Goal: Task Accomplishment & Management: Use online tool/utility

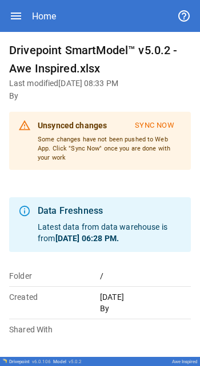
click at [86, 0] on div "Home" at bounding box center [100, 16] width 182 height 32
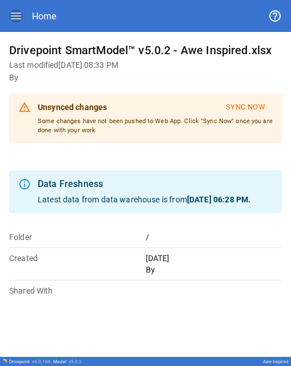
click at [15, 9] on icon "button" at bounding box center [16, 16] width 14 height 14
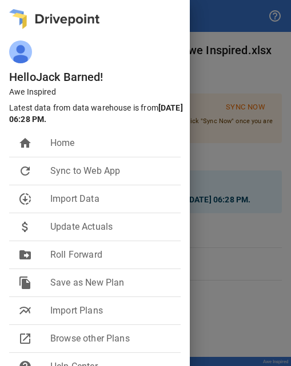
click at [199, 145] on div at bounding box center [145, 183] width 291 height 366
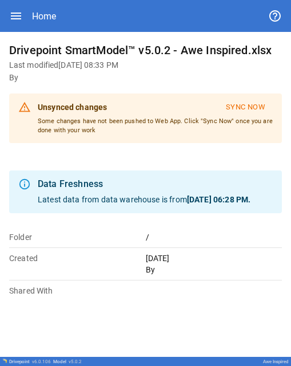
click at [17, 18] on icon "button" at bounding box center [16, 16] width 10 height 7
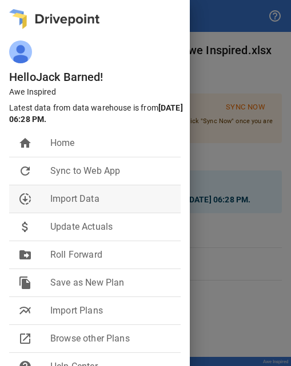
click at [63, 203] on span "Import Data" at bounding box center [110, 199] width 121 height 14
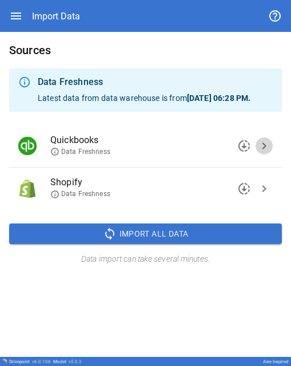
click at [199, 153] on span "chevron_right" at bounding box center [264, 146] width 14 height 14
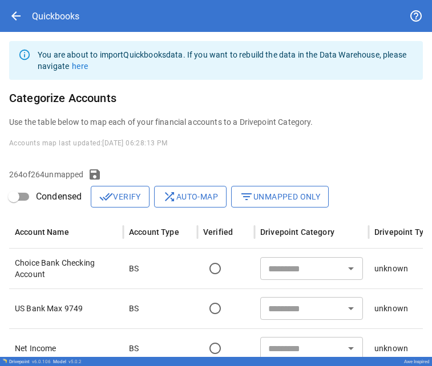
scroll to position [74, 0]
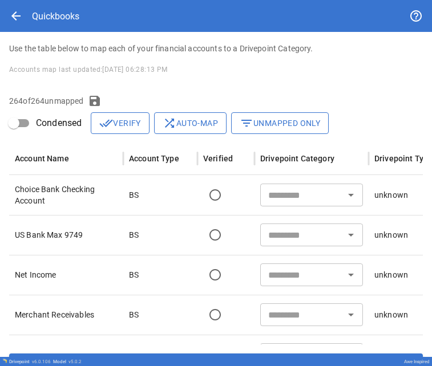
drag, startPoint x: 29, startPoint y: 108, endPoint x: 284, endPoint y: 194, distance: 269.7
click at [199, 194] on input "text" at bounding box center [302, 195] width 77 height 16
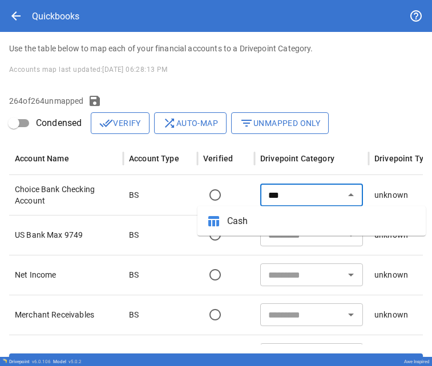
click at [199, 225] on span "Cash" at bounding box center [321, 222] width 189 height 14
type input "****"
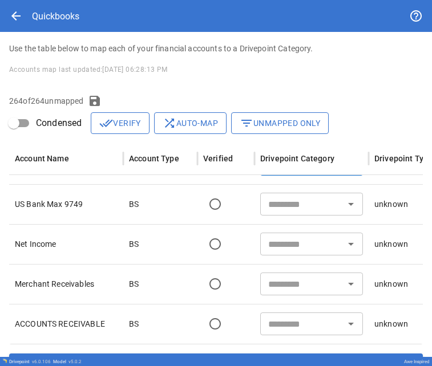
scroll to position [26, 0]
drag, startPoint x: 200, startPoint y: 240, endPoint x: 295, endPoint y: 208, distance: 100.2
click at [199, 208] on input "text" at bounding box center [302, 204] width 77 height 16
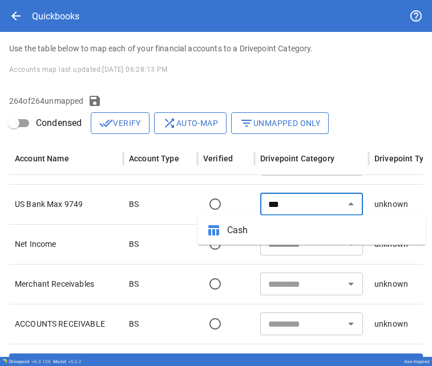
drag, startPoint x: 295, startPoint y: 208, endPoint x: 283, endPoint y: 236, distance: 31.0
click at [199, 236] on span "Cash" at bounding box center [321, 231] width 189 height 14
type input "****"
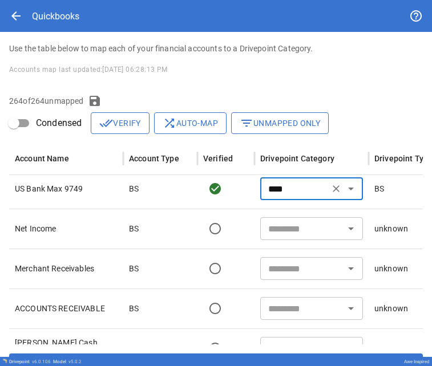
scroll to position [39, 0]
drag, startPoint x: 229, startPoint y: 261, endPoint x: 274, endPoint y: 228, distance: 55.9
click at [199, 228] on input "text" at bounding box center [302, 229] width 77 height 16
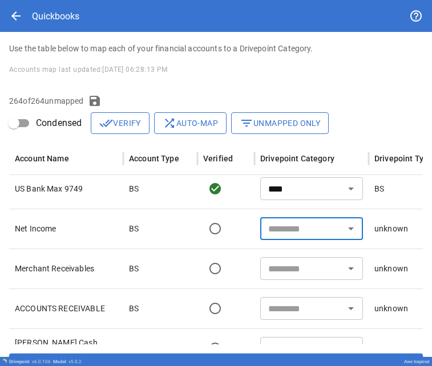
click at [199, 228] on input "text" at bounding box center [302, 229] width 77 height 16
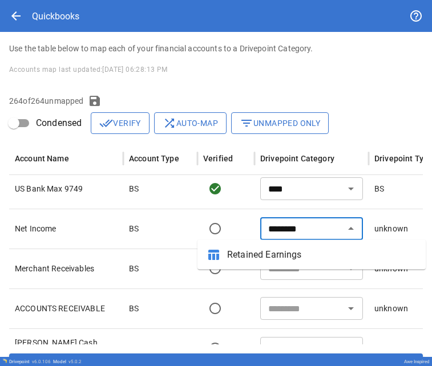
drag, startPoint x: 274, startPoint y: 228, endPoint x: 252, endPoint y: 256, distance: 35.7
click at [199, 256] on span "Retained Earnings" at bounding box center [321, 255] width 189 height 14
type input "**********"
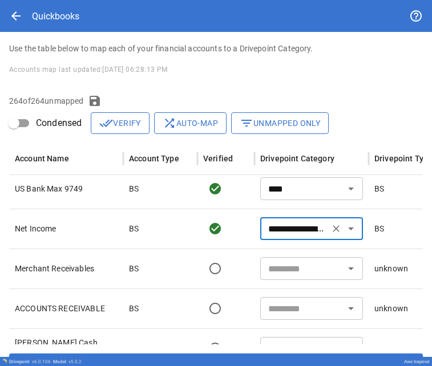
click at [57, 269] on p "Merchant Receivables" at bounding box center [66, 268] width 103 height 11
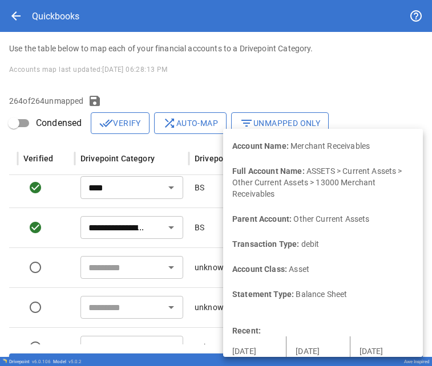
scroll to position [39, 0]
drag, startPoint x: 380, startPoint y: 269, endPoint x: 103, endPoint y: 274, distance: 276.9
click at [103, 274] on input "text" at bounding box center [122, 268] width 77 height 16
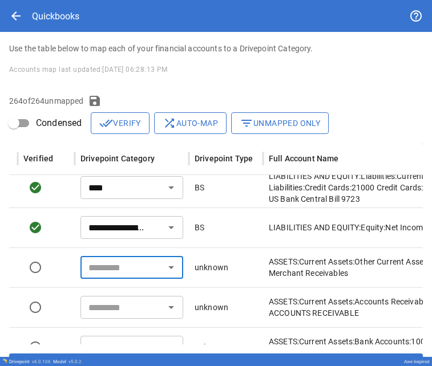
type input "****"
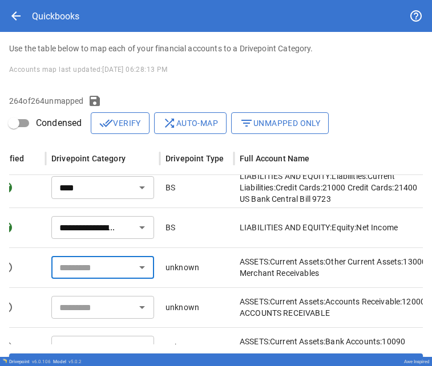
scroll to position [0, 209]
type input "****"
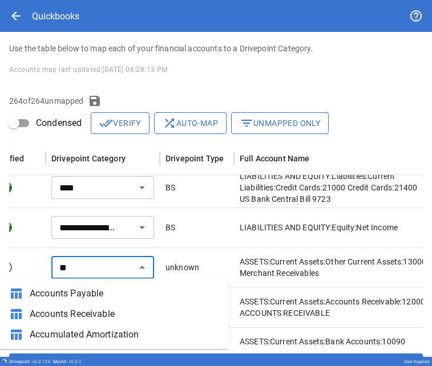
click at [84, 319] on span "Accounts Receivable" at bounding box center [124, 315] width 189 height 14
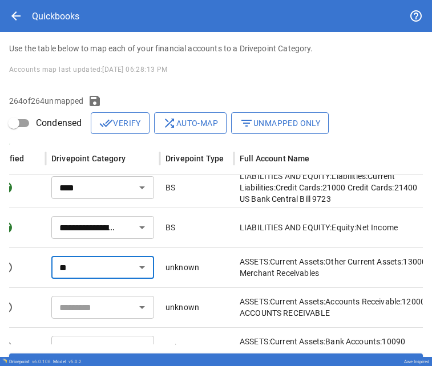
type input "**********"
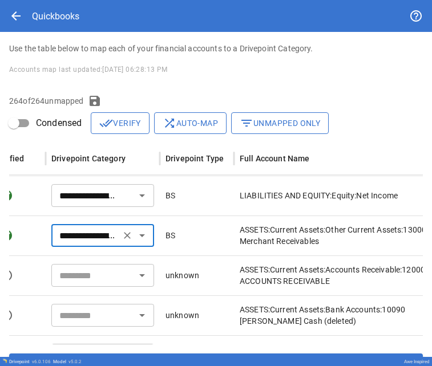
scroll to position [86, 209]
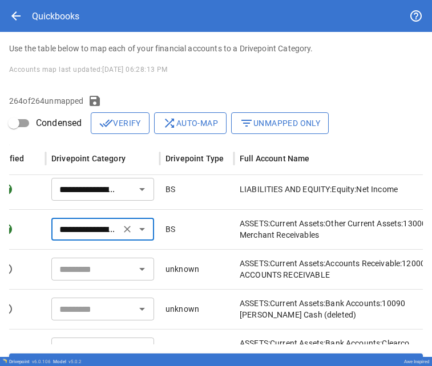
drag, startPoint x: 84, startPoint y: 319, endPoint x: 77, endPoint y: 279, distance: 41.1
click at [77, 279] on div "​" at bounding box center [102, 269] width 103 height 23
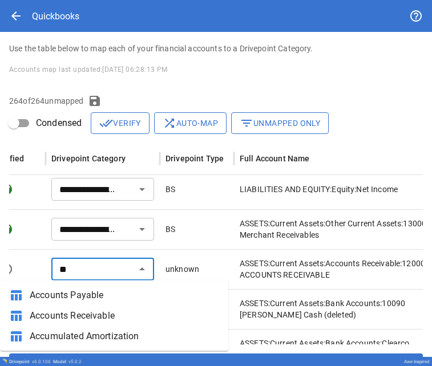
click at [78, 320] on span "Accounts Receivable" at bounding box center [124, 316] width 189 height 14
type input "**********"
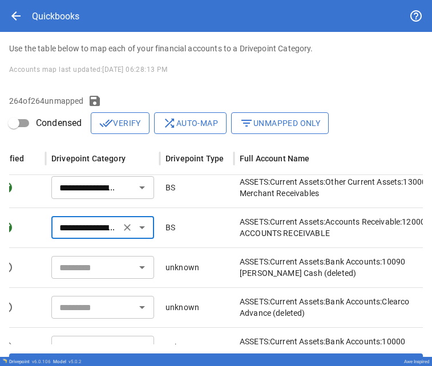
scroll to position [0, 0]
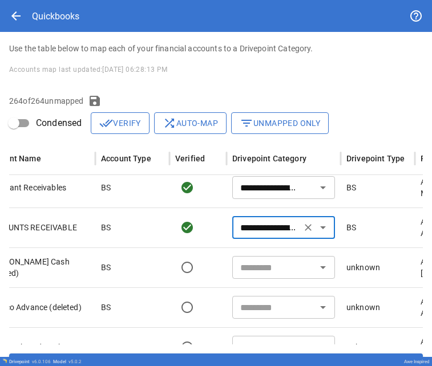
drag, startPoint x: 86, startPoint y: 277, endPoint x: 248, endPoint y: 268, distance: 162.4
click at [199, 268] on input "text" at bounding box center [274, 268] width 77 height 16
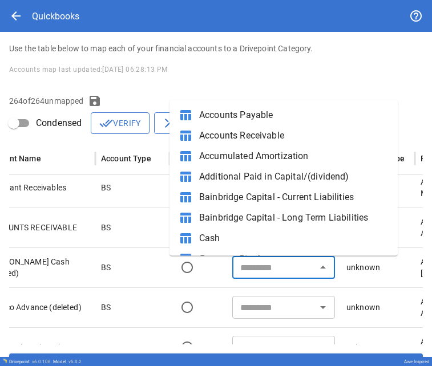
type input "*"
drag, startPoint x: 248, startPoint y: 268, endPoint x: 214, endPoint y: 237, distance: 45.3
click at [199, 237] on span "Cash" at bounding box center [293, 239] width 189 height 14
type input "****"
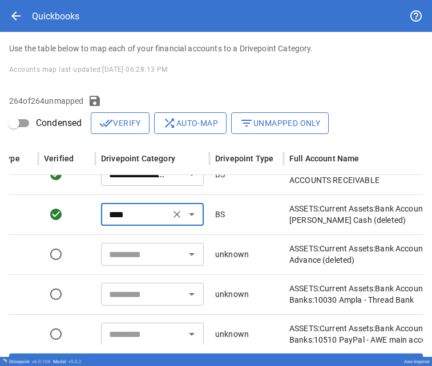
drag, startPoint x: 243, startPoint y: 247, endPoint x: 136, endPoint y: 265, distance: 108.4
click at [136, 265] on div "​" at bounding box center [152, 254] width 103 height 23
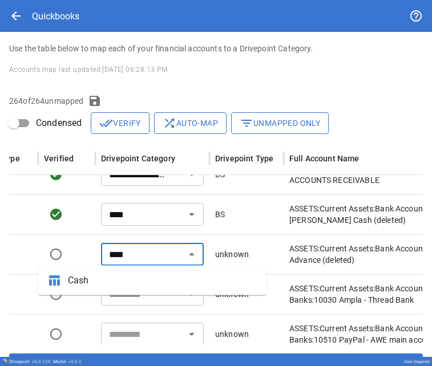
click at [117, 287] on span "Cash" at bounding box center [162, 281] width 189 height 14
type input "****"
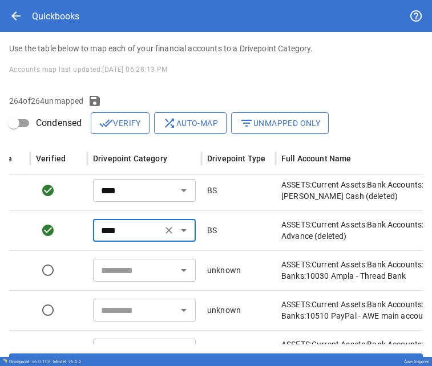
drag, startPoint x: 117, startPoint y: 287, endPoint x: 110, endPoint y: 273, distance: 15.8
click at [110, 273] on input "text" at bounding box center [134, 271] width 77 height 16
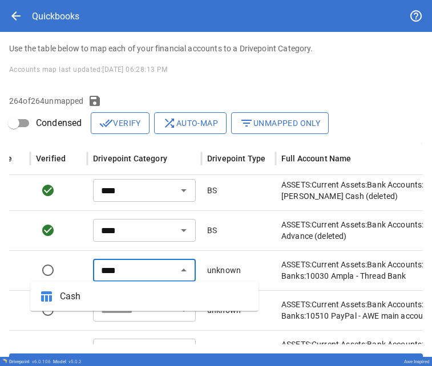
drag, startPoint x: 110, startPoint y: 273, endPoint x: 113, endPoint y: 297, distance: 24.7
click at [113, 297] on span "Cash" at bounding box center [154, 297] width 189 height 14
type input "****"
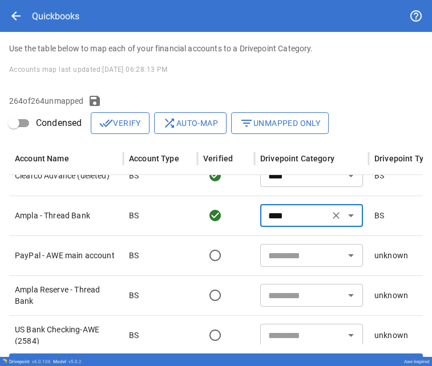
click at [199, 260] on input "text" at bounding box center [302, 256] width 77 height 16
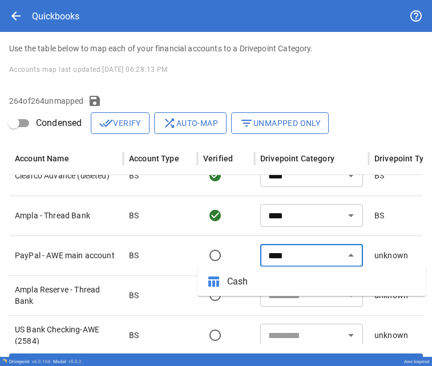
click at [199, 279] on span "Cash" at bounding box center [321, 282] width 189 height 14
type input "****"
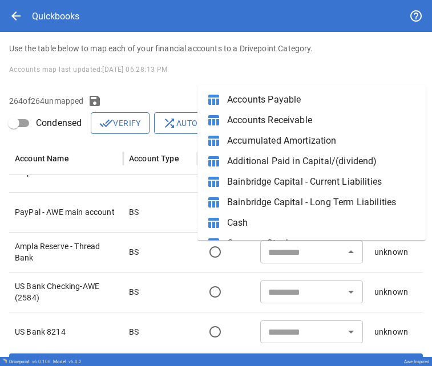
click at [199, 261] on div "​" at bounding box center [311, 252] width 103 height 23
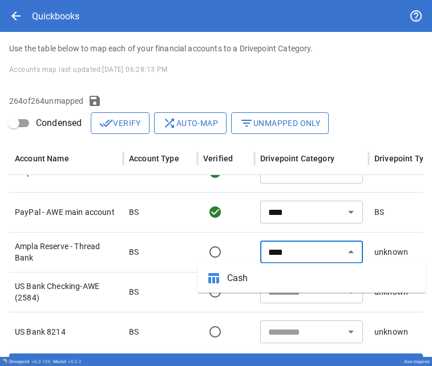
click at [199, 284] on span "Cash" at bounding box center [321, 279] width 189 height 14
type input "****"
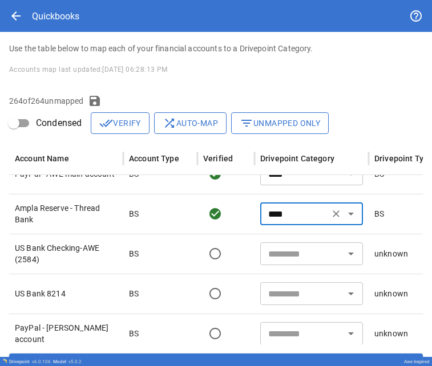
click at [199, 265] on div "​" at bounding box center [311, 254] width 103 height 23
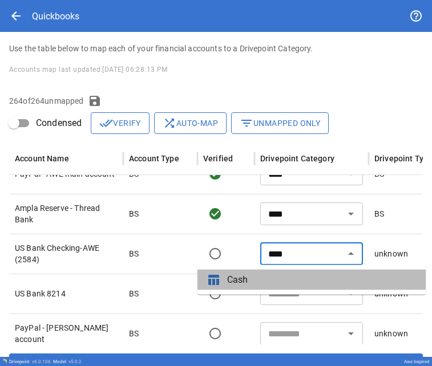
click at [199, 281] on span "Cash" at bounding box center [321, 280] width 189 height 14
type input "****"
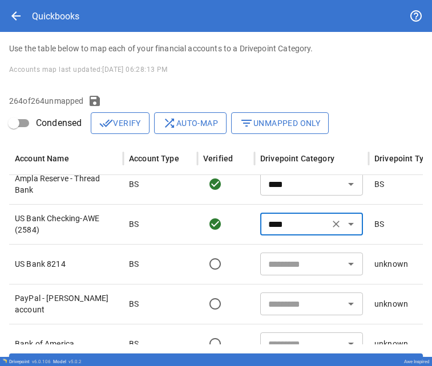
click at [199, 265] on input "text" at bounding box center [302, 264] width 77 height 16
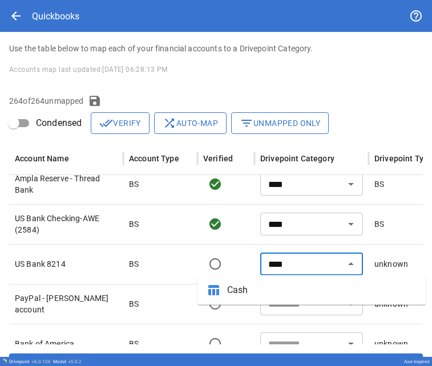
click at [199, 273] on div "**** ​" at bounding box center [311, 264] width 103 height 23
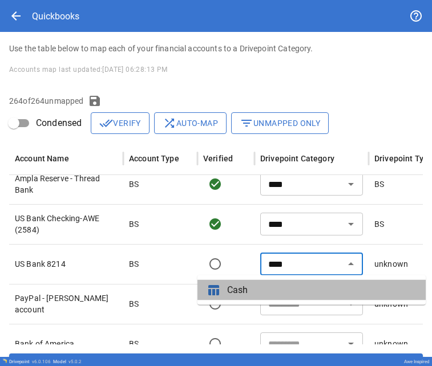
drag, startPoint x: 251, startPoint y: 281, endPoint x: 291, endPoint y: 288, distance: 41.0
click at [199, 288] on span "Cash" at bounding box center [321, 291] width 189 height 14
type input "****"
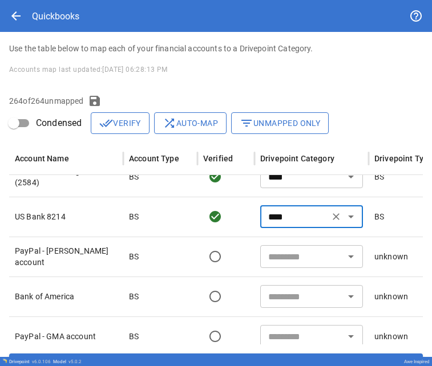
click at [199, 277] on div "​" at bounding box center [312, 297] width 114 height 40
drag, startPoint x: 291, startPoint y: 288, endPoint x: 283, endPoint y: 261, distance: 28.0
click at [199, 261] on input "text" at bounding box center [302, 257] width 77 height 16
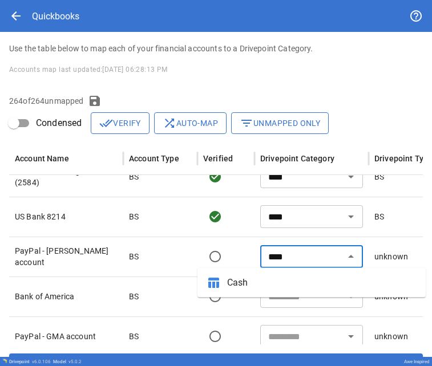
click at [199, 280] on span "Cash" at bounding box center [321, 283] width 189 height 14
type input "****"
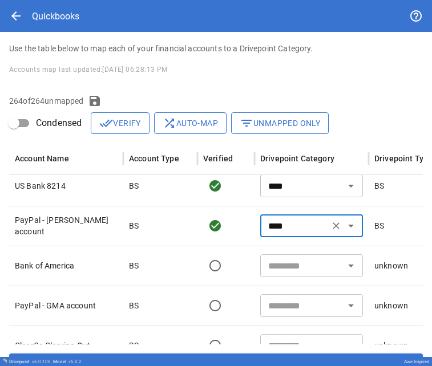
drag, startPoint x: 276, startPoint y: 280, endPoint x: 276, endPoint y: 274, distance: 6.3
click at [199, 274] on div "​" at bounding box center [311, 266] width 103 height 23
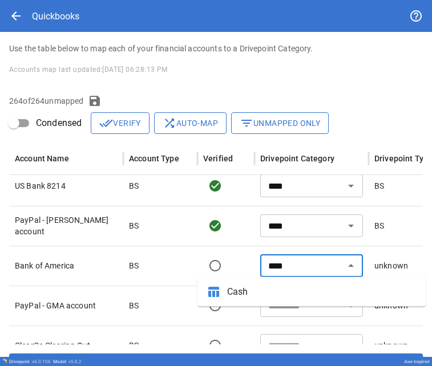
click at [199, 293] on span "Cash" at bounding box center [321, 292] width 189 height 14
type input "****"
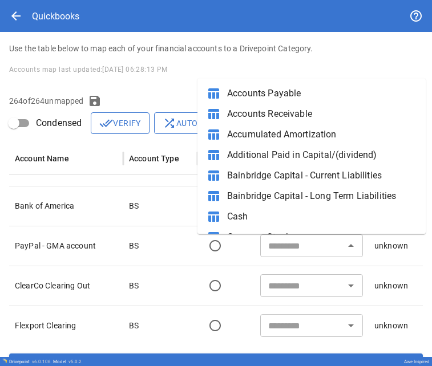
click at [199, 257] on div "​" at bounding box center [311, 246] width 103 height 23
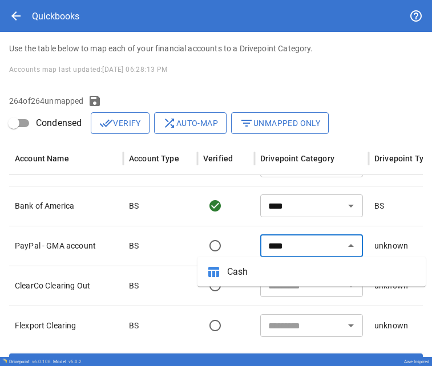
click at [199, 275] on span "Cash" at bounding box center [321, 272] width 189 height 14
type input "****"
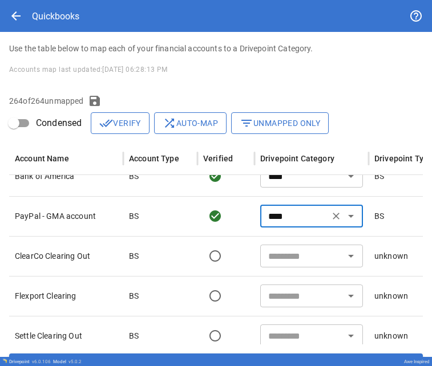
click at [199, 263] on input "text" at bounding box center [302, 256] width 77 height 16
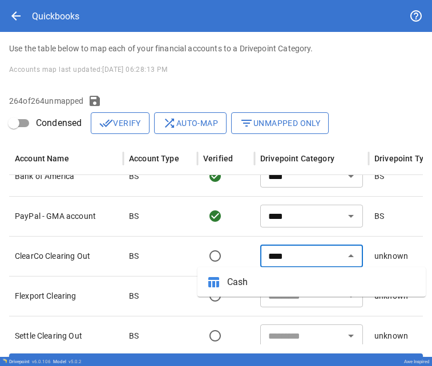
click at [199, 287] on span "Cash" at bounding box center [321, 283] width 189 height 14
type input "****"
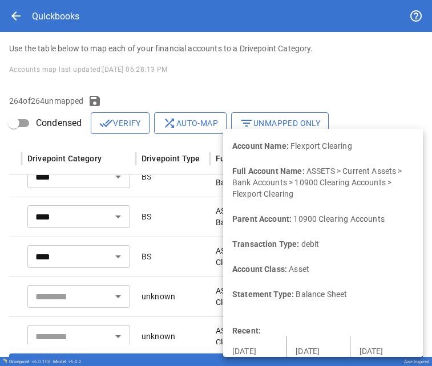
click at [199, 255] on div "BS" at bounding box center [173, 257] width 74 height 40
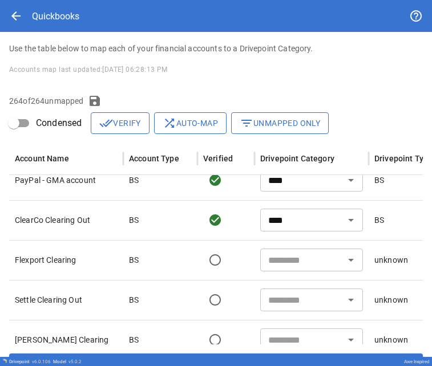
click at [199, 257] on input "text" at bounding box center [302, 260] width 77 height 16
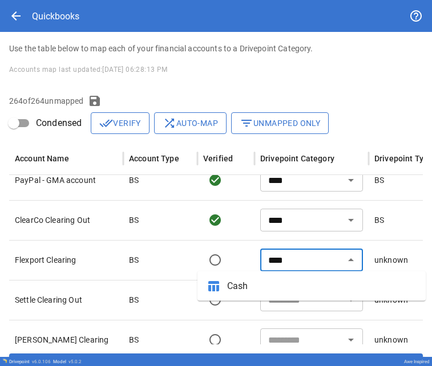
drag, startPoint x: 107, startPoint y: 259, endPoint x: 268, endPoint y: 288, distance: 163.5
click at [199, 288] on span "Cash" at bounding box center [321, 287] width 189 height 14
type input "****"
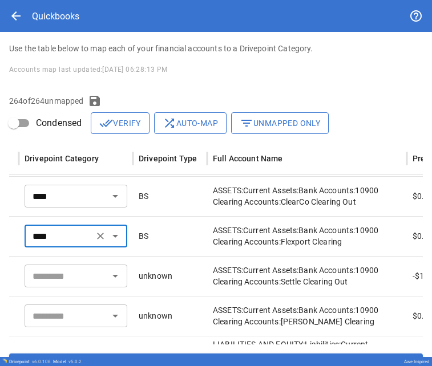
click at [98, 278] on input "text" at bounding box center [66, 276] width 77 height 16
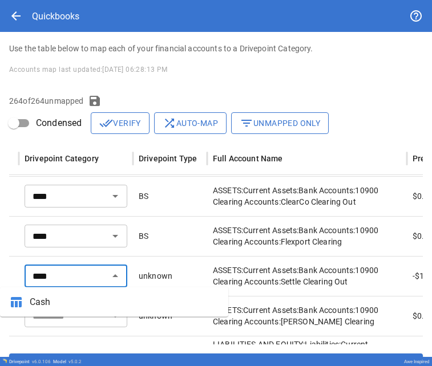
click at [67, 299] on span "Cash" at bounding box center [124, 303] width 189 height 14
type input "****"
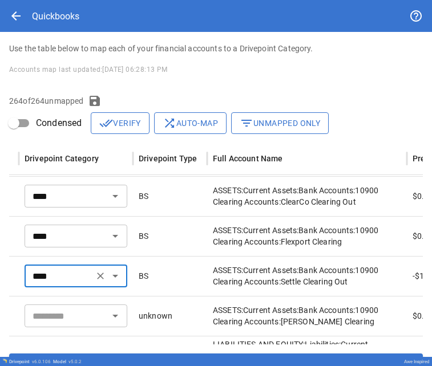
click at [74, 266] on div "**** ​" at bounding box center [76, 276] width 103 height 23
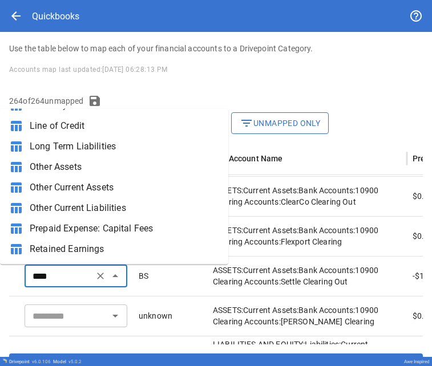
drag, startPoint x: 70, startPoint y: 225, endPoint x: 71, endPoint y: 275, distance: 50.2
click at [71, 275] on input "****" at bounding box center [59, 276] width 62 height 16
click at [8, 288] on div "You are about to import Quickbooks data. If you want to rebuild the data in the…" at bounding box center [216, 173] width 432 height 430
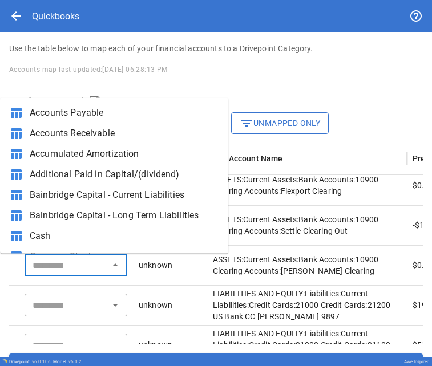
click at [41, 266] on input "text" at bounding box center [66, 265] width 77 height 16
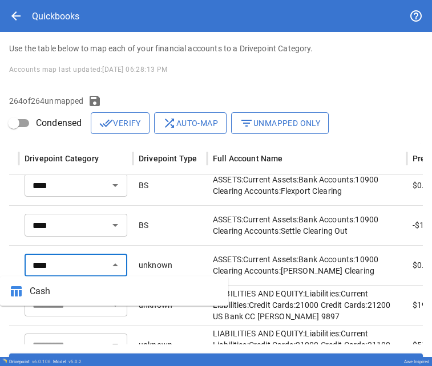
click at [43, 295] on span "Cash" at bounding box center [124, 292] width 189 height 14
type input "****"
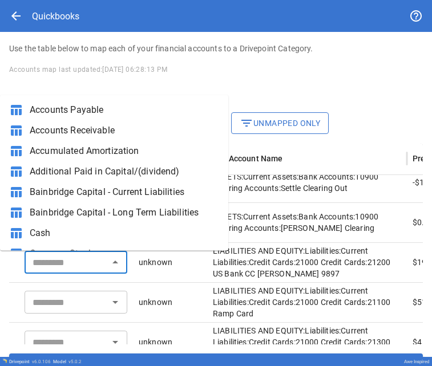
click at [46, 263] on input "text" at bounding box center [66, 263] width 77 height 16
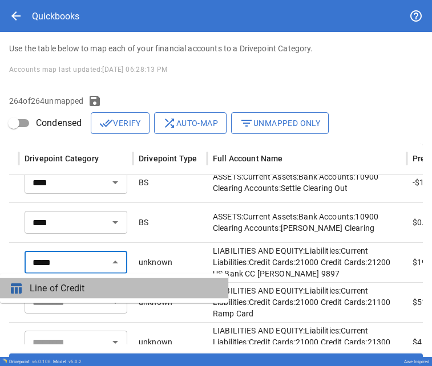
click at [50, 287] on span "Line of Credit" at bounding box center [124, 289] width 189 height 14
type input "**********"
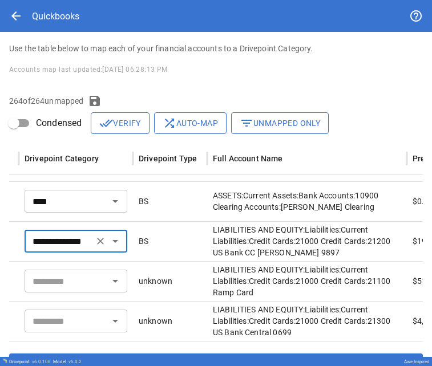
click at [50, 283] on input "text" at bounding box center [66, 281] width 77 height 16
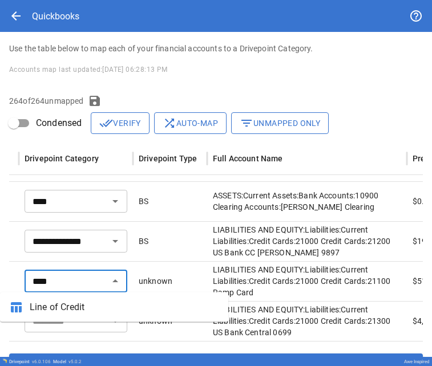
drag, startPoint x: 50, startPoint y: 287, endPoint x: 54, endPoint y: 306, distance: 19.8
click at [54, 306] on span "Line of Credit" at bounding box center [124, 308] width 189 height 14
type input "**********"
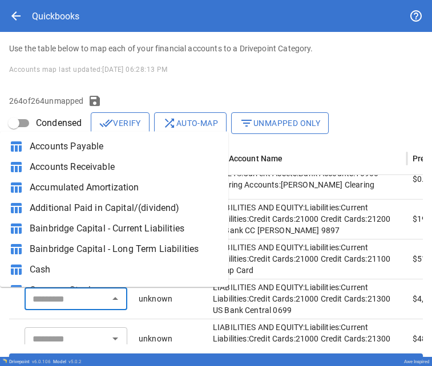
click at [52, 300] on input "text" at bounding box center [66, 299] width 77 height 16
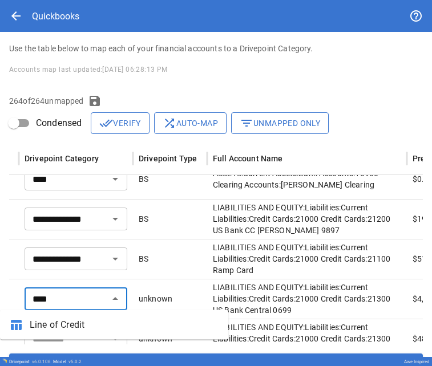
click at [61, 320] on span "Line of Credit" at bounding box center [124, 325] width 189 height 14
type input "**********"
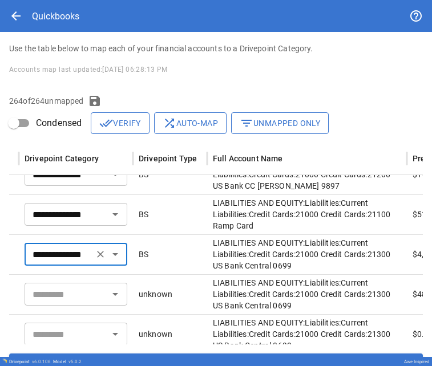
click at [59, 298] on input "text" at bounding box center [66, 295] width 77 height 16
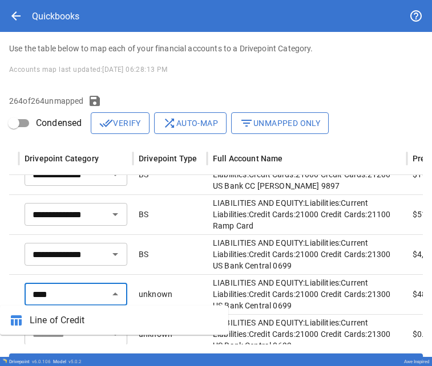
click at [62, 321] on span "Line of Credit" at bounding box center [124, 321] width 189 height 14
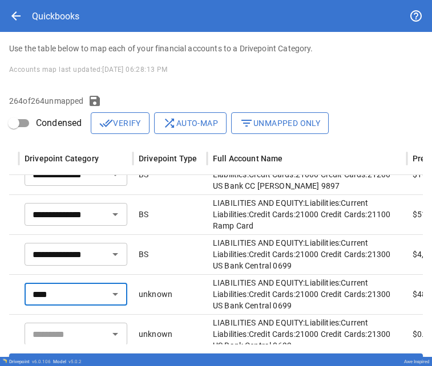
type input "**********"
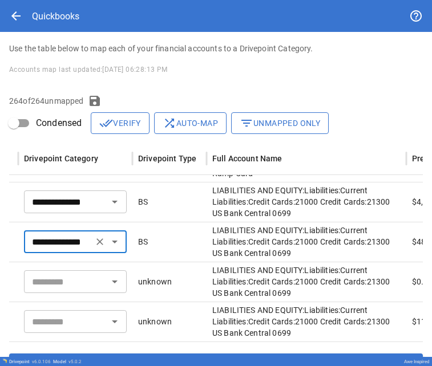
click at [52, 287] on input "text" at bounding box center [65, 282] width 77 height 16
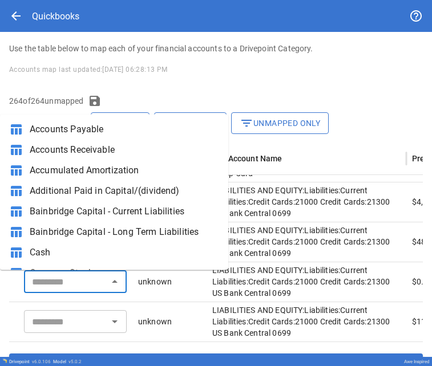
type input "****"
type input "**********"
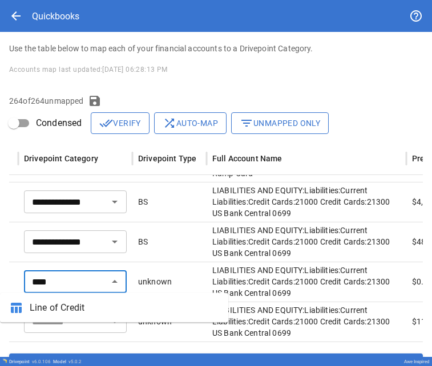
drag, startPoint x: 62, startPoint y: 321, endPoint x: 51, endPoint y: 308, distance: 17.1
click at [51, 308] on span "Line of Credit" at bounding box center [124, 308] width 189 height 14
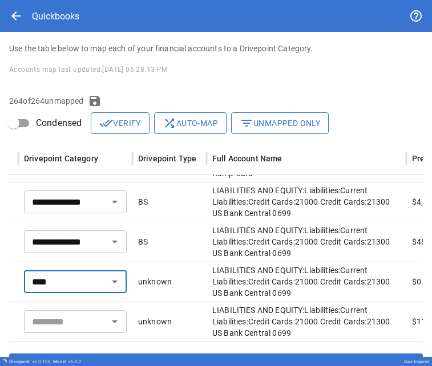
type input "**********"
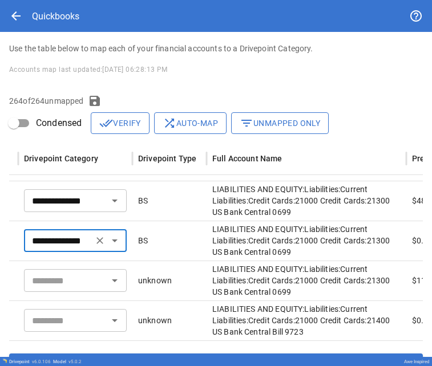
click at [50, 286] on input "text" at bounding box center [65, 281] width 77 height 16
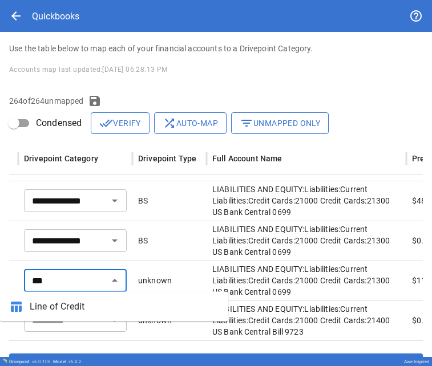
click at [54, 307] on span "Line of Credit" at bounding box center [124, 307] width 189 height 14
type input "**********"
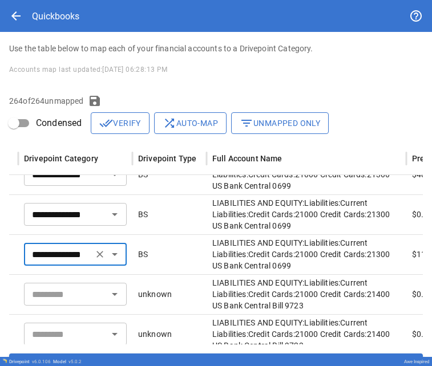
click at [54, 307] on div "​" at bounding box center [75, 295] width 114 height 40
click at [47, 297] on input "text" at bounding box center [65, 295] width 77 height 16
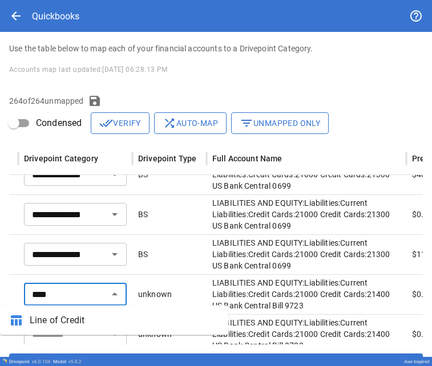
click at [55, 321] on span "Line of Credit" at bounding box center [124, 321] width 189 height 14
type input "**********"
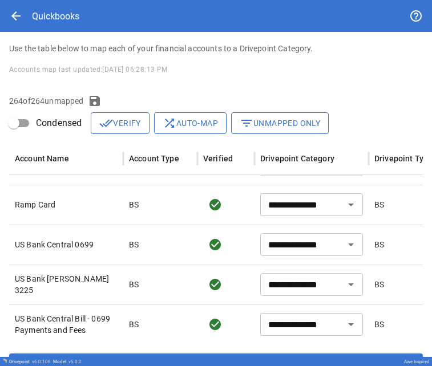
type input "**********"
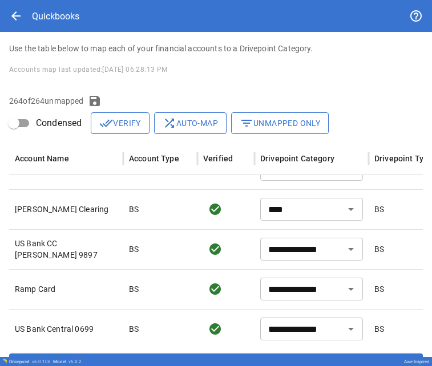
type input "**********"
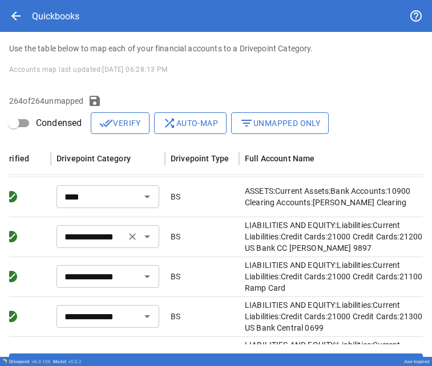
type input "****"
click at [76, 243] on input "**********" at bounding box center [91, 237] width 62 height 16
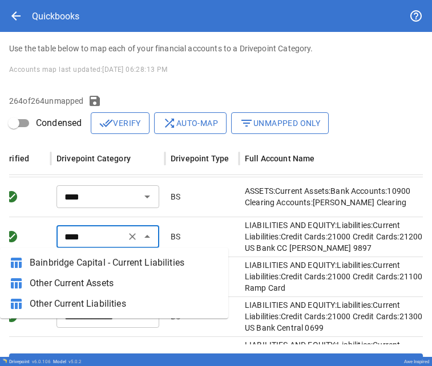
click at [76, 300] on span "Other Current Liabilities" at bounding box center [124, 304] width 189 height 14
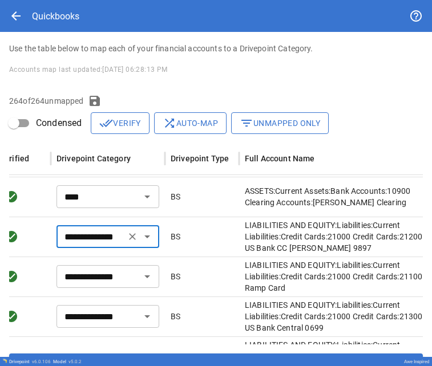
type input "**********"
click at [83, 273] on input "**********" at bounding box center [91, 277] width 62 height 16
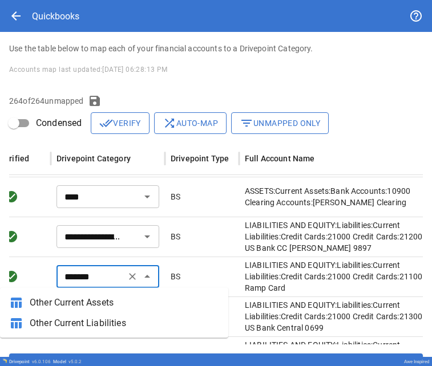
click at [81, 326] on span "Other Current Liabilities" at bounding box center [124, 324] width 189 height 14
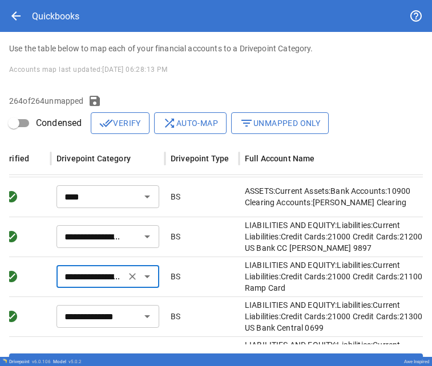
type input "**********"
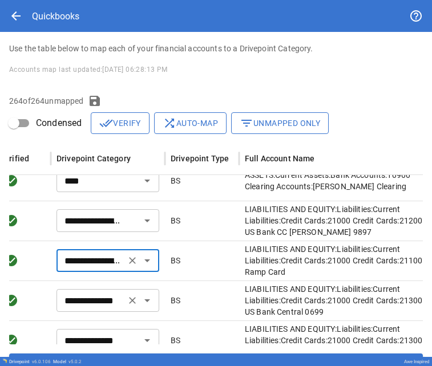
click at [78, 312] on div "**********" at bounding box center [108, 300] width 103 height 23
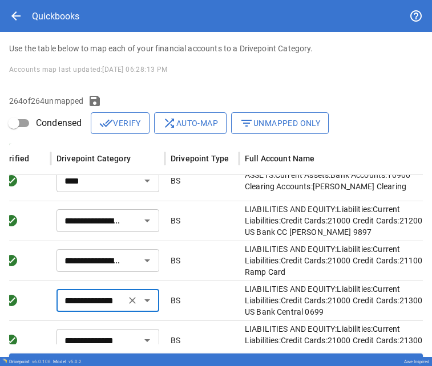
type input "*"
type input "****"
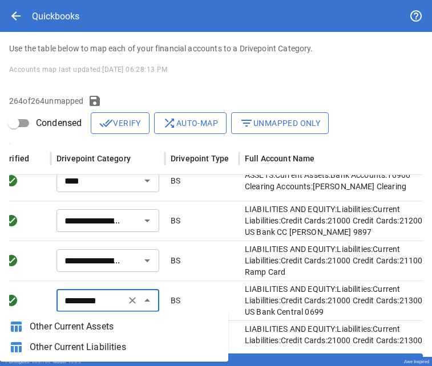
click at [75, 346] on span "Other Current Liabilities" at bounding box center [124, 348] width 189 height 14
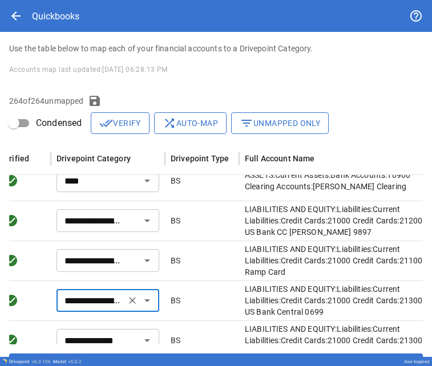
type input "**********"
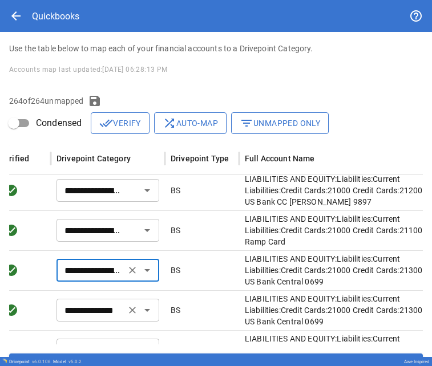
click at [73, 307] on input "**********" at bounding box center [91, 311] width 62 height 16
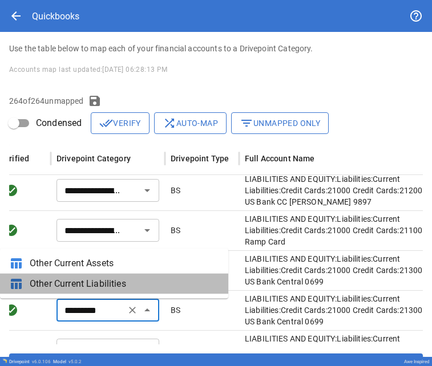
click at [77, 287] on span "Other Current Liabilities" at bounding box center [124, 284] width 189 height 14
type input "**********"
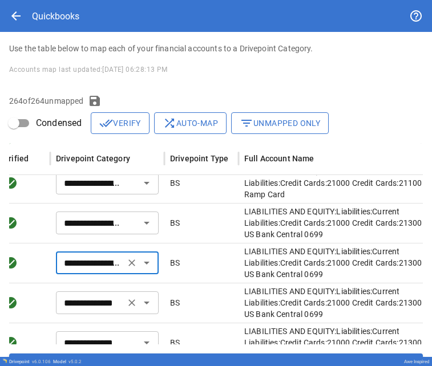
click at [82, 303] on input "**********" at bounding box center [90, 303] width 62 height 16
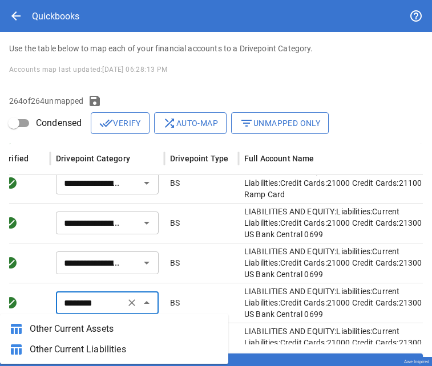
click at [86, 348] on span "Other Current Liabilities" at bounding box center [124, 350] width 189 height 14
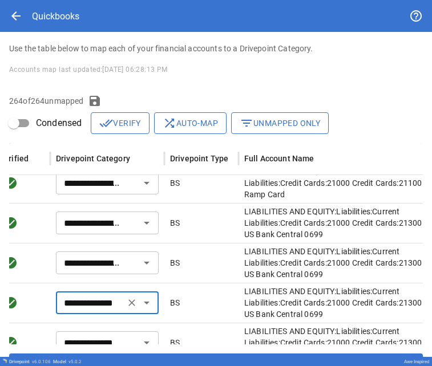
type input "**********"
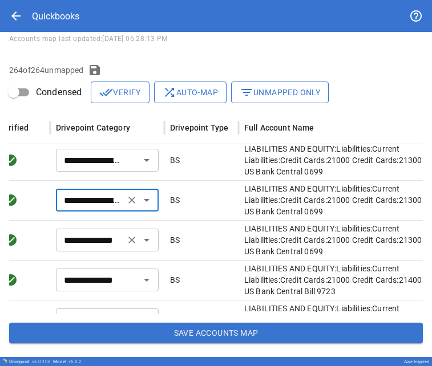
click at [100, 242] on input "**********" at bounding box center [90, 240] width 62 height 16
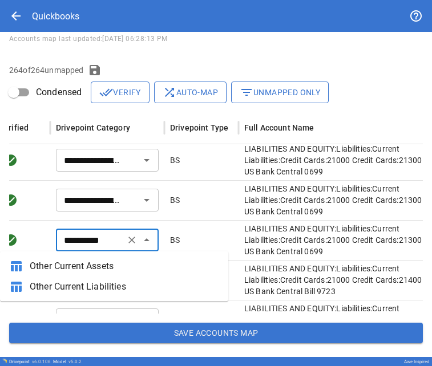
click at [104, 283] on span "Other Current Liabilities" at bounding box center [124, 287] width 189 height 14
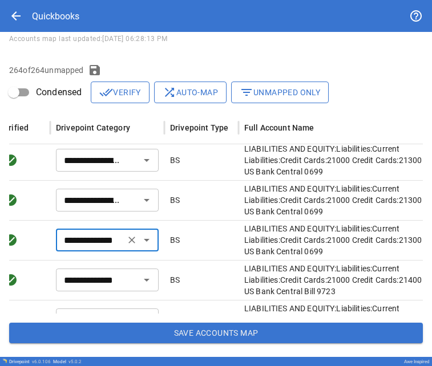
type input "**********"
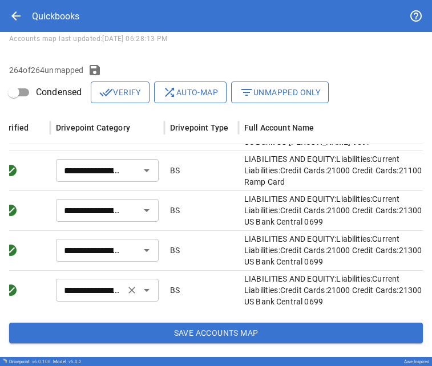
type input "**********"
type input "****"
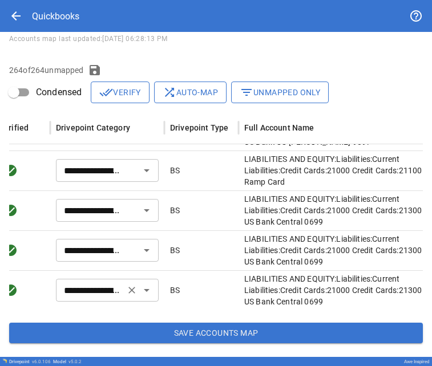
type input "****"
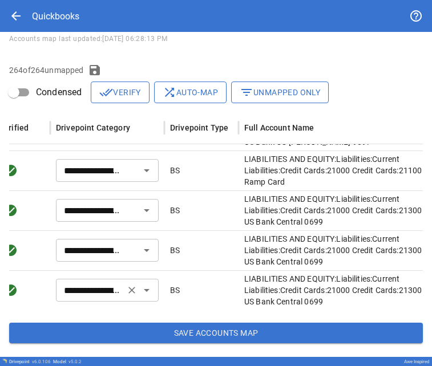
type input "****"
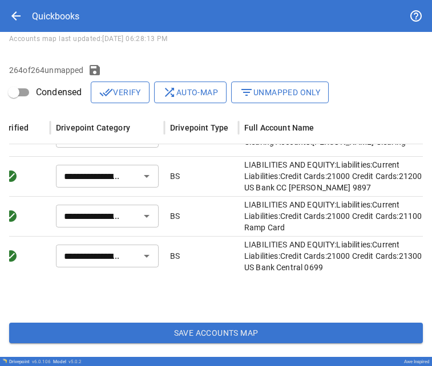
type input "**********"
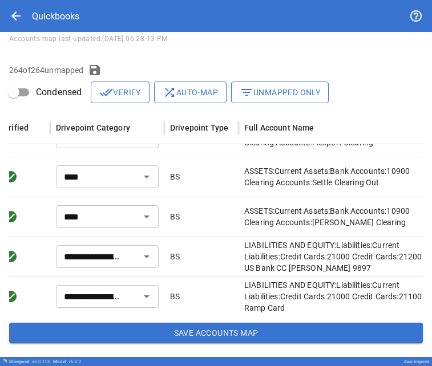
scroll to position [667, 204]
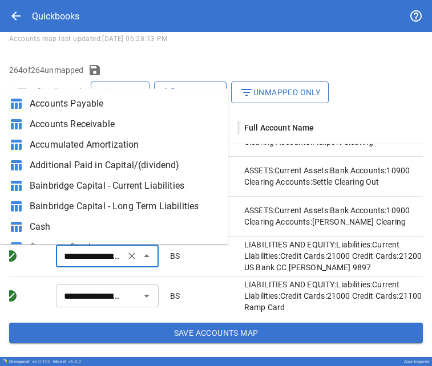
click at [87, 252] on input "**********" at bounding box center [90, 256] width 62 height 16
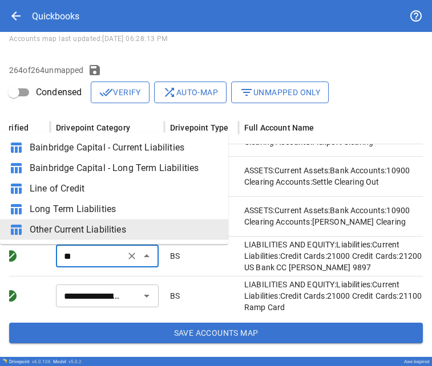
scroll to position [0, 0]
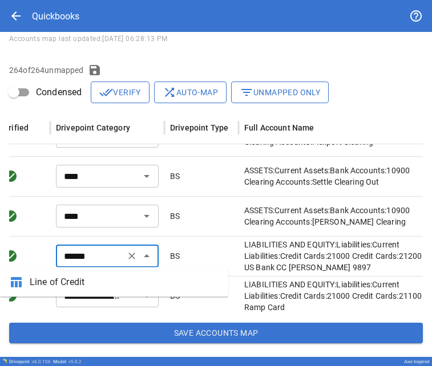
click at [91, 282] on span "Line of Credit" at bounding box center [124, 283] width 189 height 14
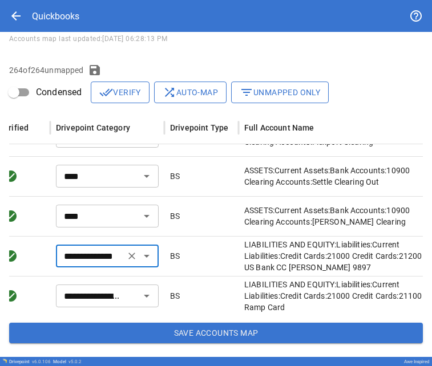
type input "**********"
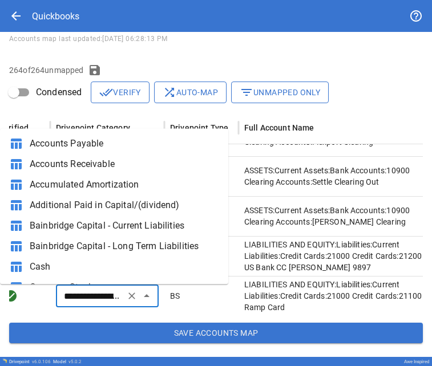
click at [87, 299] on input "**********" at bounding box center [90, 296] width 62 height 16
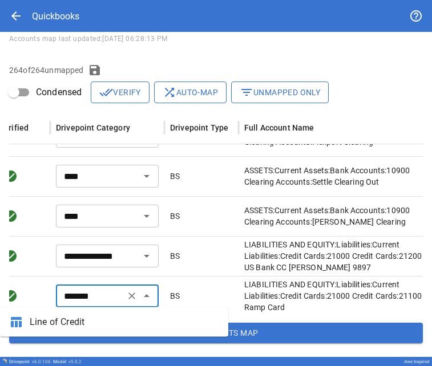
click at [92, 330] on li "table_chart Line of Credit" at bounding box center [114, 322] width 228 height 21
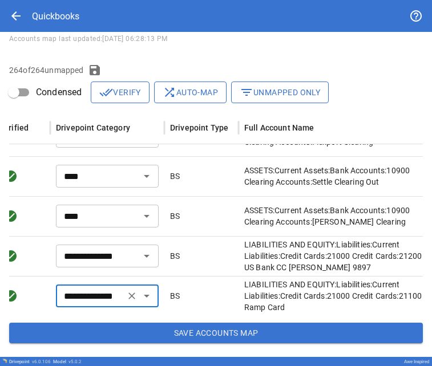
type input "**********"
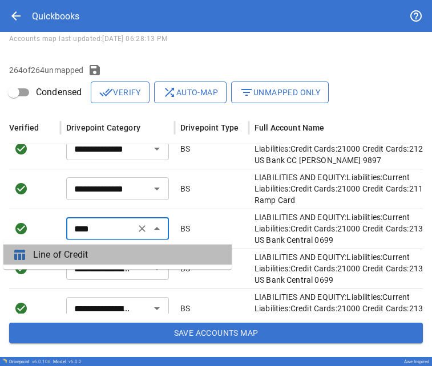
click at [83, 255] on span "Line of Credit" at bounding box center [127, 255] width 189 height 14
type input "**********"
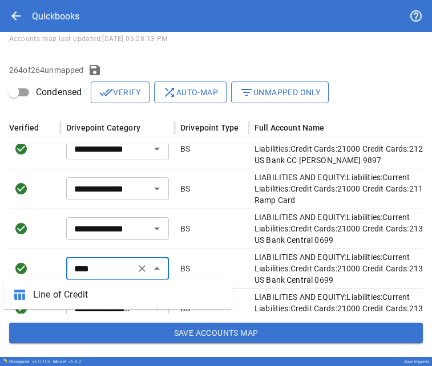
type input "**********"
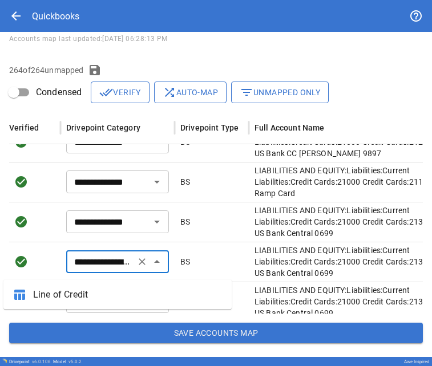
scroll to position [657, 0]
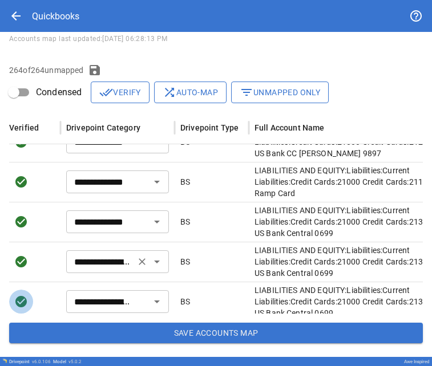
type input "****"
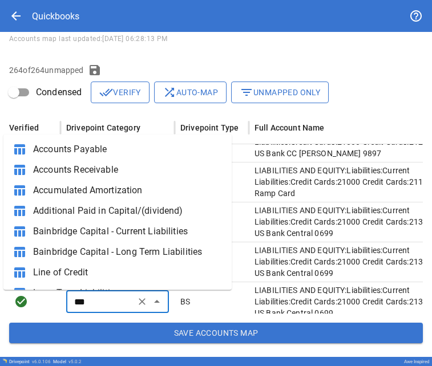
scroll to position [0, 0]
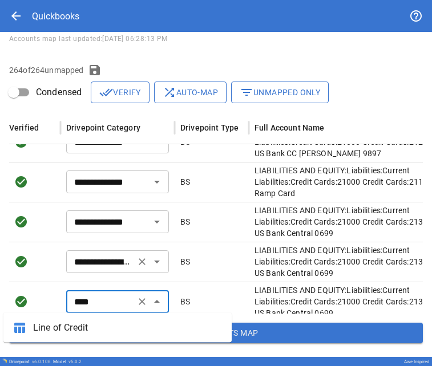
type input "**********"
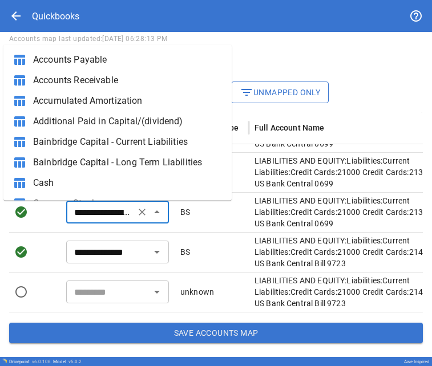
scroll to position [198, 0]
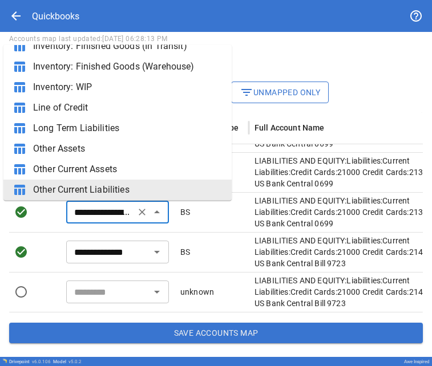
click at [105, 204] on input "**********" at bounding box center [101, 212] width 62 height 16
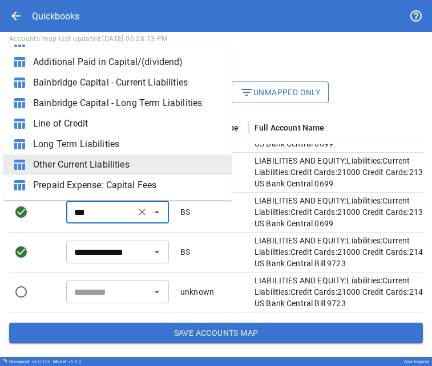
scroll to position [0, 0]
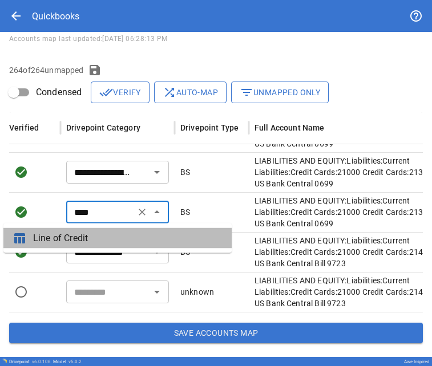
click at [113, 240] on span "Line of Credit" at bounding box center [127, 239] width 189 height 14
type input "**********"
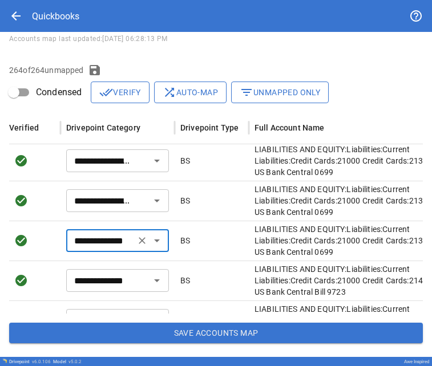
scroll to position [882, 194]
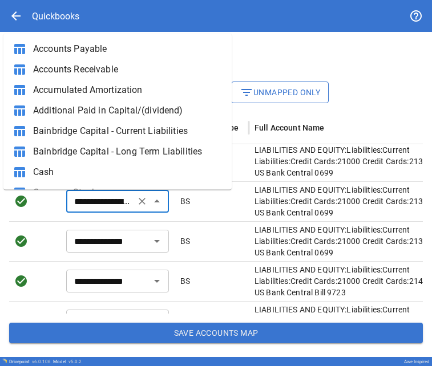
click at [93, 202] on input "**********" at bounding box center [101, 201] width 62 height 16
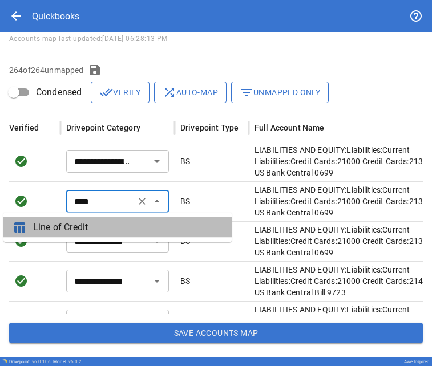
click at [95, 224] on span "Line of Credit" at bounding box center [127, 228] width 189 height 14
type input "**********"
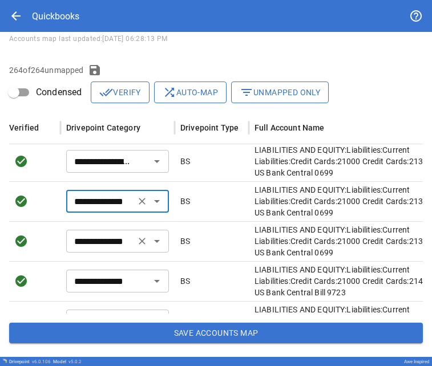
scroll to position [856, 194]
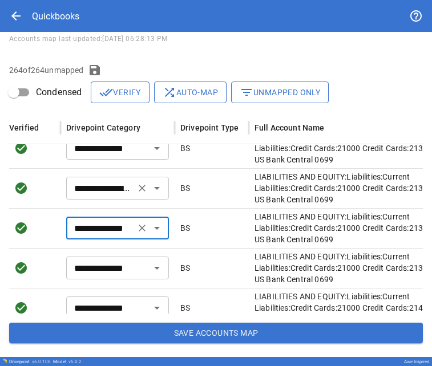
click at [84, 198] on div "**********" at bounding box center [117, 188] width 103 height 23
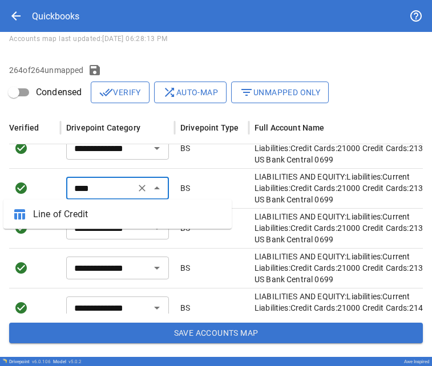
click at [88, 213] on span "Line of Credit" at bounding box center [127, 215] width 189 height 14
type input "**********"
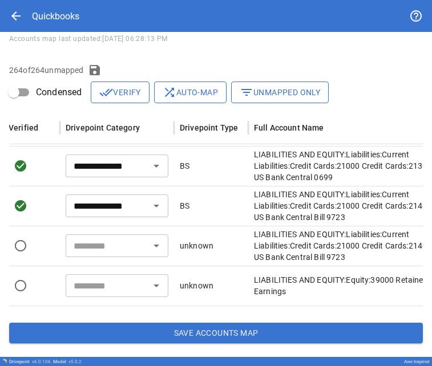
click at [108, 246] on input "text" at bounding box center [107, 246] width 77 height 16
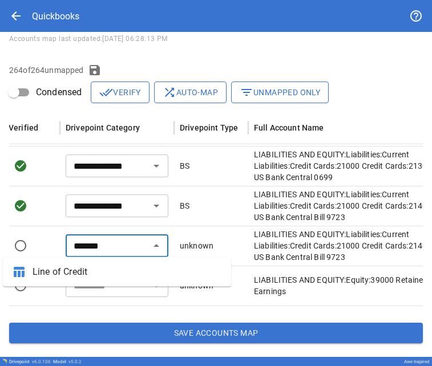
click at [118, 275] on span "Line of Credit" at bounding box center [127, 272] width 189 height 14
type input "**********"
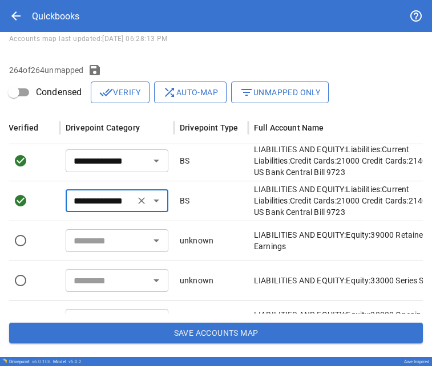
click at [99, 252] on div "​" at bounding box center [117, 240] width 103 height 23
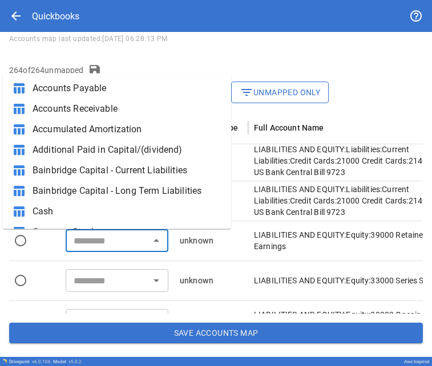
type input "**********"
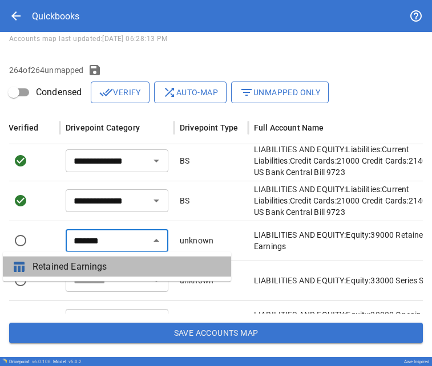
click at [101, 263] on span "Retained Earnings" at bounding box center [127, 267] width 189 height 14
type input "**********"
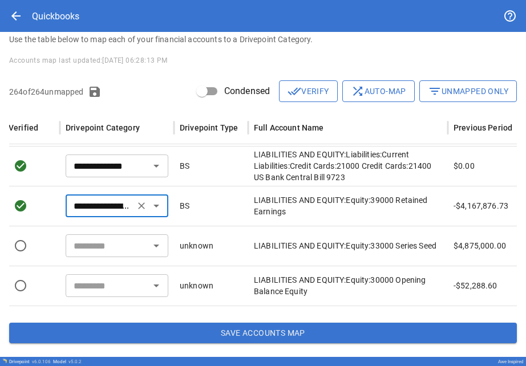
click at [98, 247] on input "text" at bounding box center [107, 246] width 77 height 16
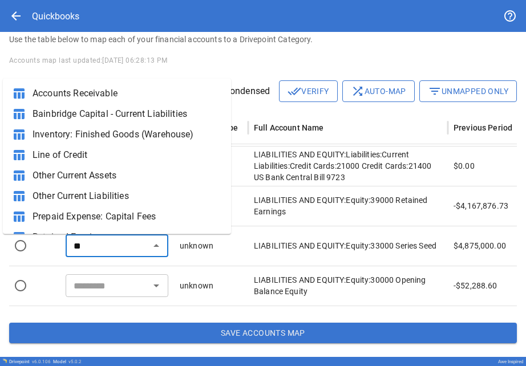
type input "*"
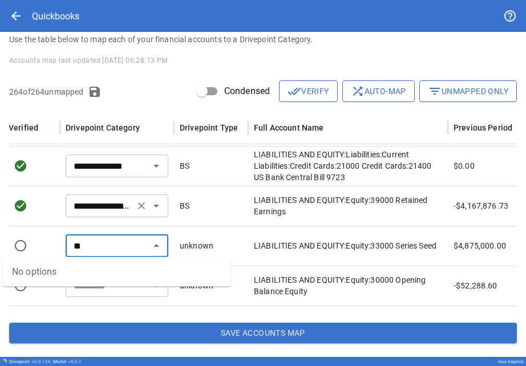
type input "*"
click at [91, 275] on span "Common Stock" at bounding box center [127, 272] width 189 height 14
type input "**********"
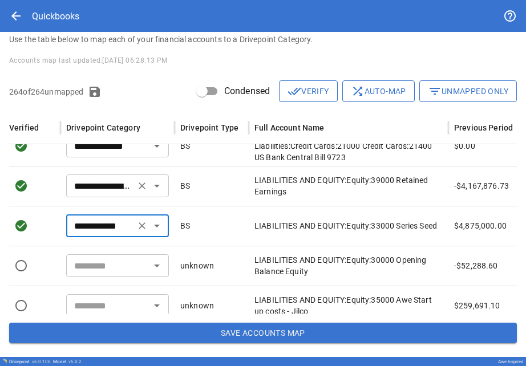
scroll to position [889, 0]
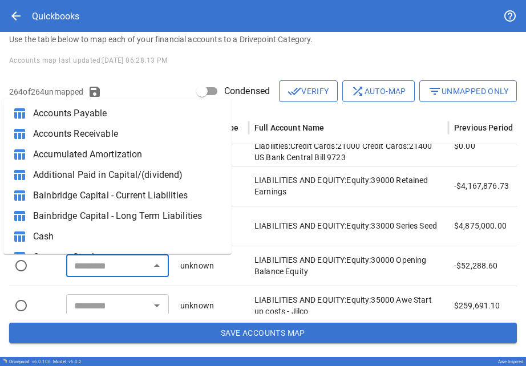
click at [90, 269] on input "text" at bounding box center [108, 266] width 77 height 16
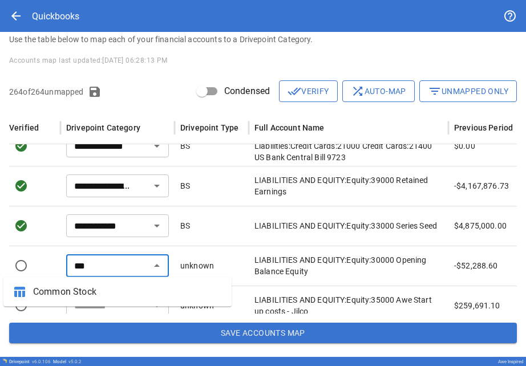
drag, startPoint x: 91, startPoint y: 275, endPoint x: 95, endPoint y: 288, distance: 13.7
click at [95, 288] on span "Common Stock" at bounding box center [127, 292] width 189 height 14
type input "**********"
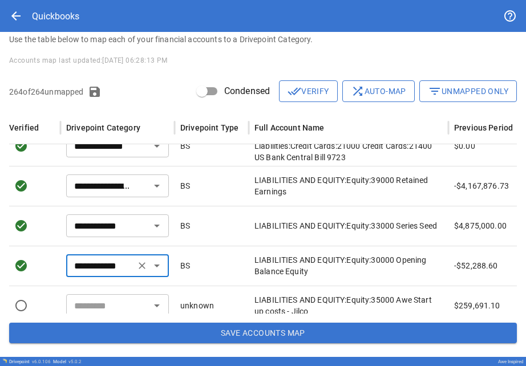
type input "****"
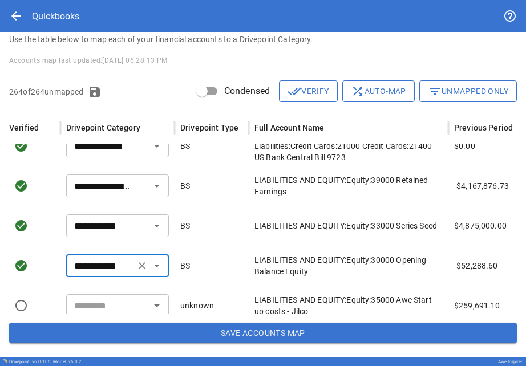
type input "****"
type input "**********"
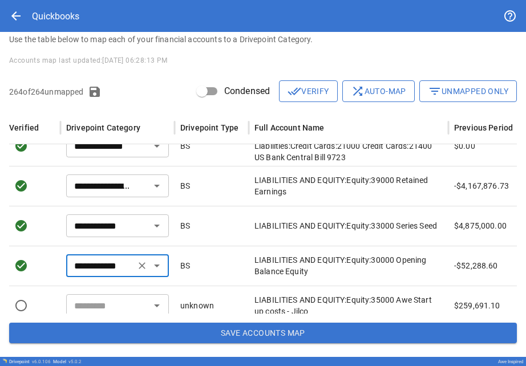
type input "**********"
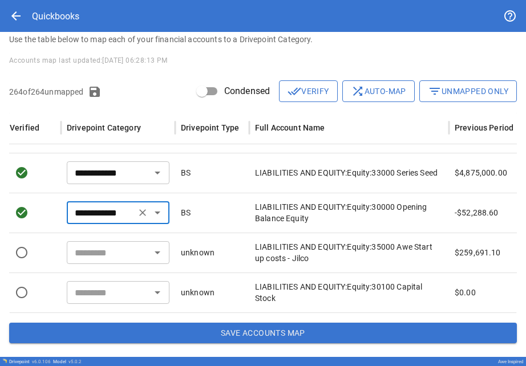
scroll to position [1108, 193]
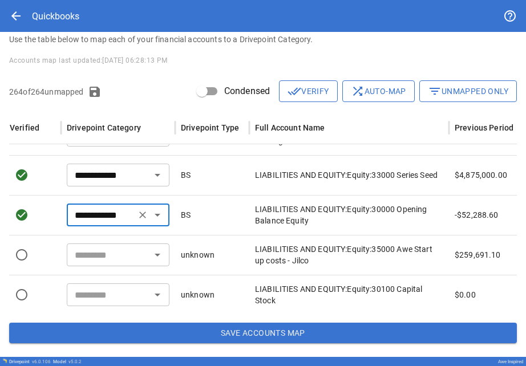
click at [119, 255] on input "text" at bounding box center [108, 255] width 77 height 16
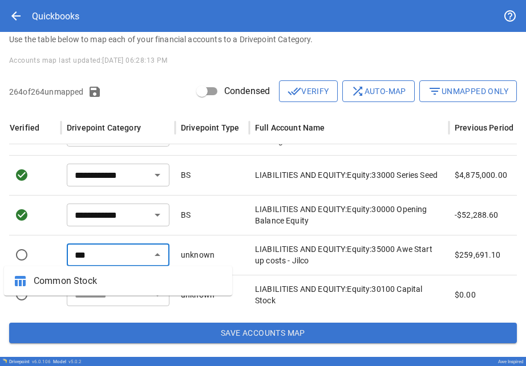
click at [104, 271] on li "table_chart Common Stock" at bounding box center [118, 281] width 228 height 21
type input "**********"
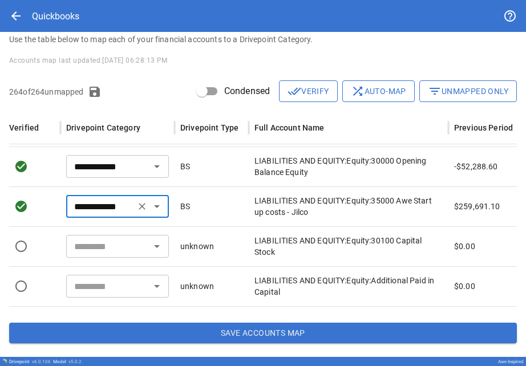
scroll to position [0, 194]
click at [93, 259] on div "​" at bounding box center [118, 247] width 114 height 40
click at [84, 236] on div "​" at bounding box center [117, 246] width 103 height 23
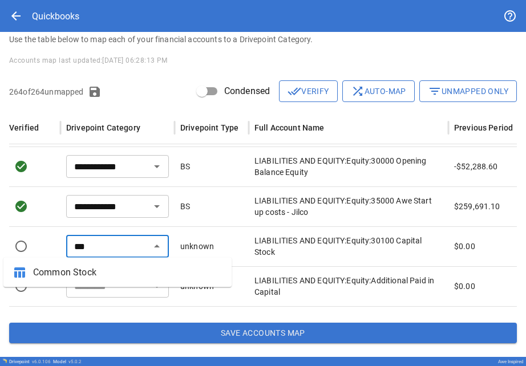
click at [84, 256] on div "*** ​" at bounding box center [117, 246] width 103 height 23
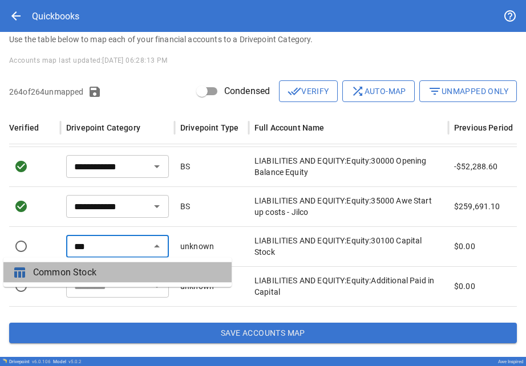
click at [84, 269] on span "Common Stock" at bounding box center [127, 273] width 189 height 14
type input "**********"
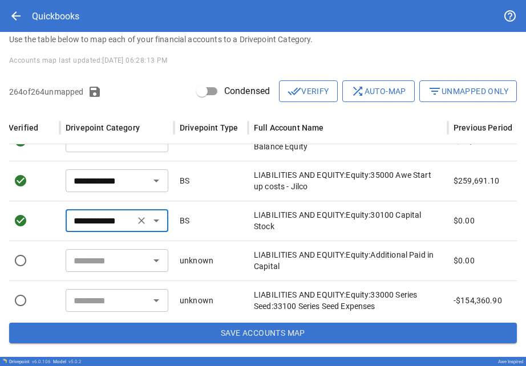
scroll to position [0, 195]
click at [84, 269] on div "​" at bounding box center [117, 260] width 103 height 23
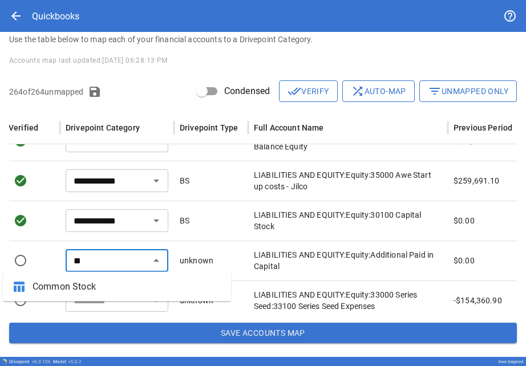
type input "*"
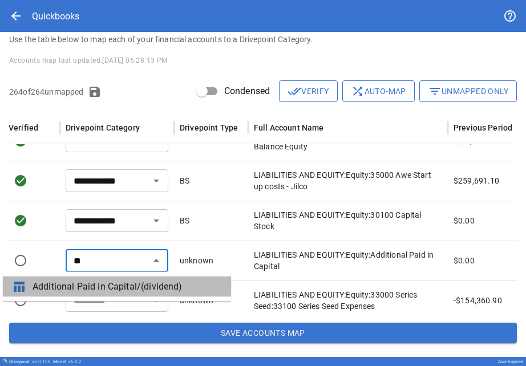
drag, startPoint x: 84, startPoint y: 269, endPoint x: 83, endPoint y: 290, distance: 21.1
click at [83, 290] on span "Additional Paid in Capital/(dividend)" at bounding box center [127, 287] width 189 height 14
type input "**********"
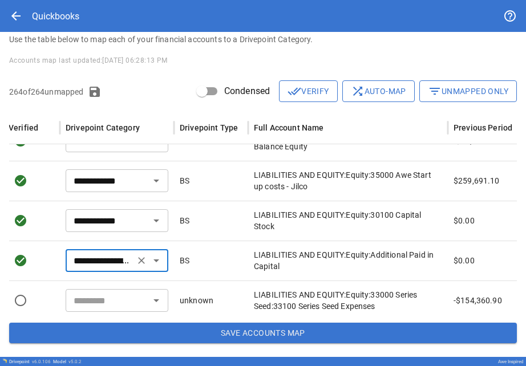
scroll to position [1200, 195]
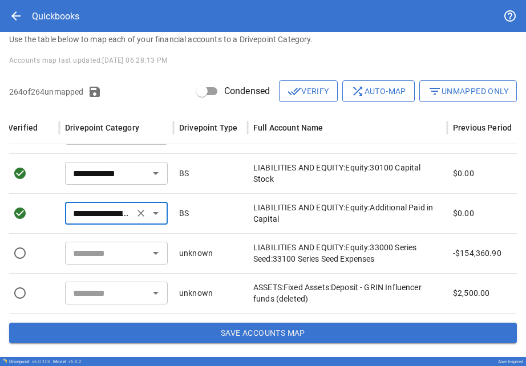
click at [79, 253] on input "text" at bounding box center [106, 253] width 77 height 16
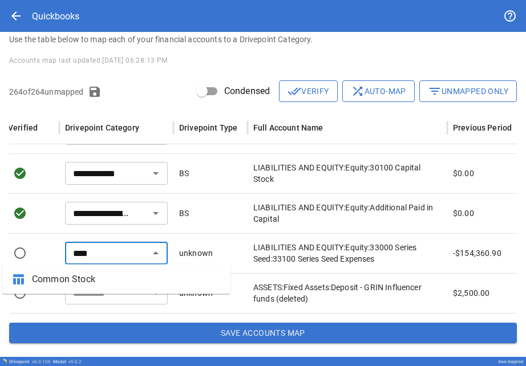
drag, startPoint x: 83, startPoint y: 290, endPoint x: 84, endPoint y: 279, distance: 10.9
click at [84, 279] on span "Common Stock" at bounding box center [126, 280] width 189 height 14
type input "**********"
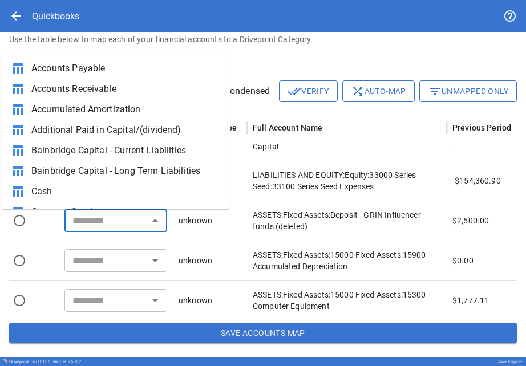
click at [107, 225] on input "text" at bounding box center [106, 221] width 77 height 16
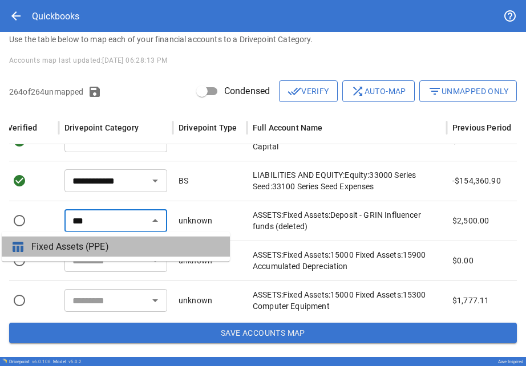
click at [104, 249] on span "Fixed Assets (PPE)" at bounding box center [125, 247] width 189 height 14
type input "**********"
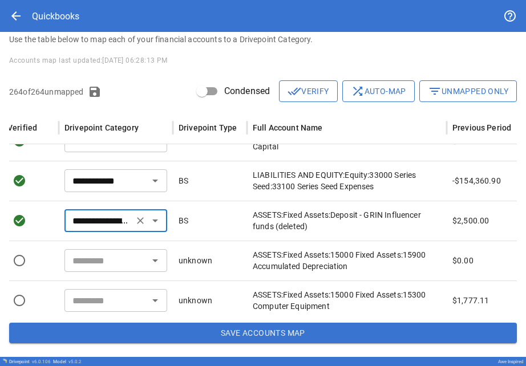
drag, startPoint x: 118, startPoint y: 246, endPoint x: 109, endPoint y: 263, distance: 19.1
click at [109, 263] on input "text" at bounding box center [106, 261] width 77 height 16
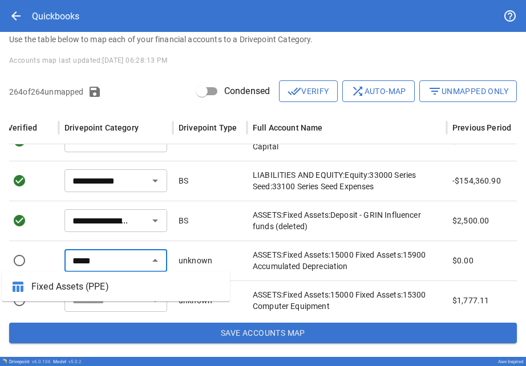
click at [113, 286] on span "Fixed Assets (PPE)" at bounding box center [125, 287] width 189 height 14
type input "**********"
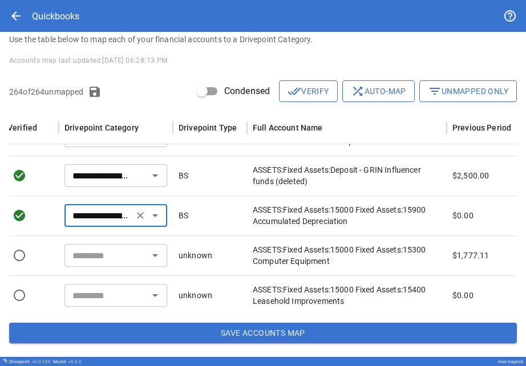
click at [96, 256] on input "text" at bounding box center [106, 256] width 77 height 16
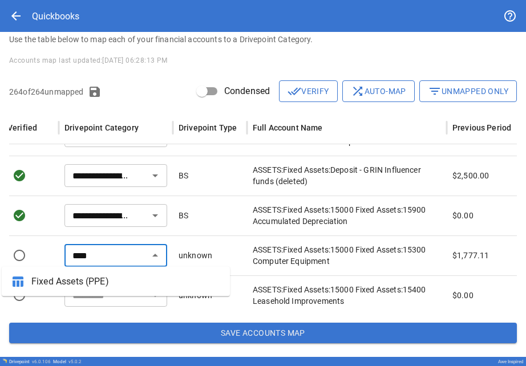
click at [104, 281] on span "Fixed Assets (PPE)" at bounding box center [125, 282] width 189 height 14
type input "**********"
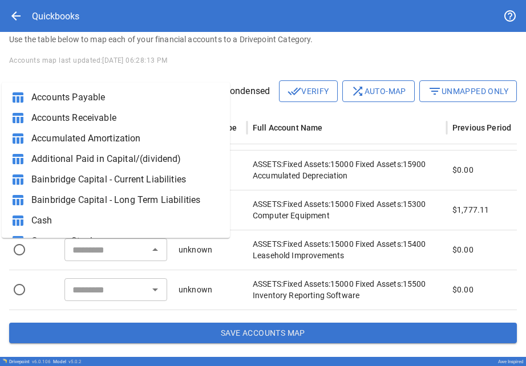
drag, startPoint x: 104, startPoint y: 281, endPoint x: 96, endPoint y: 258, distance: 24.5
click at [96, 258] on div "​" at bounding box center [115, 250] width 103 height 23
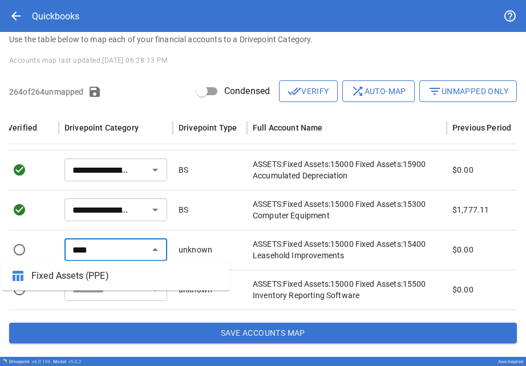
drag, startPoint x: 96, startPoint y: 258, endPoint x: 102, endPoint y: 285, distance: 27.3
click at [102, 285] on li "table_chart Fixed Assets (PPE)" at bounding box center [116, 276] width 228 height 21
type input "**********"
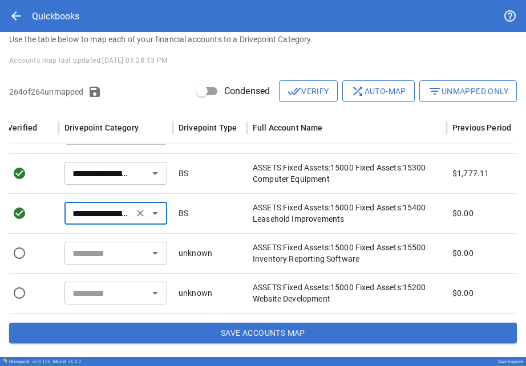
click at [98, 246] on input "text" at bounding box center [106, 253] width 77 height 16
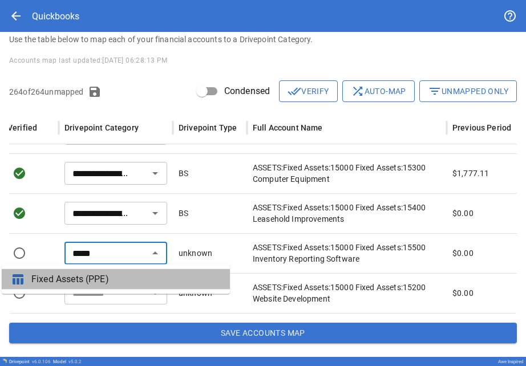
drag, startPoint x: 98, startPoint y: 246, endPoint x: 105, endPoint y: 275, distance: 29.9
click at [105, 275] on span "Fixed Assets (PPE)" at bounding box center [125, 280] width 189 height 14
type input "**********"
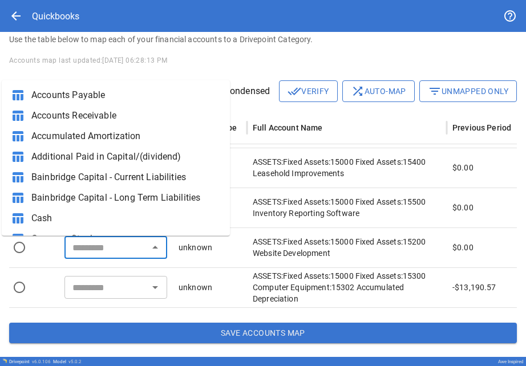
click at [96, 249] on input "text" at bounding box center [106, 248] width 77 height 16
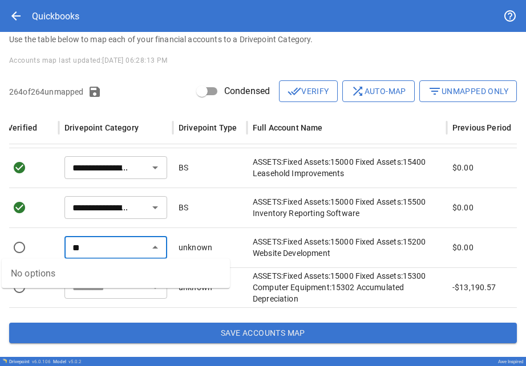
type input "*"
click at [106, 272] on span "Fixed Assets (PPE)" at bounding box center [125, 274] width 189 height 14
type input "**********"
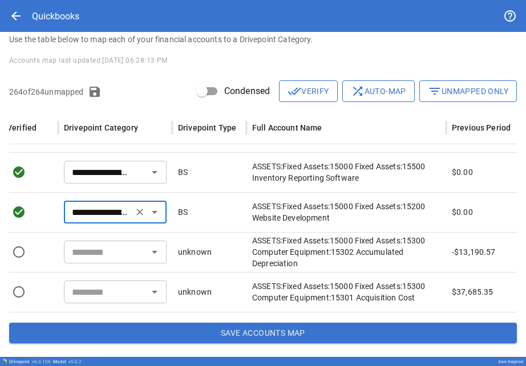
drag, startPoint x: 106, startPoint y: 272, endPoint x: 98, endPoint y: 255, distance: 18.4
click at [98, 255] on input "text" at bounding box center [105, 252] width 77 height 16
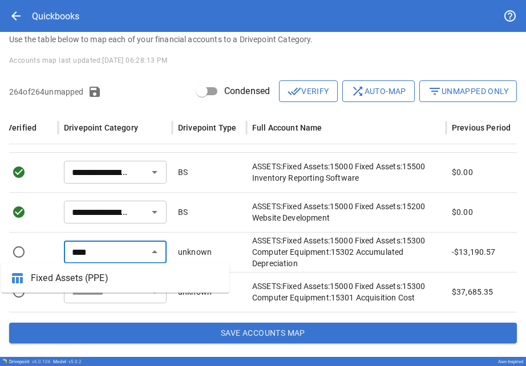
type input "****"
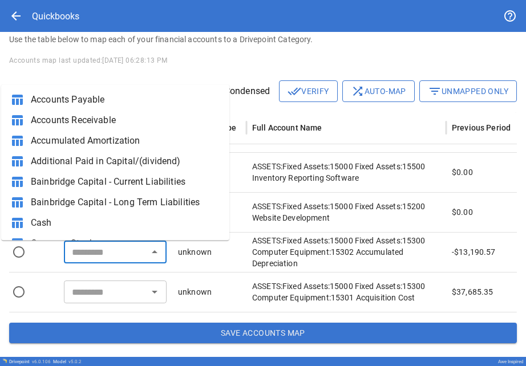
click at [102, 256] on input "text" at bounding box center [105, 252] width 77 height 16
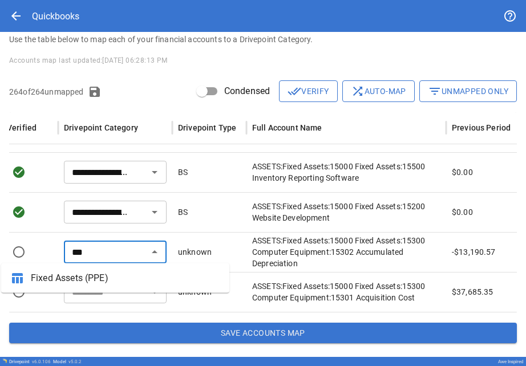
click at [104, 272] on span "Fixed Assets (PPE)" at bounding box center [125, 279] width 189 height 14
type input "**********"
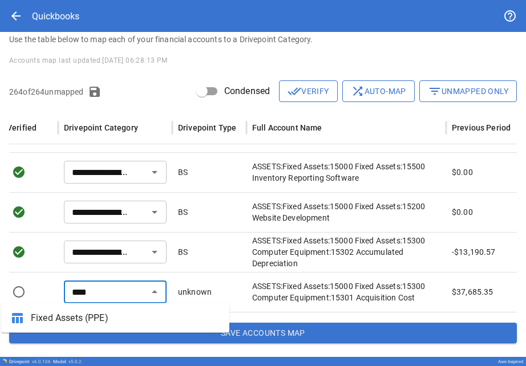
drag, startPoint x: 102, startPoint y: 256, endPoint x: 111, endPoint y: 329, distance: 73.6
drag, startPoint x: 111, startPoint y: 329, endPoint x: 93, endPoint y: 310, distance: 25.4
click at [93, 310] on li "table_chart Fixed Assets (PPE)" at bounding box center [115, 318] width 228 height 21
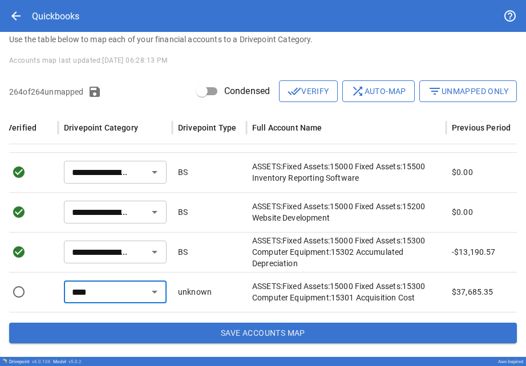
type input "**********"
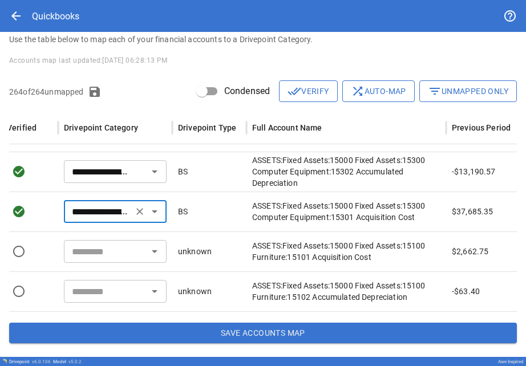
scroll to position [1599, 196]
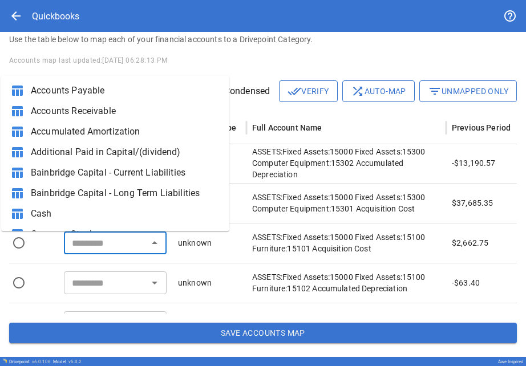
click at [87, 241] on input "text" at bounding box center [105, 243] width 77 height 16
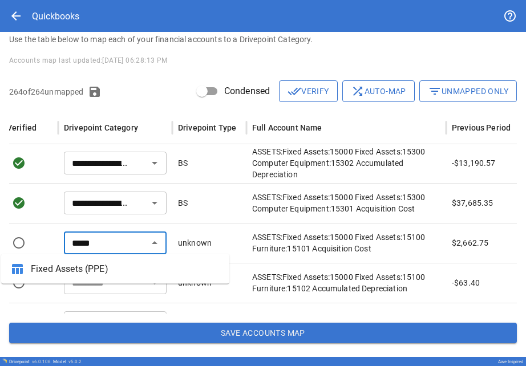
click at [96, 266] on span "Fixed Assets (PPE)" at bounding box center [125, 270] width 189 height 14
type input "**********"
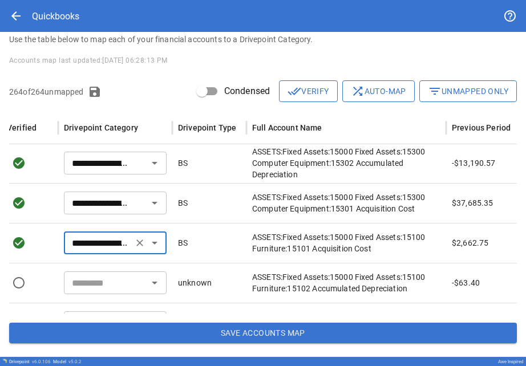
click at [100, 281] on input "text" at bounding box center [105, 283] width 77 height 16
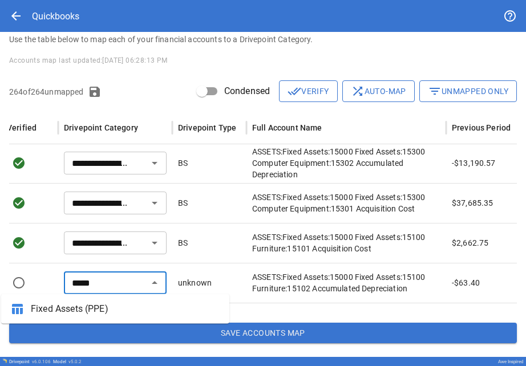
drag, startPoint x: 94, startPoint y: 259, endPoint x: 108, endPoint y: 314, distance: 57.7
click at [108, 314] on span "Fixed Assets (PPE)" at bounding box center [125, 310] width 189 height 14
type input "**********"
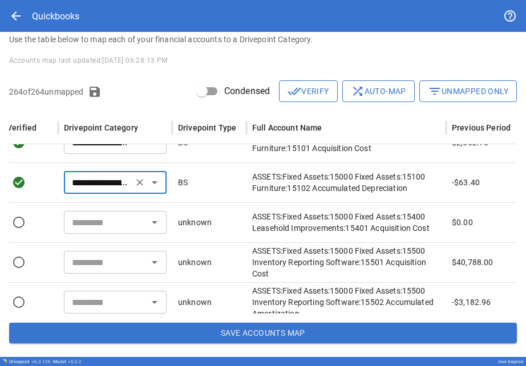
scroll to position [1704, 196]
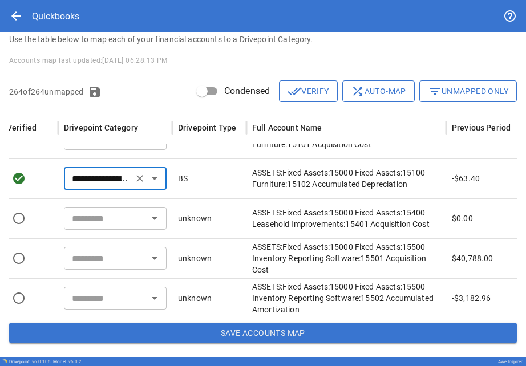
click at [86, 226] on input "text" at bounding box center [105, 219] width 77 height 16
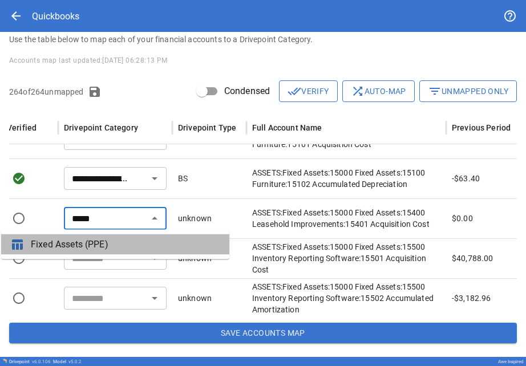
drag, startPoint x: 91, startPoint y: 257, endPoint x: 77, endPoint y: 243, distance: 20.6
click at [77, 243] on span "Fixed Assets (PPE)" at bounding box center [125, 245] width 189 height 14
type input "**********"
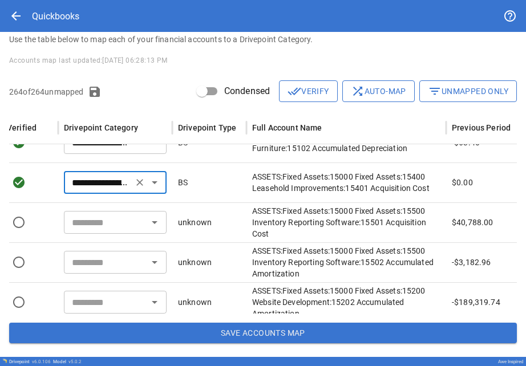
scroll to position [1463, 0]
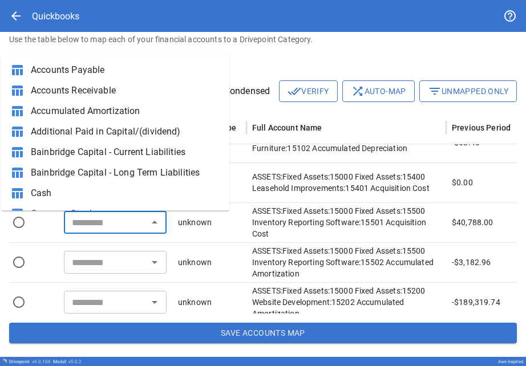
click at [76, 225] on input "text" at bounding box center [105, 223] width 77 height 16
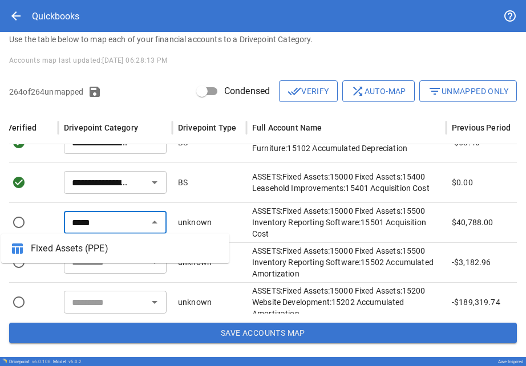
drag, startPoint x: 77, startPoint y: 243, endPoint x: 84, endPoint y: 247, distance: 8.4
click at [84, 247] on span "Fixed Assets (PPE)" at bounding box center [125, 249] width 189 height 14
type input "**********"
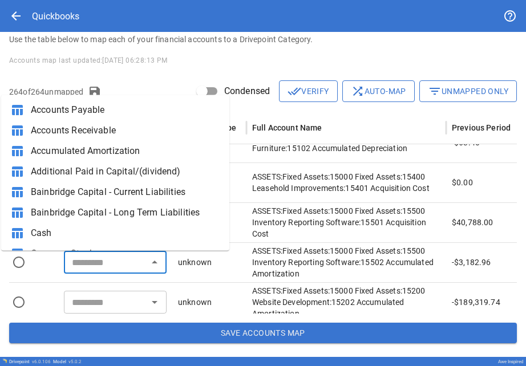
click at [91, 263] on input "text" at bounding box center [105, 263] width 77 height 16
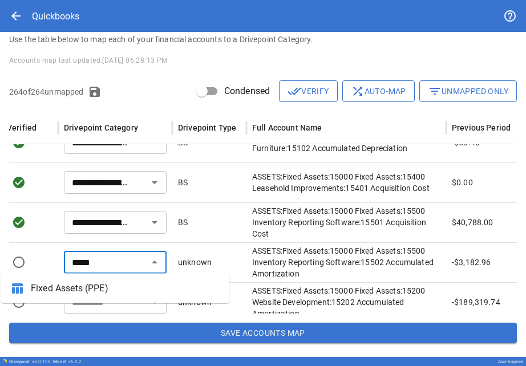
click at [98, 292] on span "Fixed Assets (PPE)" at bounding box center [125, 289] width 189 height 14
type input "**********"
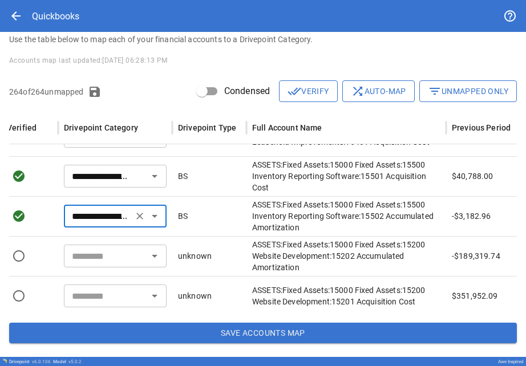
scroll to position [0, 197]
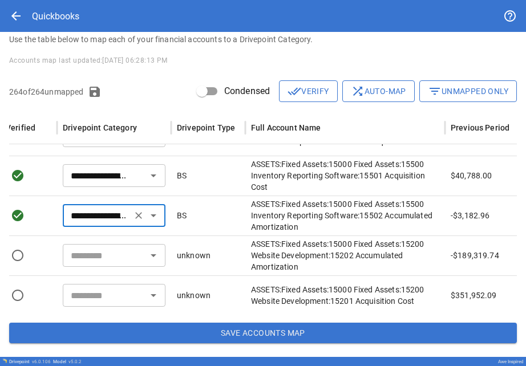
type input "**********"
click at [89, 259] on input "text" at bounding box center [104, 256] width 77 height 16
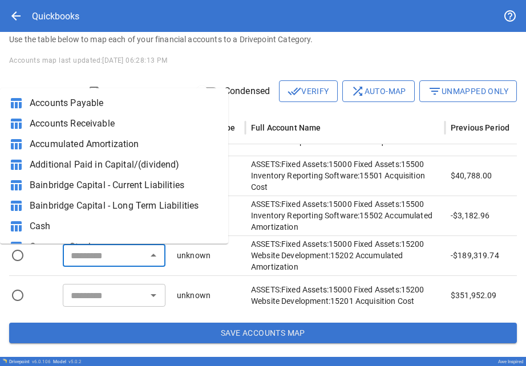
click at [89, 259] on input "text" at bounding box center [104, 256] width 77 height 16
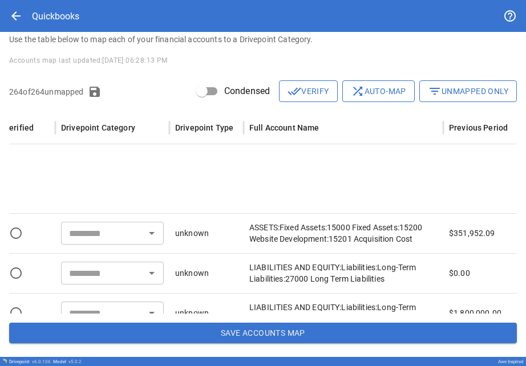
scroll to position [1628, 0]
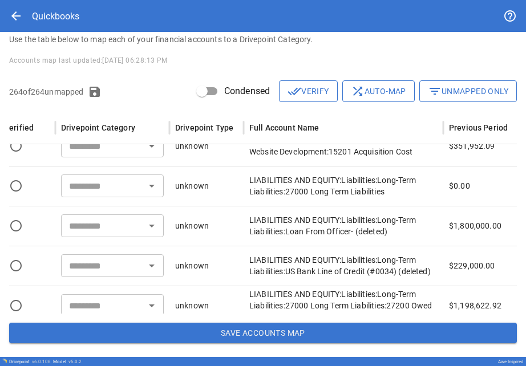
type input "**********"
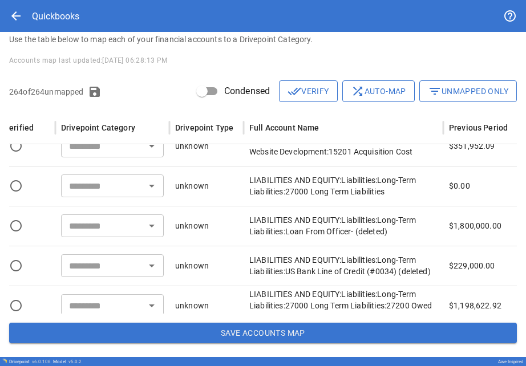
type input "**********"
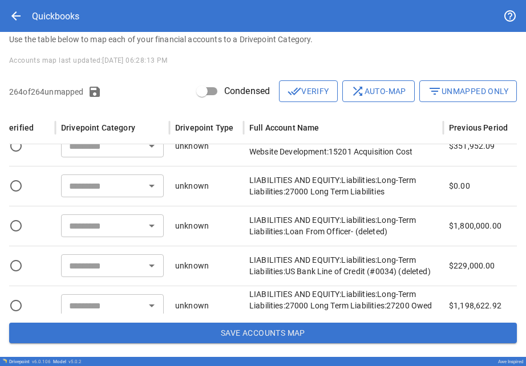
type input "**********"
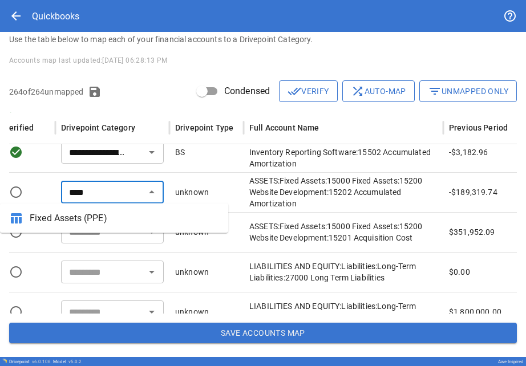
drag, startPoint x: 87, startPoint y: 223, endPoint x: 62, endPoint y: 227, distance: 26.0
click at [62, 227] on li "table_chart Fixed Assets (PPE)" at bounding box center [114, 218] width 228 height 21
type input "**********"
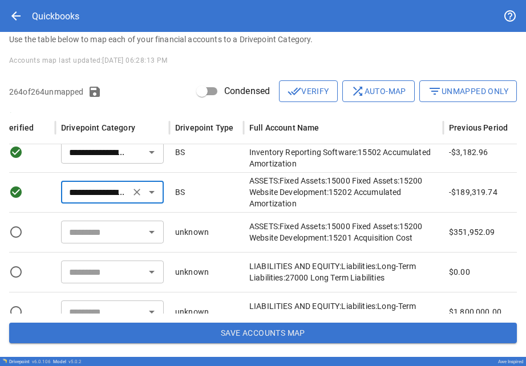
drag, startPoint x: 62, startPoint y: 227, endPoint x: 78, endPoint y: 232, distance: 17.3
click at [78, 232] on input "text" at bounding box center [102, 232] width 77 height 16
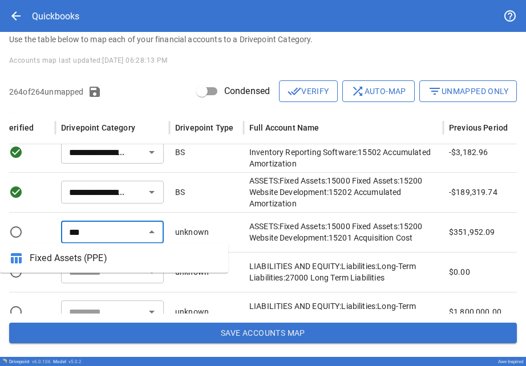
drag, startPoint x: 78, startPoint y: 232, endPoint x: 84, endPoint y: 254, distance: 22.6
click at [84, 254] on span "Fixed Assets (PPE)" at bounding box center [124, 259] width 189 height 14
type input "**********"
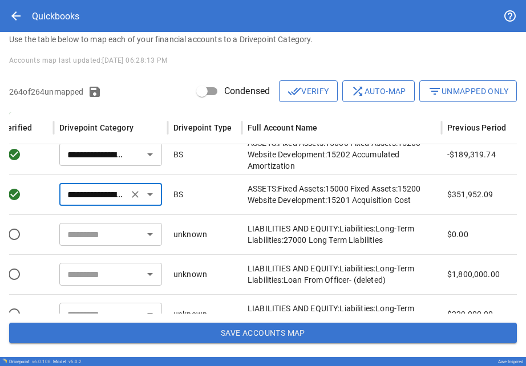
scroll to position [0, 201]
type input "**********"
click at [74, 239] on input "text" at bounding box center [101, 235] width 77 height 16
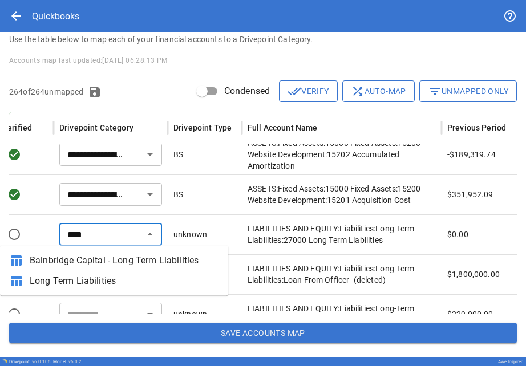
drag, startPoint x: 84, startPoint y: 254, endPoint x: 84, endPoint y: 279, distance: 25.1
click at [84, 279] on span "Long Term Liabilities" at bounding box center [124, 282] width 189 height 14
type input "**********"
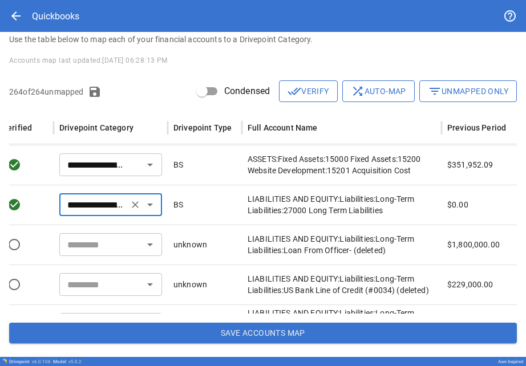
scroll to position [1918, 201]
click at [77, 251] on input "text" at bounding box center [101, 244] width 77 height 16
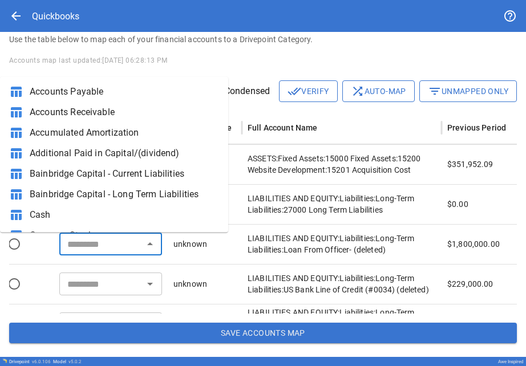
type input "*"
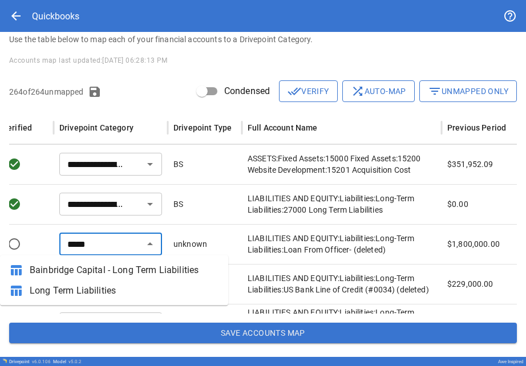
click at [82, 295] on span "Long Term Liabilities" at bounding box center [124, 291] width 189 height 14
type input "**********"
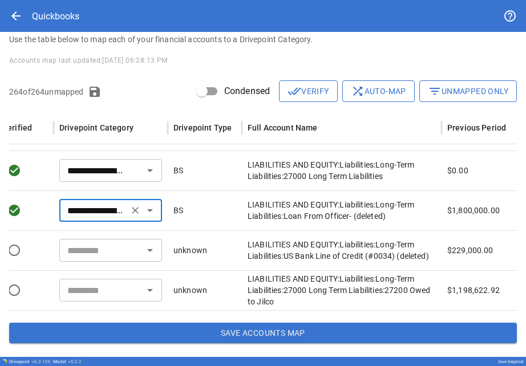
scroll to position [1954, 201]
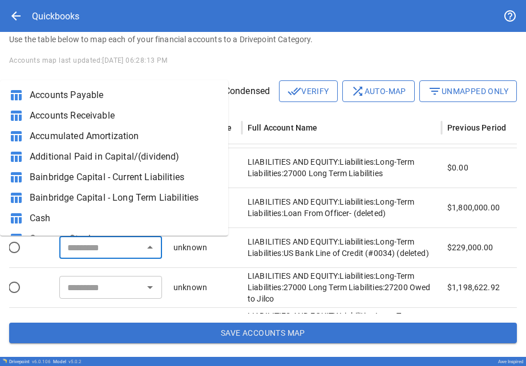
click at [75, 252] on input "text" at bounding box center [101, 248] width 77 height 16
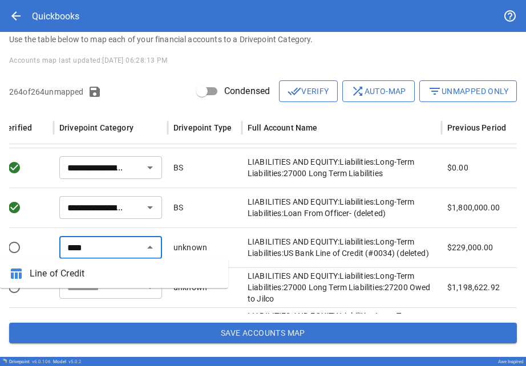
click at [76, 279] on span "Line of Credit" at bounding box center [124, 274] width 189 height 14
type input "**********"
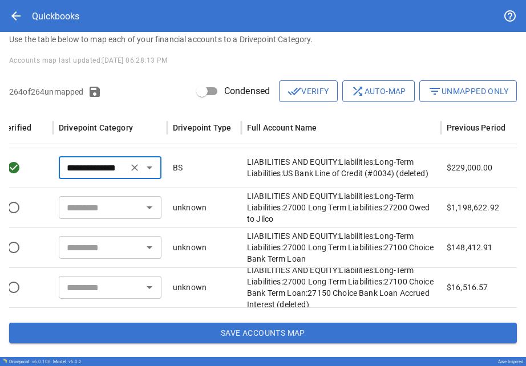
scroll to position [0, 203]
click at [67, 212] on input "text" at bounding box center [99, 208] width 77 height 16
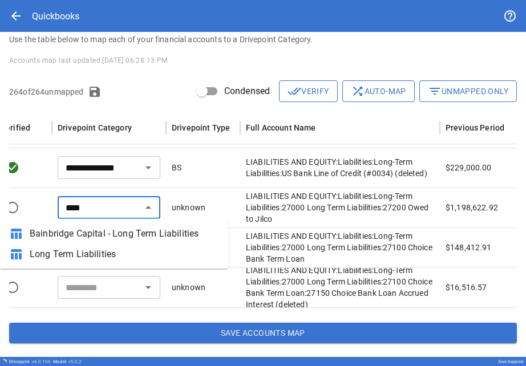
click at [76, 256] on span "Long Term Liabilities" at bounding box center [124, 255] width 189 height 14
type input "**********"
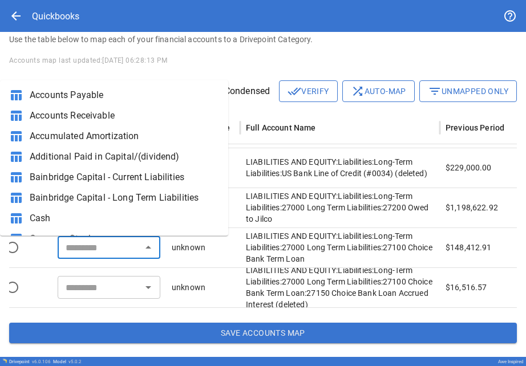
click at [81, 247] on input "text" at bounding box center [99, 248] width 77 height 16
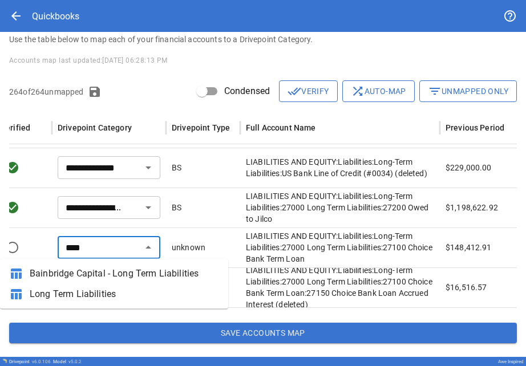
click at [94, 287] on li "table_chart Long Term Liabilities" at bounding box center [114, 294] width 228 height 21
type input "**********"
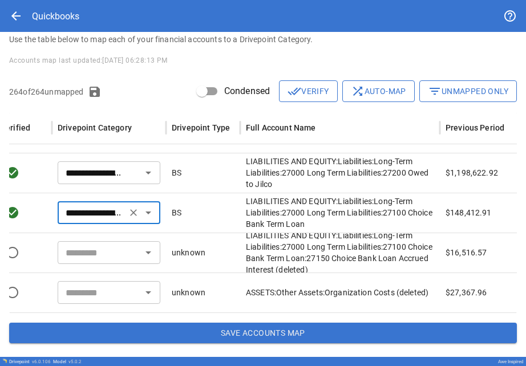
scroll to position [1741, 0]
click at [91, 262] on div "​" at bounding box center [109, 252] width 103 height 23
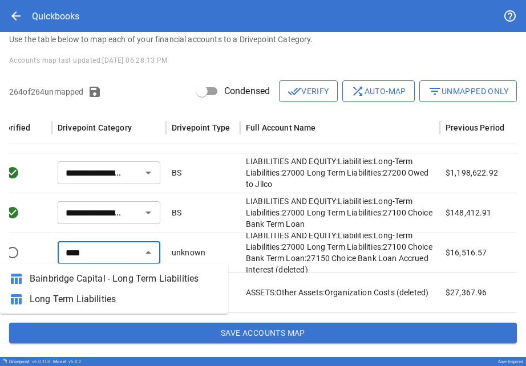
click at [103, 307] on li "table_chart Long Term Liabilities" at bounding box center [114, 299] width 228 height 21
type input "**********"
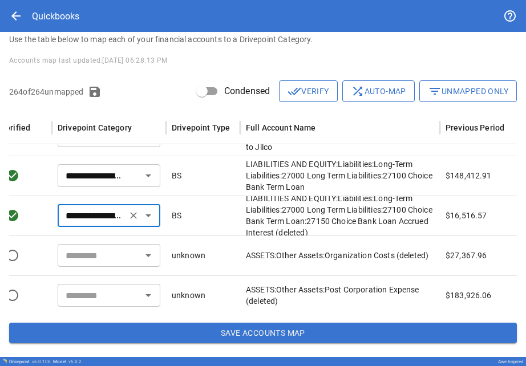
scroll to position [2122, 203]
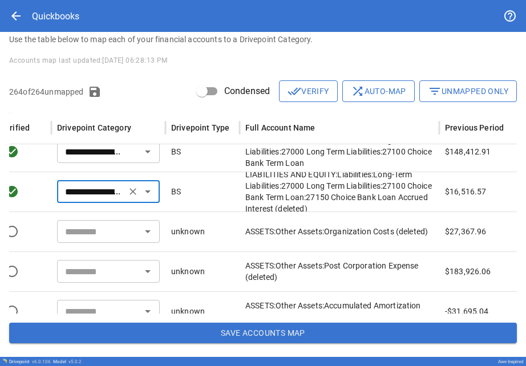
click at [84, 239] on input "text" at bounding box center [99, 232] width 77 height 16
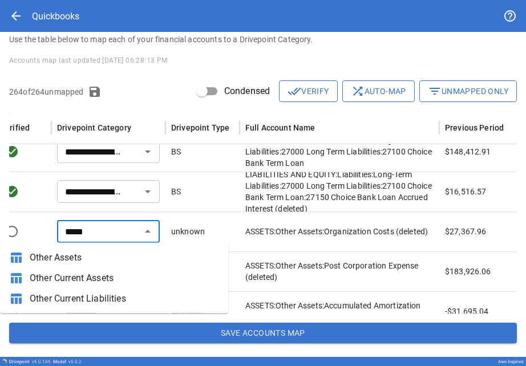
drag, startPoint x: 102, startPoint y: 283, endPoint x: 83, endPoint y: 259, distance: 30.5
click at [83, 259] on span "Other Assets" at bounding box center [124, 258] width 189 height 14
type input "**********"
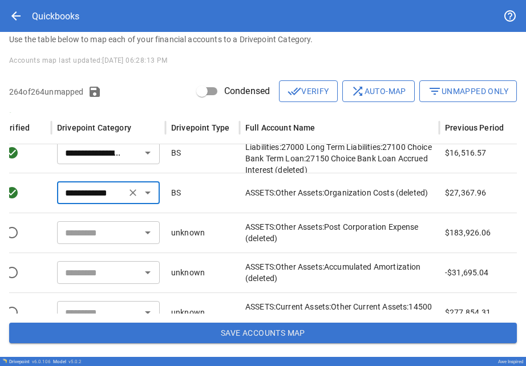
scroll to position [1825, 0]
click at [79, 233] on input "text" at bounding box center [99, 232] width 77 height 16
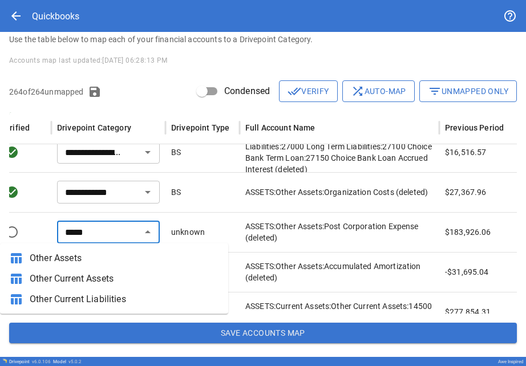
click at [84, 257] on span "Other Assets" at bounding box center [124, 259] width 189 height 14
type input "**********"
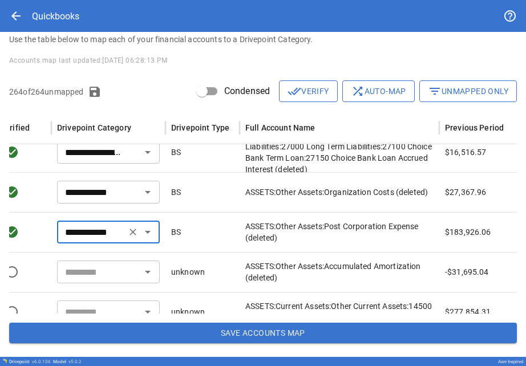
scroll to position [1841, 0]
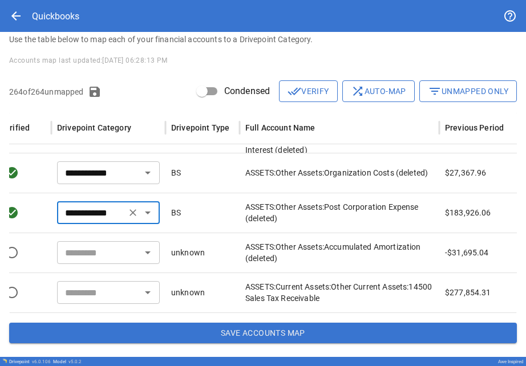
click at [84, 257] on input "text" at bounding box center [99, 253] width 77 height 16
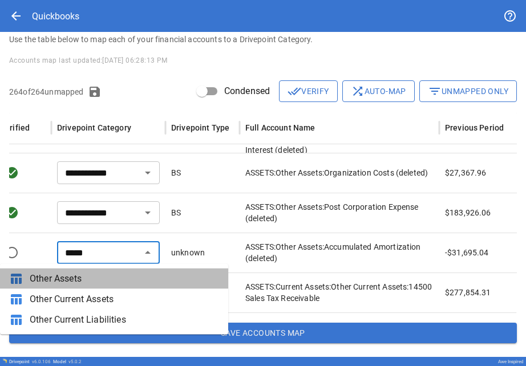
click at [83, 275] on span "Other Assets" at bounding box center [124, 279] width 189 height 14
type input "**********"
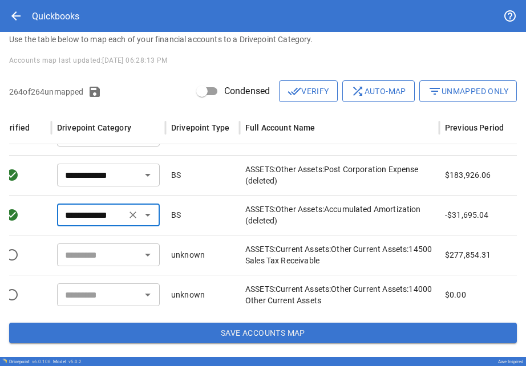
scroll to position [2227, 203]
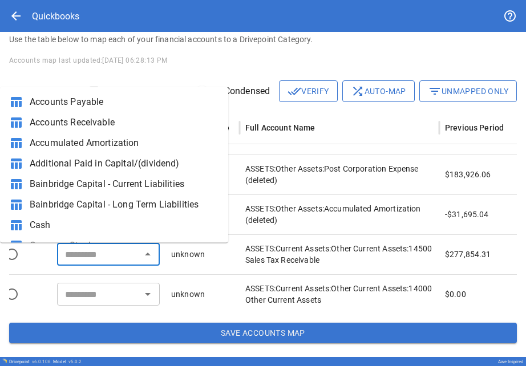
click at [82, 259] on input "text" at bounding box center [99, 255] width 77 height 16
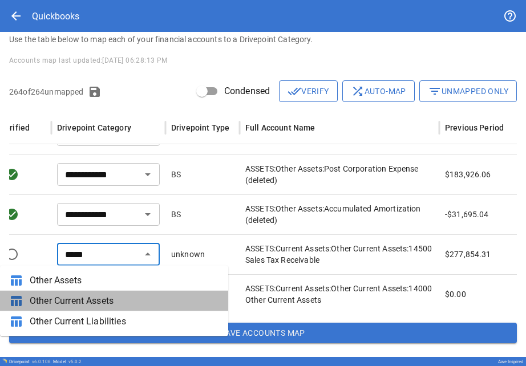
click at [82, 304] on span "Other Current Assets" at bounding box center [124, 302] width 189 height 14
type input "**********"
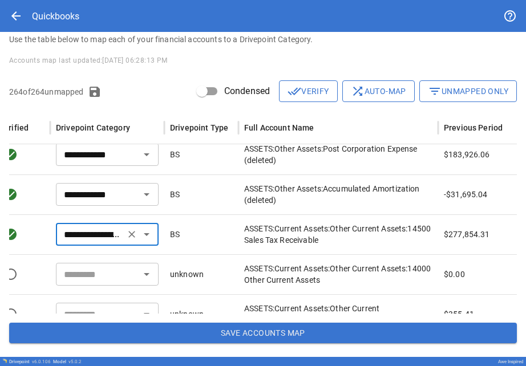
click at [98, 272] on input "text" at bounding box center [97, 275] width 77 height 16
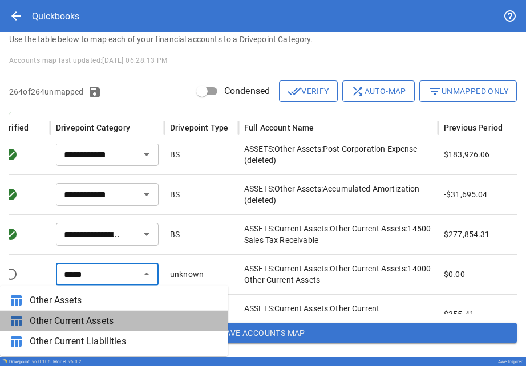
drag, startPoint x: 98, startPoint y: 271, endPoint x: 100, endPoint y: 321, distance: 50.3
click at [100, 321] on span "Other Current Assets" at bounding box center [124, 321] width 189 height 14
type input "**********"
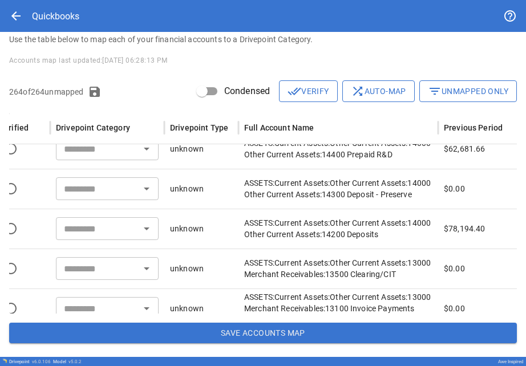
type input "**********"
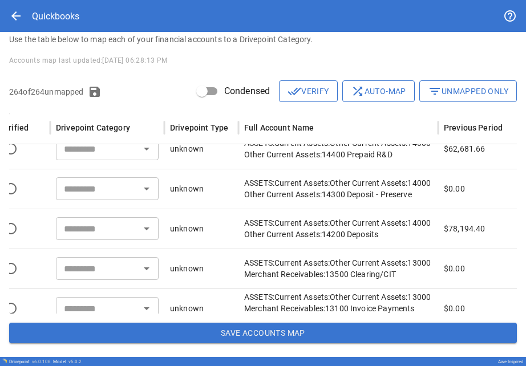
type input "**********"
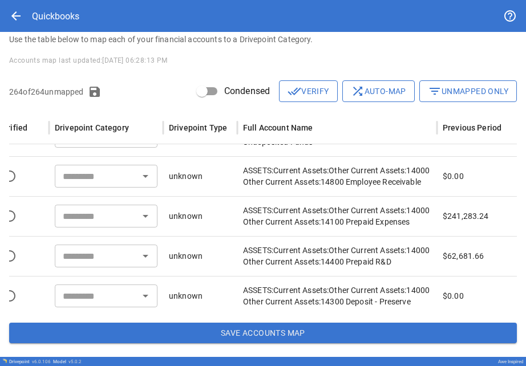
type input "**********"
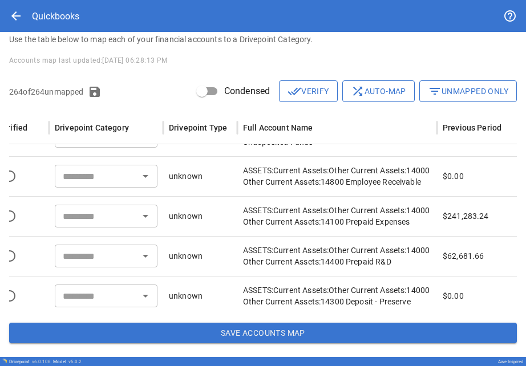
type input "**********"
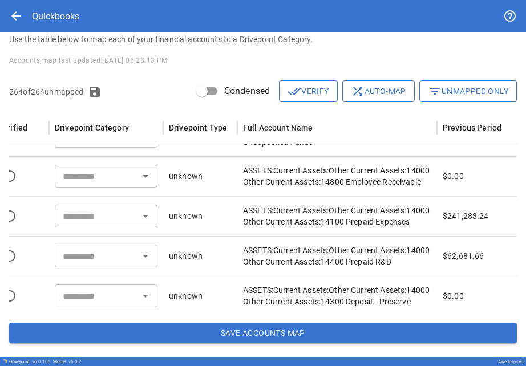
type input "**********"
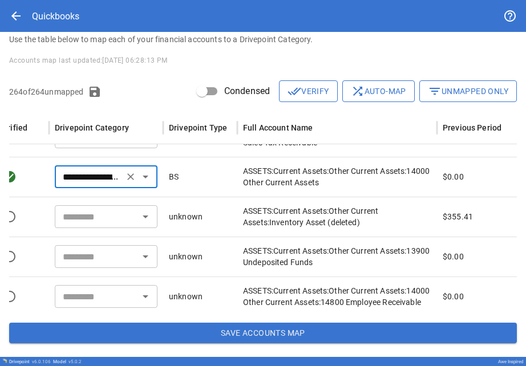
click at [82, 221] on input "text" at bounding box center [96, 217] width 77 height 16
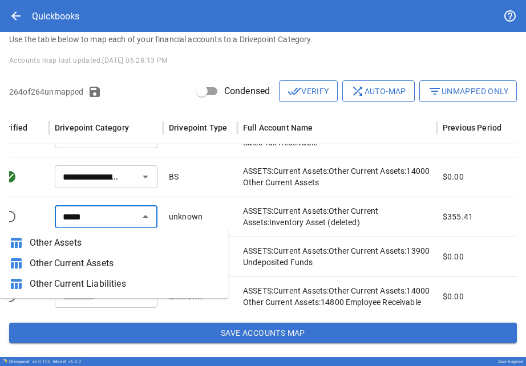
click at [87, 263] on span "Other Current Assets" at bounding box center [124, 264] width 189 height 14
type input "**********"
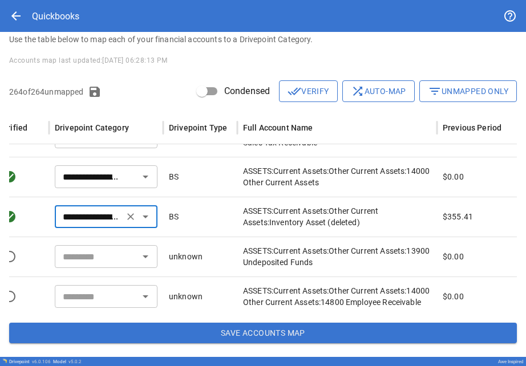
click at [87, 263] on input "text" at bounding box center [96, 257] width 77 height 16
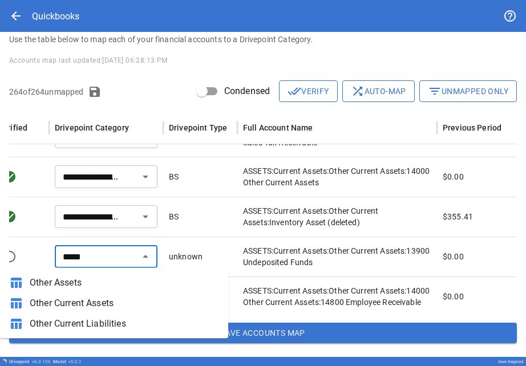
drag, startPoint x: 75, startPoint y: 195, endPoint x: 93, endPoint y: 305, distance: 112.2
click at [93, 305] on span "Other Current Assets" at bounding box center [124, 304] width 189 height 14
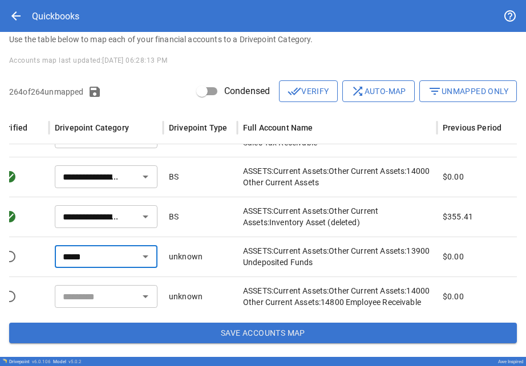
type input "**********"
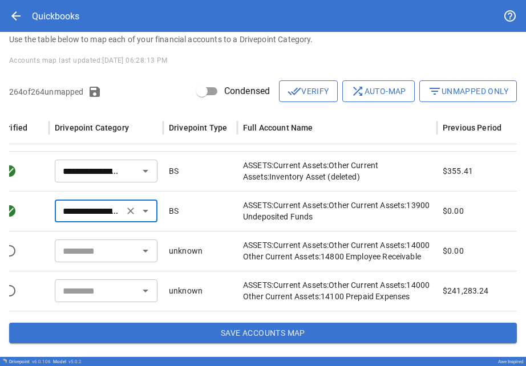
click at [87, 254] on input "text" at bounding box center [96, 251] width 77 height 16
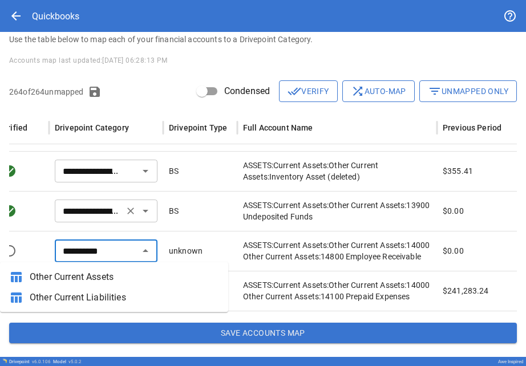
click at [80, 275] on span "Other Current Assets" at bounding box center [124, 278] width 189 height 14
type input "**********"
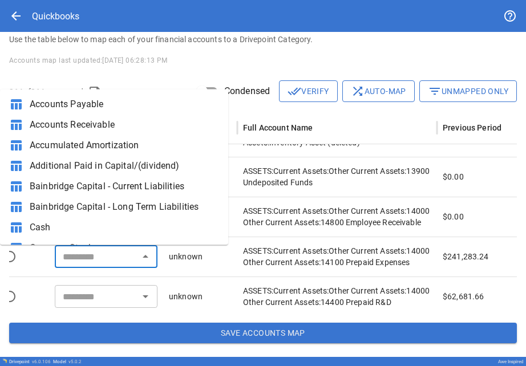
click at [79, 264] on input "text" at bounding box center [96, 257] width 77 height 16
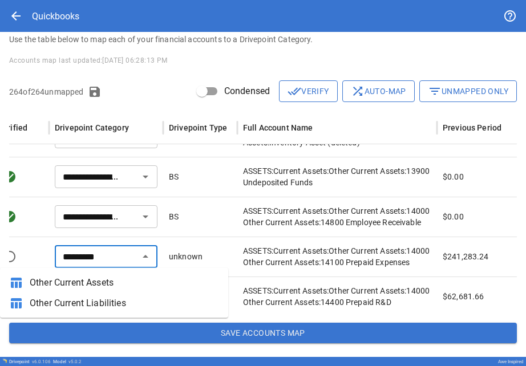
drag, startPoint x: 80, startPoint y: 275, endPoint x: 79, endPoint y: 292, distance: 16.6
click at [79, 292] on li "table_chart Other Current Assets" at bounding box center [114, 283] width 228 height 21
type input "**********"
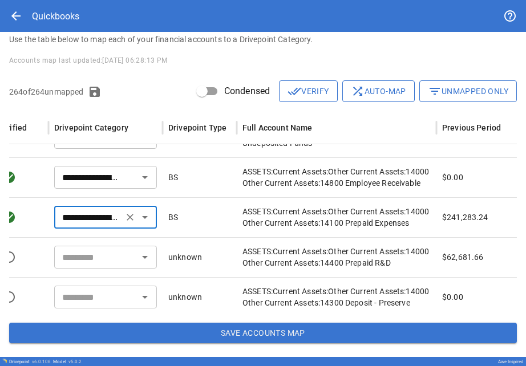
click at [77, 261] on input "text" at bounding box center [96, 257] width 77 height 16
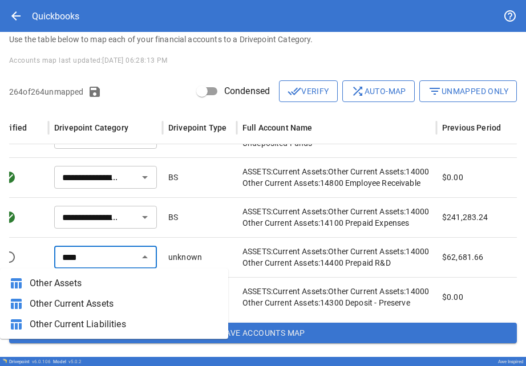
drag, startPoint x: 79, startPoint y: 292, endPoint x: 88, endPoint y: 301, distance: 12.9
click at [88, 301] on span "Other Current Assets" at bounding box center [124, 304] width 189 height 14
type input "**********"
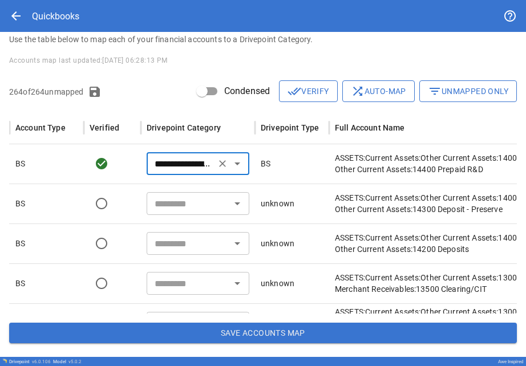
click at [162, 211] on input "text" at bounding box center [188, 204] width 77 height 16
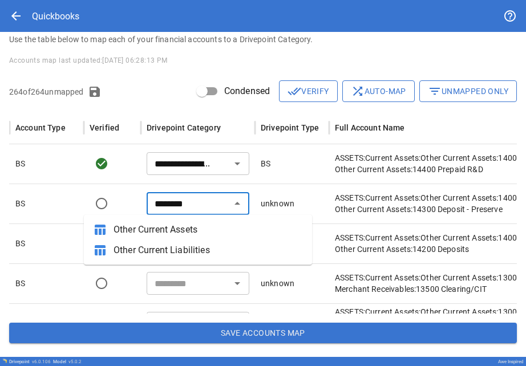
click at [168, 230] on span "Other Current Assets" at bounding box center [208, 230] width 189 height 14
type input "**********"
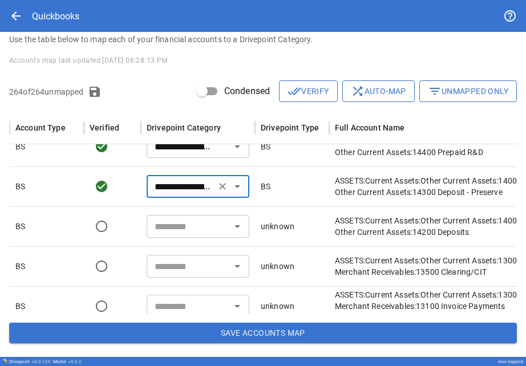
scroll to position [2167, 0]
click at [168, 230] on input "text" at bounding box center [188, 226] width 77 height 16
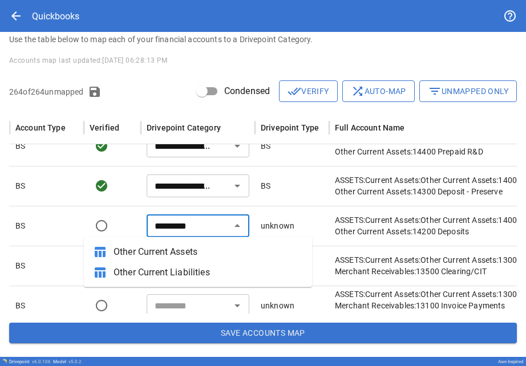
click at [170, 254] on span "Other Current Assets" at bounding box center [208, 252] width 189 height 14
type input "**********"
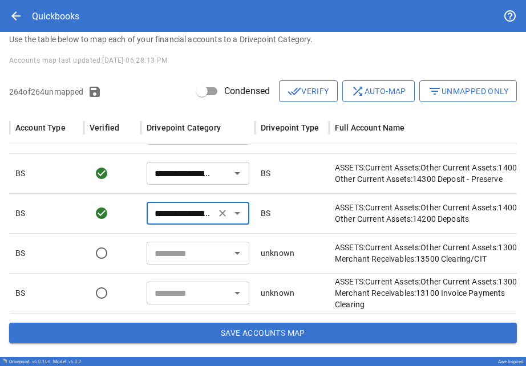
scroll to position [2589, 114]
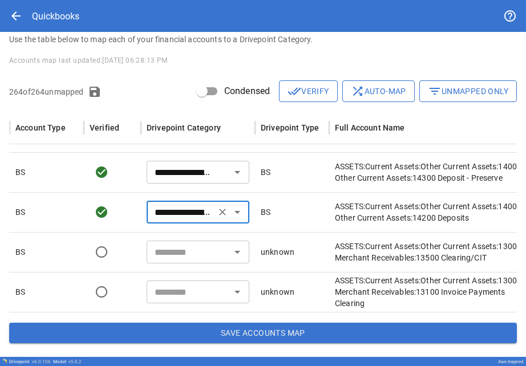
click at [170, 254] on input "text" at bounding box center [188, 252] width 77 height 16
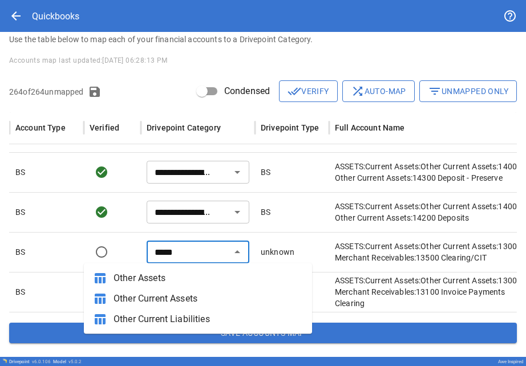
drag, startPoint x: 170, startPoint y: 254, endPoint x: 178, endPoint y: 299, distance: 45.7
click at [178, 299] on span "Other Current Assets" at bounding box center [208, 299] width 189 height 14
type input "**********"
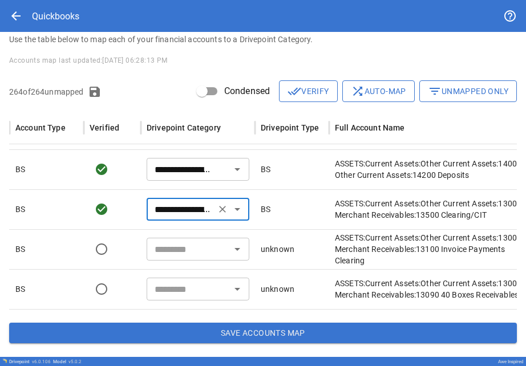
scroll to position [0, 114]
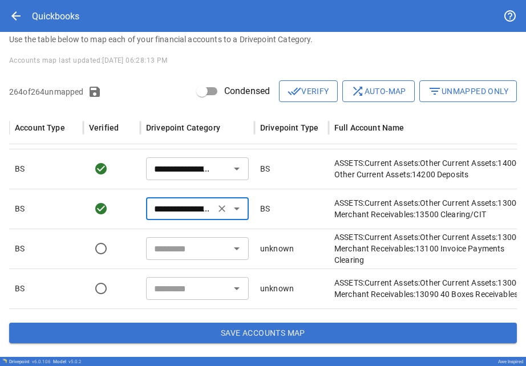
click at [169, 256] on input "text" at bounding box center [188, 249] width 77 height 16
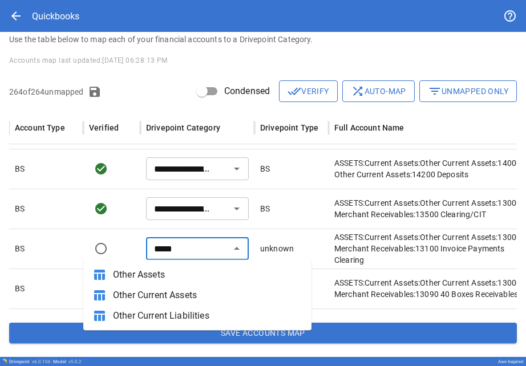
drag, startPoint x: 178, startPoint y: 299, endPoint x: 164, endPoint y: 296, distance: 13.6
click at [164, 296] on span "Other Current Assets" at bounding box center [207, 296] width 189 height 14
type input "**********"
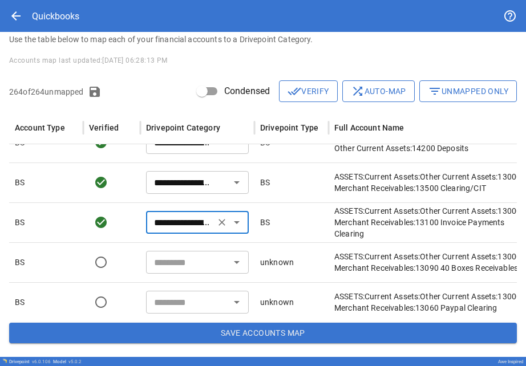
scroll to position [2660, 114]
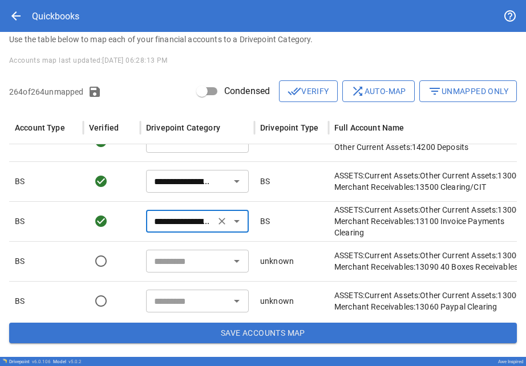
click at [159, 267] on input "text" at bounding box center [188, 261] width 77 height 16
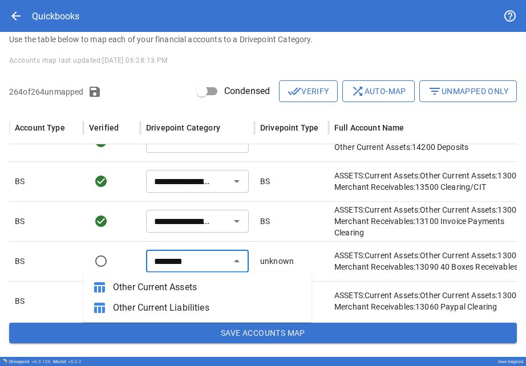
click at [164, 291] on span "Other Current Assets" at bounding box center [207, 288] width 189 height 14
type input "**********"
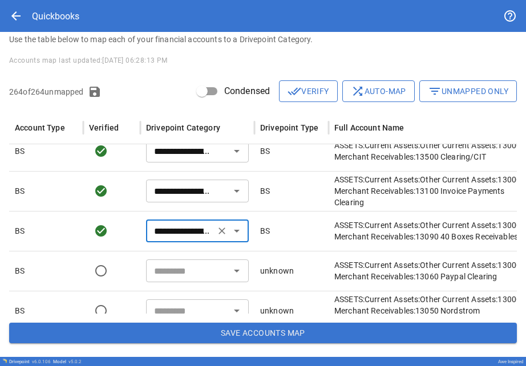
scroll to position [2264, 0]
click at [164, 269] on input "text" at bounding box center [188, 271] width 77 height 16
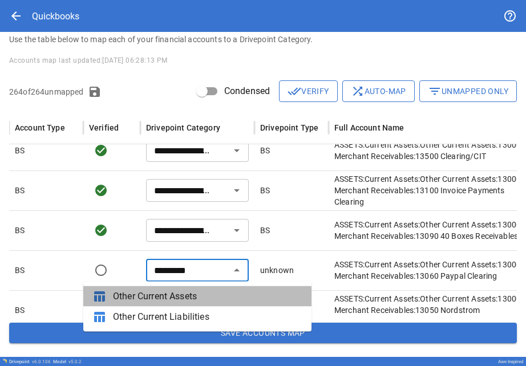
click at [170, 293] on span "Other Current Assets" at bounding box center [207, 297] width 189 height 14
type input "**********"
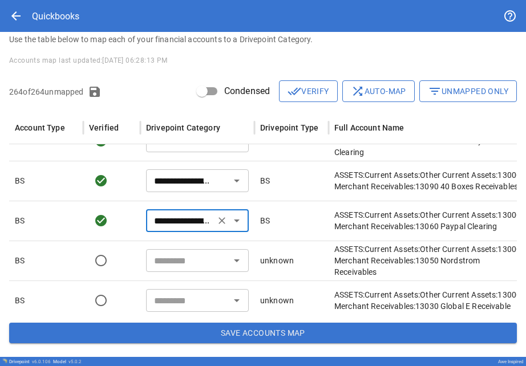
scroll to position [2743, 114]
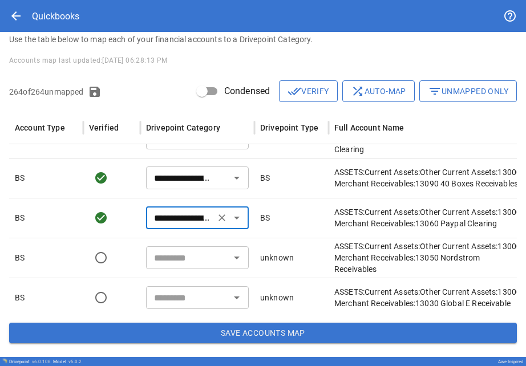
click at [167, 257] on input "text" at bounding box center [188, 258] width 77 height 16
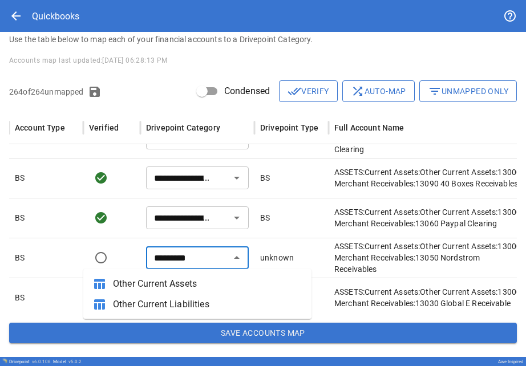
drag, startPoint x: 170, startPoint y: 293, endPoint x: 179, endPoint y: 285, distance: 11.8
click at [179, 285] on span "Other Current Assets" at bounding box center [207, 284] width 189 height 14
type input "**********"
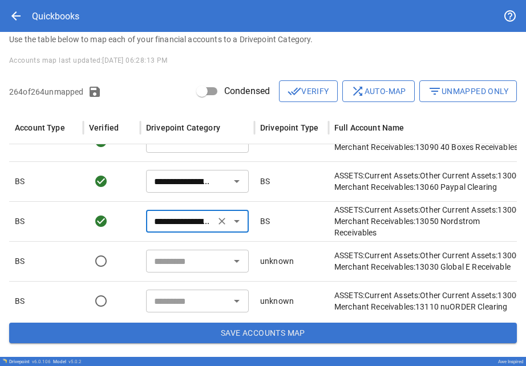
scroll to position [2787, 115]
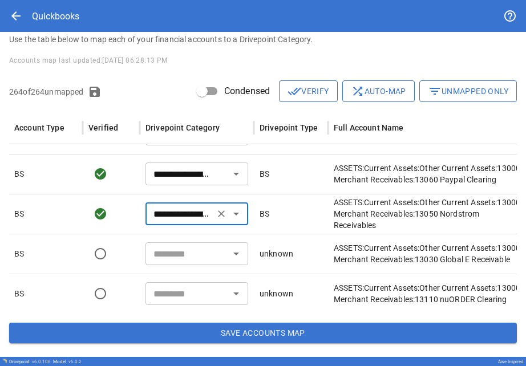
drag, startPoint x: 179, startPoint y: 285, endPoint x: 172, endPoint y: 261, distance: 25.3
click at [172, 261] on input "text" at bounding box center [187, 254] width 77 height 16
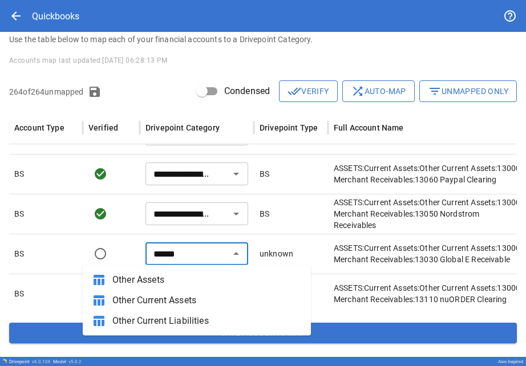
drag, startPoint x: 172, startPoint y: 261, endPoint x: 174, endPoint y: 296, distance: 35.4
click at [174, 296] on span "Other Current Assets" at bounding box center [206, 301] width 189 height 14
type input "**********"
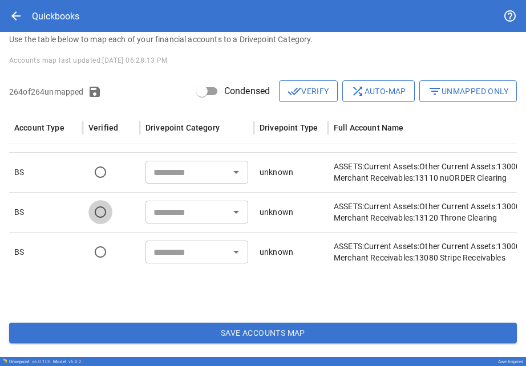
scroll to position [2861, 115]
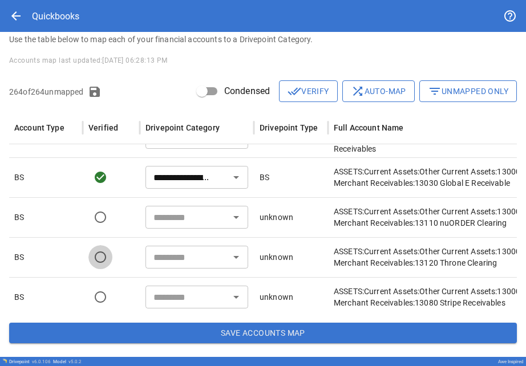
type input "**********"
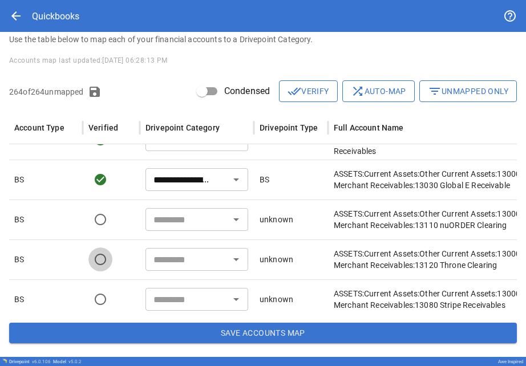
scroll to position [2407, 0]
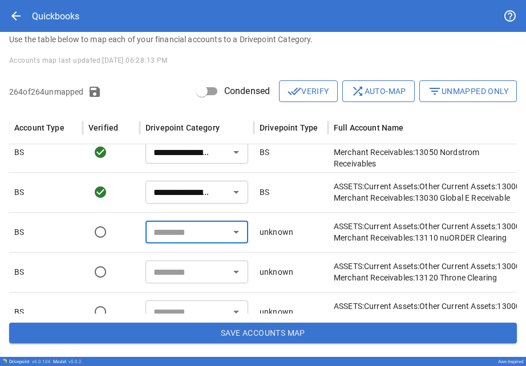
drag, startPoint x: 176, startPoint y: 281, endPoint x: 168, endPoint y: 232, distance: 49.3
click at [168, 232] on input "text" at bounding box center [187, 232] width 77 height 16
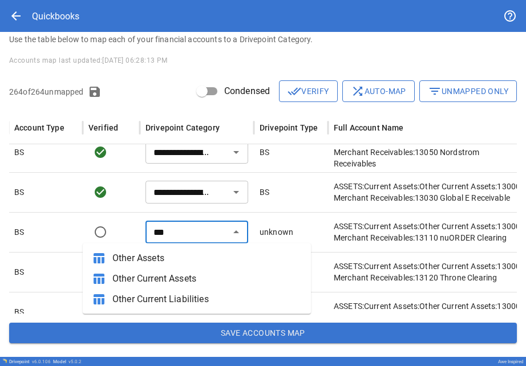
click at [170, 257] on span "Other Assets" at bounding box center [206, 259] width 189 height 14
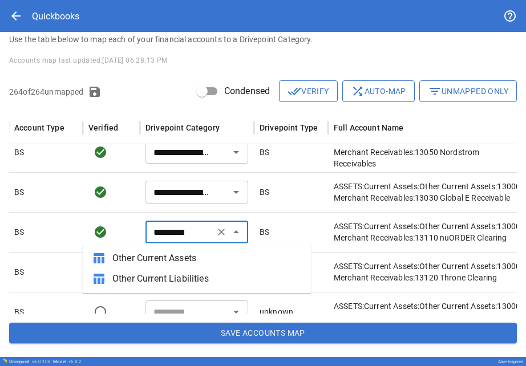
click at [175, 256] on span "Other Current Assets" at bounding box center [206, 259] width 189 height 14
type input "**********"
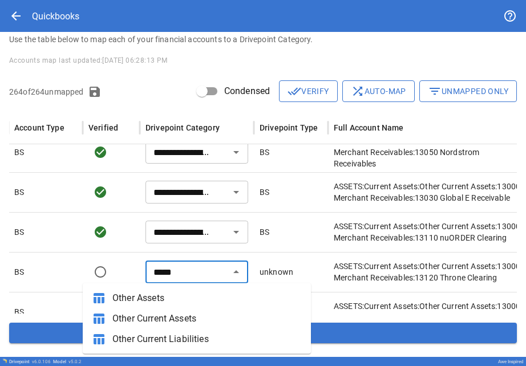
drag, startPoint x: 168, startPoint y: 232, endPoint x: 184, endPoint y: 314, distance: 83.7
click at [185, 318] on span "Other Current Assets" at bounding box center [206, 319] width 189 height 14
type input "**********"
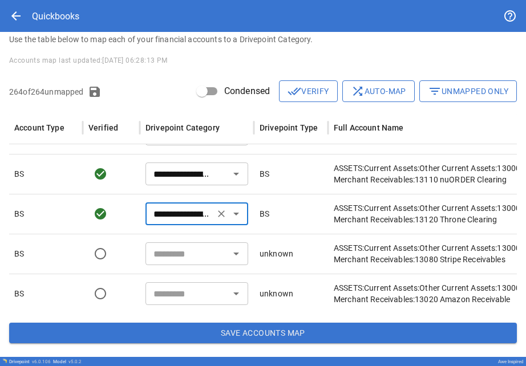
click at [185, 253] on input "text" at bounding box center [187, 254] width 77 height 16
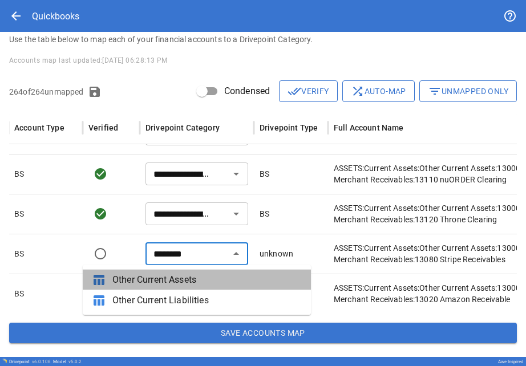
click at [182, 275] on span "Other Current Assets" at bounding box center [206, 280] width 189 height 14
type input "**********"
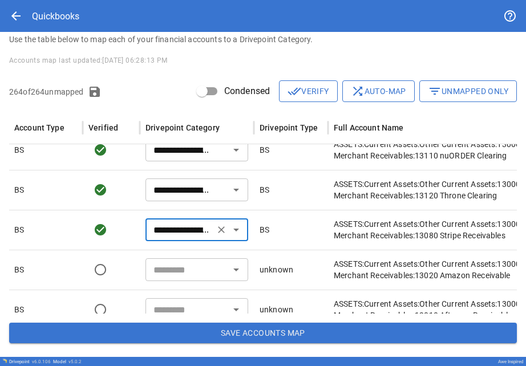
click at [179, 267] on input "text" at bounding box center [187, 270] width 77 height 16
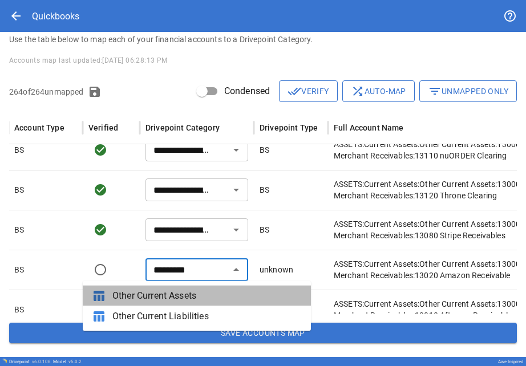
drag, startPoint x: 182, startPoint y: 275, endPoint x: 178, endPoint y: 291, distance: 16.5
click at [178, 291] on span "Other Current Assets" at bounding box center [206, 296] width 189 height 14
type input "**********"
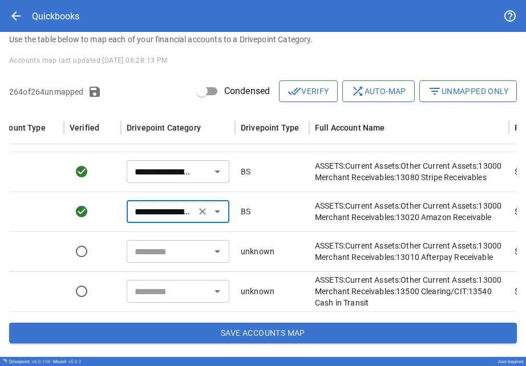
click at [158, 253] on input "text" at bounding box center [168, 252] width 77 height 16
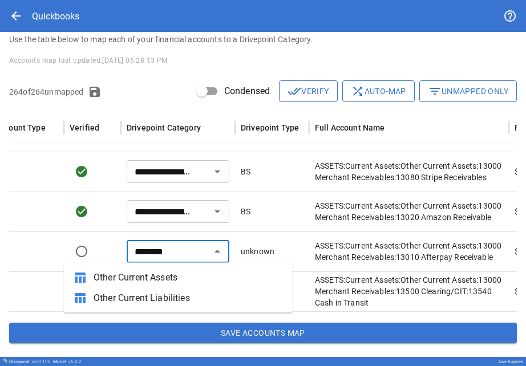
drag, startPoint x: 158, startPoint y: 253, endPoint x: 157, endPoint y: 276, distance: 22.9
click at [157, 276] on span "Other Current Assets" at bounding box center [188, 278] width 189 height 14
type input "**********"
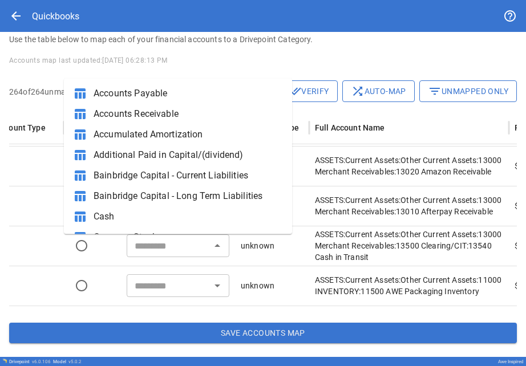
click at [154, 254] on div "​" at bounding box center [178, 246] width 103 height 23
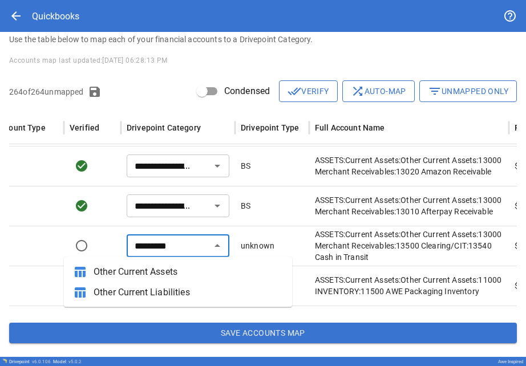
click at [151, 277] on span "Other Current Assets" at bounding box center [188, 272] width 189 height 14
type input "**********"
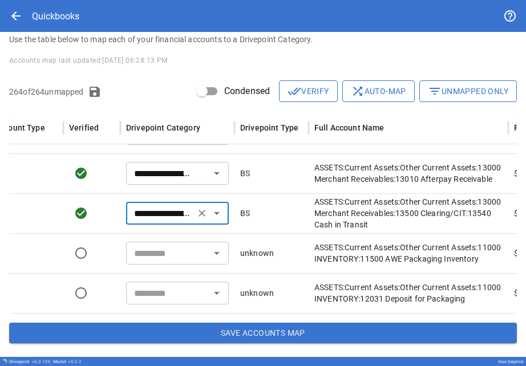
click at [153, 258] on input "text" at bounding box center [168, 253] width 77 height 16
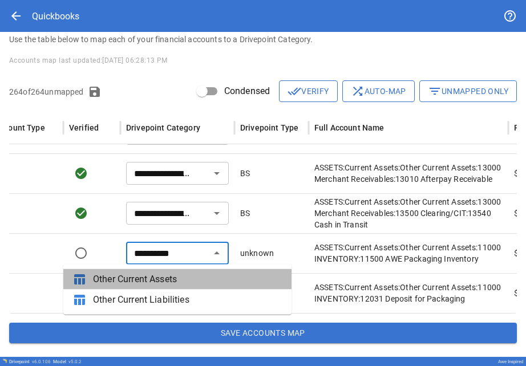
click at [161, 289] on li "table_chart Other Current Assets" at bounding box center [177, 279] width 228 height 21
type input "**********"
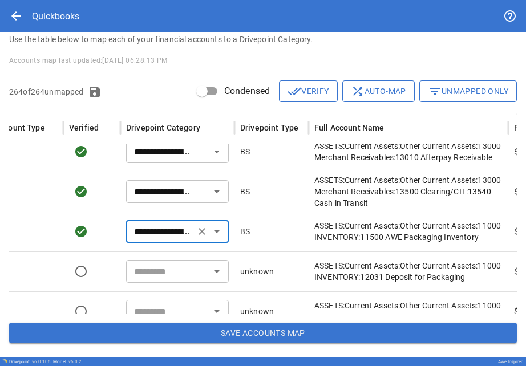
drag, startPoint x: 161, startPoint y: 289, endPoint x: 159, endPoint y: 271, distance: 18.4
click at [159, 271] on input "text" at bounding box center [168, 272] width 77 height 16
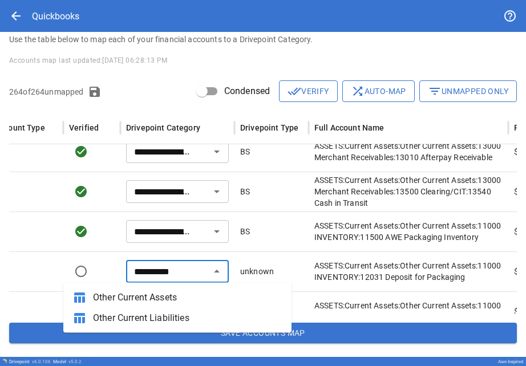
click at [166, 295] on span "Other Current Assets" at bounding box center [187, 298] width 189 height 14
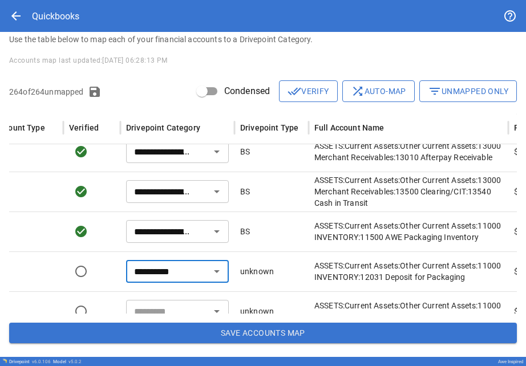
type input "**********"
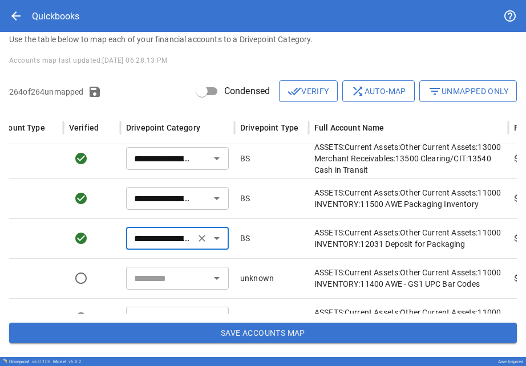
click at [163, 284] on input "text" at bounding box center [168, 279] width 77 height 16
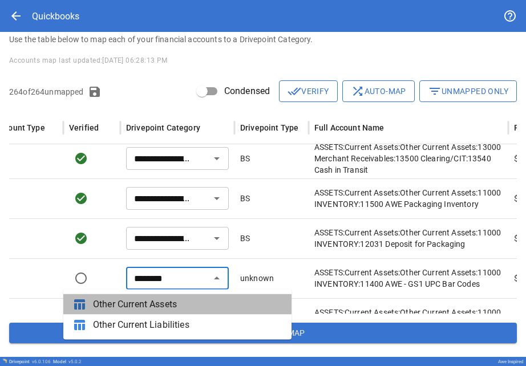
click at [166, 300] on span "Other Current Assets" at bounding box center [187, 305] width 189 height 14
type input "**********"
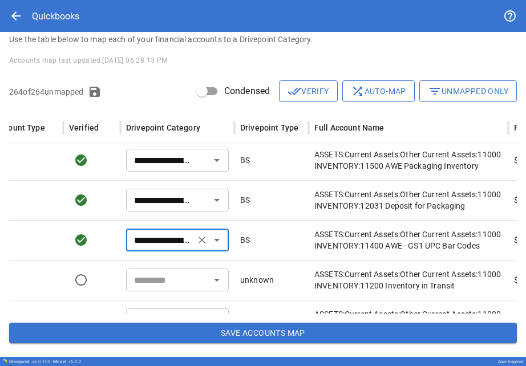
scroll to position [2669, 0]
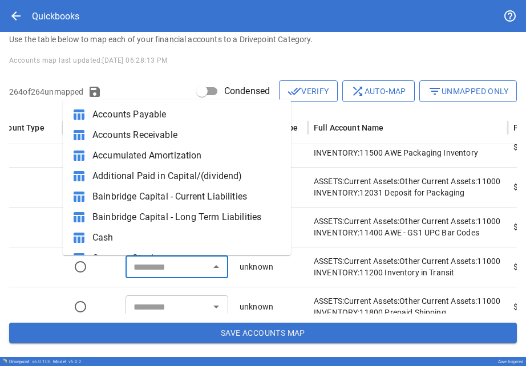
click at [164, 265] on input "text" at bounding box center [167, 267] width 77 height 16
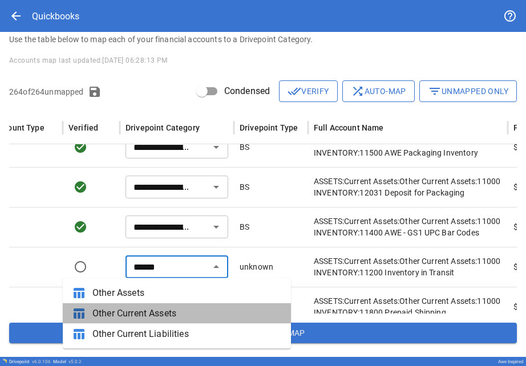
drag, startPoint x: 164, startPoint y: 259, endPoint x: 171, endPoint y: 309, distance: 51.3
click at [171, 309] on span "Other Current Assets" at bounding box center [186, 314] width 189 height 14
type input "**********"
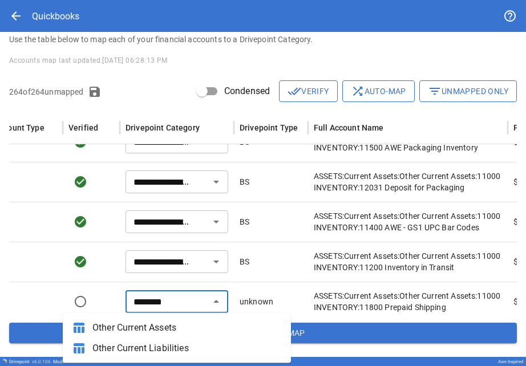
click at [163, 324] on span "Other Current Assets" at bounding box center [186, 328] width 189 height 14
type input "**********"
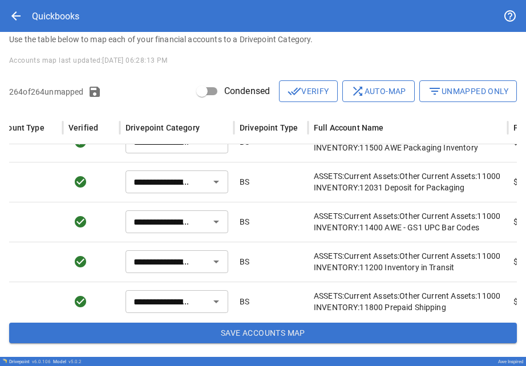
scroll to position [2783, 0]
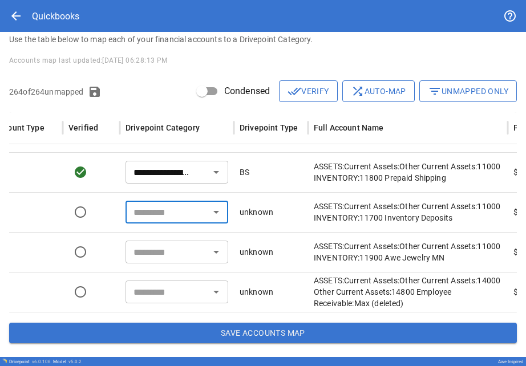
type input "**********"
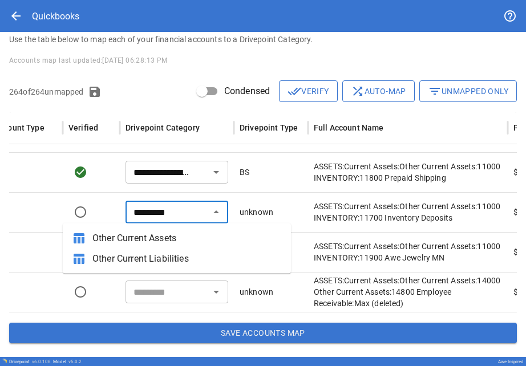
drag, startPoint x: 171, startPoint y: 309, endPoint x: 152, endPoint y: 245, distance: 67.4
click at [132, 237] on span "Other Current Assets" at bounding box center [186, 239] width 189 height 14
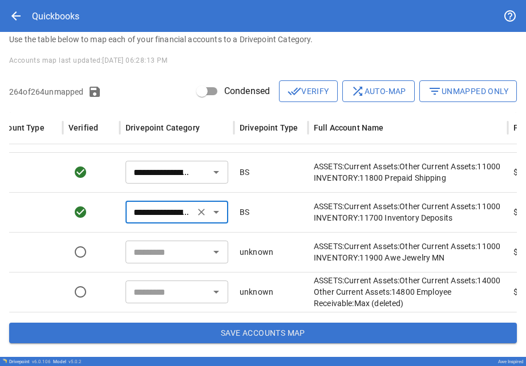
drag, startPoint x: 152, startPoint y: 245, endPoint x: 155, endPoint y: 253, distance: 8.5
click at [155, 253] on input "text" at bounding box center [167, 252] width 77 height 16
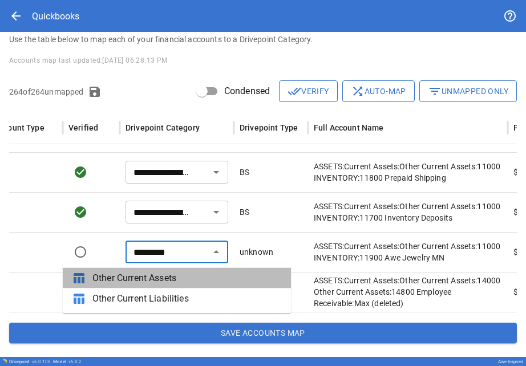
click at [158, 282] on span "Other Current Assets" at bounding box center [186, 279] width 189 height 14
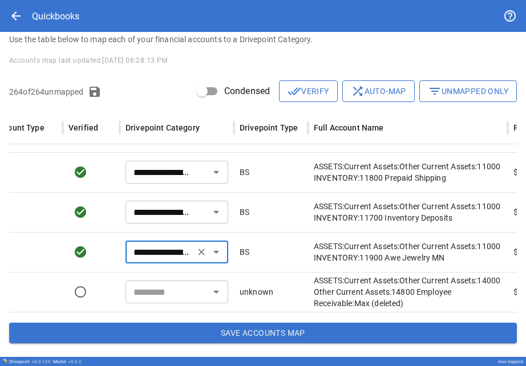
click at [162, 289] on input "text" at bounding box center [167, 292] width 77 height 16
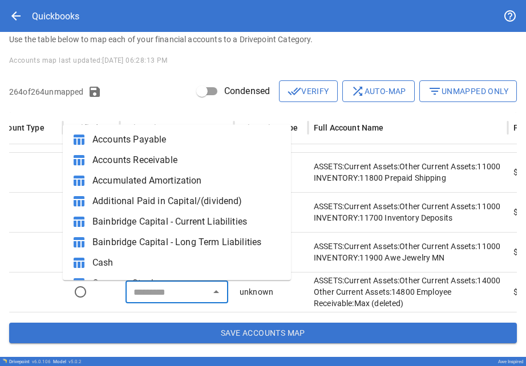
drag, startPoint x: 155, startPoint y: 253, endPoint x: 106, endPoint y: 288, distance: 60.0
click at [106, 288] on div at bounding box center [91, 292] width 57 height 40
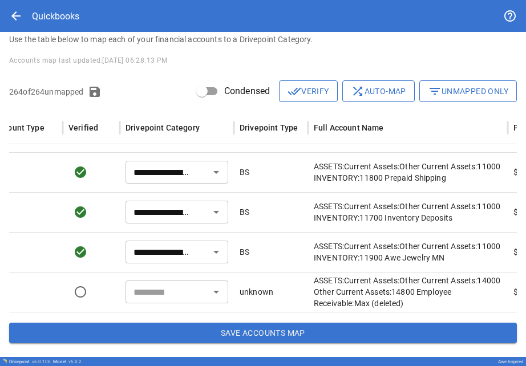
click at [143, 174] on input "**********" at bounding box center [160, 172] width 62 height 16
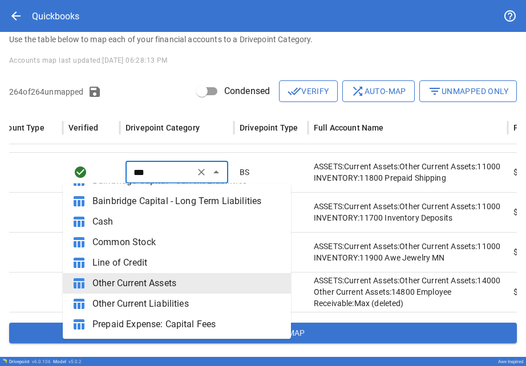
scroll to position [0, 0]
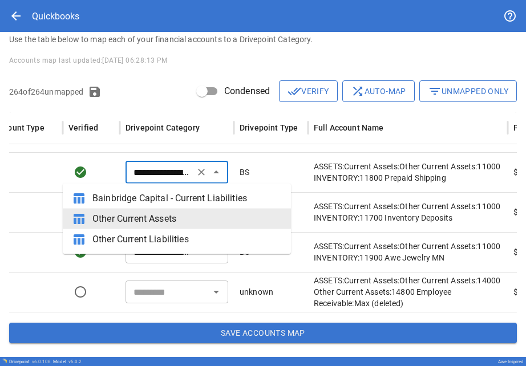
drag, startPoint x: 106, startPoint y: 288, endPoint x: 140, endPoint y: 276, distance: 35.7
click at [140, 276] on div "​" at bounding box center [177, 292] width 114 height 40
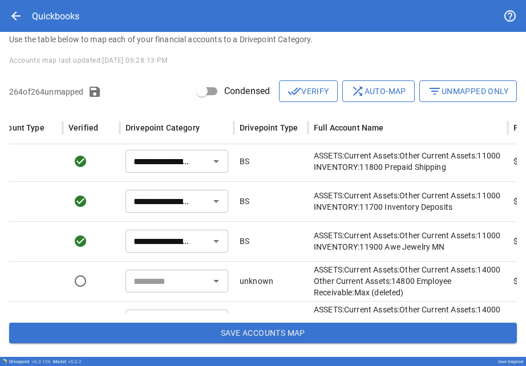
scroll to position [3338, 135]
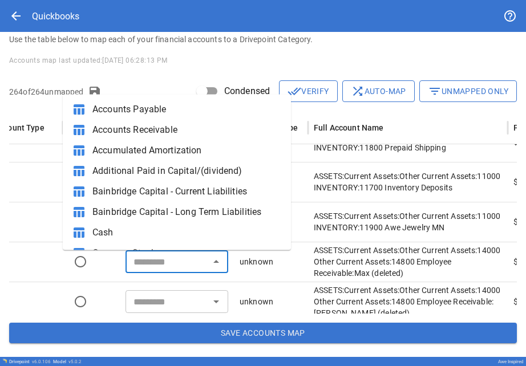
click at [140, 265] on input "text" at bounding box center [167, 262] width 77 height 16
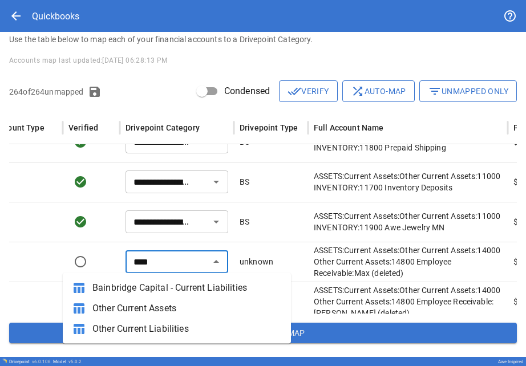
click at [138, 310] on span "Other Current Assets" at bounding box center [186, 309] width 189 height 14
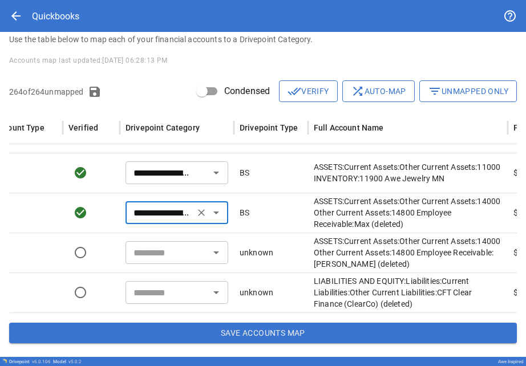
scroll to position [2850, 0]
click at [136, 252] on input "text" at bounding box center [167, 253] width 77 height 16
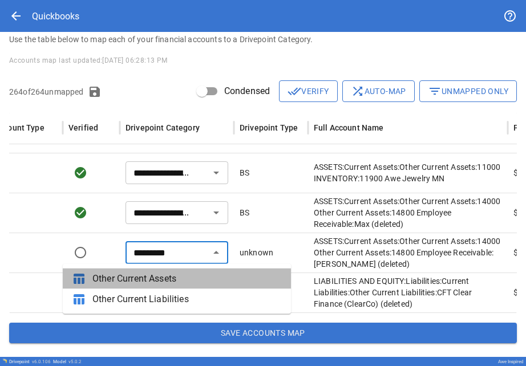
click at [142, 277] on span "Other Current Assets" at bounding box center [186, 279] width 189 height 14
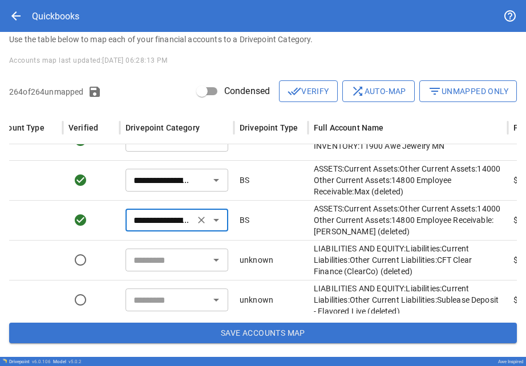
scroll to position [3421, 135]
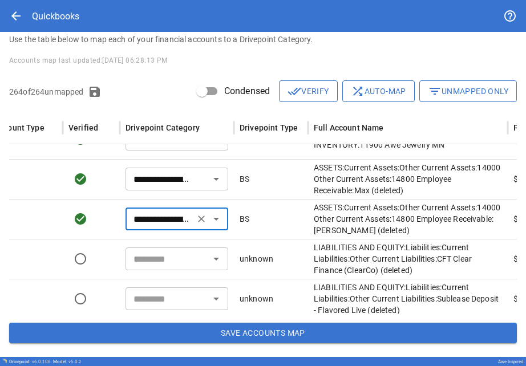
click at [143, 256] on input "text" at bounding box center [167, 259] width 77 height 16
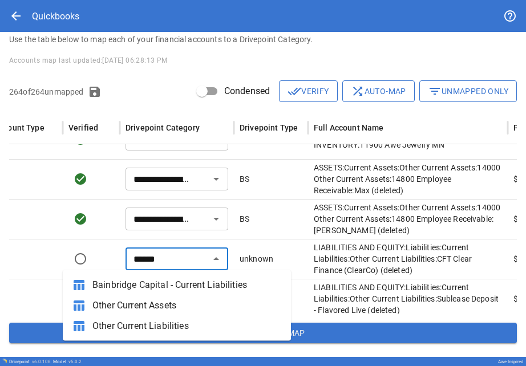
drag, startPoint x: 142, startPoint y: 277, endPoint x: 148, endPoint y: 330, distance: 53.4
click at [148, 330] on span "Other Current Liabilities" at bounding box center [186, 327] width 189 height 14
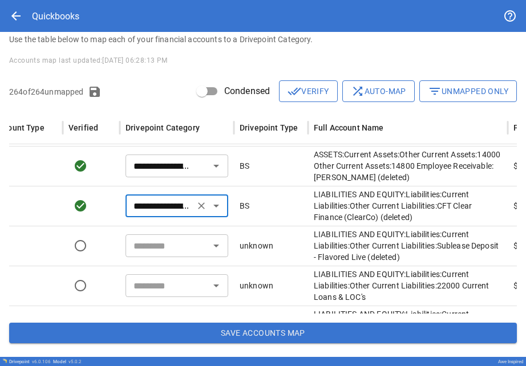
scroll to position [3475, 135]
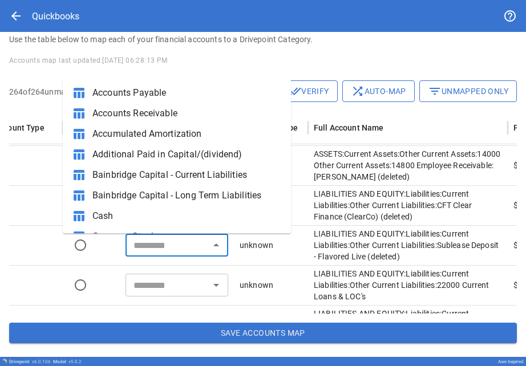
drag, startPoint x: 138, startPoint y: 214, endPoint x: 146, endPoint y: 244, distance: 31.3
click at [146, 244] on input "text" at bounding box center [167, 245] width 77 height 16
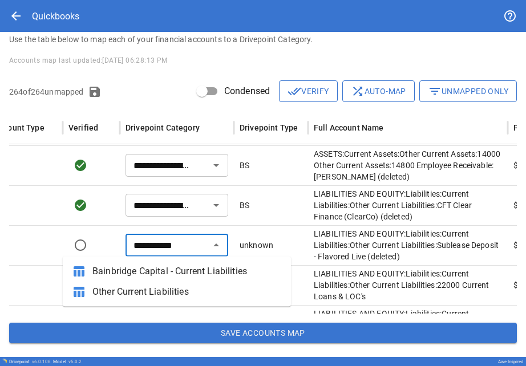
click at [150, 298] on span "Other Current Liabilities" at bounding box center [186, 292] width 189 height 14
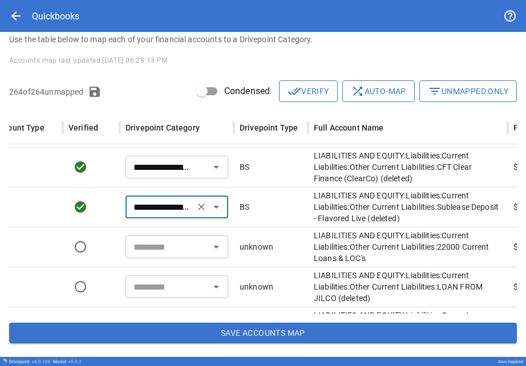
scroll to position [3514, 135]
click at [156, 241] on input "text" at bounding box center [167, 247] width 77 height 16
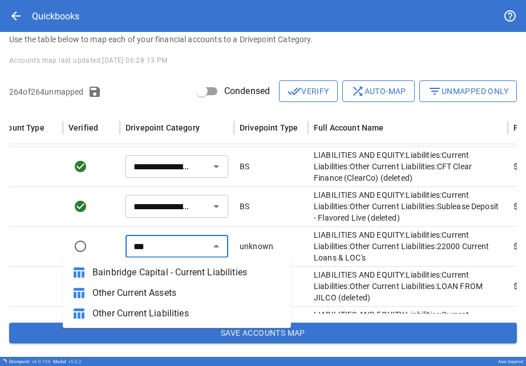
drag, startPoint x: 150, startPoint y: 298, endPoint x: 169, endPoint y: 314, distance: 25.1
click at [169, 314] on span "Other Current Liabilities" at bounding box center [186, 314] width 189 height 14
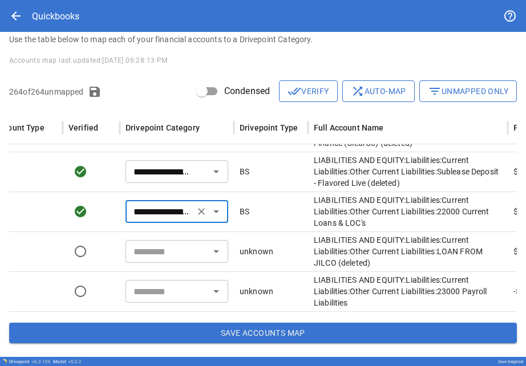
click at [160, 241] on div "​" at bounding box center [177, 251] width 103 height 23
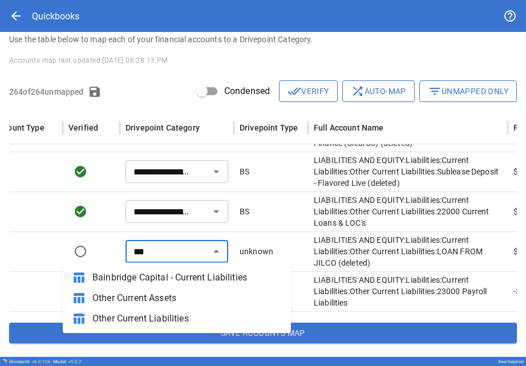
click at [166, 319] on span "Other Current Liabilities" at bounding box center [186, 319] width 189 height 14
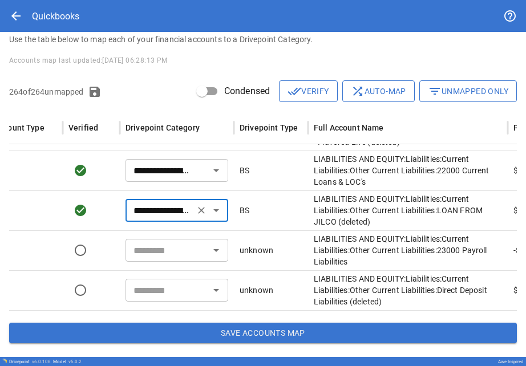
click at [145, 245] on input "text" at bounding box center [167, 251] width 77 height 16
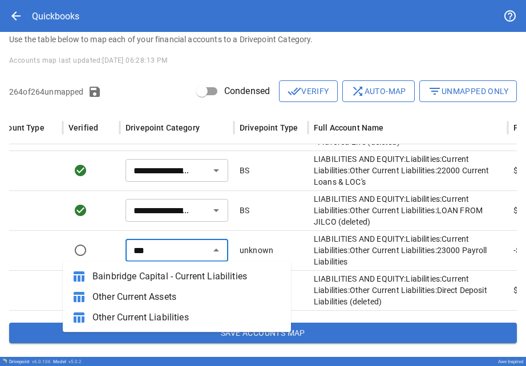
drag, startPoint x: 142, startPoint y: 238, endPoint x: 148, endPoint y: 317, distance: 79.0
click at [148, 317] on span "Other Current Liabilities" at bounding box center [186, 318] width 189 height 14
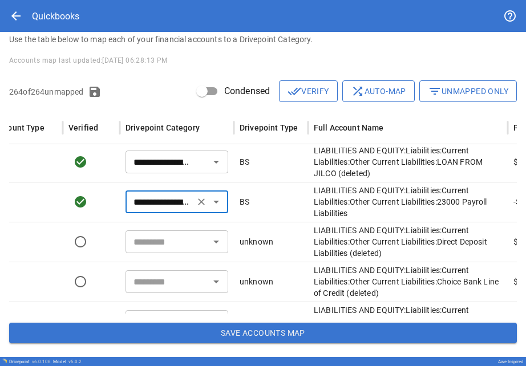
click at [146, 237] on input "text" at bounding box center [167, 242] width 77 height 16
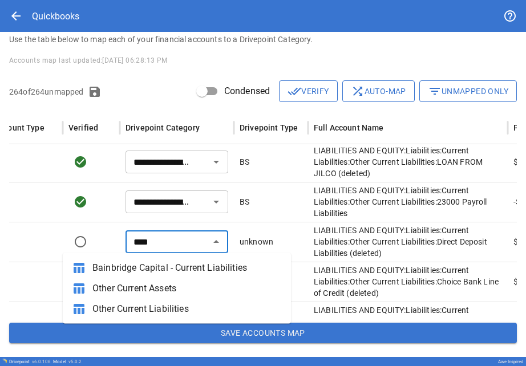
click at [148, 309] on span "Other Current Liabilities" at bounding box center [186, 310] width 189 height 14
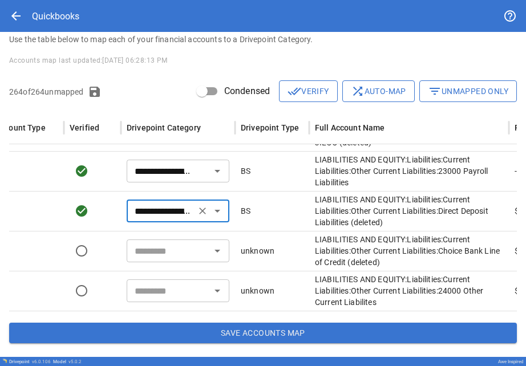
click at [156, 248] on input "text" at bounding box center [168, 251] width 77 height 16
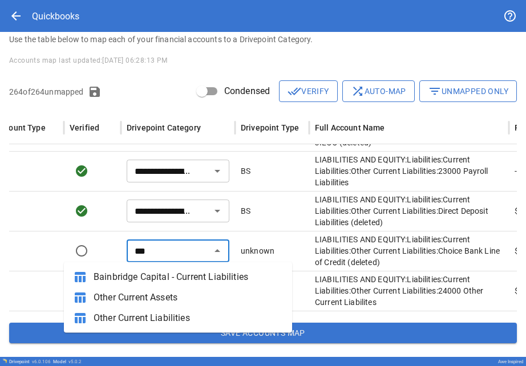
click at [160, 318] on span "Other Current Liabilities" at bounding box center [188, 319] width 189 height 14
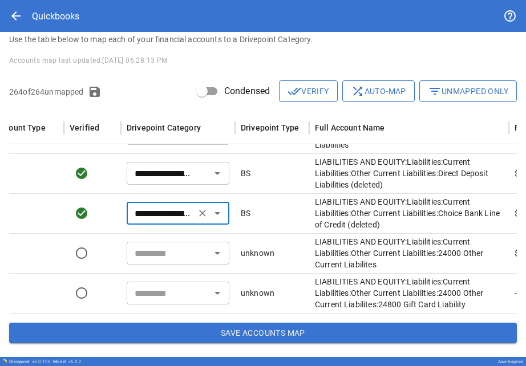
click at [160, 253] on input "text" at bounding box center [168, 253] width 77 height 16
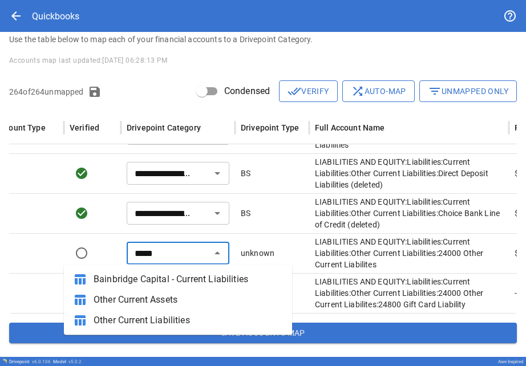
drag, startPoint x: 160, startPoint y: 253, endPoint x: 165, endPoint y: 322, distance: 69.3
click at [165, 322] on span "Other Current Liabilities" at bounding box center [188, 321] width 189 height 14
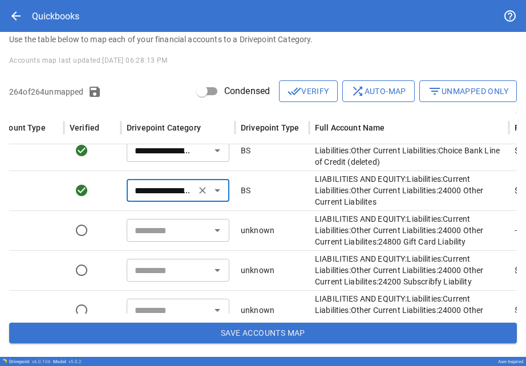
click at [146, 239] on div "​" at bounding box center [178, 230] width 103 height 23
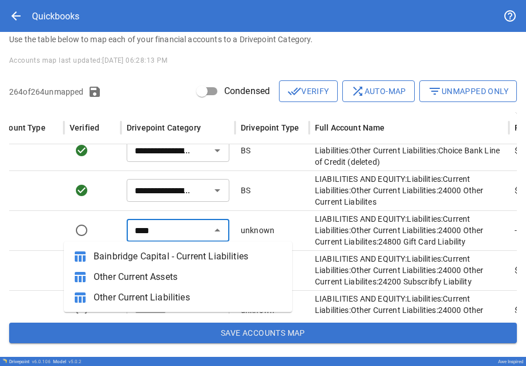
click at [140, 300] on span "Other Current Liabilities" at bounding box center [188, 298] width 189 height 14
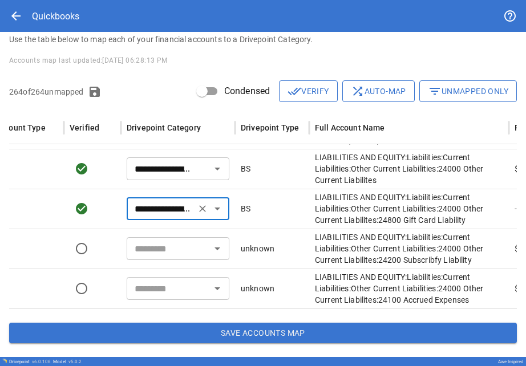
click at [142, 247] on input "text" at bounding box center [168, 249] width 77 height 16
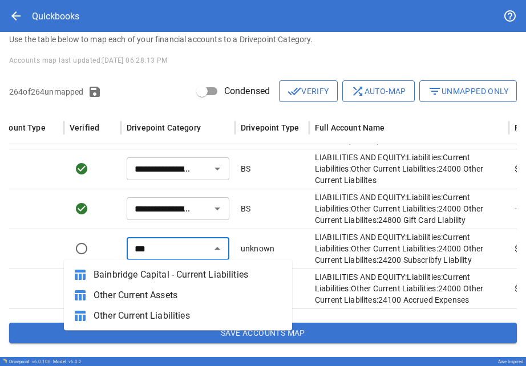
click at [152, 313] on span "Other Current Liabilities" at bounding box center [188, 316] width 189 height 14
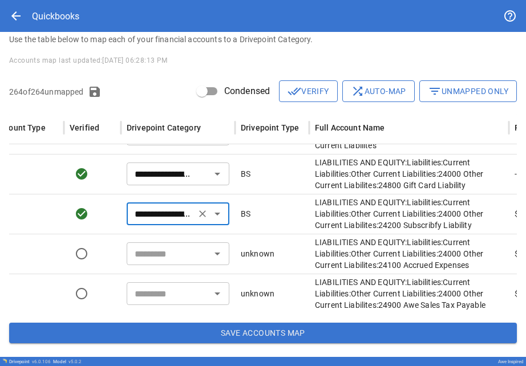
click at [152, 245] on div "​" at bounding box center [178, 254] width 103 height 23
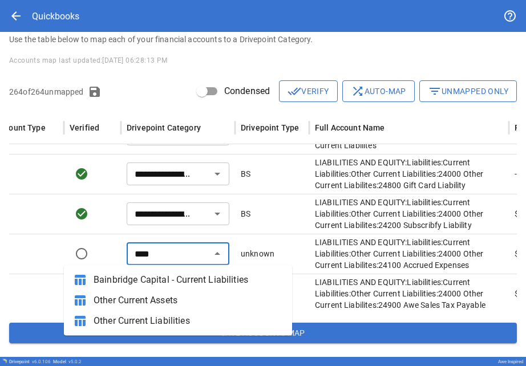
click at [156, 322] on span "Other Current Liabilities" at bounding box center [188, 321] width 189 height 14
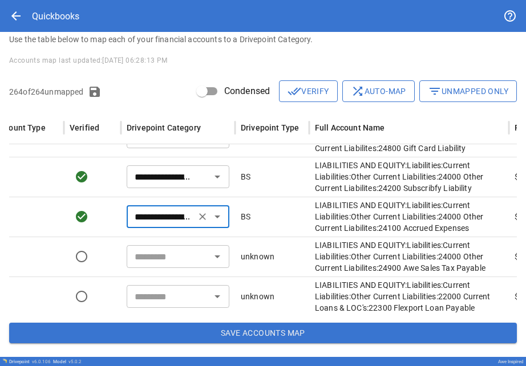
drag, startPoint x: 174, startPoint y: 223, endPoint x: 170, endPoint y: 252, distance: 28.7
click at [170, 252] on input "text" at bounding box center [168, 257] width 77 height 16
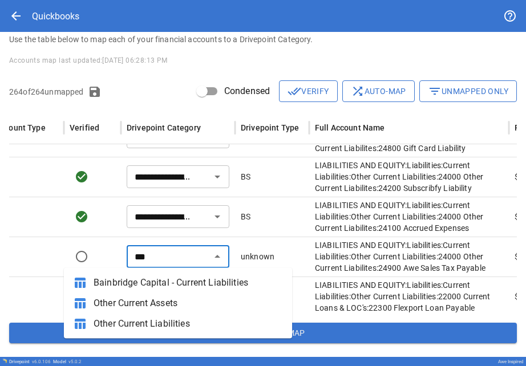
drag, startPoint x: 170, startPoint y: 252, endPoint x: 170, endPoint y: 325, distance: 73.1
click at [170, 325] on span "Other Current Liabilities" at bounding box center [188, 324] width 189 height 14
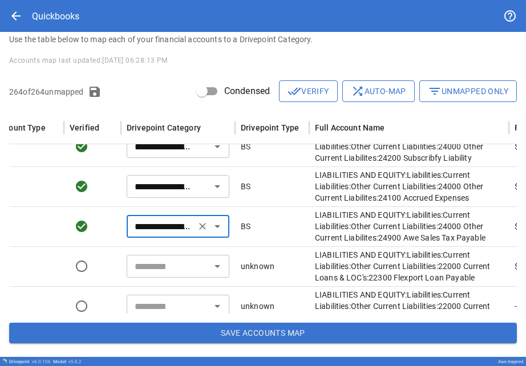
click at [151, 267] on input "text" at bounding box center [168, 267] width 77 height 16
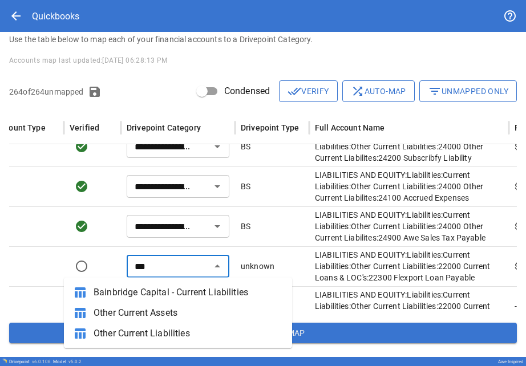
click at [154, 338] on span "Other Current Liabilities" at bounding box center [188, 334] width 189 height 14
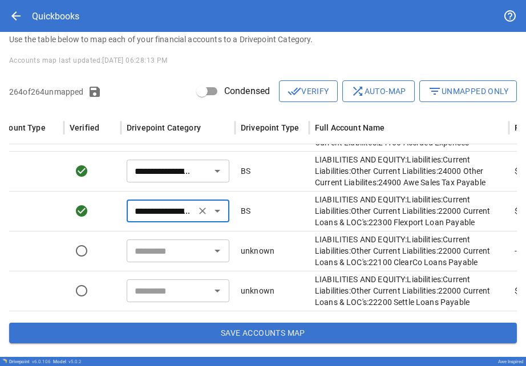
click at [143, 253] on input "text" at bounding box center [168, 251] width 77 height 16
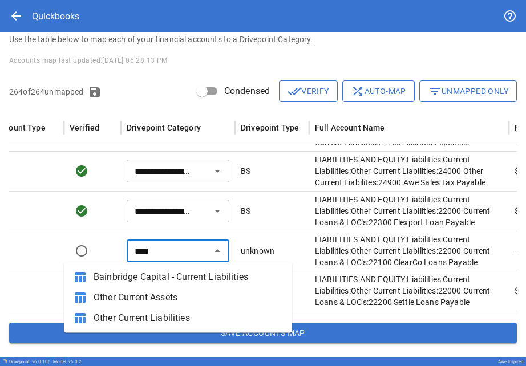
click at [145, 318] on span "Other Current Liabilities" at bounding box center [188, 319] width 189 height 14
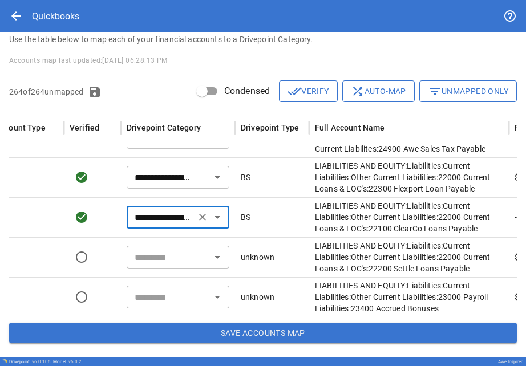
click at [150, 264] on input "text" at bounding box center [168, 257] width 77 height 16
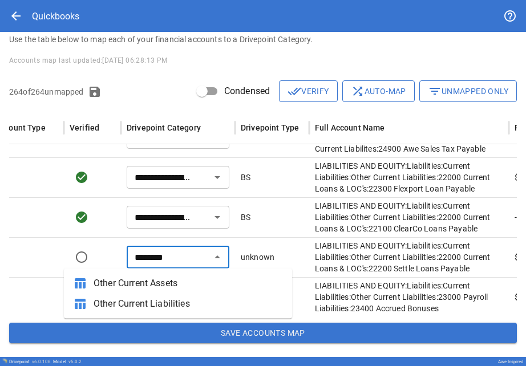
drag, startPoint x: 156, startPoint y: 291, endPoint x: 147, endPoint y: 304, distance: 15.2
click at [147, 304] on span "Other Current Liabilities" at bounding box center [188, 304] width 189 height 14
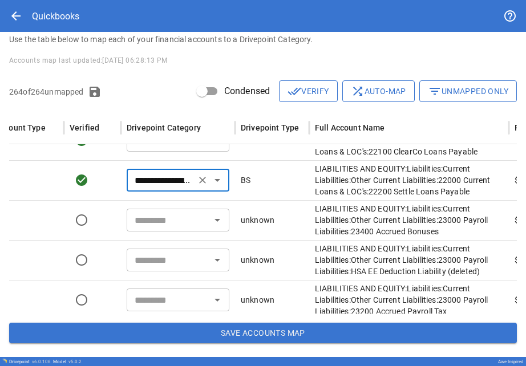
click at [135, 222] on input "text" at bounding box center [168, 220] width 77 height 16
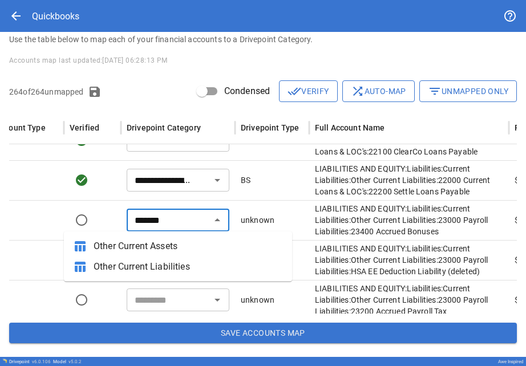
drag, startPoint x: 135, startPoint y: 222, endPoint x: 138, endPoint y: 264, distance: 41.8
click at [138, 264] on span "Other Current Liabilities" at bounding box center [188, 267] width 189 height 14
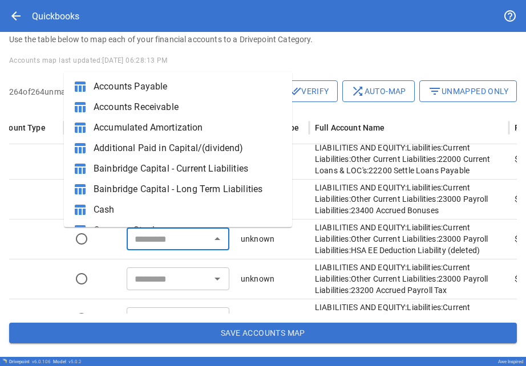
drag, startPoint x: 138, startPoint y: 264, endPoint x: 144, endPoint y: 243, distance: 21.5
click at [144, 243] on input "text" at bounding box center [168, 239] width 77 height 16
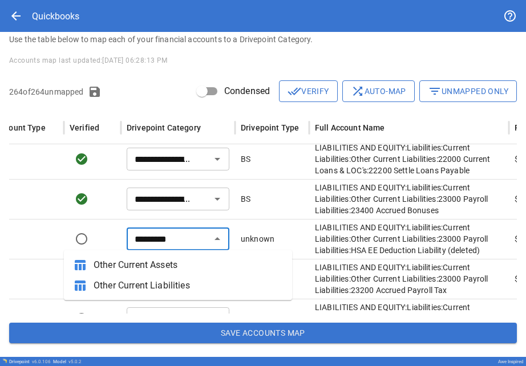
click at [145, 285] on span "Other Current Liabilities" at bounding box center [188, 286] width 189 height 14
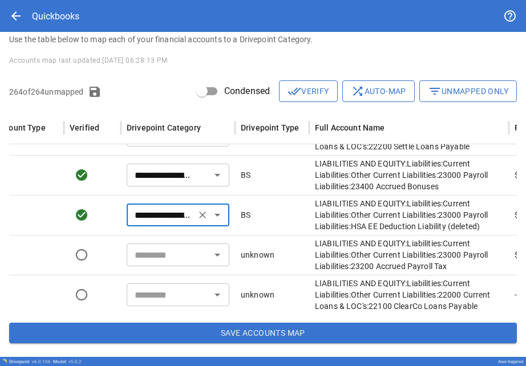
click at [149, 257] on input "text" at bounding box center [168, 255] width 77 height 16
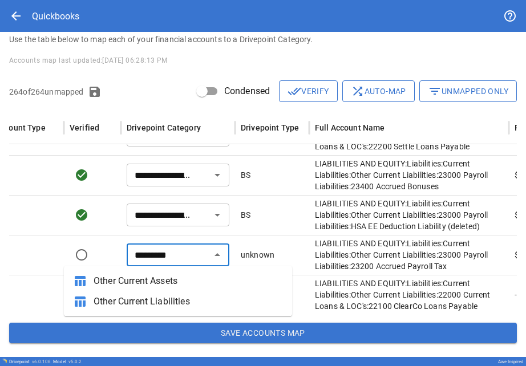
click at [152, 304] on span "Other Current Liabilities" at bounding box center [188, 302] width 189 height 14
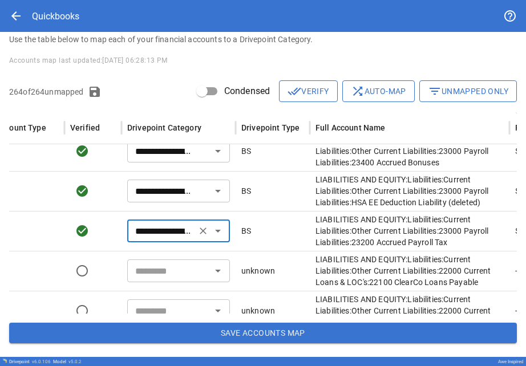
click at [144, 273] on input "text" at bounding box center [169, 271] width 77 height 16
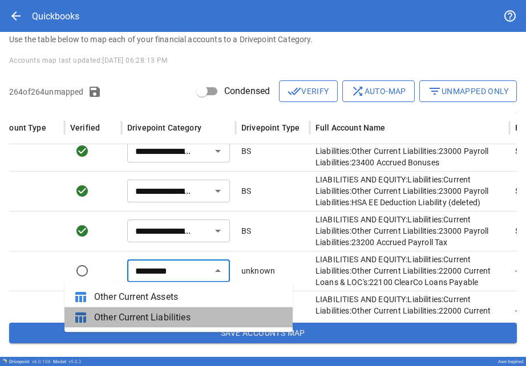
click at [147, 320] on span "Other Current Liabilities" at bounding box center [188, 318] width 189 height 14
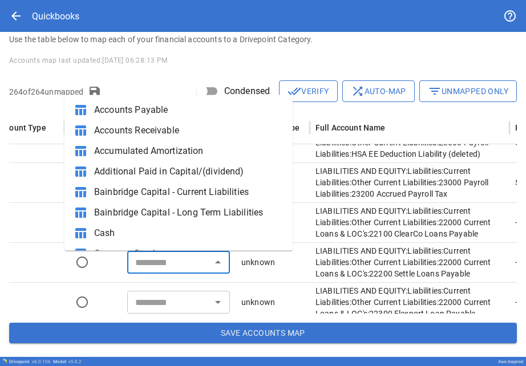
drag, startPoint x: 145, startPoint y: 238, endPoint x: 147, endPoint y: 255, distance: 16.6
click at [147, 255] on input "text" at bounding box center [169, 263] width 77 height 16
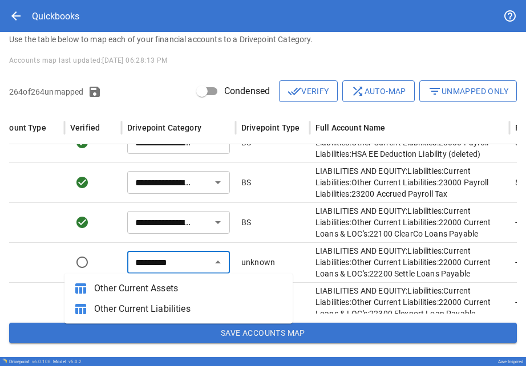
drag, startPoint x: 147, startPoint y: 255, endPoint x: 149, endPoint y: 309, distance: 54.3
click at [149, 309] on span "Other Current Liabilities" at bounding box center [188, 310] width 189 height 14
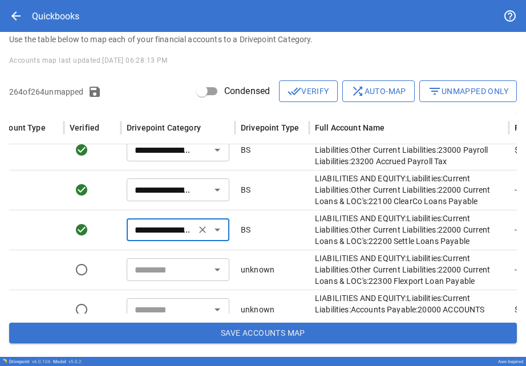
scroll to position [0, 134]
click at [156, 259] on div "​" at bounding box center [178, 270] width 103 height 23
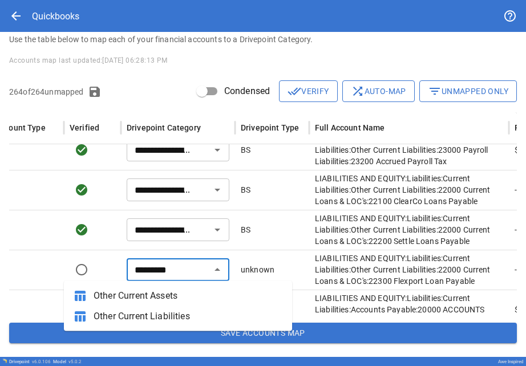
drag, startPoint x: 159, startPoint y: 212, endPoint x: 163, endPoint y: 317, distance: 105.6
click at [163, 317] on span "Other Current Liabilities" at bounding box center [188, 317] width 189 height 14
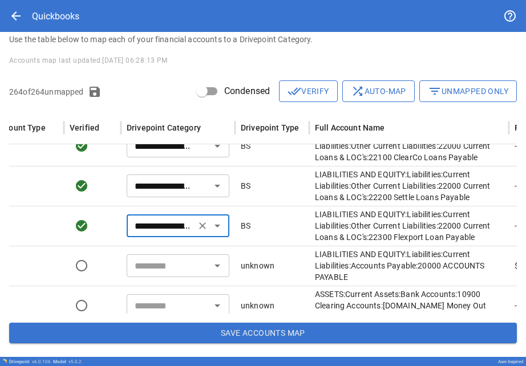
scroll to position [0, 134]
click at [156, 272] on input "text" at bounding box center [168, 266] width 77 height 16
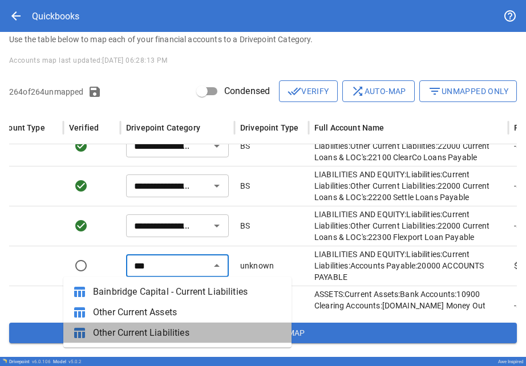
drag, startPoint x: 165, startPoint y: 266, endPoint x: 158, endPoint y: 336, distance: 70.6
click at [158, 336] on span "Other Current Liabilities" at bounding box center [187, 333] width 189 height 14
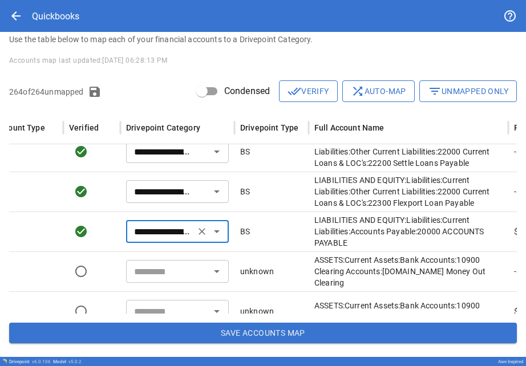
scroll to position [4292, 134]
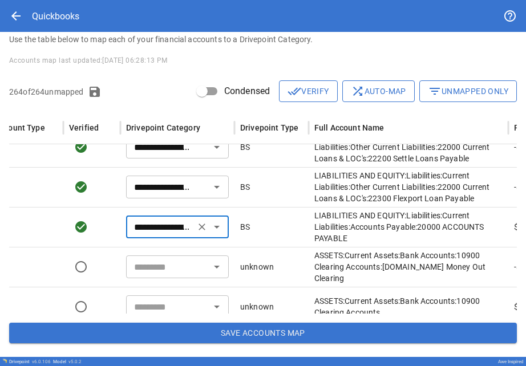
click at [155, 264] on input "text" at bounding box center [168, 267] width 77 height 16
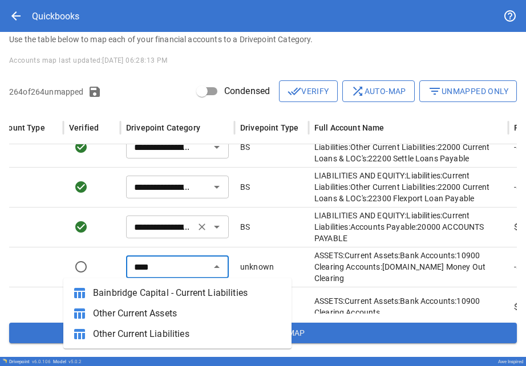
click at [159, 313] on span "Other Current Assets" at bounding box center [187, 314] width 189 height 14
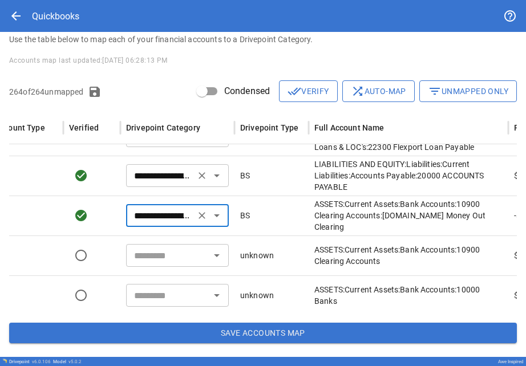
scroll to position [4344, 134]
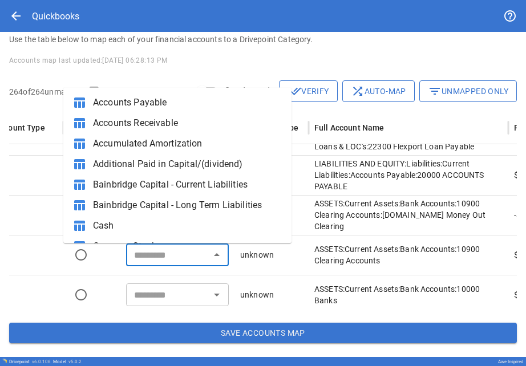
click at [156, 251] on input "text" at bounding box center [168, 255] width 77 height 16
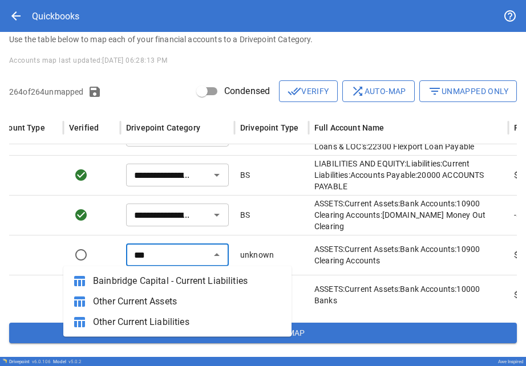
click at [154, 301] on span "Other Current Assets" at bounding box center [187, 302] width 189 height 14
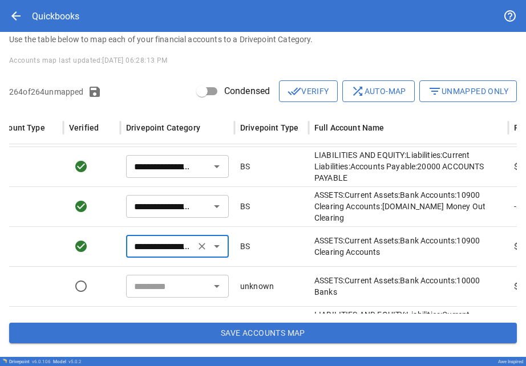
scroll to position [4362, 134]
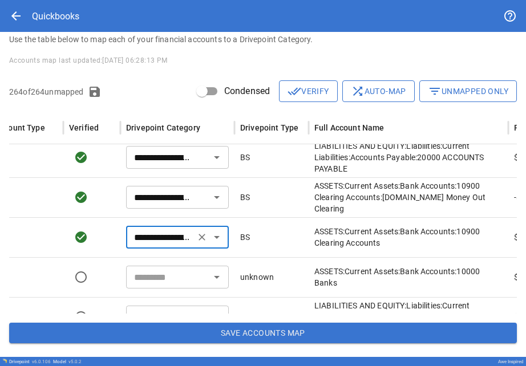
click at [156, 285] on div "​" at bounding box center [177, 277] width 103 height 23
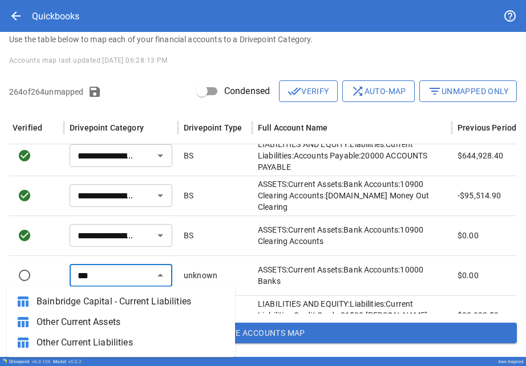
scroll to position [0, 191]
drag, startPoint x: 178, startPoint y: 281, endPoint x: 148, endPoint y: 317, distance: 47.1
click at [148, 317] on span "Other Current Assets" at bounding box center [131, 323] width 189 height 14
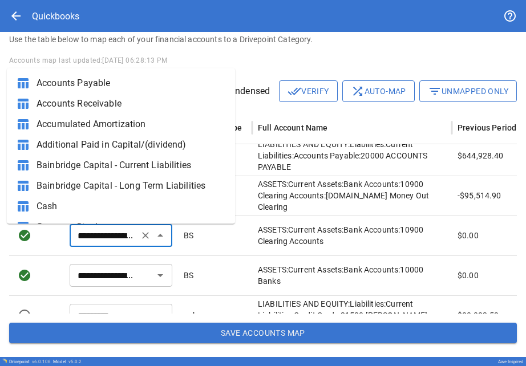
click at [108, 236] on input "**********" at bounding box center [104, 236] width 62 height 16
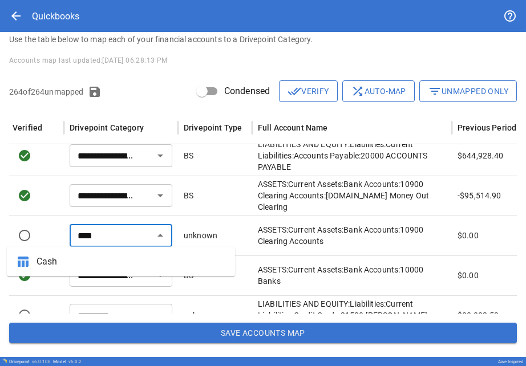
click at [105, 251] on ul "table_chart Cash" at bounding box center [121, 262] width 228 height 30
click at [104, 268] on span "Cash" at bounding box center [131, 262] width 189 height 14
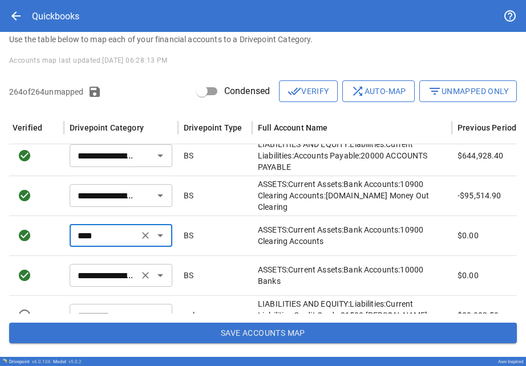
drag, startPoint x: 148, startPoint y: 317, endPoint x: 104, endPoint y: 274, distance: 61.8
click at [104, 274] on input "**********" at bounding box center [104, 276] width 62 height 16
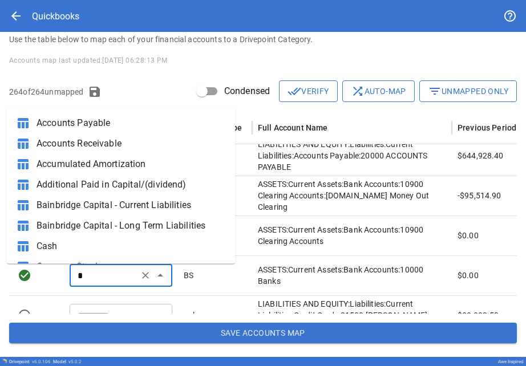
scroll to position [100, 0]
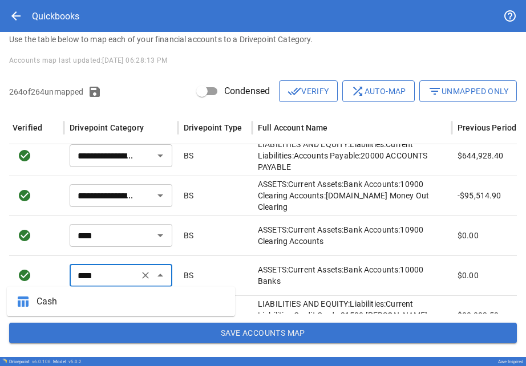
click at [103, 296] on span "Cash" at bounding box center [131, 302] width 189 height 14
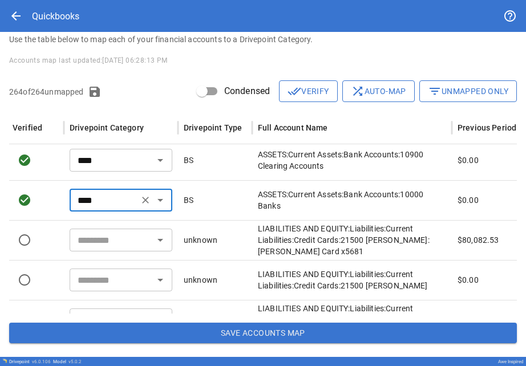
click at [108, 243] on input "text" at bounding box center [111, 240] width 77 height 16
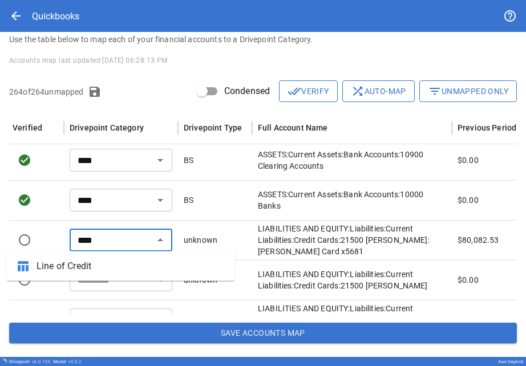
drag, startPoint x: 108, startPoint y: 244, endPoint x: 93, endPoint y: 275, distance: 33.9
click at [93, 275] on li "table_chart Line of Credit" at bounding box center [121, 266] width 228 height 21
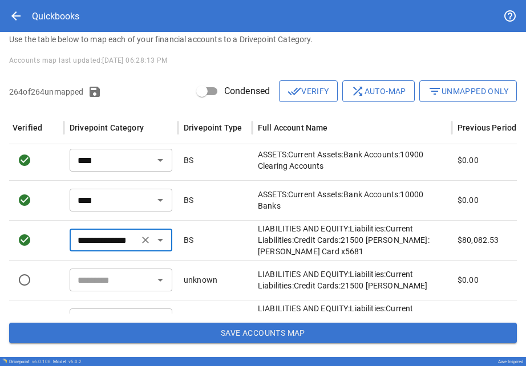
click at [94, 278] on input "text" at bounding box center [111, 280] width 77 height 16
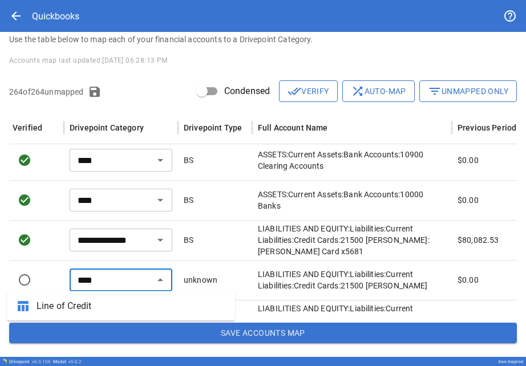
click at [95, 303] on span "Line of Credit" at bounding box center [131, 307] width 189 height 14
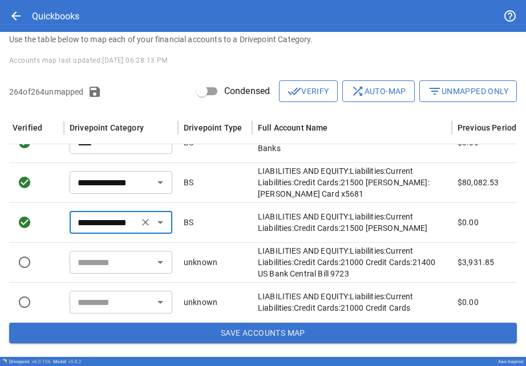
scroll to position [4510, 191]
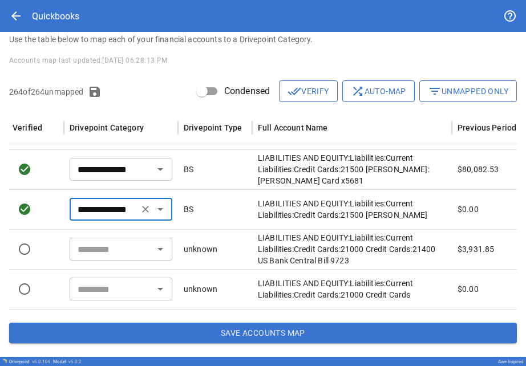
click at [101, 249] on input "text" at bounding box center [111, 249] width 77 height 16
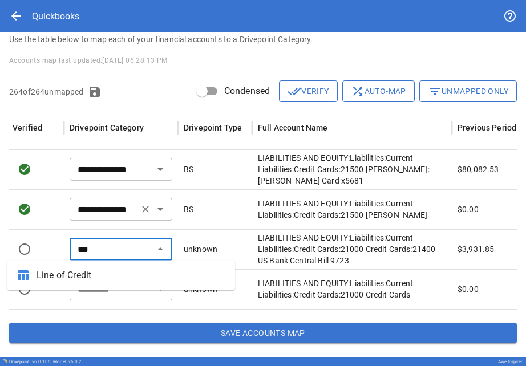
click at [105, 280] on span "Line of Credit" at bounding box center [131, 276] width 189 height 14
click at [105, 291] on input "text" at bounding box center [111, 289] width 77 height 16
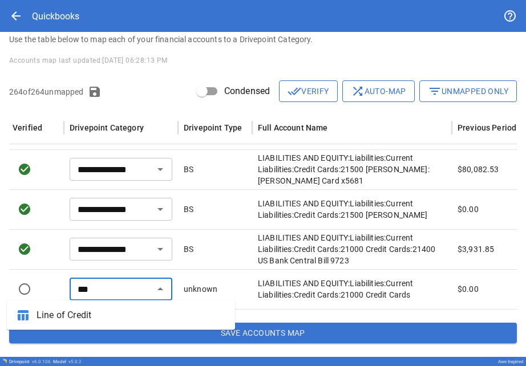
drag, startPoint x: 95, startPoint y: 209, endPoint x: 107, endPoint y: 313, distance: 104.6
click at [107, 313] on span "Line of Credit" at bounding box center [131, 316] width 189 height 14
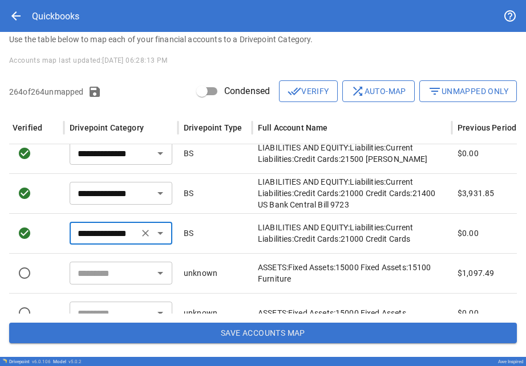
scroll to position [3857, 0]
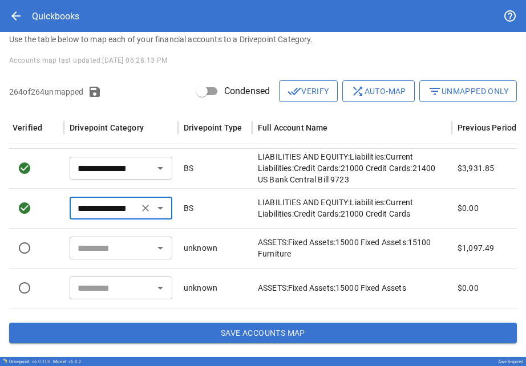
click at [104, 251] on input "text" at bounding box center [111, 248] width 77 height 16
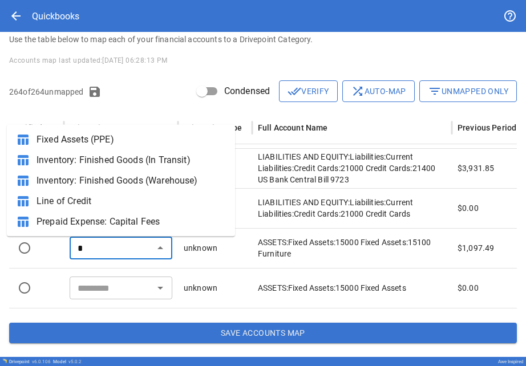
click at [50, 140] on span "Fixed Assets (PPE)" at bounding box center [131, 140] width 189 height 14
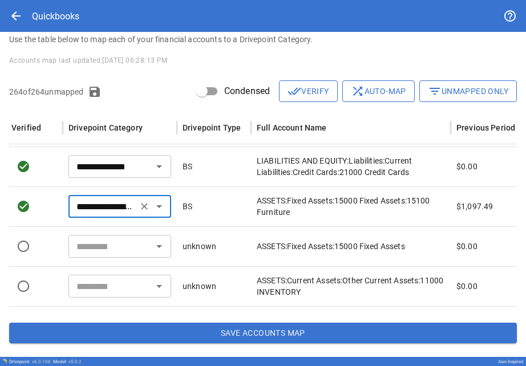
scroll to position [0, 192]
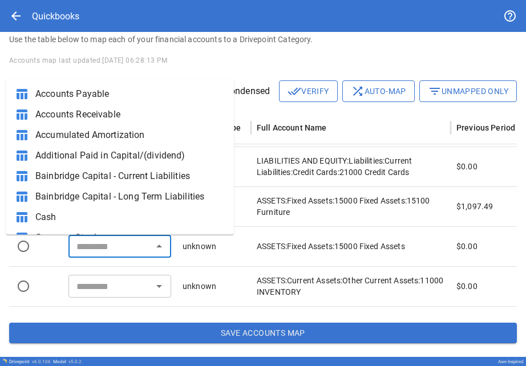
click at [91, 245] on input "text" at bounding box center [110, 247] width 77 height 16
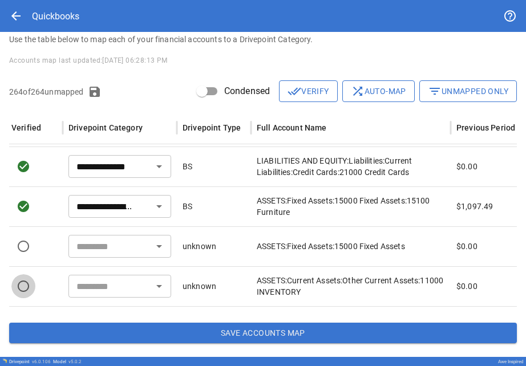
click at [100, 250] on input "text" at bounding box center [110, 247] width 77 height 16
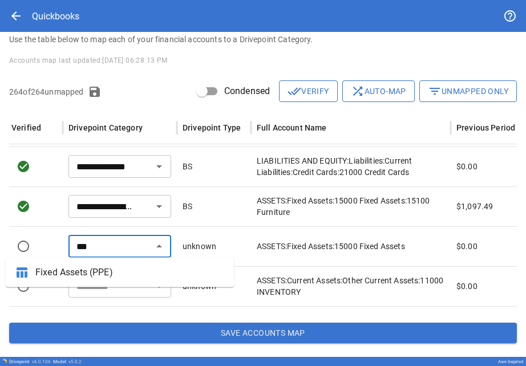
click at [99, 271] on span "Fixed Assets (PPE)" at bounding box center [129, 273] width 189 height 14
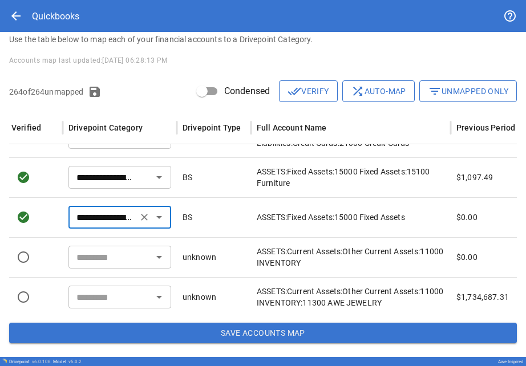
scroll to position [4662, 192]
click at [91, 263] on input "text" at bounding box center [110, 257] width 77 height 16
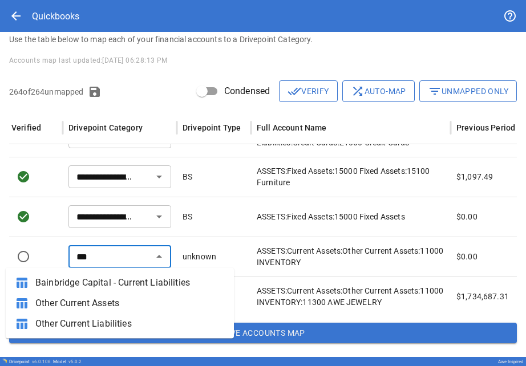
click at [98, 305] on span "Other Current Assets" at bounding box center [129, 304] width 189 height 14
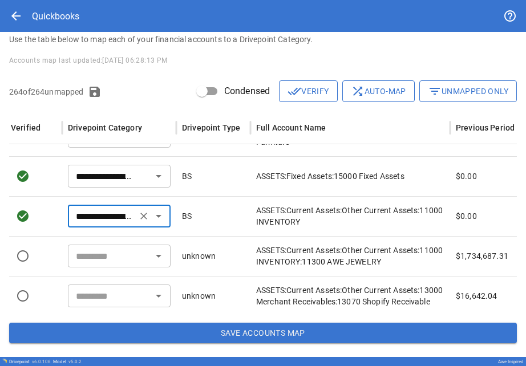
scroll to position [0, 192]
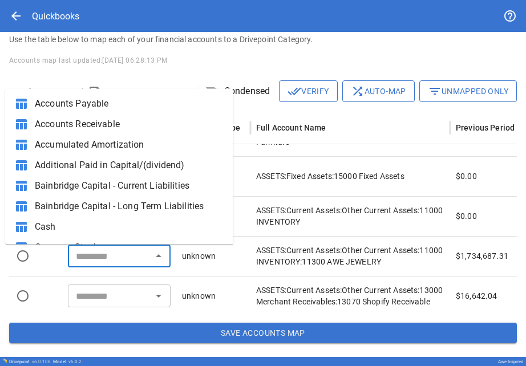
click at [82, 257] on input "text" at bounding box center [109, 256] width 77 height 16
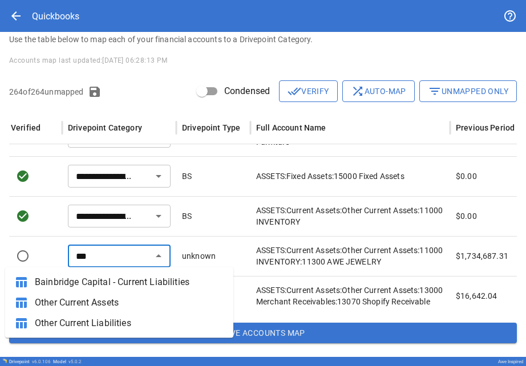
click at [90, 304] on span "Other Current Assets" at bounding box center [129, 303] width 189 height 14
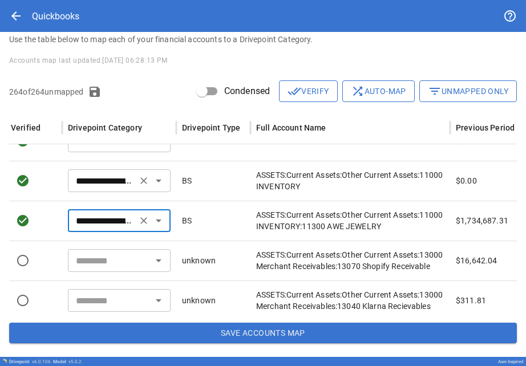
scroll to position [3986, 0]
click at [95, 264] on input "text" at bounding box center [109, 261] width 77 height 16
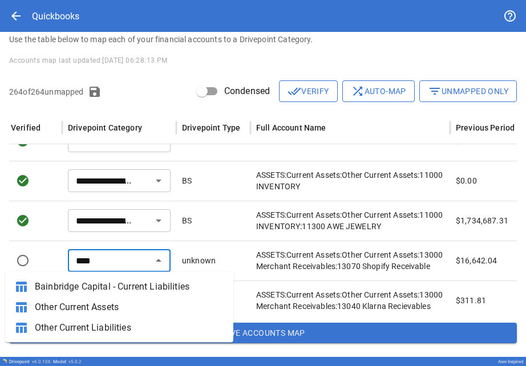
click at [99, 314] on span "Other Current Assets" at bounding box center [129, 308] width 189 height 14
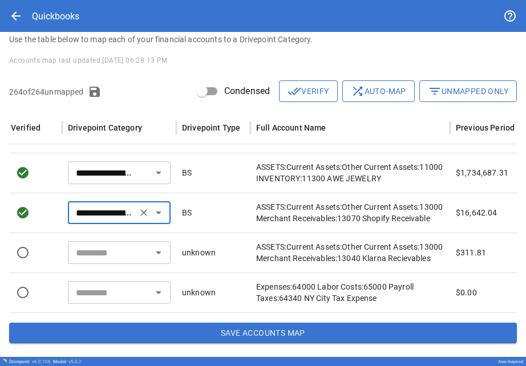
scroll to position [0, 193]
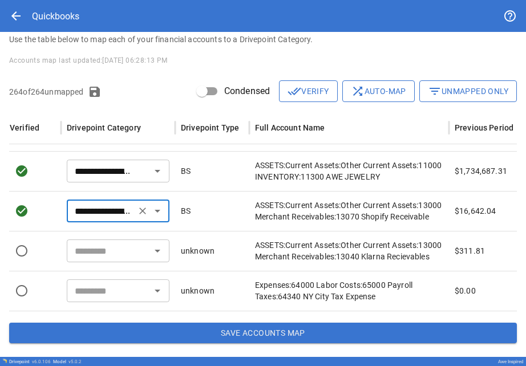
click at [89, 253] on input "text" at bounding box center [108, 251] width 77 height 16
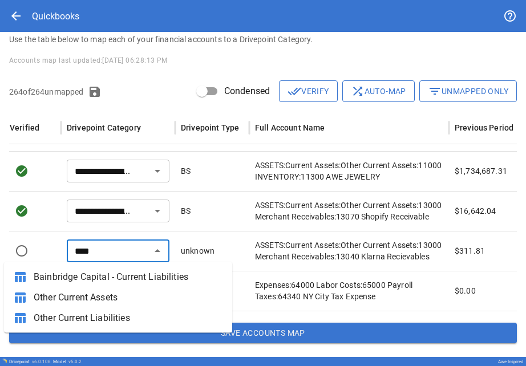
click at [96, 300] on span "Other Current Assets" at bounding box center [128, 298] width 189 height 14
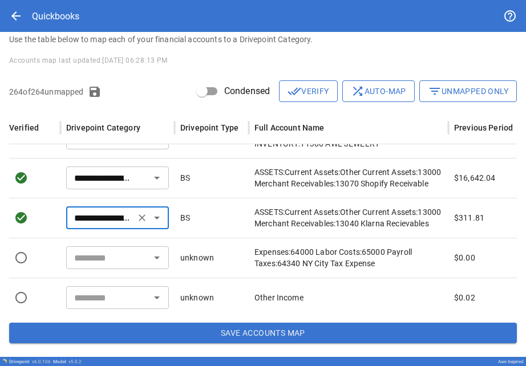
scroll to position [0, 194]
click at [92, 263] on input "text" at bounding box center [108, 258] width 77 height 16
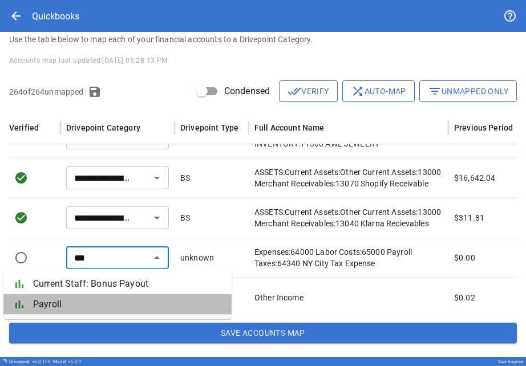
click at [91, 313] on li "bar_chart Payroll" at bounding box center [117, 305] width 228 height 21
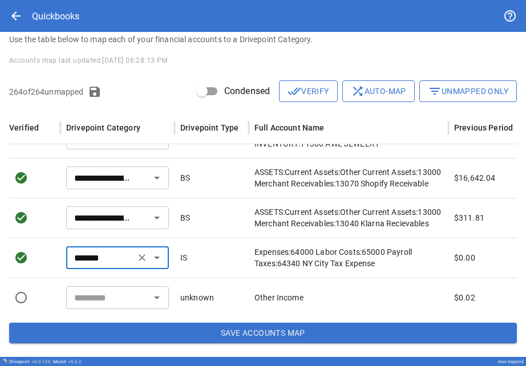
scroll to position [4866, 194]
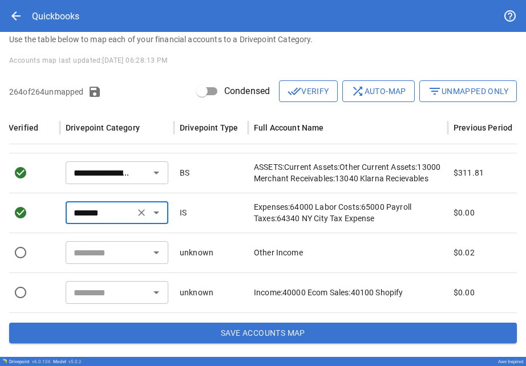
click at [91, 261] on div "​" at bounding box center [117, 252] width 103 height 23
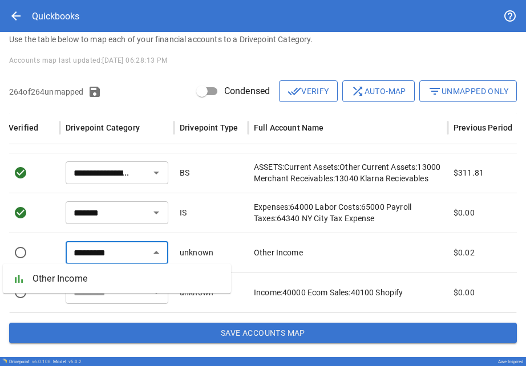
click at [91, 274] on span "Other Income" at bounding box center [127, 279] width 189 height 14
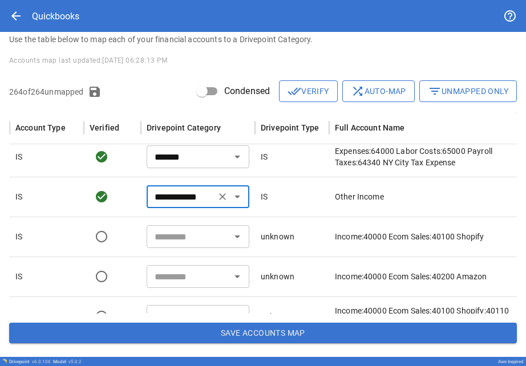
click at [150, 239] on div "​" at bounding box center [198, 236] width 103 height 23
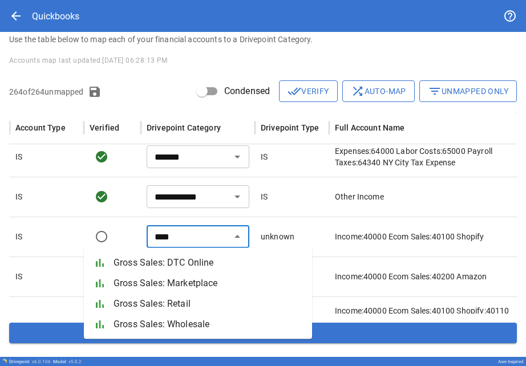
click at [151, 259] on span "Gross Sales: DTC Online" at bounding box center [208, 263] width 189 height 14
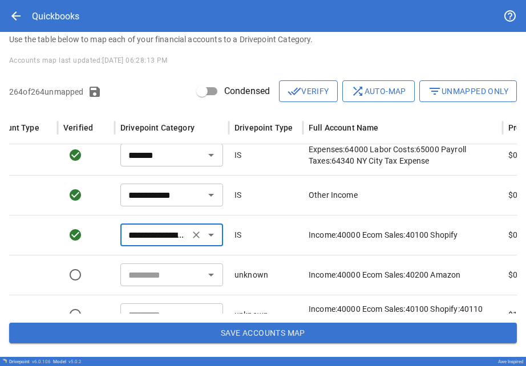
click at [152, 269] on input "text" at bounding box center [162, 275] width 77 height 16
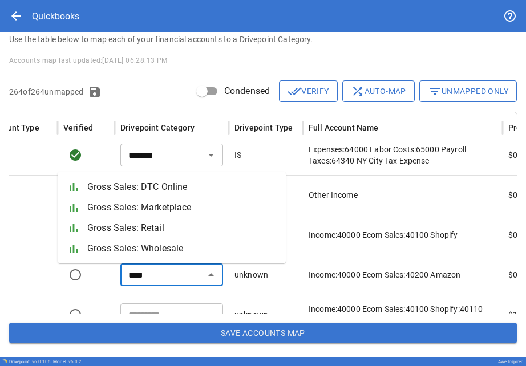
click at [142, 212] on span "Gross Sales: Marketplace" at bounding box center [181, 208] width 189 height 14
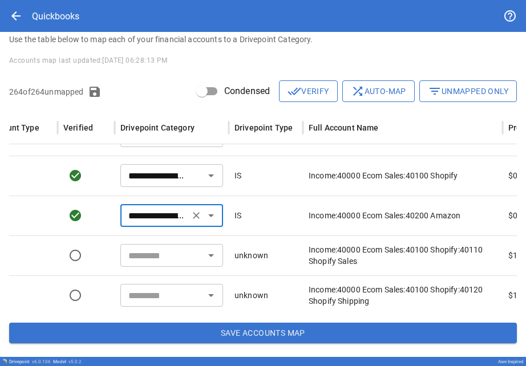
click at [148, 257] on input "text" at bounding box center [162, 256] width 77 height 16
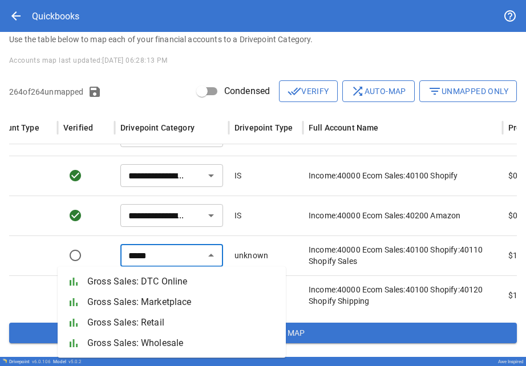
click at [149, 307] on span "Gross Sales: Marketplace" at bounding box center [181, 303] width 189 height 14
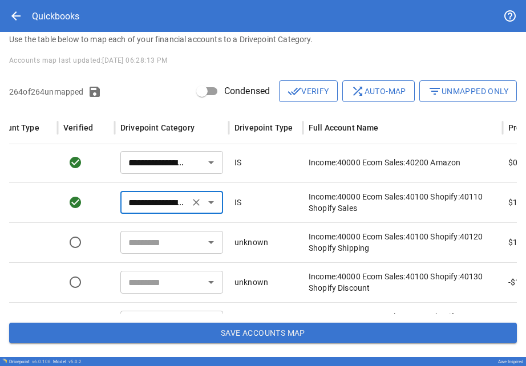
click at [136, 245] on input "text" at bounding box center [162, 243] width 77 height 16
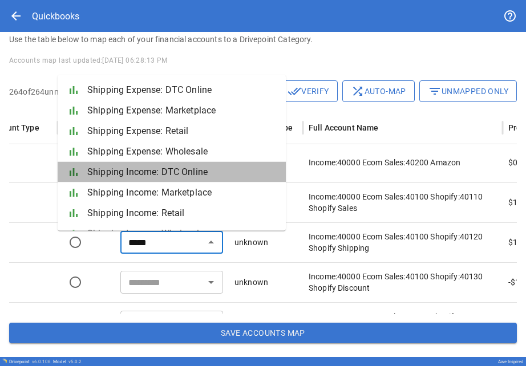
click at [125, 179] on li "bar_chart Shipping Income: DTC Online" at bounding box center [172, 172] width 228 height 21
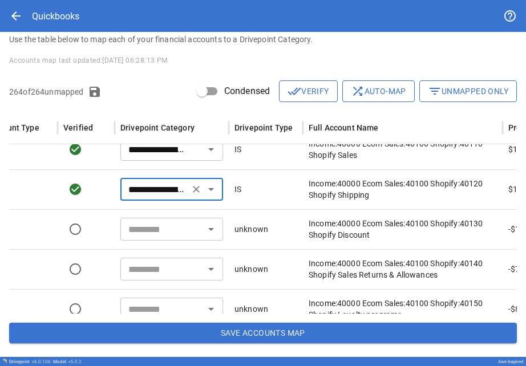
click at [152, 232] on input "text" at bounding box center [162, 229] width 77 height 16
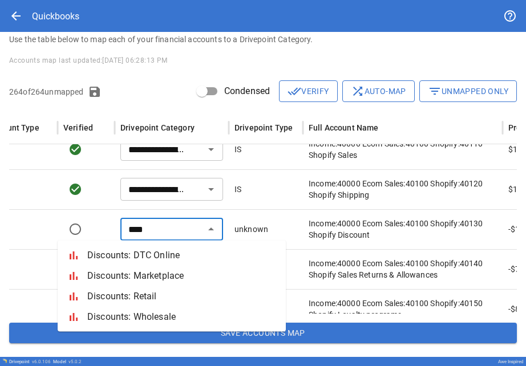
click at [150, 260] on span "Discounts: DTC Online" at bounding box center [181, 256] width 189 height 14
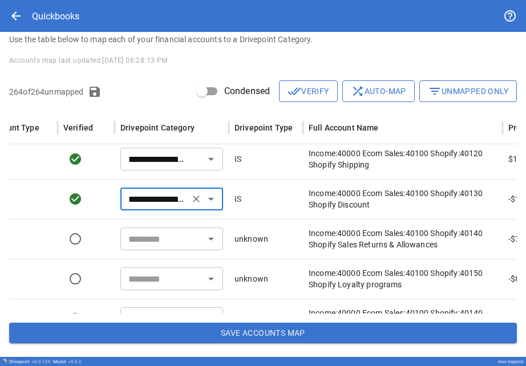
click at [147, 244] on input "text" at bounding box center [162, 239] width 77 height 16
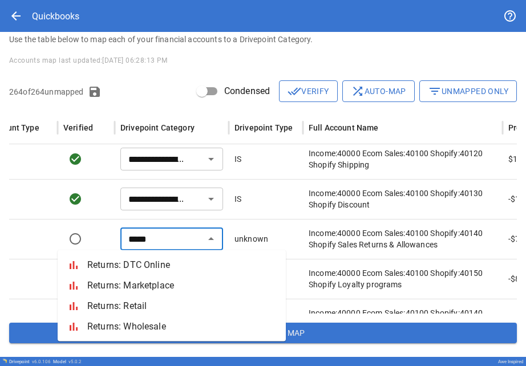
click at [150, 263] on span "Returns: DTC Online" at bounding box center [181, 266] width 189 height 14
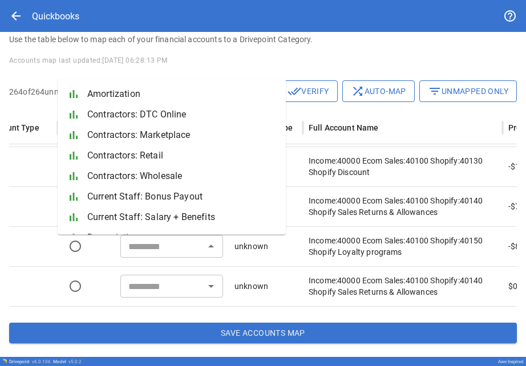
click at [148, 256] on div "​" at bounding box center [171, 246] width 103 height 23
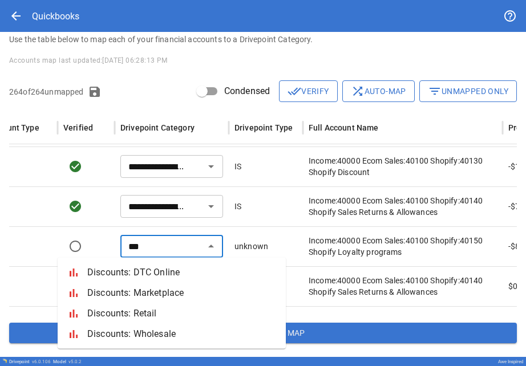
click at [152, 275] on span "Discounts: DTC Online" at bounding box center [181, 273] width 189 height 14
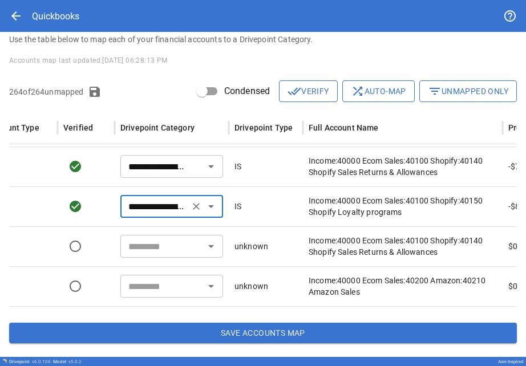
click at [147, 256] on div "​" at bounding box center [171, 246] width 103 height 23
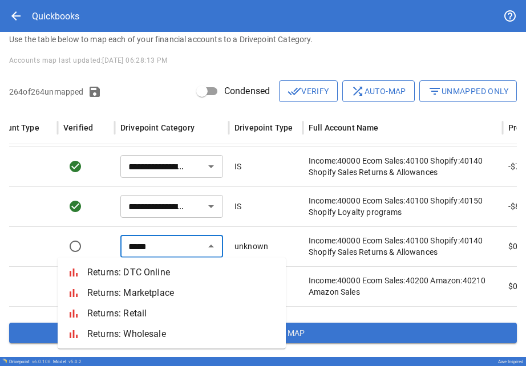
click at [151, 268] on span "Returns: DTC Online" at bounding box center [181, 273] width 189 height 14
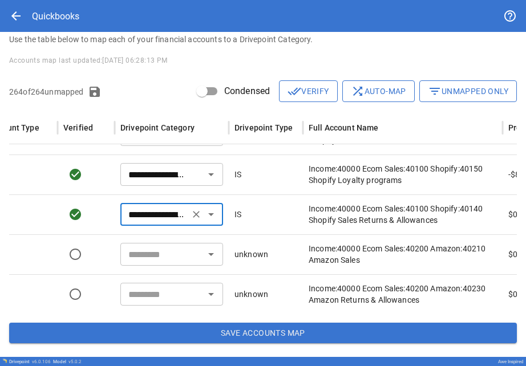
click at [150, 255] on input "text" at bounding box center [162, 255] width 77 height 16
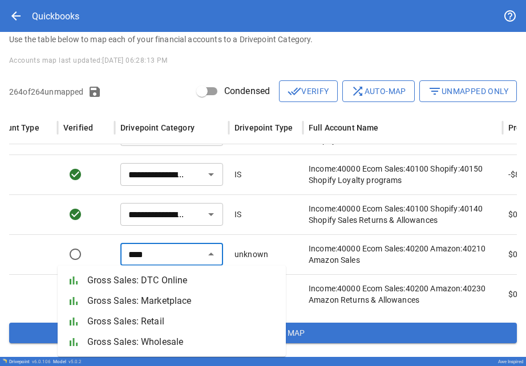
click at [157, 302] on span "Gross Sales: Marketplace" at bounding box center [181, 302] width 189 height 14
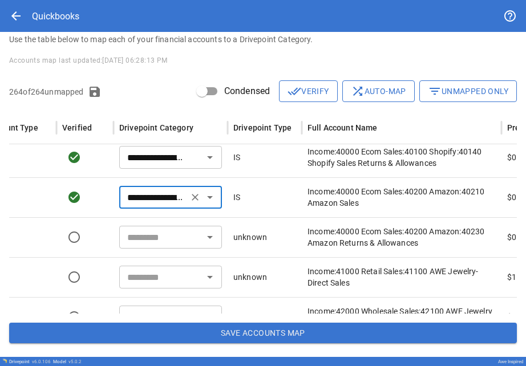
click at [138, 241] on input "text" at bounding box center [161, 237] width 77 height 16
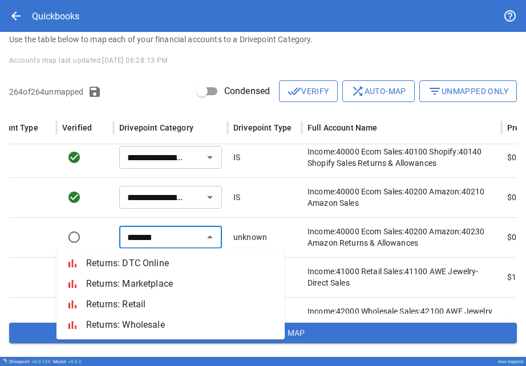
click at [139, 281] on span "Returns: Marketplace" at bounding box center [180, 284] width 189 height 14
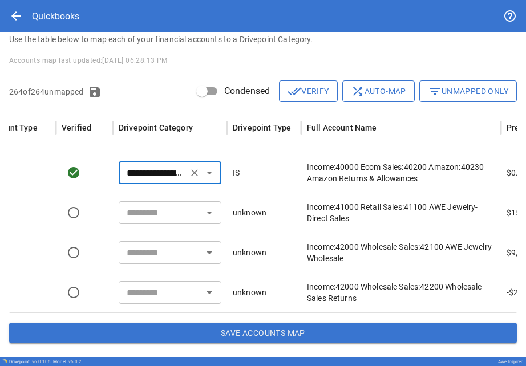
scroll to position [0, 142]
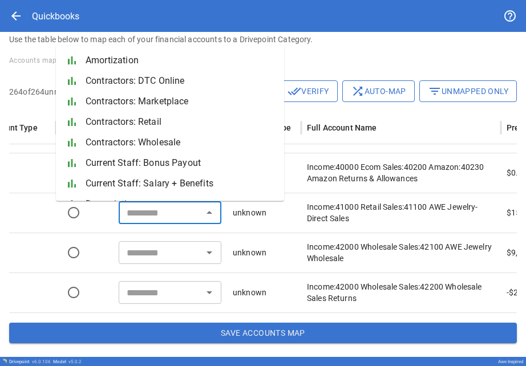
click at [135, 220] on input "text" at bounding box center [160, 213] width 77 height 16
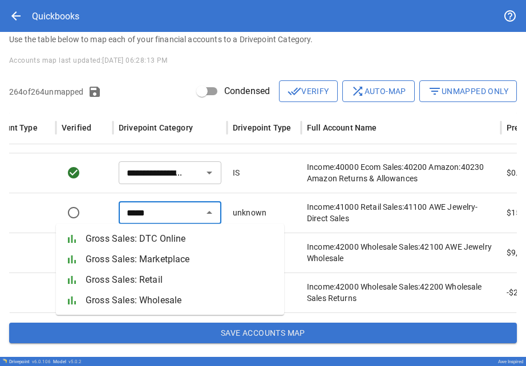
click at [146, 296] on span "Gross Sales: Wholesale" at bounding box center [180, 301] width 189 height 14
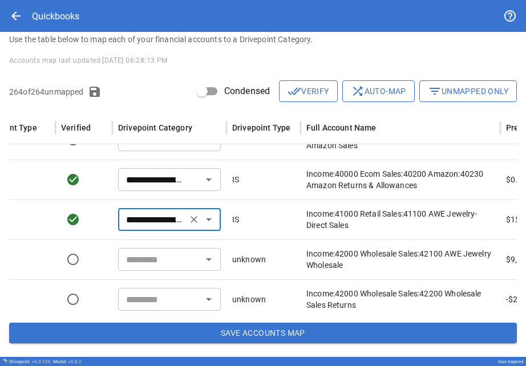
scroll to position [5338, 142]
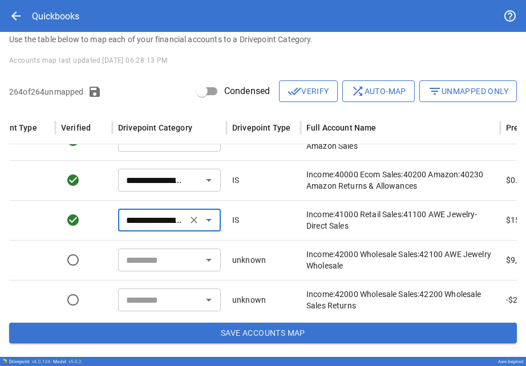
click at [149, 225] on input "**********" at bounding box center [153, 220] width 62 height 16
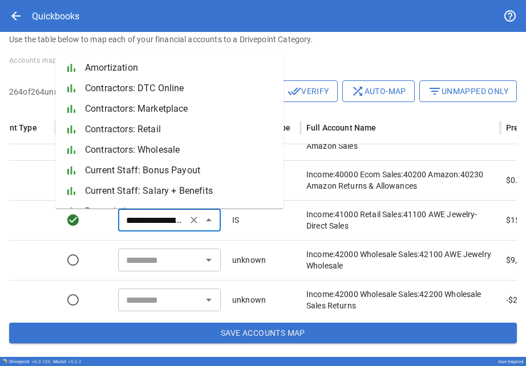
scroll to position [362, 0]
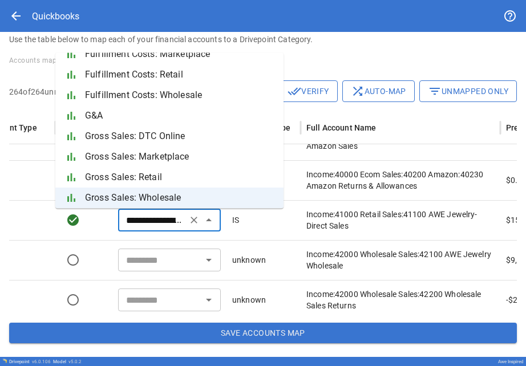
click at [146, 184] on span "Gross Sales: Retail" at bounding box center [179, 178] width 189 height 14
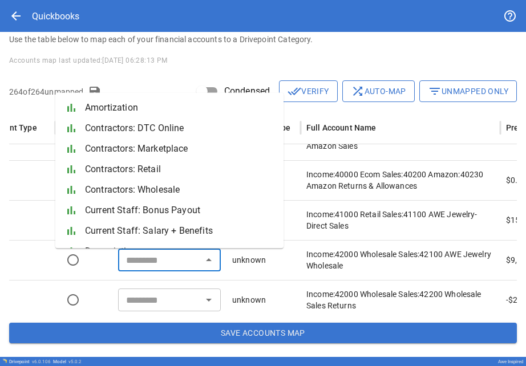
click at [162, 263] on input "text" at bounding box center [160, 260] width 77 height 16
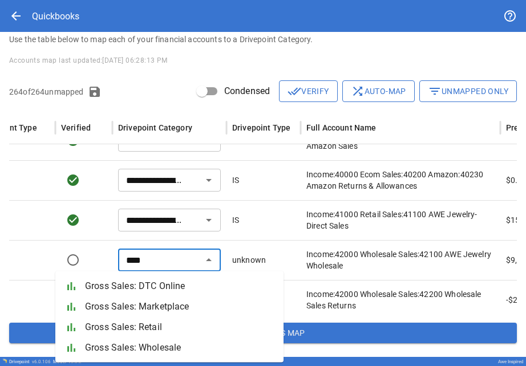
click at [155, 343] on span "Gross Sales: Wholesale" at bounding box center [179, 348] width 189 height 14
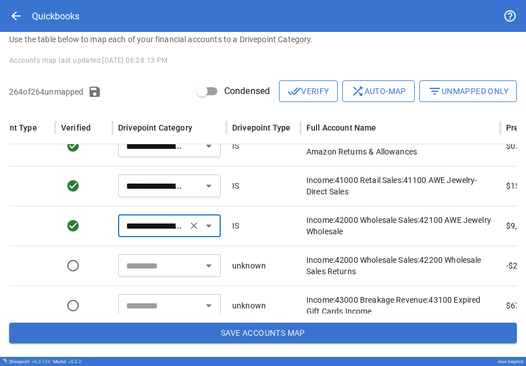
scroll to position [4520, 0]
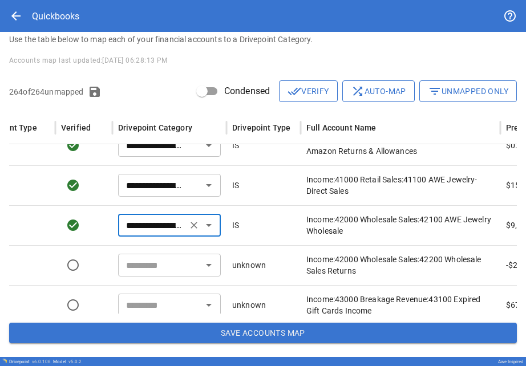
click at [155, 276] on div "​" at bounding box center [169, 265] width 103 height 23
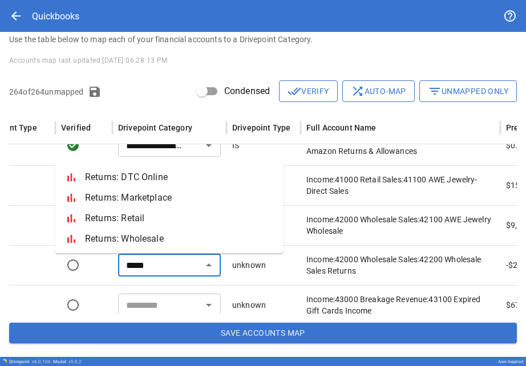
click at [132, 241] on span "Returns: Wholesale" at bounding box center [179, 239] width 189 height 14
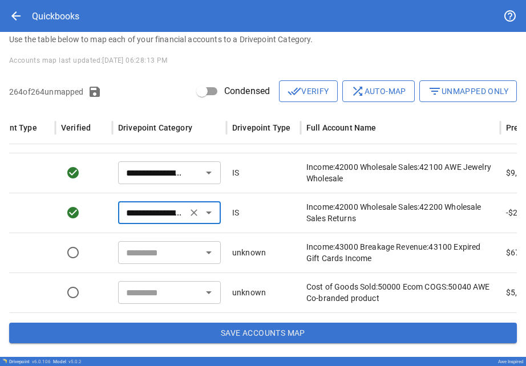
scroll to position [4570, 0]
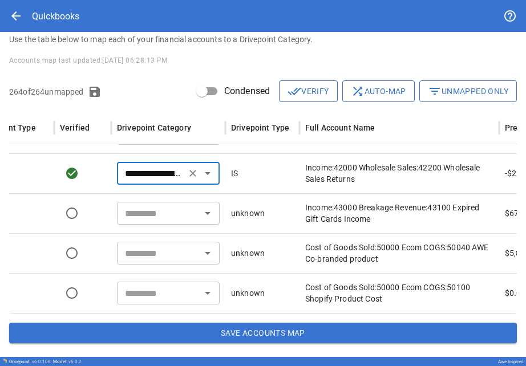
click at [132, 220] on input "text" at bounding box center [158, 213] width 77 height 16
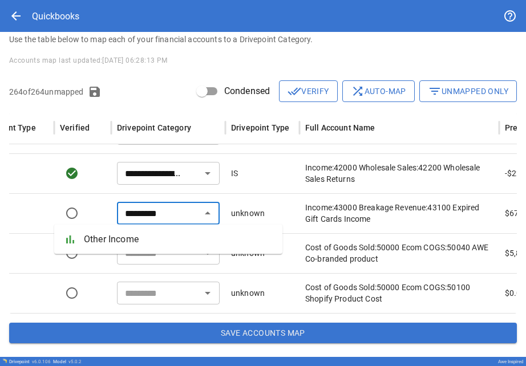
click at [134, 232] on li "bar_chart Other Income" at bounding box center [168, 239] width 228 height 21
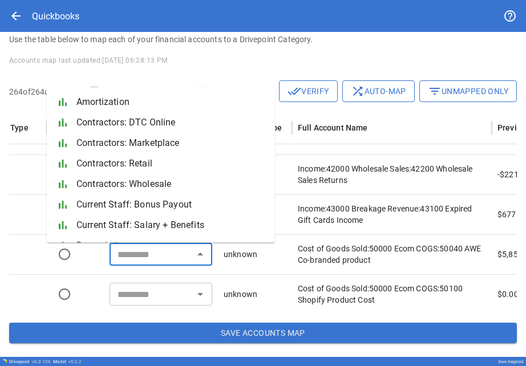
click at [133, 253] on input "text" at bounding box center [151, 255] width 77 height 16
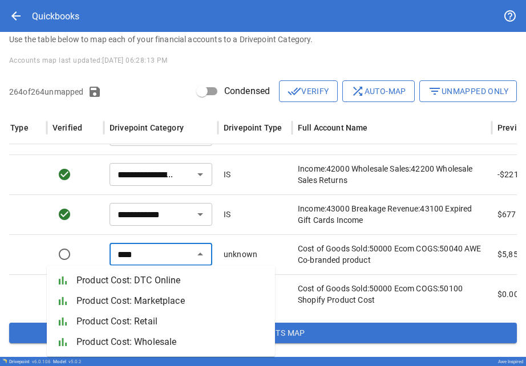
click at [132, 284] on span "Product Cost: DTC Online" at bounding box center [170, 281] width 189 height 14
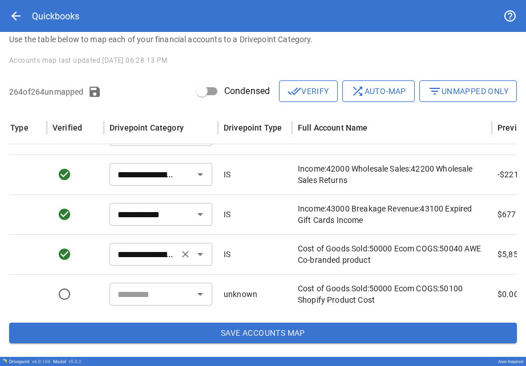
click at [137, 255] on input "**********" at bounding box center [144, 255] width 62 height 16
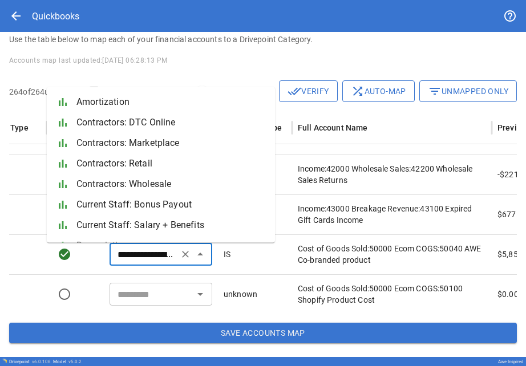
scroll to position [1123, 0]
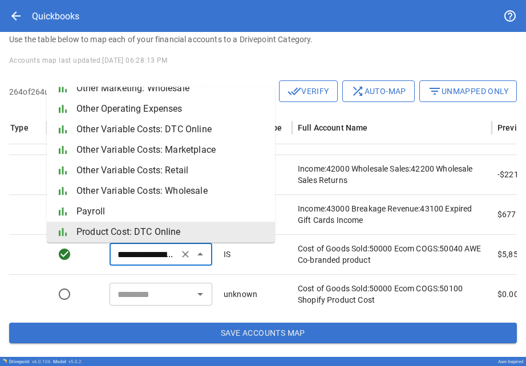
click at [131, 235] on span "Product Cost: DTC Online" at bounding box center [170, 233] width 189 height 14
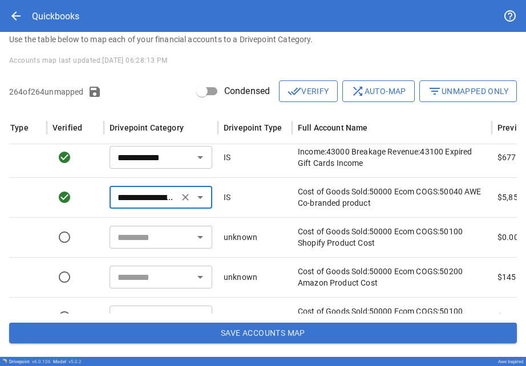
scroll to position [5524, 151]
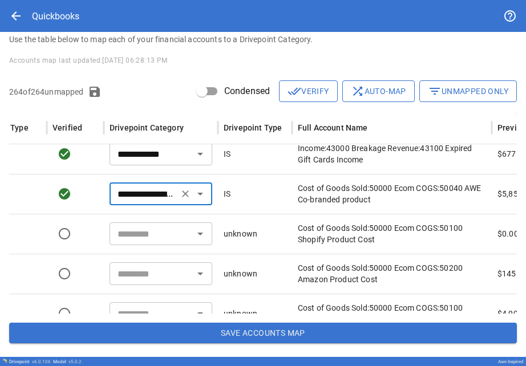
click at [127, 243] on div "​" at bounding box center [161, 234] width 103 height 23
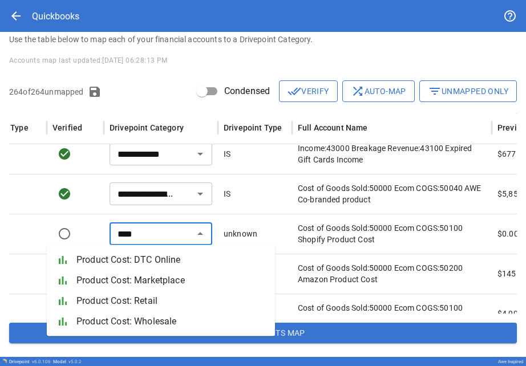
click at [126, 264] on span "Product Cost: DTC Online" at bounding box center [170, 260] width 189 height 14
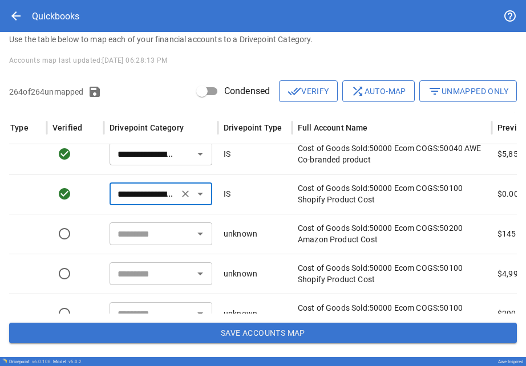
scroll to position [4681, 0]
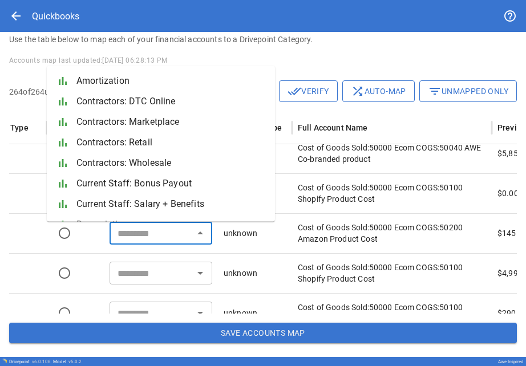
click at [126, 237] on input "text" at bounding box center [151, 233] width 77 height 16
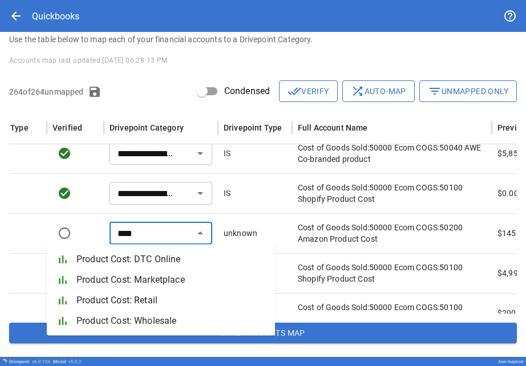
click at [128, 283] on span "Product Cost: Marketplace" at bounding box center [170, 280] width 189 height 14
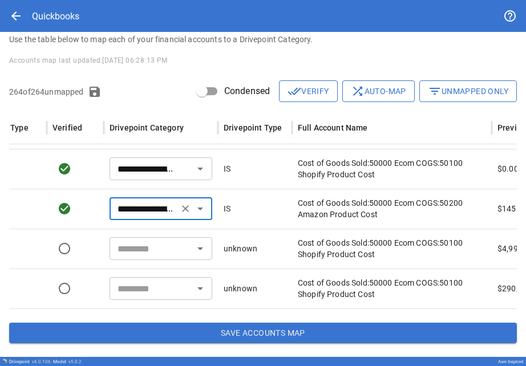
scroll to position [0, 152]
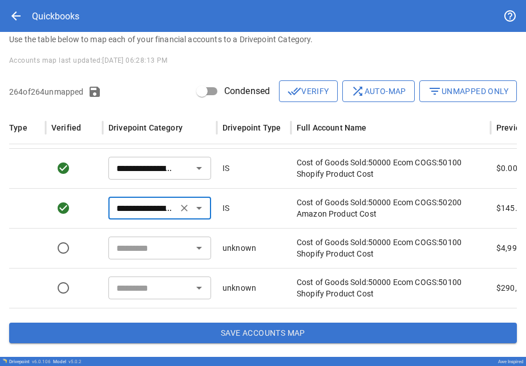
click at [131, 248] on input "text" at bounding box center [150, 248] width 77 height 16
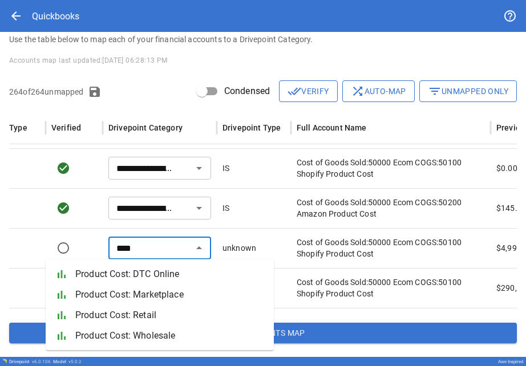
click at [137, 268] on span "Product Cost: DTC Online" at bounding box center [169, 275] width 189 height 14
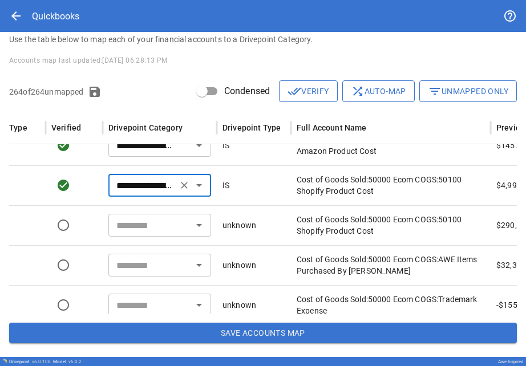
scroll to position [4756, 0]
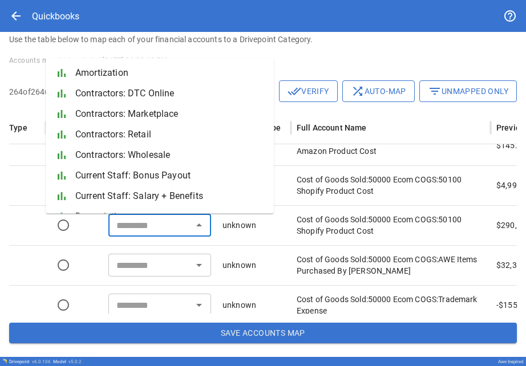
click at [130, 232] on input "text" at bounding box center [150, 225] width 77 height 16
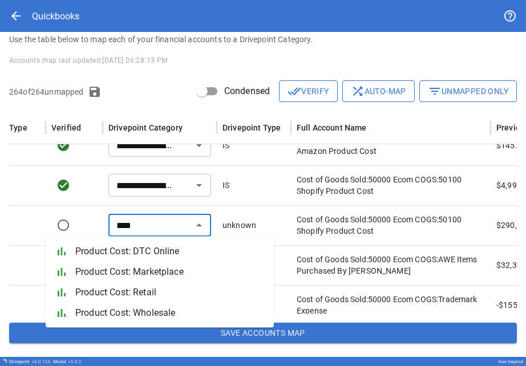
click at [134, 257] on span "Product Cost: DTC Online" at bounding box center [169, 252] width 189 height 14
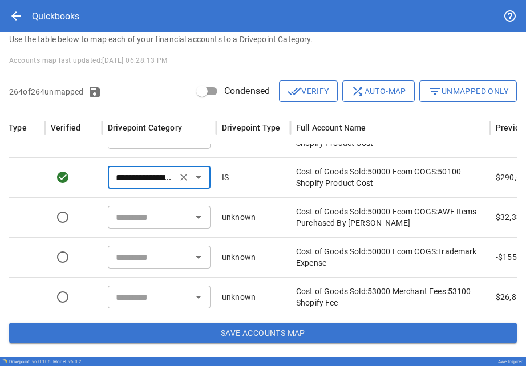
scroll to position [0, 152]
click at [131, 226] on div "​" at bounding box center [159, 217] width 103 height 23
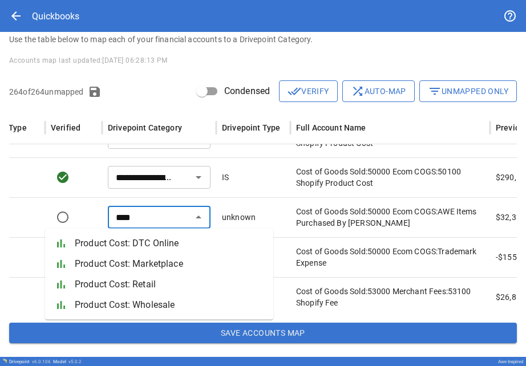
click at [131, 249] on span "Product Cost: DTC Online" at bounding box center [169, 244] width 189 height 14
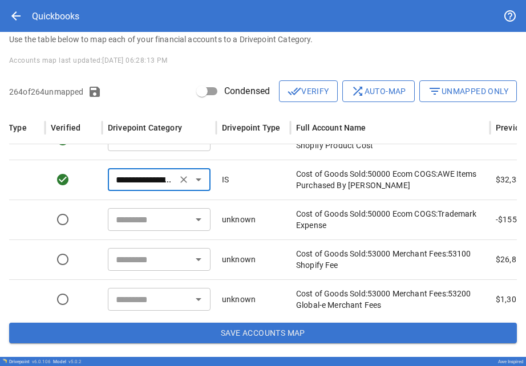
click at [135, 226] on input "text" at bounding box center [149, 220] width 77 height 16
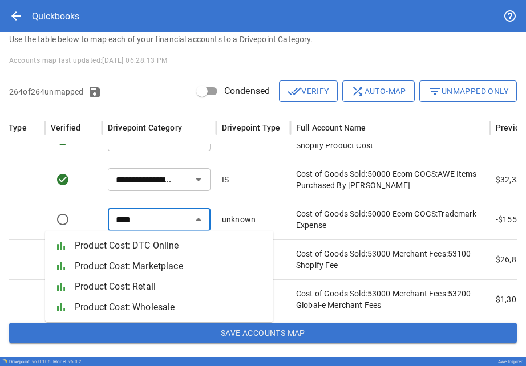
click at [131, 255] on li "bar_chart Product Cost: DTC Online" at bounding box center [159, 246] width 228 height 21
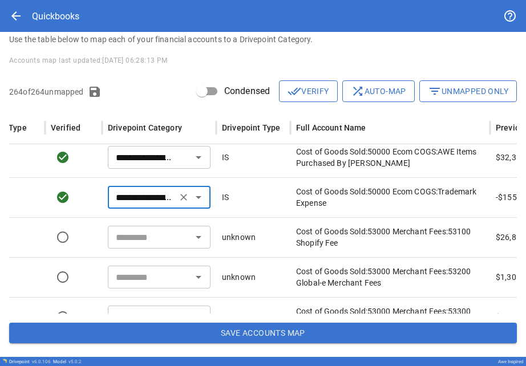
click at [127, 246] on div "​" at bounding box center [159, 237] width 103 height 23
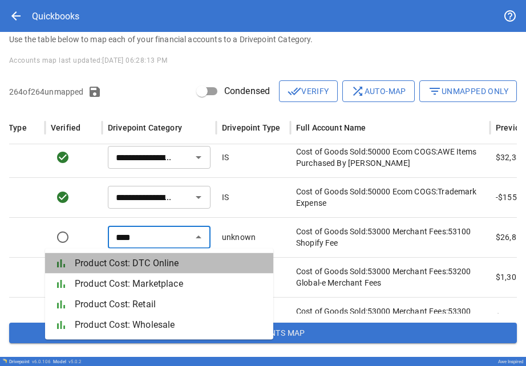
click at [126, 263] on span "Product Cost: DTC Online" at bounding box center [169, 264] width 189 height 14
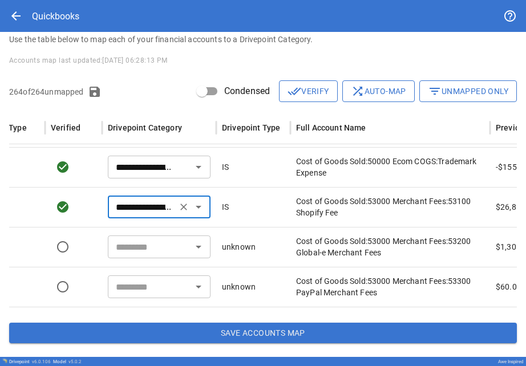
click at [124, 251] on input "text" at bounding box center [149, 247] width 77 height 16
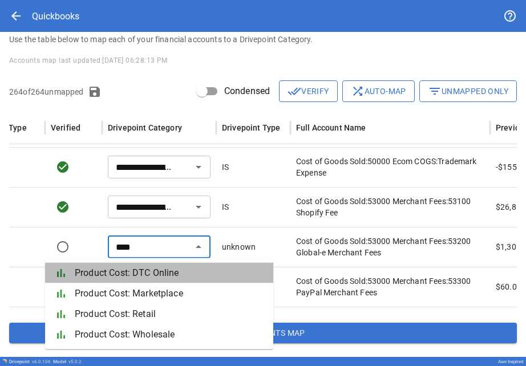
click at [122, 274] on span "Product Cost: DTC Online" at bounding box center [169, 274] width 189 height 14
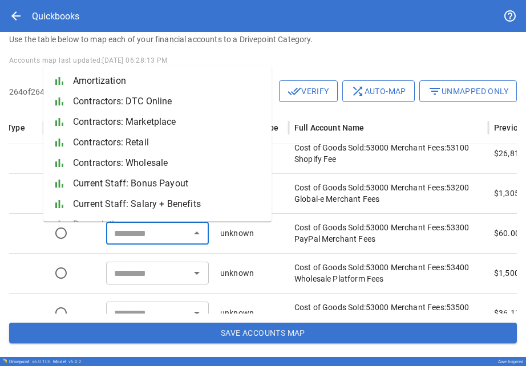
click at [121, 239] on input "text" at bounding box center [148, 233] width 77 height 16
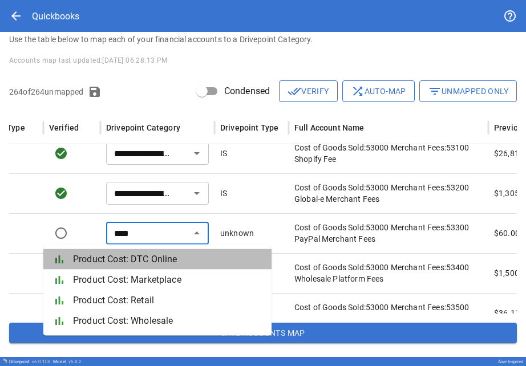
click at [122, 266] on span "Product Cost: DTC Online" at bounding box center [167, 260] width 189 height 14
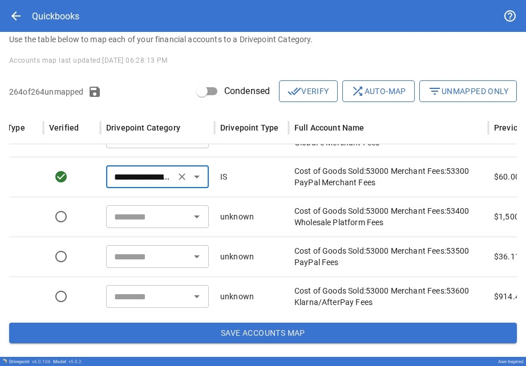
click at [122, 219] on input "text" at bounding box center [148, 217] width 77 height 16
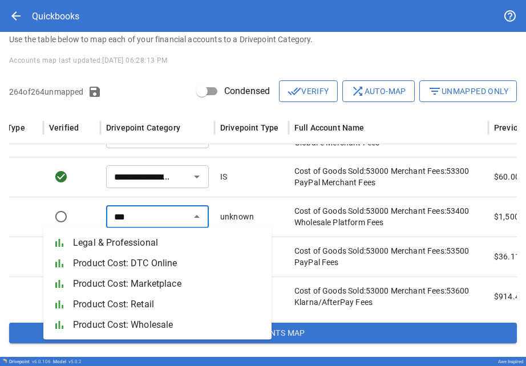
click at [124, 330] on span "Product Cost: Wholesale" at bounding box center [167, 325] width 189 height 14
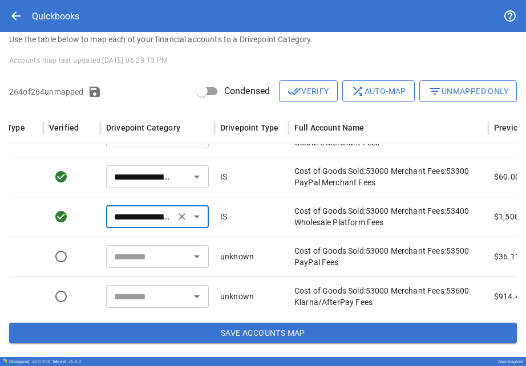
click at [124, 259] on input "text" at bounding box center [148, 257] width 77 height 16
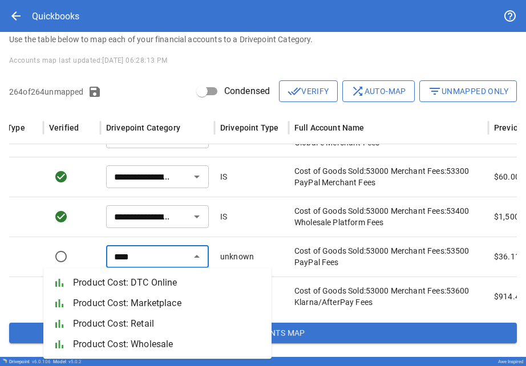
click at [119, 286] on span "Product Cost: DTC Online" at bounding box center [167, 283] width 189 height 14
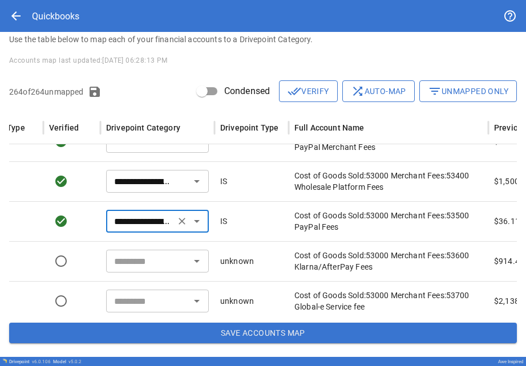
click at [119, 265] on input "text" at bounding box center [148, 261] width 77 height 16
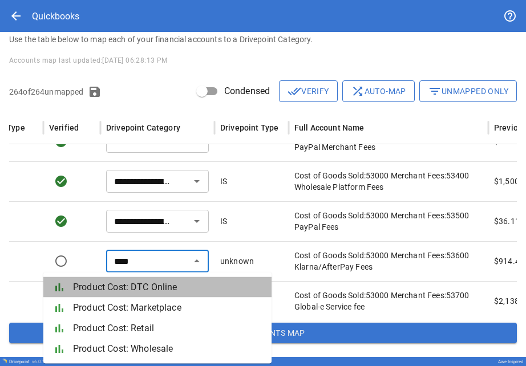
click at [119, 287] on span "Product Cost: DTC Online" at bounding box center [167, 288] width 189 height 14
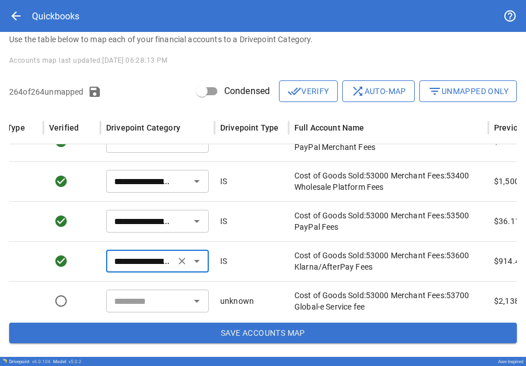
click at [199, 261] on div "**********" at bounding box center [157, 261] width 103 height 23
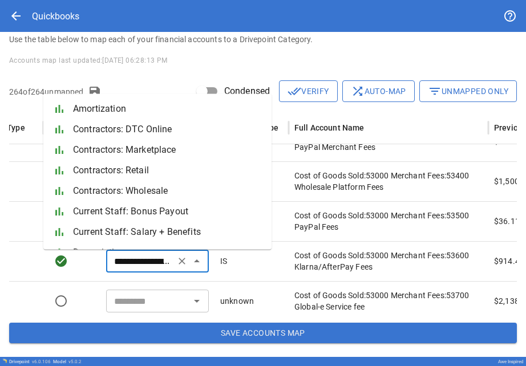
scroll to position [1123, 0]
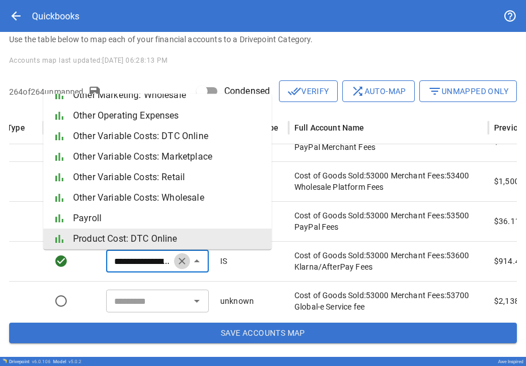
click at [184, 260] on icon "Clear" at bounding box center [181, 261] width 11 height 11
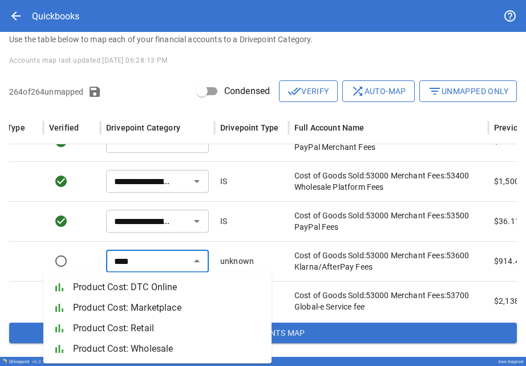
click at [170, 285] on span "Product Cost: DTC Online" at bounding box center [167, 288] width 189 height 14
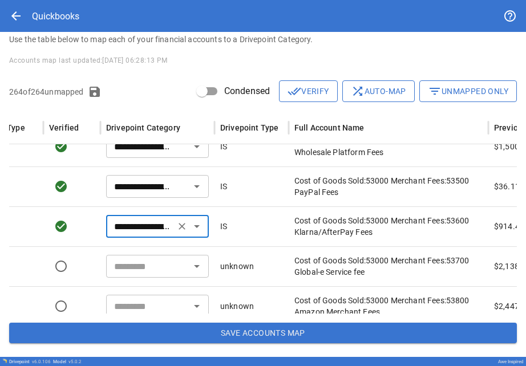
scroll to position [5026, 0]
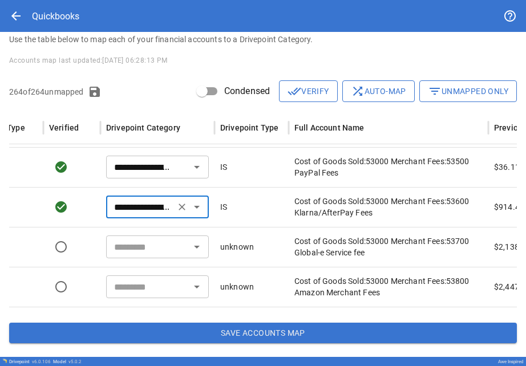
click at [133, 252] on input "text" at bounding box center [148, 247] width 77 height 16
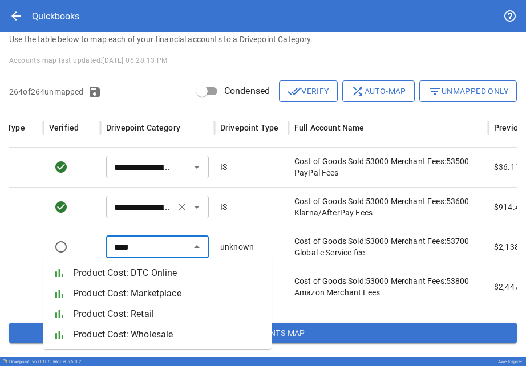
click at [130, 270] on span "Product Cost: DTC Online" at bounding box center [167, 274] width 189 height 14
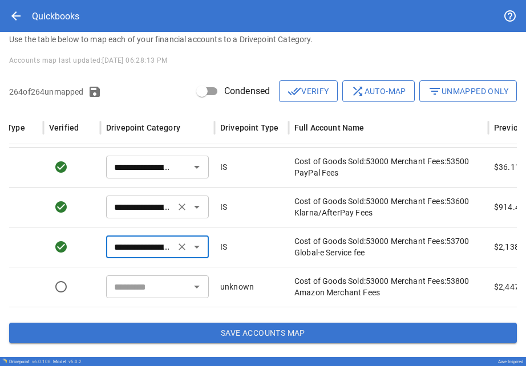
click at [135, 288] on input "text" at bounding box center [148, 287] width 77 height 16
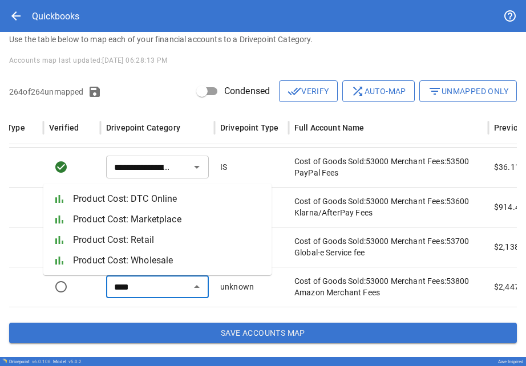
click at [122, 218] on span "Product Cost: Marketplace" at bounding box center [167, 220] width 189 height 14
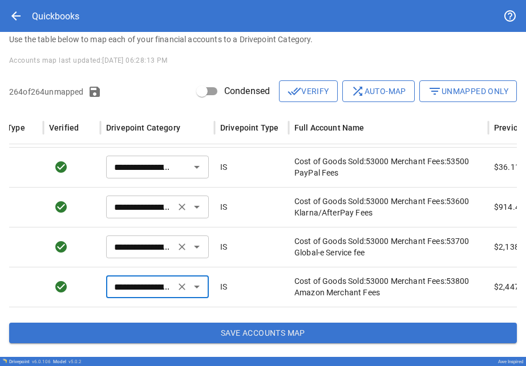
scroll to position [6033, 154]
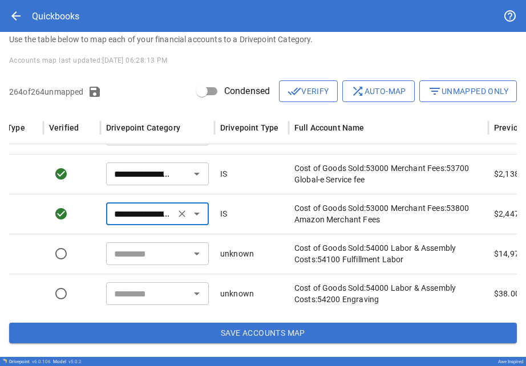
click at [134, 251] on input "text" at bounding box center [148, 254] width 77 height 16
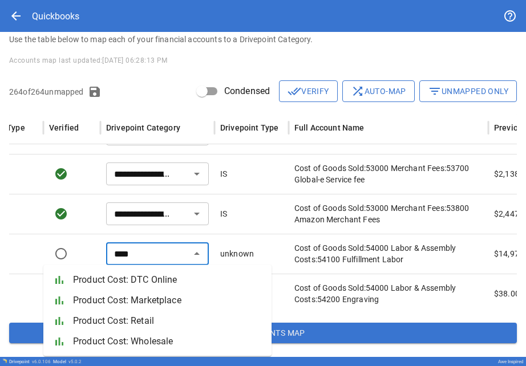
click at [130, 279] on span "Product Cost: DTC Online" at bounding box center [167, 280] width 189 height 14
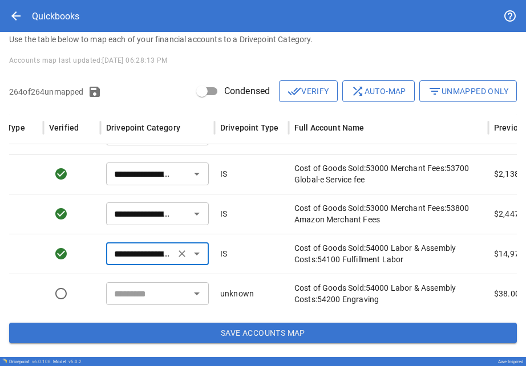
click at [136, 294] on input "text" at bounding box center [148, 294] width 77 height 16
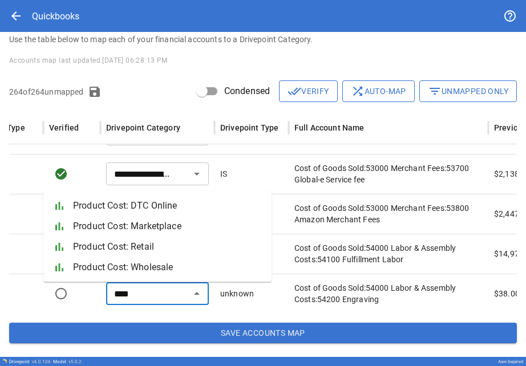
click at [132, 208] on span "Product Cost: DTC Online" at bounding box center [167, 206] width 189 height 14
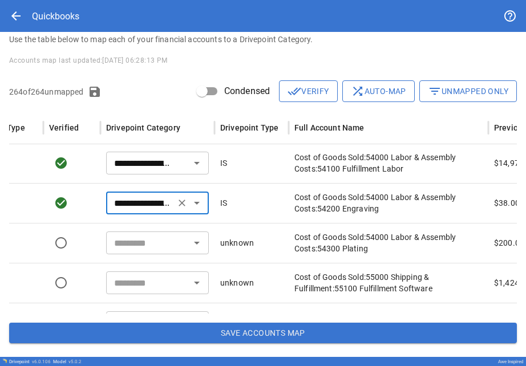
scroll to position [6156, 154]
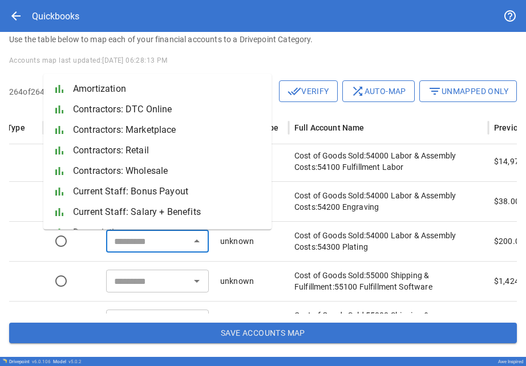
click at [134, 241] on input "text" at bounding box center [148, 241] width 77 height 16
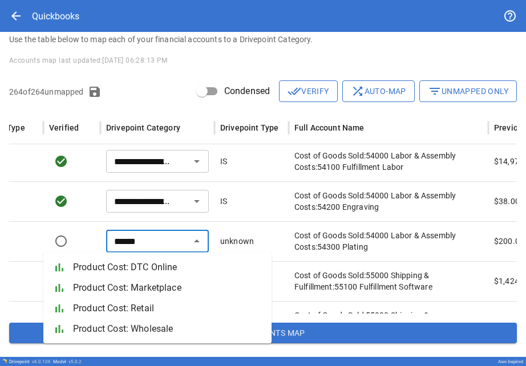
click at [126, 271] on span "Product Cost: DTC Online" at bounding box center [167, 268] width 189 height 14
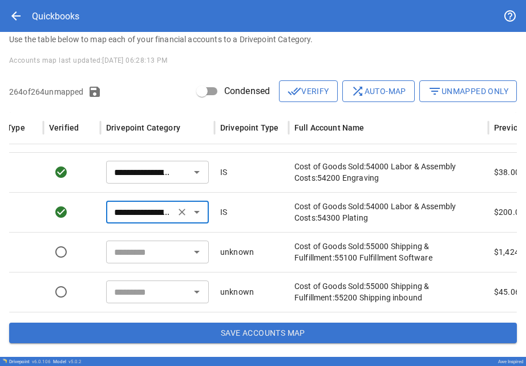
scroll to position [6185, 154]
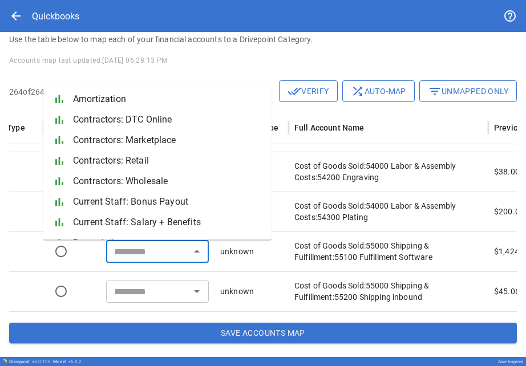
click at [126, 248] on input "text" at bounding box center [148, 252] width 77 height 16
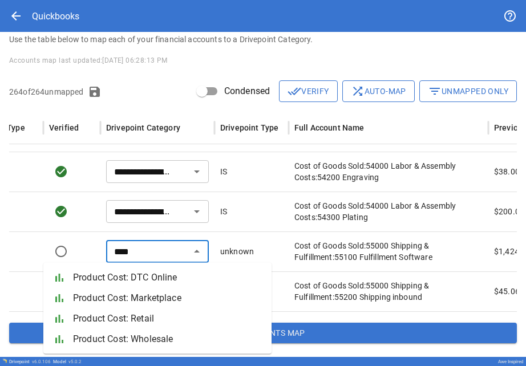
click at [124, 269] on li "bar_chart Product Cost: DTC Online" at bounding box center [157, 278] width 228 height 21
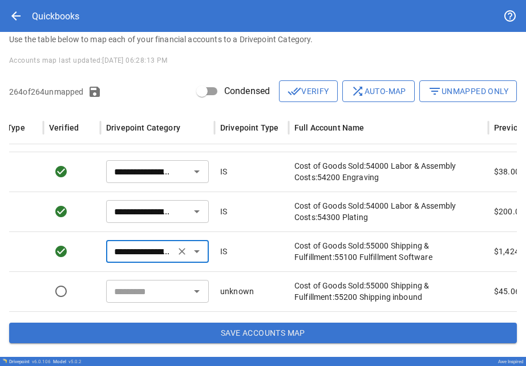
scroll to position [6215, 154]
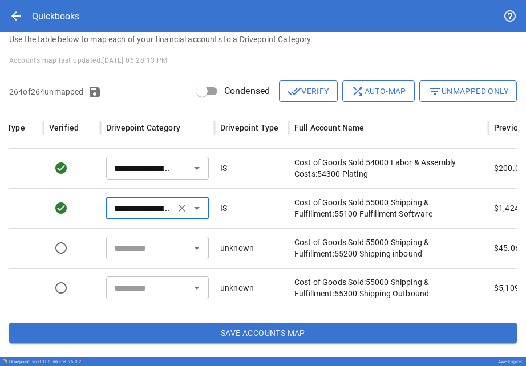
click at [128, 252] on input "text" at bounding box center [148, 248] width 77 height 16
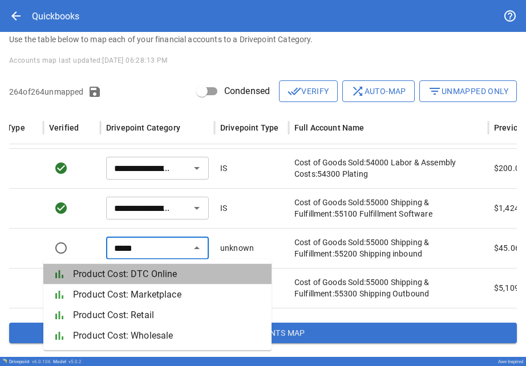
click at [128, 275] on span "Product Cost: DTC Online" at bounding box center [167, 275] width 189 height 14
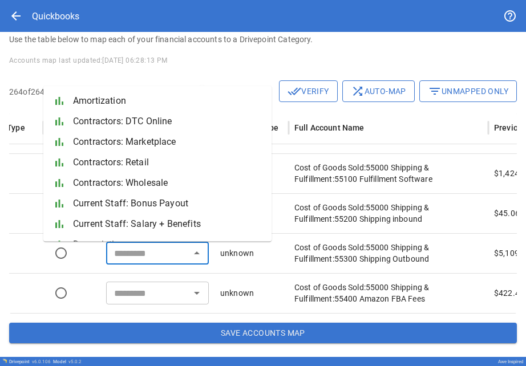
click at [126, 258] on input "text" at bounding box center [148, 253] width 77 height 16
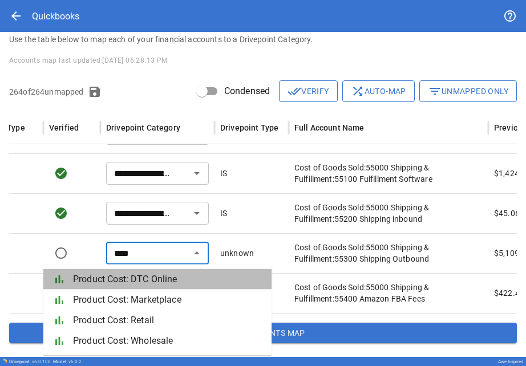
click at [128, 279] on span "Product Cost: DTC Online" at bounding box center [167, 280] width 189 height 14
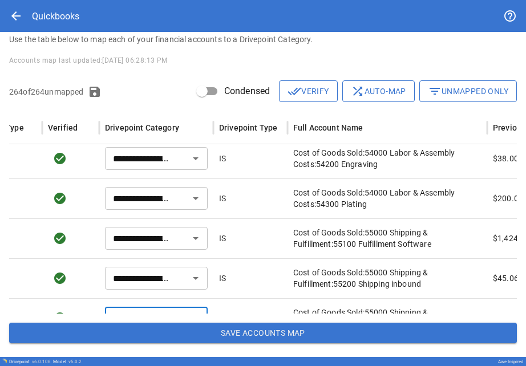
scroll to position [6173, 155]
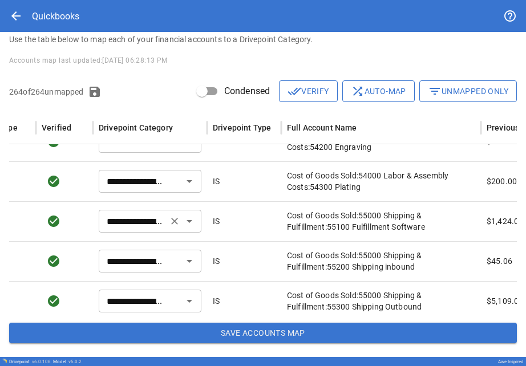
click at [132, 226] on input "**********" at bounding box center [133, 221] width 62 height 16
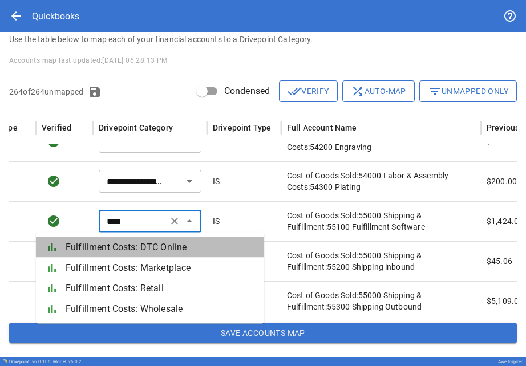
click at [134, 249] on span "Fulfillment Costs: DTC Online" at bounding box center [160, 248] width 189 height 14
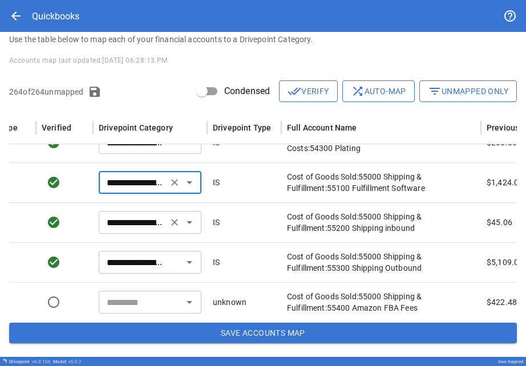
click at [128, 229] on input "**********" at bounding box center [133, 223] width 62 height 16
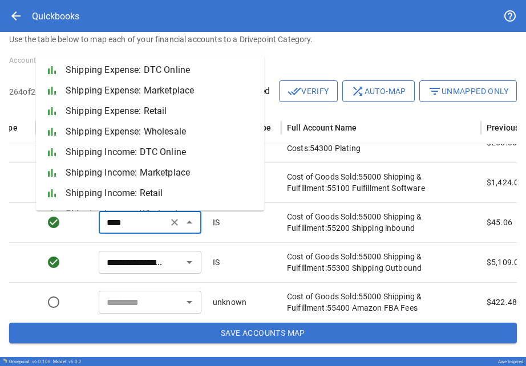
click at [114, 68] on span "Shipping Expense: DTC Online" at bounding box center [160, 70] width 189 height 14
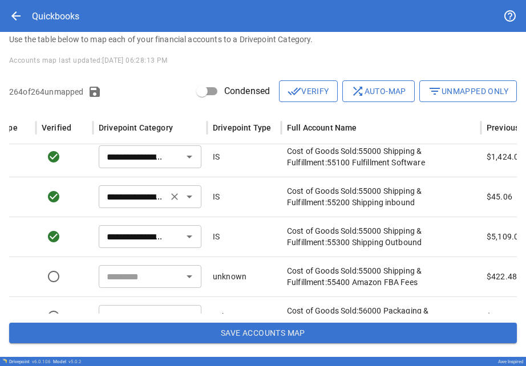
click at [135, 197] on input "**********" at bounding box center [133, 197] width 62 height 16
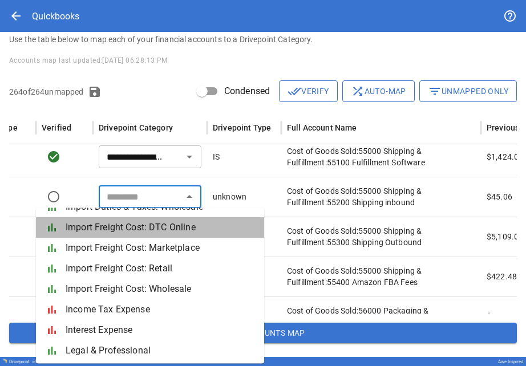
click at [114, 236] on li "bar_chart Import Freight Cost: DTC Online" at bounding box center [150, 228] width 228 height 21
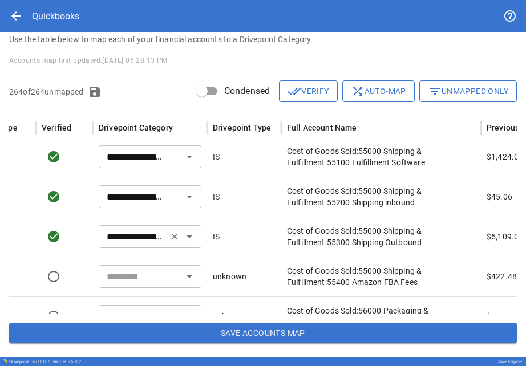
click at [152, 240] on input "**********" at bounding box center [133, 237] width 62 height 16
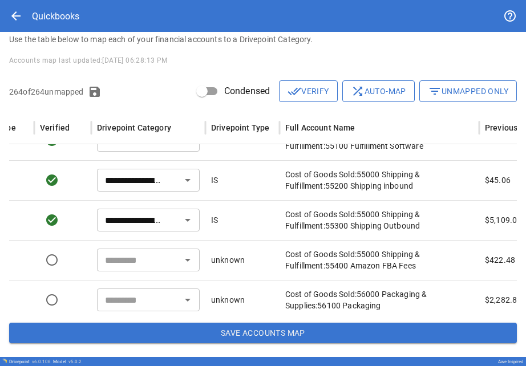
scroll to position [6296, 163]
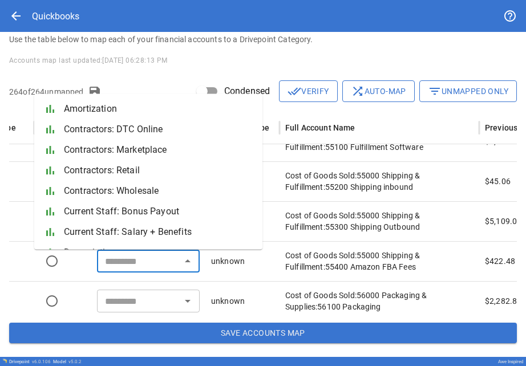
click at [137, 265] on input "text" at bounding box center [138, 261] width 77 height 16
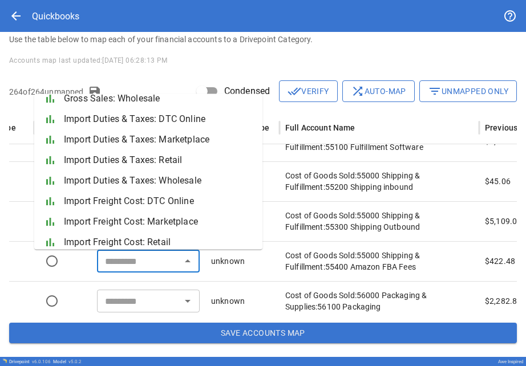
scroll to position [498, 0]
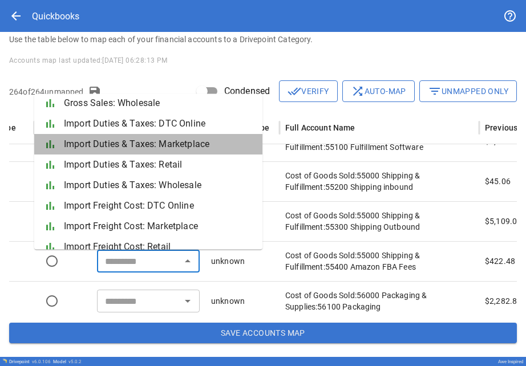
click at [100, 149] on span "Import Duties & Taxes: Marketplace" at bounding box center [158, 145] width 189 height 14
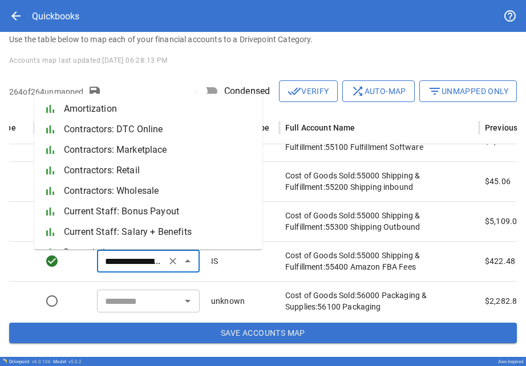
click at [162, 259] on input "**********" at bounding box center [131, 261] width 62 height 16
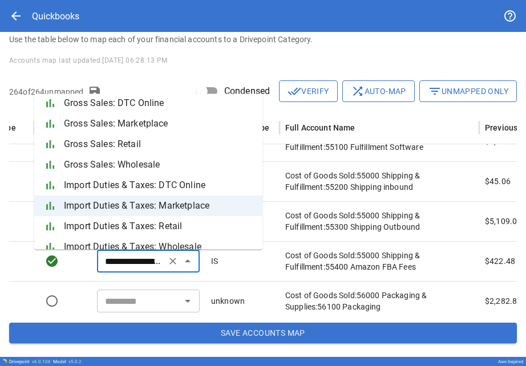
click at [144, 255] on input "**********" at bounding box center [131, 261] width 62 height 16
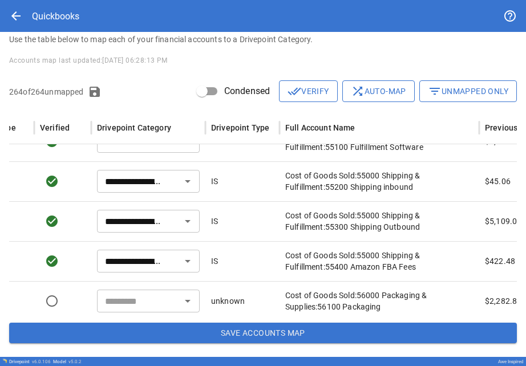
click at [199, 268] on div "**********" at bounding box center [148, 261] width 114 height 40
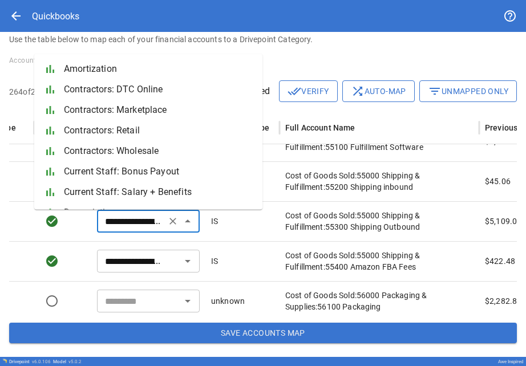
click at [151, 221] on input "**********" at bounding box center [131, 221] width 62 height 16
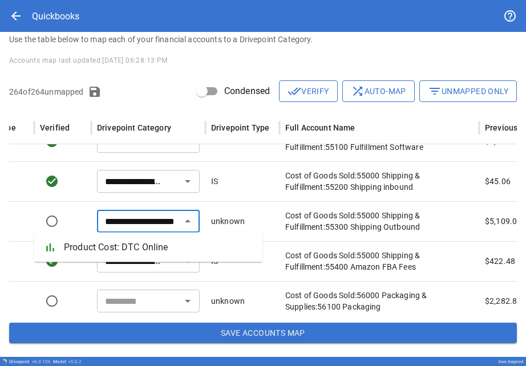
click at [150, 235] on ul "bar_chart Product Cost: DTC Online" at bounding box center [148, 248] width 228 height 30
click at [150, 247] on span "Product Cost: DTC Online" at bounding box center [158, 248] width 189 height 14
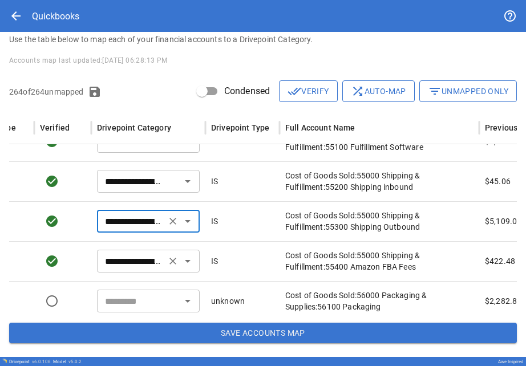
click at [146, 264] on input "**********" at bounding box center [131, 261] width 62 height 16
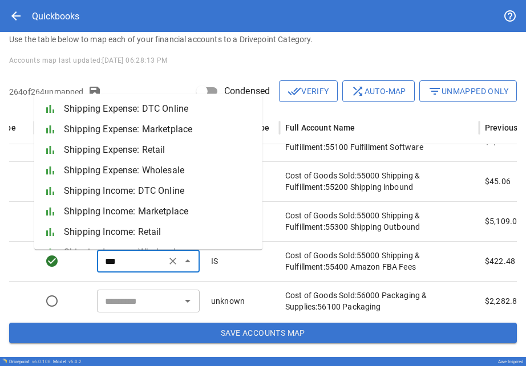
click at [114, 135] on span "Shipping Expense: Marketplace" at bounding box center [158, 130] width 189 height 14
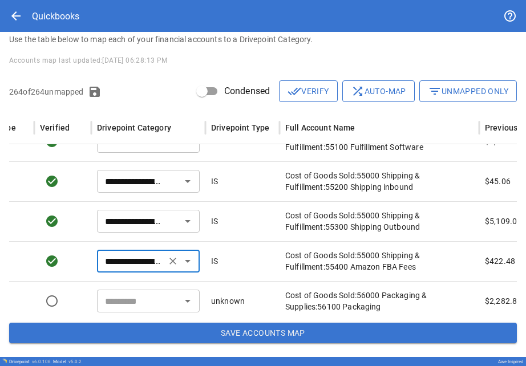
click at [136, 268] on input "**********" at bounding box center [131, 261] width 62 height 16
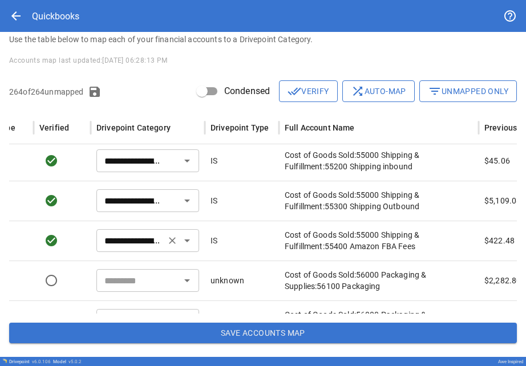
scroll to position [6326, 164]
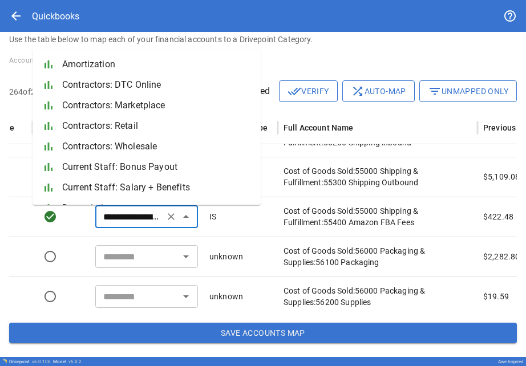
click at [134, 215] on input "**********" at bounding box center [130, 217] width 62 height 16
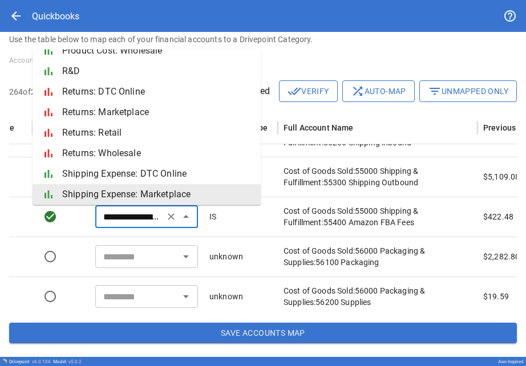
click at [110, 193] on span "Shipping Expense: Marketplace" at bounding box center [156, 195] width 189 height 14
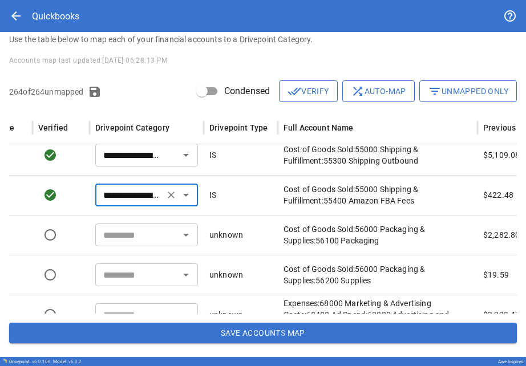
click at [120, 239] on input "text" at bounding box center [137, 235] width 77 height 16
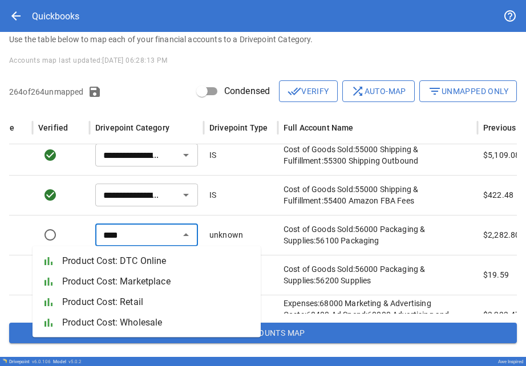
click at [112, 261] on span "Product Cost: DTC Online" at bounding box center [156, 262] width 189 height 14
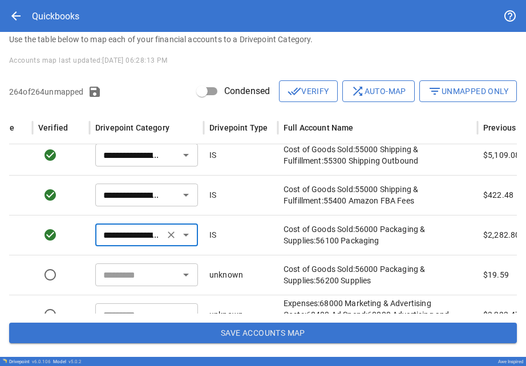
click at [120, 269] on input "text" at bounding box center [137, 275] width 77 height 16
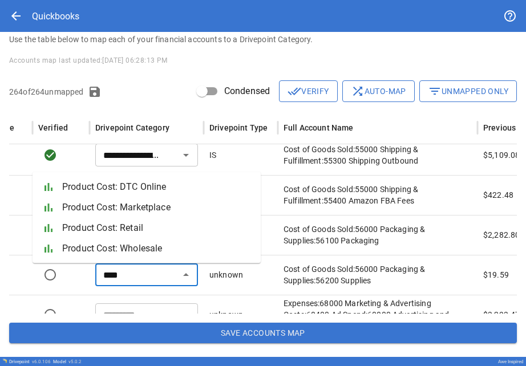
click at [100, 191] on span "Product Cost: DTC Online" at bounding box center [156, 187] width 189 height 14
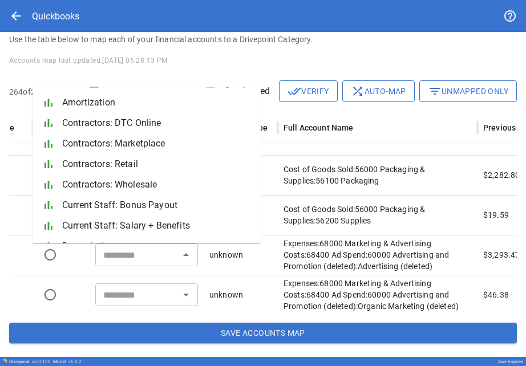
click at [126, 263] on div "​" at bounding box center [146, 255] width 103 height 23
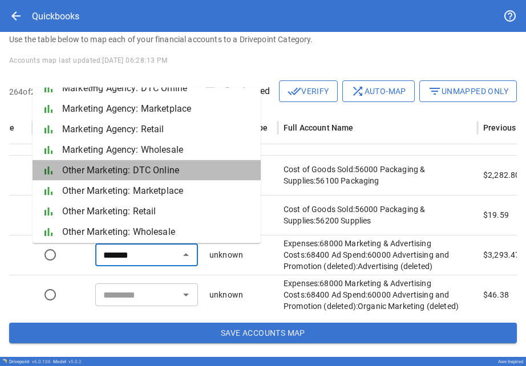
click at [100, 165] on span "Other Marketing: DTC Online" at bounding box center [156, 171] width 189 height 14
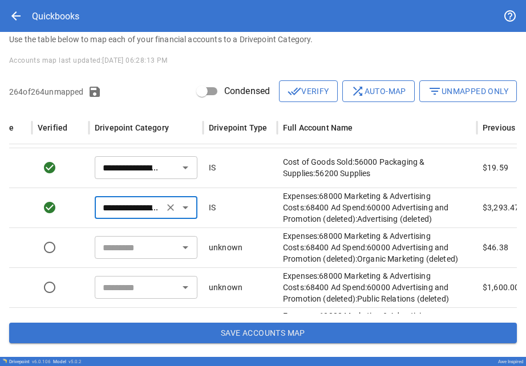
click at [111, 247] on input "text" at bounding box center [136, 248] width 77 height 16
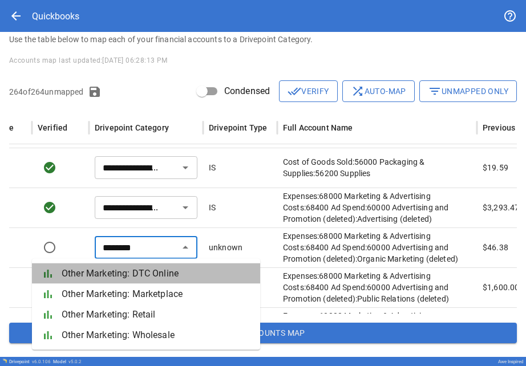
click at [115, 270] on span "Other Marketing: DTC Online" at bounding box center [156, 274] width 189 height 14
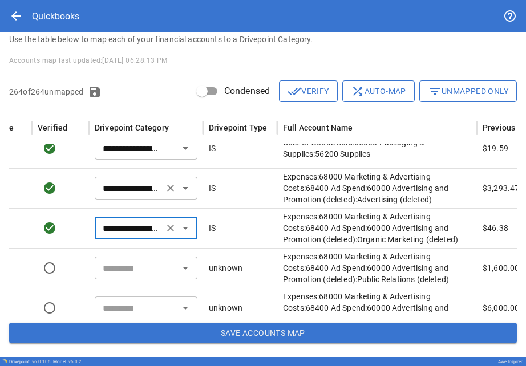
click at [127, 189] on input "**********" at bounding box center [129, 188] width 62 height 16
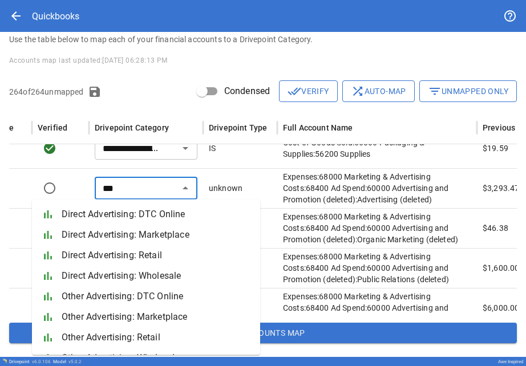
click at [128, 212] on span "Direct Advertising: DTC Online" at bounding box center [156, 215] width 189 height 14
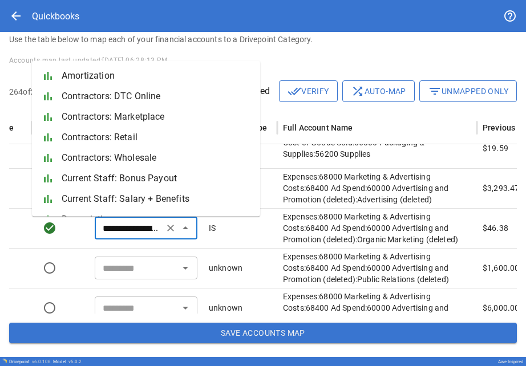
click at [130, 225] on input "**********" at bounding box center [129, 228] width 62 height 16
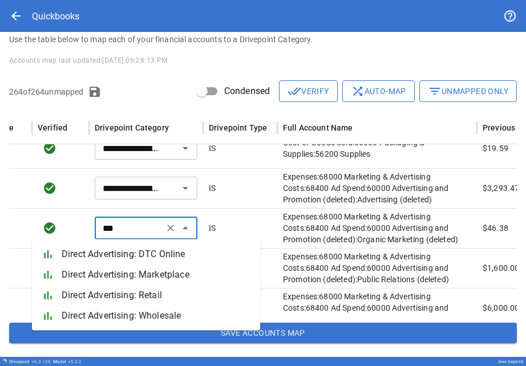
click at [136, 255] on span "Direct Advertising: DTC Online" at bounding box center [156, 255] width 189 height 14
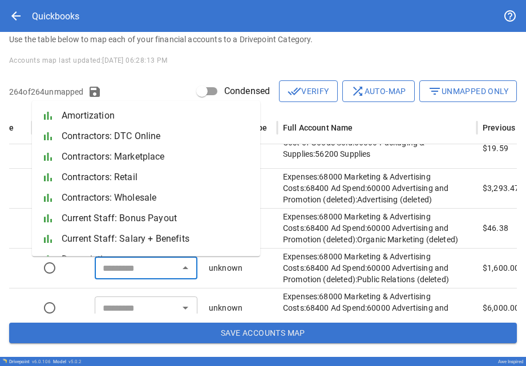
click at [136, 260] on input "text" at bounding box center [136, 268] width 77 height 16
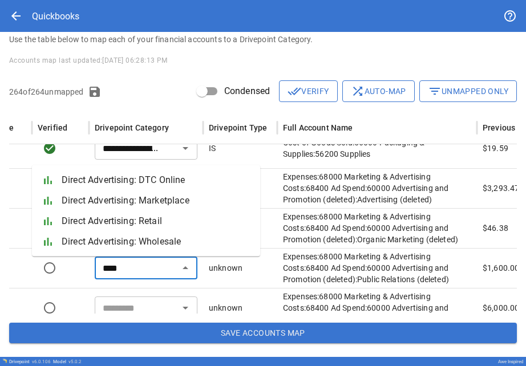
click at [123, 185] on span "Direct Advertising: DTC Online" at bounding box center [156, 181] width 189 height 14
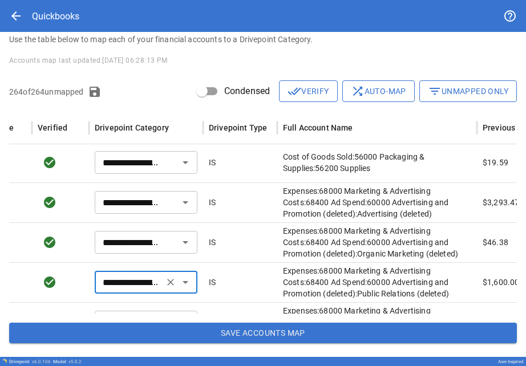
scroll to position [5450, 0]
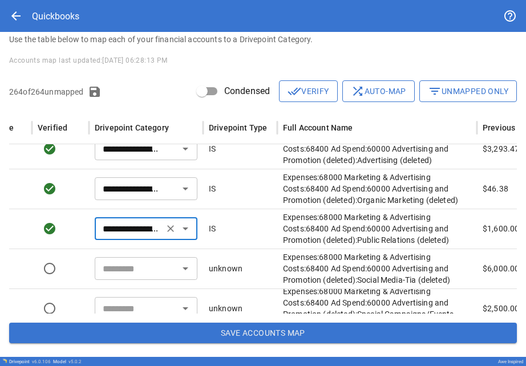
click at [131, 262] on input "text" at bounding box center [136, 269] width 77 height 16
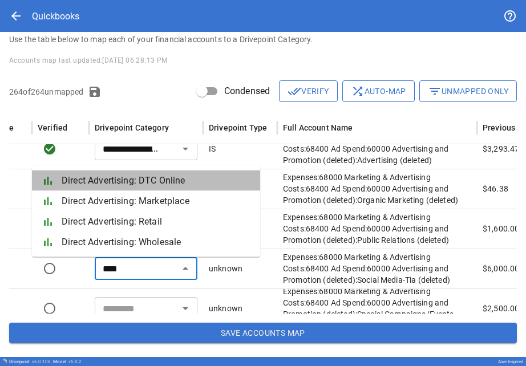
click at [115, 188] on li "bar_chart Direct Advertising: DTC Online" at bounding box center [146, 181] width 228 height 21
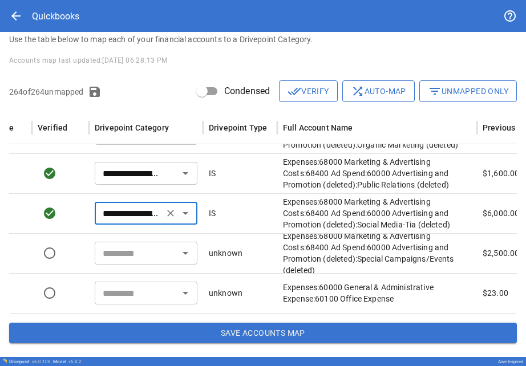
click at [112, 249] on input "text" at bounding box center [136, 253] width 77 height 16
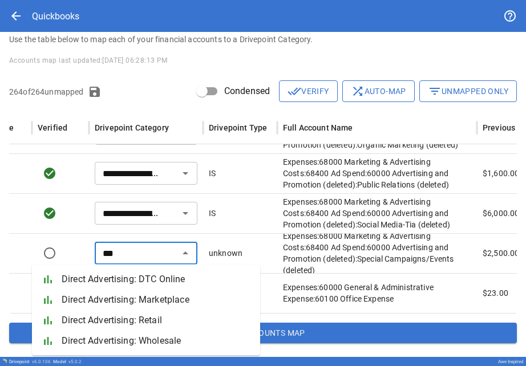
click at [117, 276] on span "Direct Advertising: DTC Online" at bounding box center [156, 280] width 189 height 14
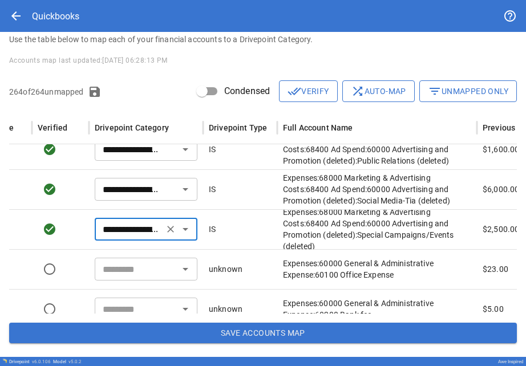
click at [117, 276] on input "text" at bounding box center [136, 269] width 77 height 16
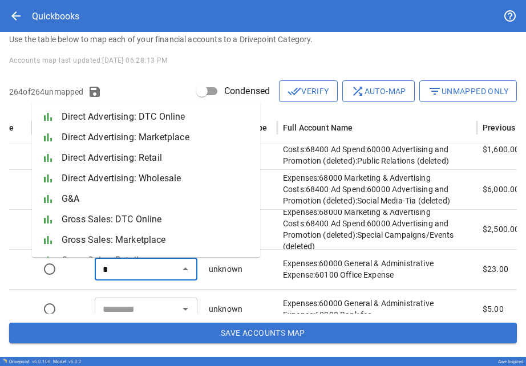
click at [88, 198] on span "G&A" at bounding box center [156, 199] width 189 height 14
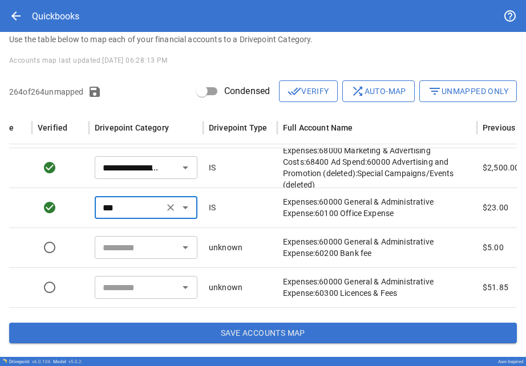
click at [107, 248] on input "text" at bounding box center [136, 248] width 77 height 16
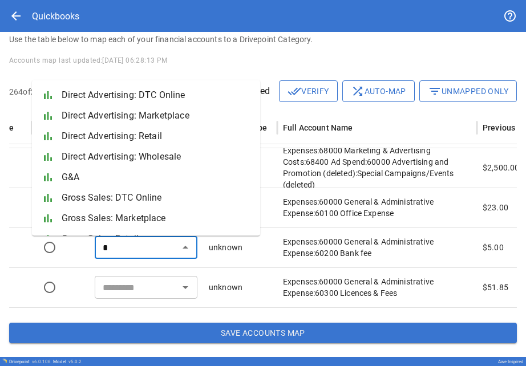
click at [91, 179] on span "G&A" at bounding box center [156, 178] width 189 height 14
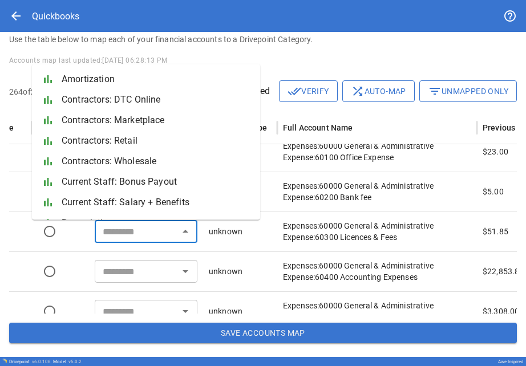
click at [111, 235] on input "text" at bounding box center [136, 232] width 77 height 16
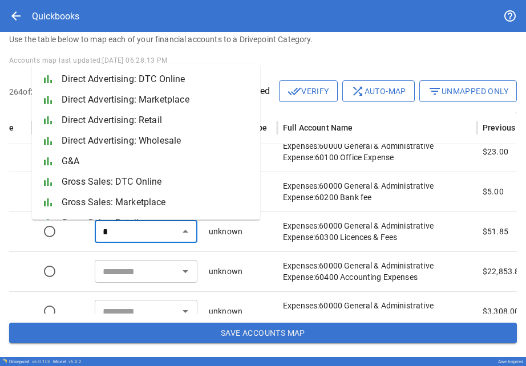
click at [84, 156] on span "G&A" at bounding box center [156, 162] width 189 height 14
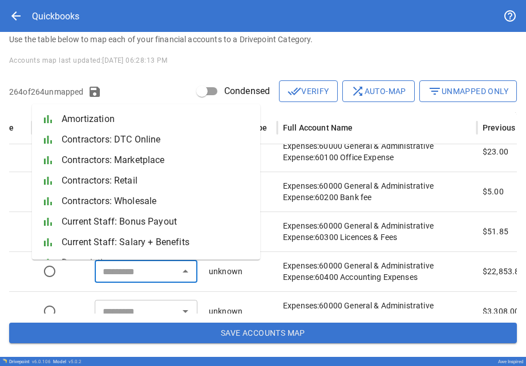
click at [106, 276] on input "text" at bounding box center [136, 272] width 77 height 16
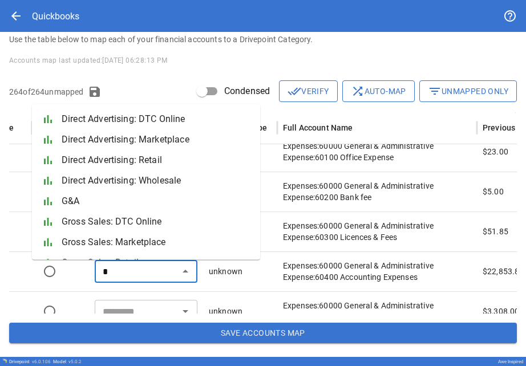
click at [86, 192] on li "bar_chart G&A" at bounding box center [146, 201] width 228 height 21
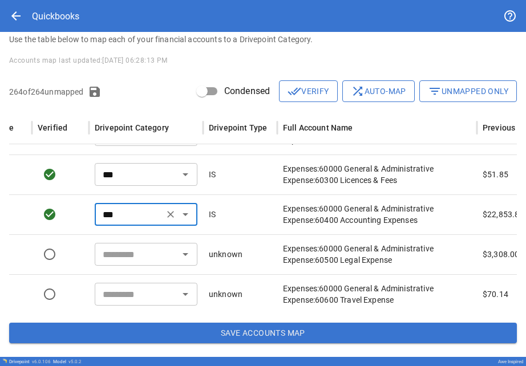
click at [115, 256] on input "text" at bounding box center [136, 255] width 77 height 16
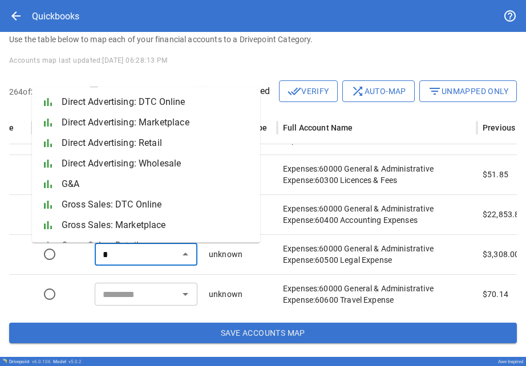
click at [95, 181] on span "G&A" at bounding box center [156, 185] width 189 height 14
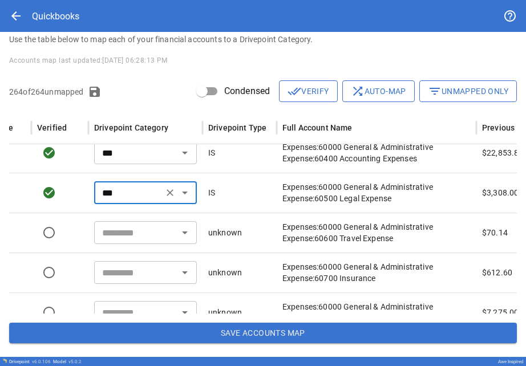
click at [119, 237] on input "text" at bounding box center [136, 233] width 77 height 16
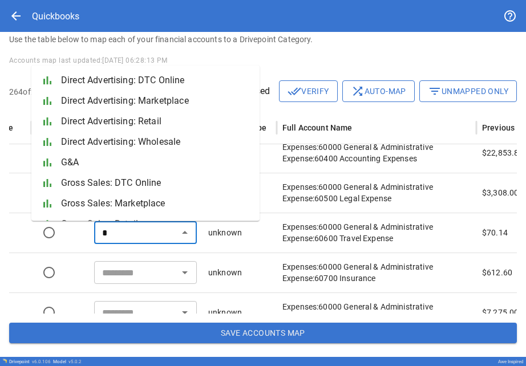
click at [95, 160] on span "G&A" at bounding box center [155, 163] width 189 height 14
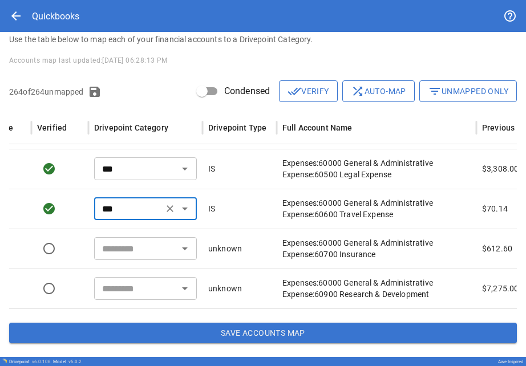
click at [108, 251] on input "text" at bounding box center [136, 249] width 77 height 16
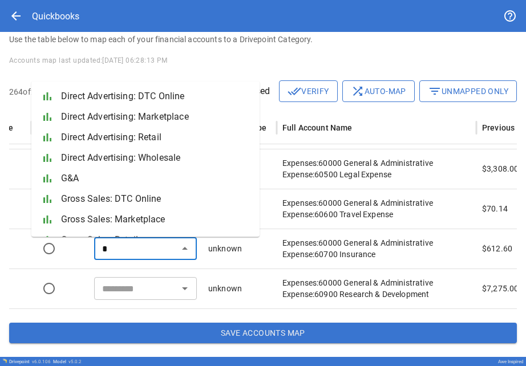
click at [91, 181] on span "G&A" at bounding box center [155, 179] width 189 height 14
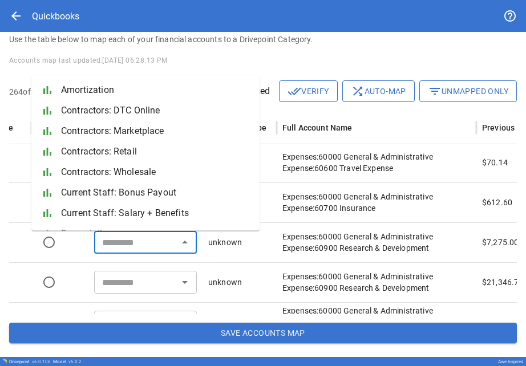
click at [107, 244] on input "text" at bounding box center [136, 243] width 77 height 16
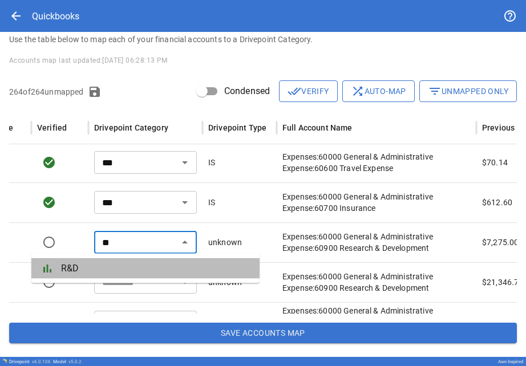
click at [92, 273] on span "R&D" at bounding box center [155, 269] width 189 height 14
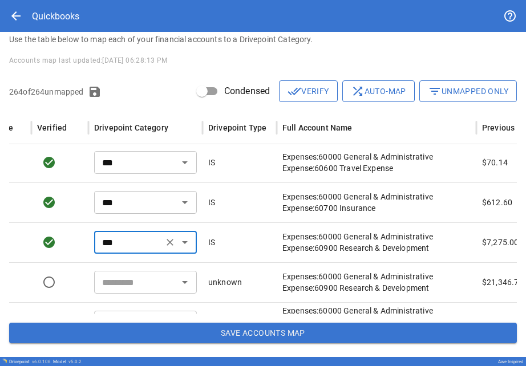
click at [131, 283] on input "text" at bounding box center [136, 283] width 77 height 16
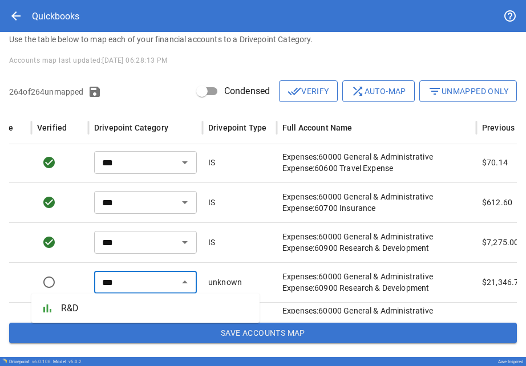
click at [132, 322] on ul "bar_chart R&D" at bounding box center [145, 309] width 228 height 30
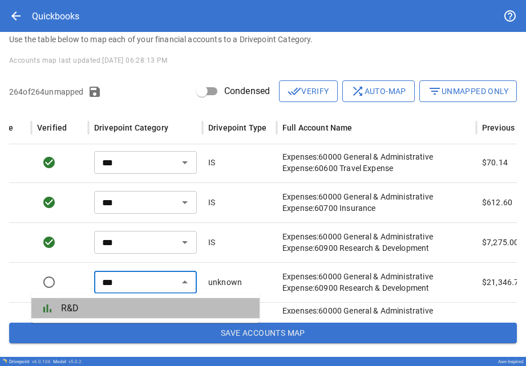
click at [124, 309] on span "R&D" at bounding box center [155, 309] width 189 height 14
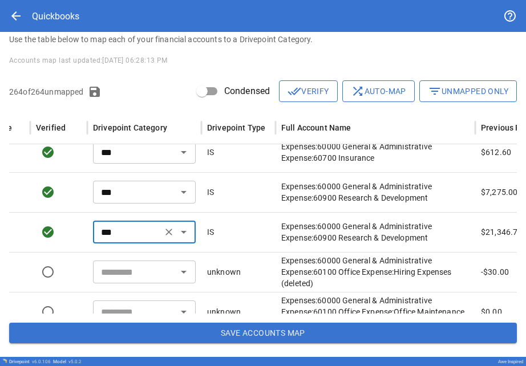
click at [111, 270] on input "text" at bounding box center [134, 272] width 77 height 16
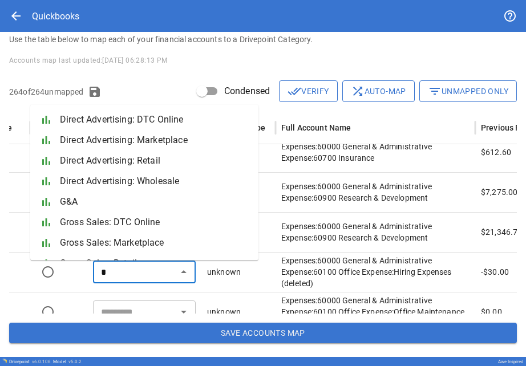
click at [87, 209] on li "bar_chart G&A" at bounding box center [144, 202] width 228 height 21
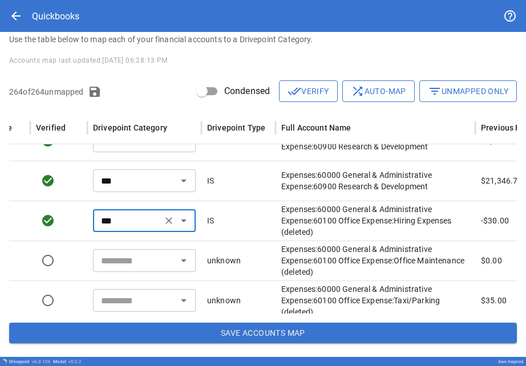
click at [102, 254] on input "text" at bounding box center [134, 261] width 77 height 16
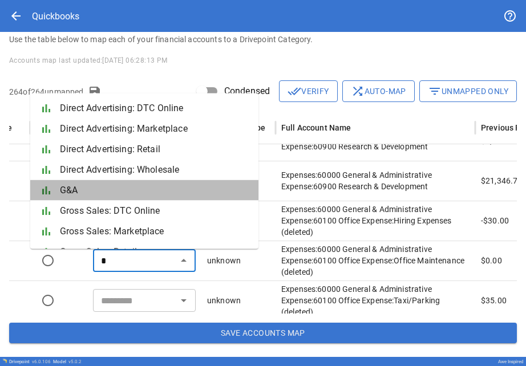
click at [83, 199] on li "bar_chart G&A" at bounding box center [144, 190] width 228 height 21
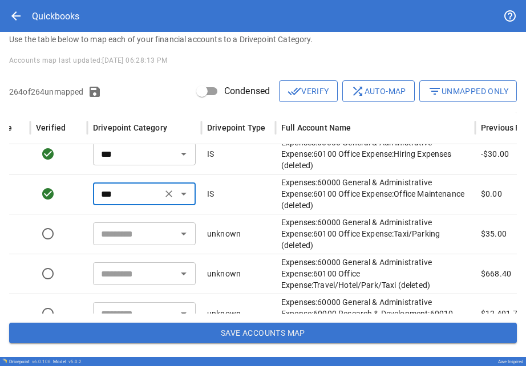
click at [114, 240] on input "text" at bounding box center [134, 234] width 77 height 16
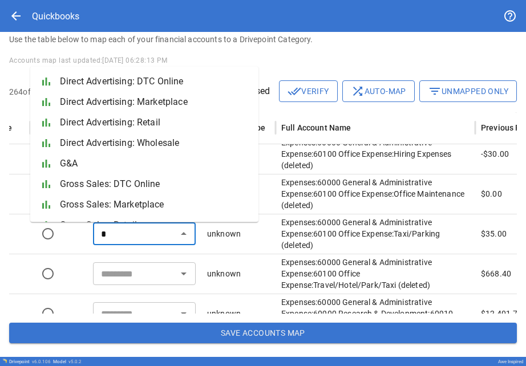
click at [100, 170] on span "G&A" at bounding box center [154, 164] width 189 height 14
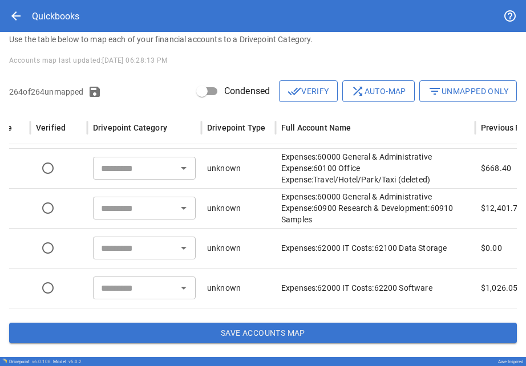
click at [106, 174] on input "text" at bounding box center [134, 168] width 77 height 16
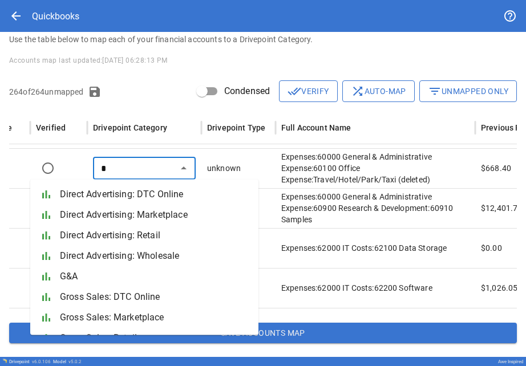
click at [106, 271] on span "G&A" at bounding box center [154, 277] width 189 height 14
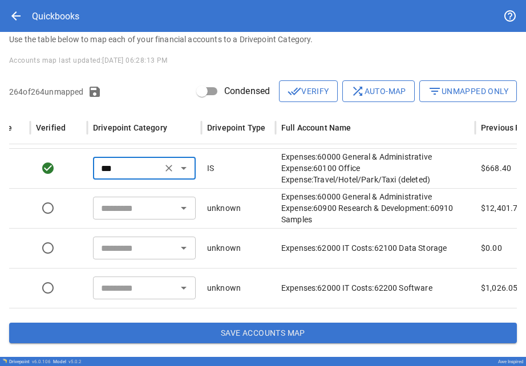
click at [112, 204] on input "text" at bounding box center [134, 208] width 77 height 16
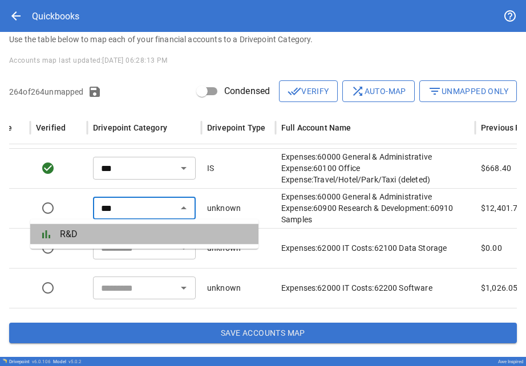
click at [118, 232] on span "R&D" at bounding box center [154, 235] width 189 height 14
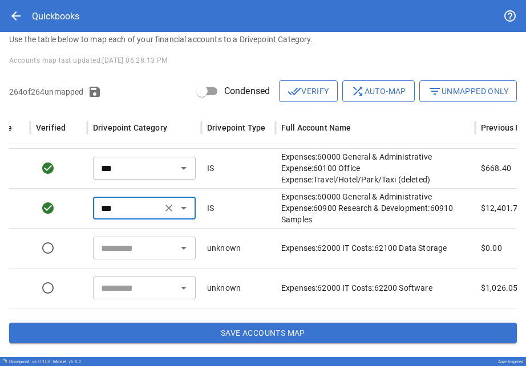
click at [118, 247] on input "text" at bounding box center [134, 248] width 77 height 16
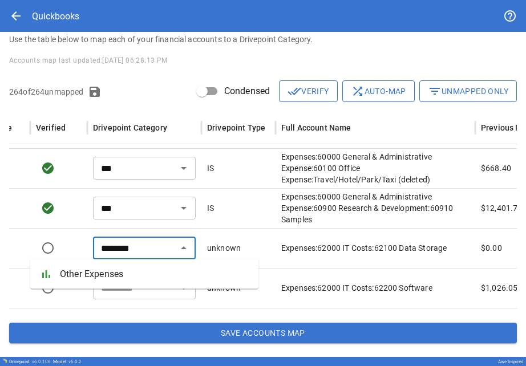
click at [116, 269] on span "Other Expenses" at bounding box center [154, 275] width 189 height 14
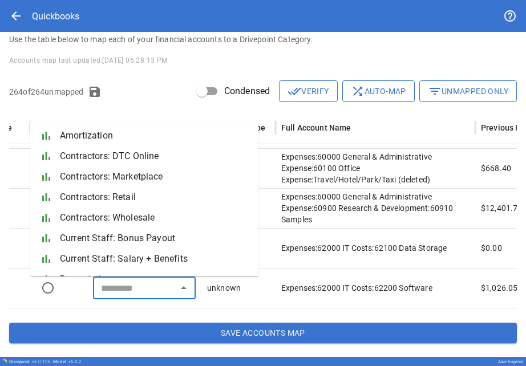
click at [122, 295] on input "text" at bounding box center [134, 288] width 77 height 16
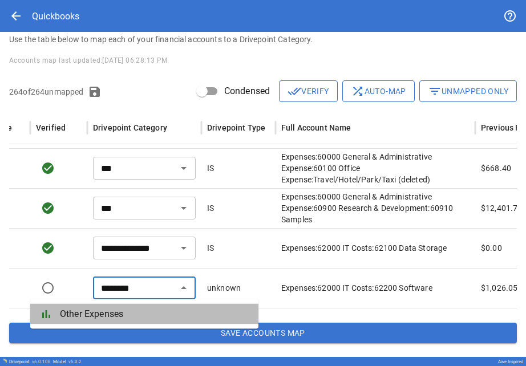
click at [124, 313] on span "Other Expenses" at bounding box center [154, 315] width 189 height 14
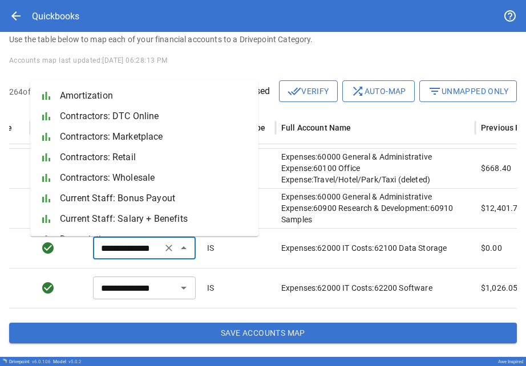
click at [118, 247] on input "**********" at bounding box center [127, 248] width 62 height 16
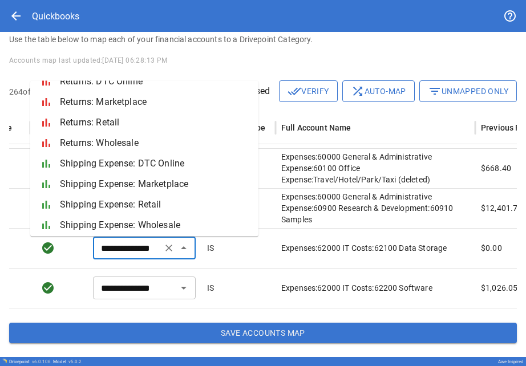
scroll to position [1374, 0]
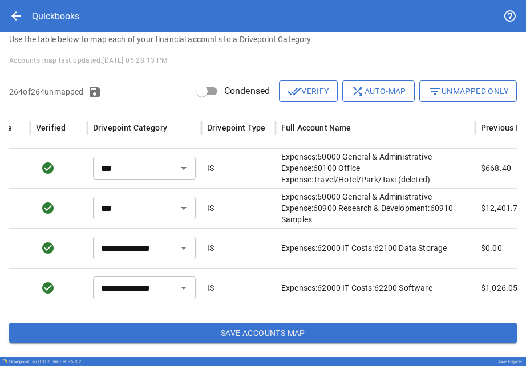
click at [199, 279] on div "IS" at bounding box center [238, 288] width 74 height 40
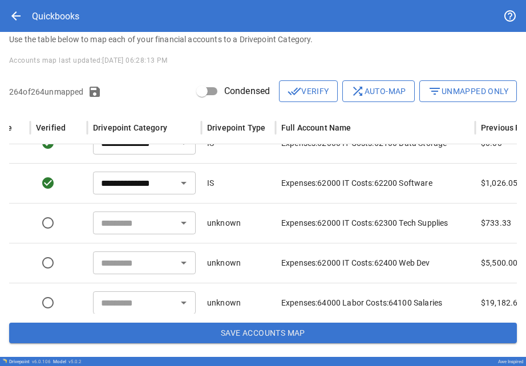
scroll to position [6136, 0]
click at [149, 218] on input "text" at bounding box center [134, 223] width 77 height 16
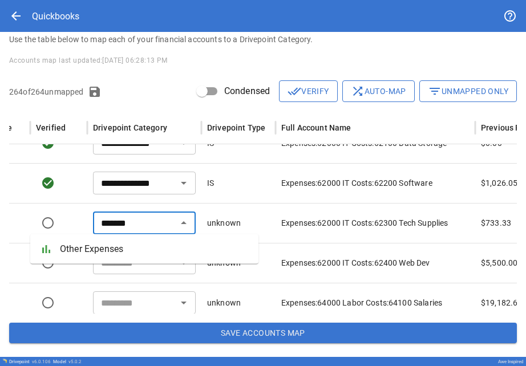
click at [138, 261] on ul "bar_chart Other Expenses" at bounding box center [144, 250] width 228 height 30
click at [134, 256] on span "Other Expenses" at bounding box center [154, 250] width 189 height 14
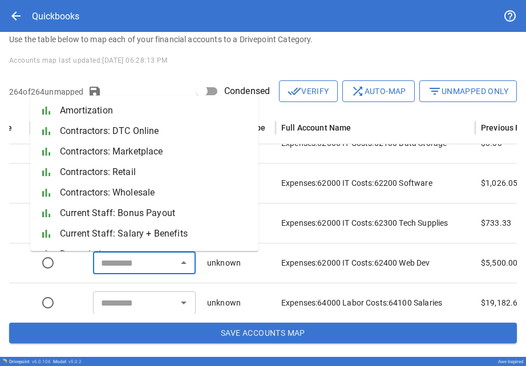
click at [126, 266] on input "text" at bounding box center [134, 263] width 77 height 16
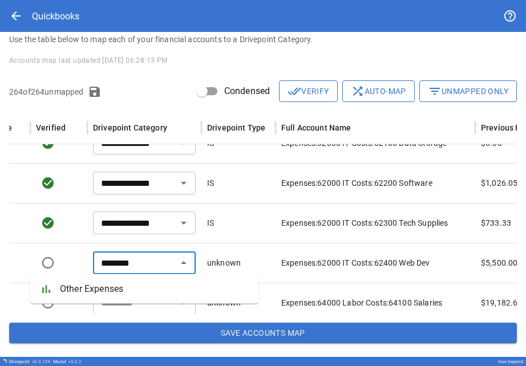
click at [127, 288] on span "Other Expenses" at bounding box center [154, 290] width 189 height 14
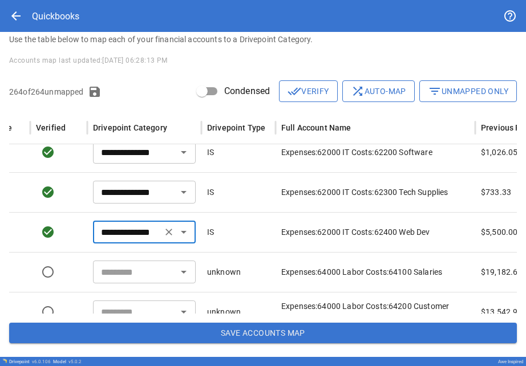
scroll to position [7325, 167]
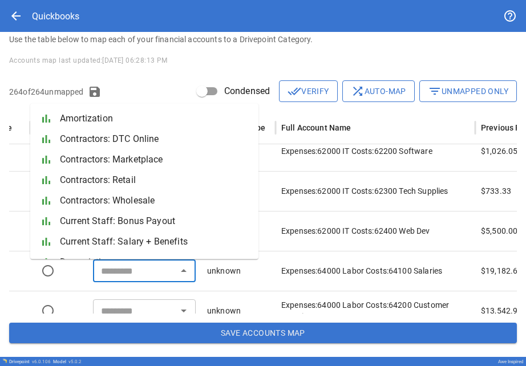
click at [122, 264] on input "text" at bounding box center [134, 271] width 77 height 16
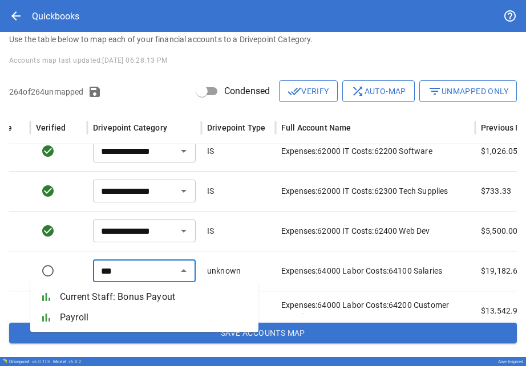
click at [121, 323] on span "Payroll" at bounding box center [154, 318] width 189 height 14
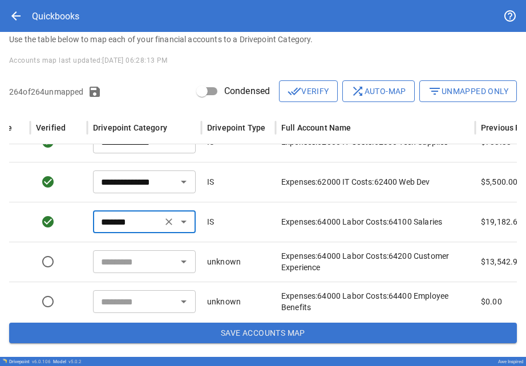
scroll to position [7379, 167]
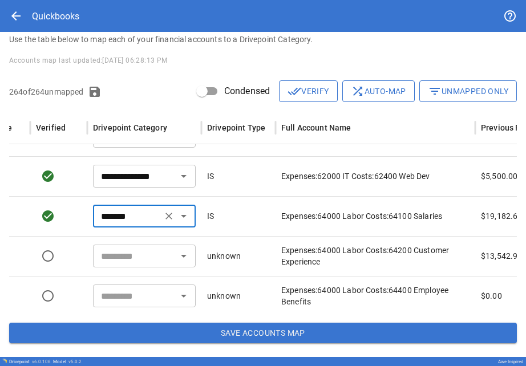
click at [109, 258] on input "text" at bounding box center [134, 256] width 77 height 16
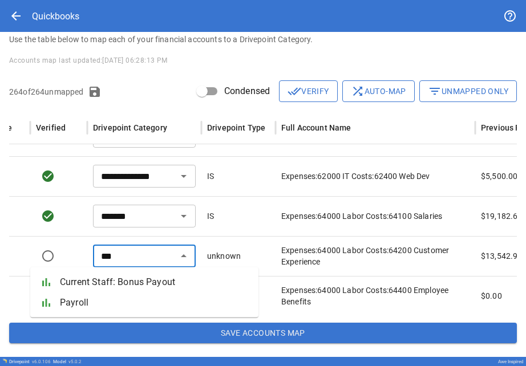
click at [115, 312] on li "bar_chart Payroll" at bounding box center [144, 303] width 228 height 21
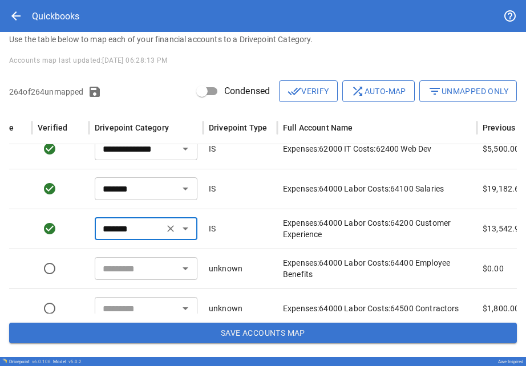
scroll to position [0, 166]
click at [118, 270] on input "text" at bounding box center [136, 269] width 77 height 16
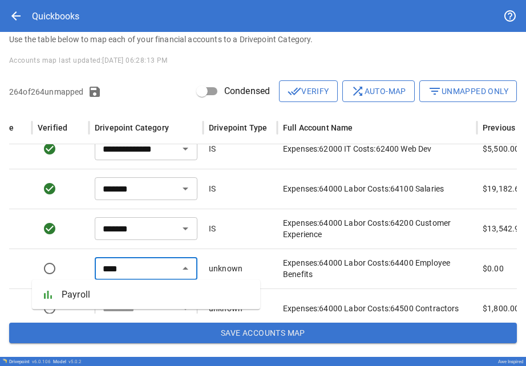
click at [109, 297] on span "Payroll" at bounding box center [156, 295] width 189 height 14
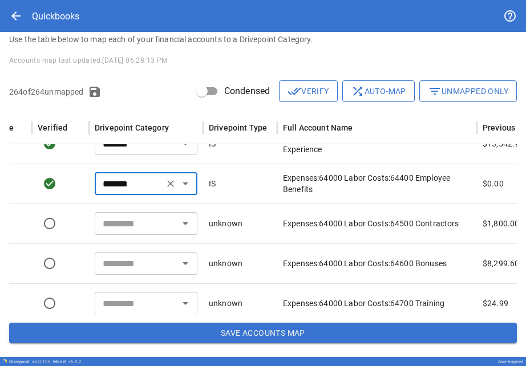
click at [107, 223] on input "text" at bounding box center [136, 224] width 77 height 16
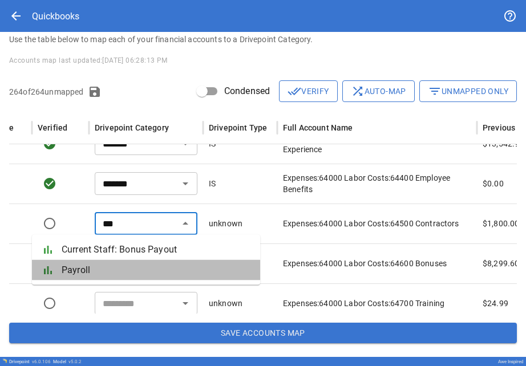
click at [111, 272] on span "Payroll" at bounding box center [156, 271] width 189 height 14
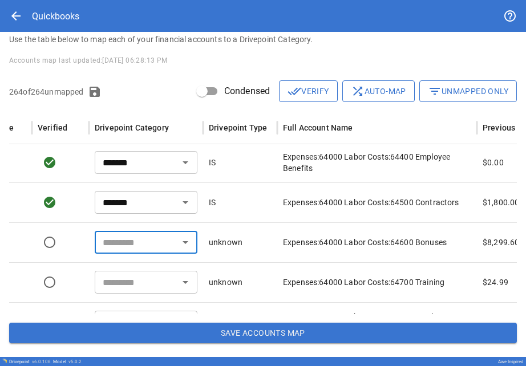
click at [117, 239] on input "text" at bounding box center [136, 243] width 77 height 16
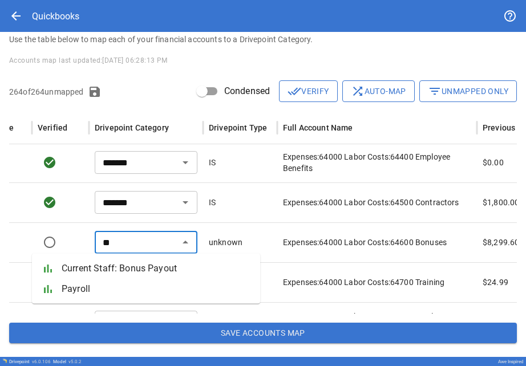
click at [123, 262] on span "Current Staff: Bonus Payout" at bounding box center [156, 269] width 189 height 14
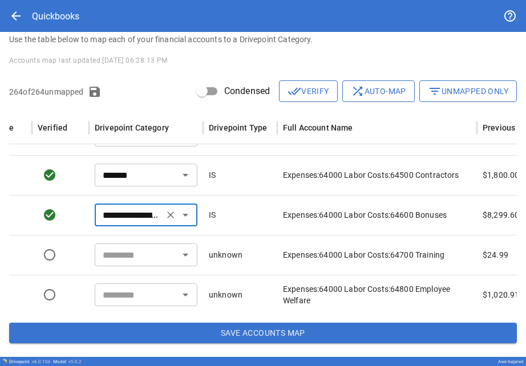
scroll to position [7546, 166]
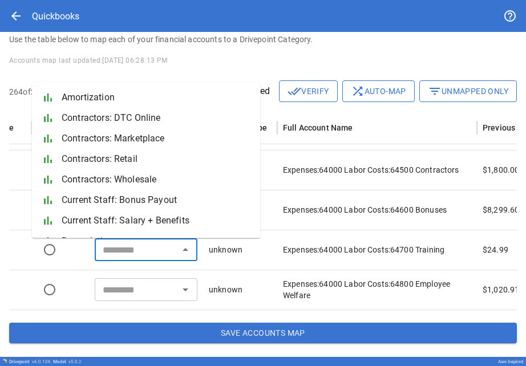
click at [119, 248] on input "text" at bounding box center [136, 250] width 77 height 16
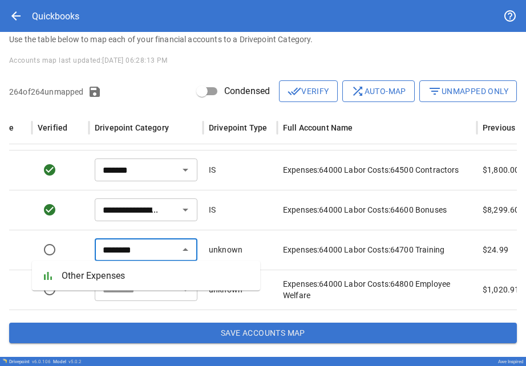
click at [120, 275] on span "Other Expenses" at bounding box center [156, 276] width 189 height 14
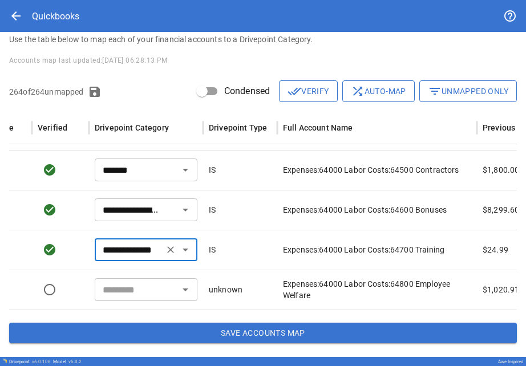
scroll to position [7582, 166]
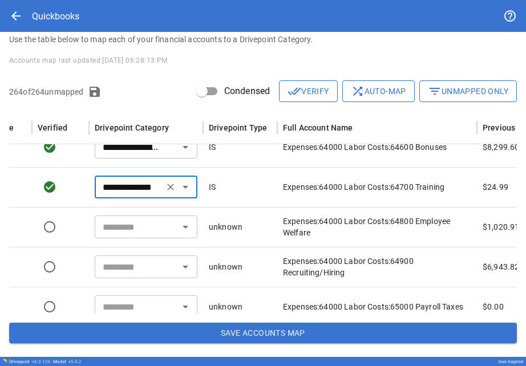
click at [113, 229] on input "text" at bounding box center [136, 227] width 77 height 16
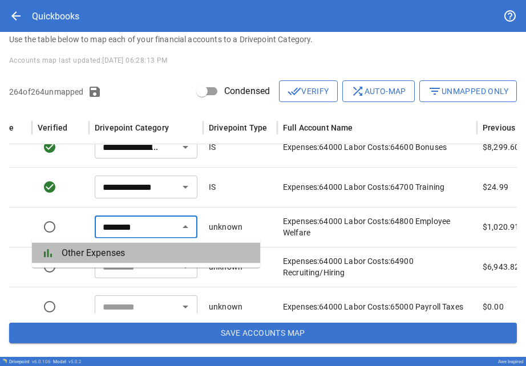
click at [111, 245] on li "bar_chart Other Expenses" at bounding box center [146, 253] width 228 height 21
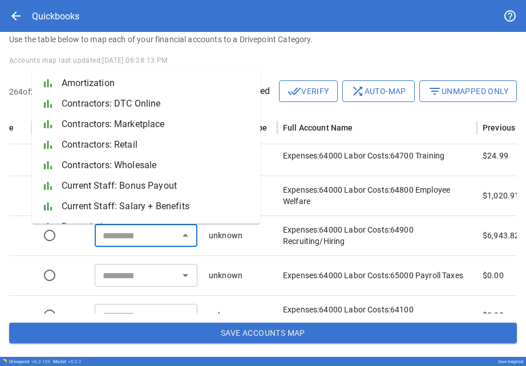
click at [111, 240] on input "text" at bounding box center [136, 236] width 77 height 16
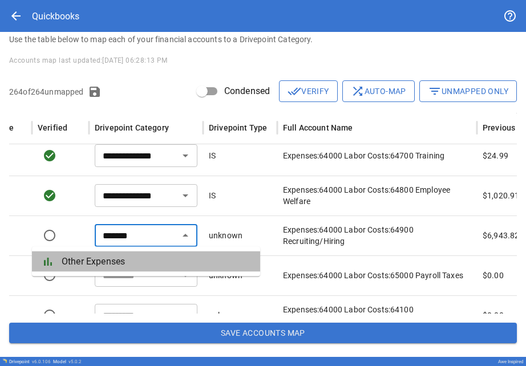
click at [115, 260] on span "Other Expenses" at bounding box center [156, 262] width 189 height 14
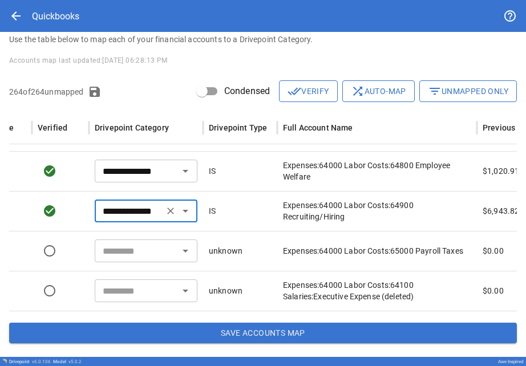
click at [111, 252] on input "text" at bounding box center [136, 251] width 77 height 16
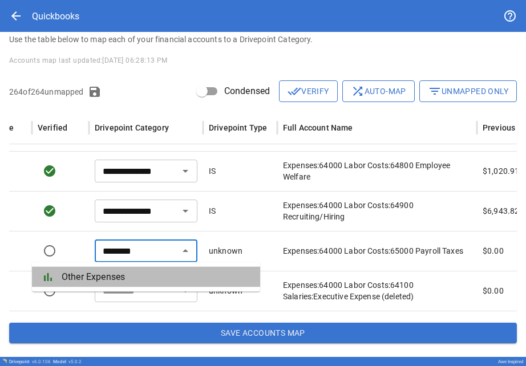
click at [106, 273] on span "Other Expenses" at bounding box center [156, 278] width 189 height 14
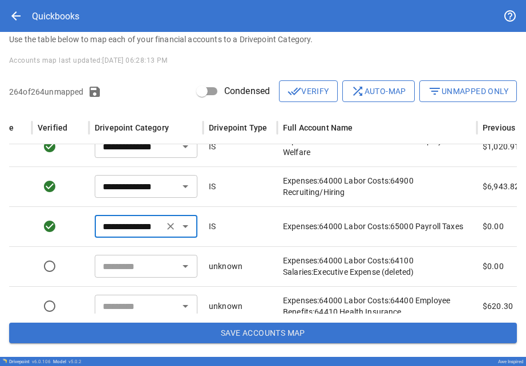
click at [109, 261] on input "text" at bounding box center [136, 267] width 77 height 16
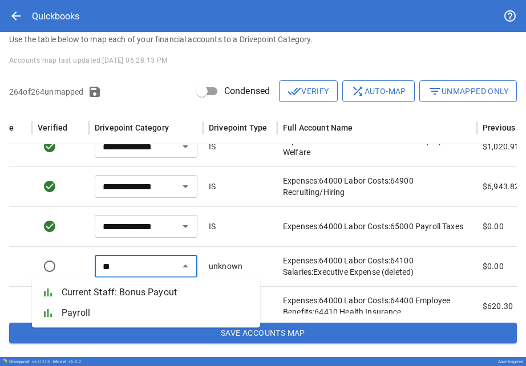
click at [113, 314] on span "Payroll" at bounding box center [156, 314] width 189 height 14
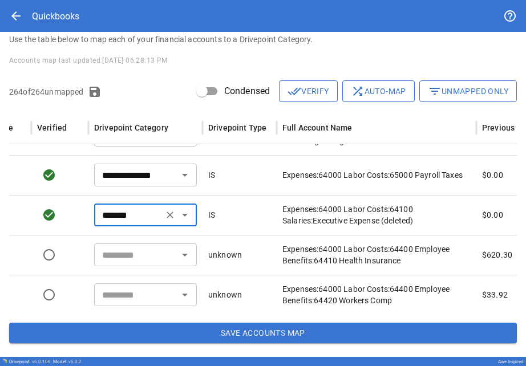
click at [118, 255] on input "text" at bounding box center [136, 255] width 77 height 16
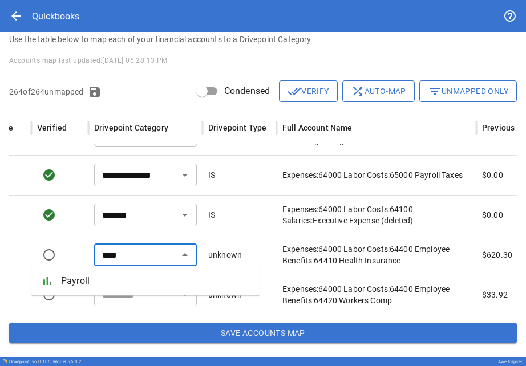
click at [114, 282] on span "Payroll" at bounding box center [155, 282] width 189 height 14
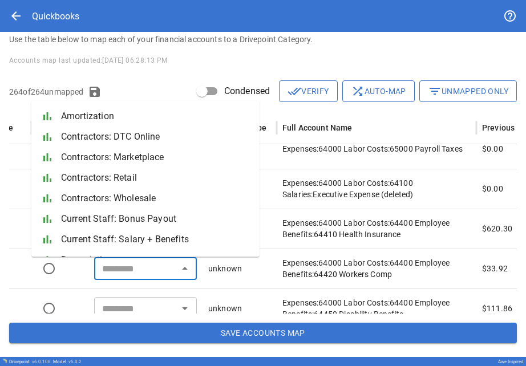
click at [110, 269] on input "text" at bounding box center [136, 269] width 77 height 16
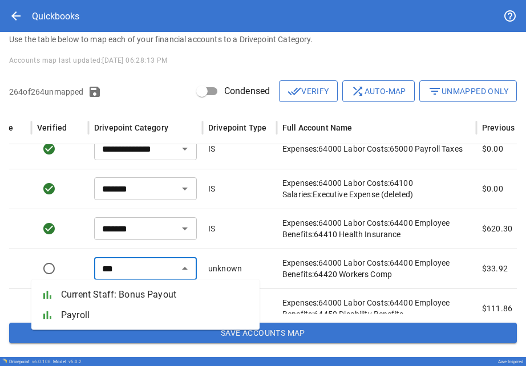
click at [109, 321] on span "Payroll" at bounding box center [155, 316] width 189 height 14
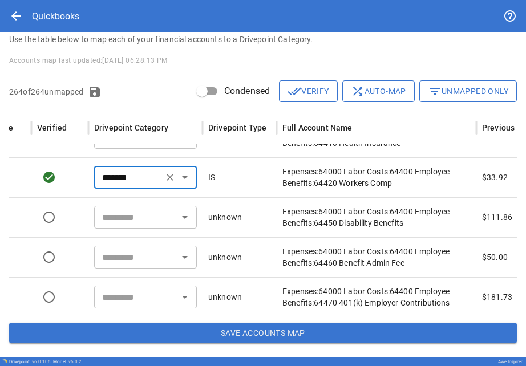
click at [109, 211] on input "text" at bounding box center [136, 217] width 77 height 16
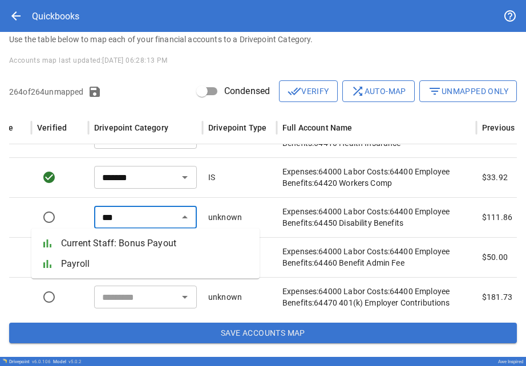
click at [117, 265] on span "Payroll" at bounding box center [155, 264] width 189 height 14
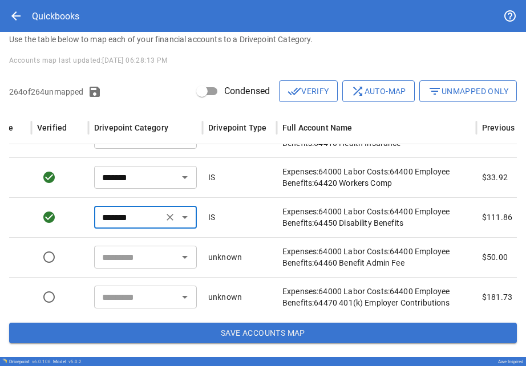
click at [115, 255] on input "text" at bounding box center [136, 257] width 77 height 16
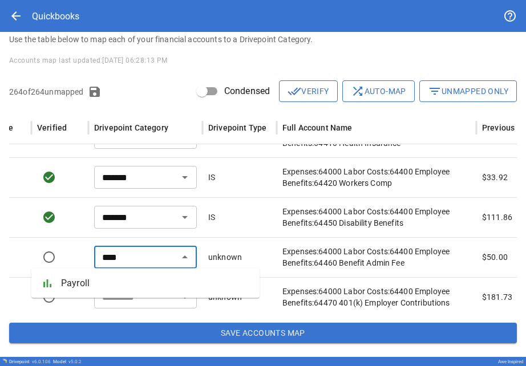
click at [107, 274] on li "bar_chart Payroll" at bounding box center [145, 283] width 228 height 21
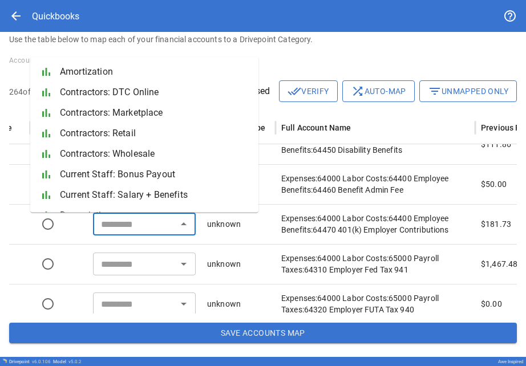
click at [102, 231] on input "text" at bounding box center [134, 224] width 77 height 16
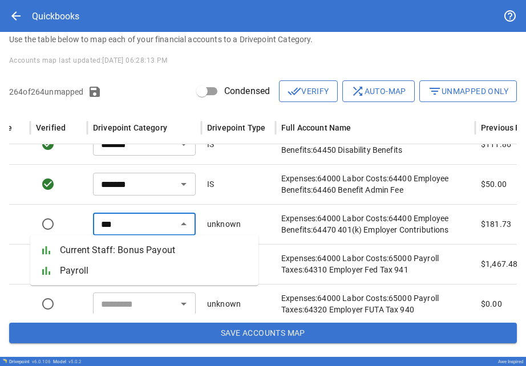
click at [100, 275] on span "Payroll" at bounding box center [154, 271] width 189 height 14
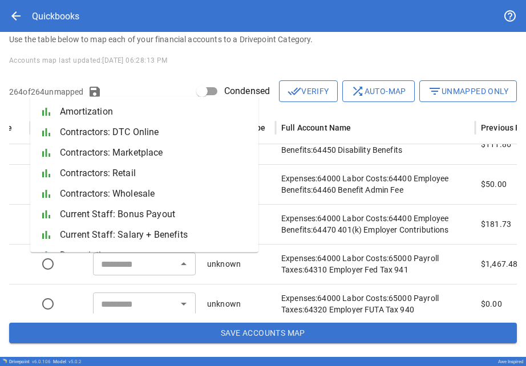
click at [104, 274] on div "​" at bounding box center [144, 264] width 103 height 23
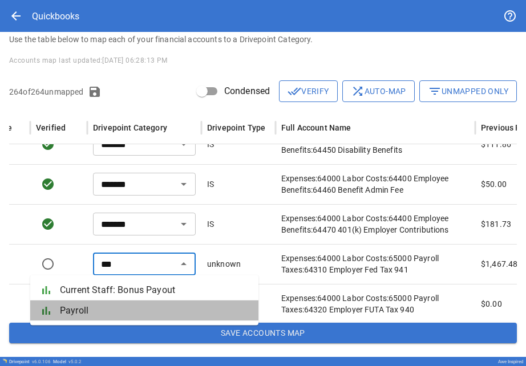
click at [111, 310] on span "Payroll" at bounding box center [154, 311] width 189 height 14
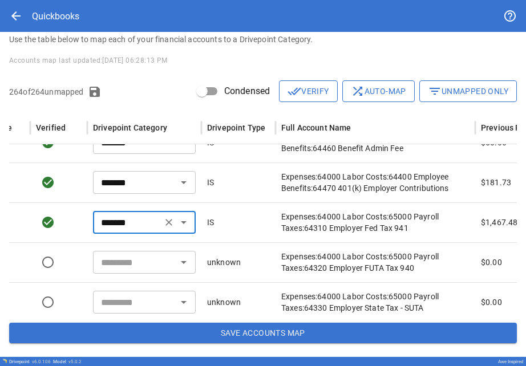
click at [111, 260] on input "text" at bounding box center [134, 263] width 77 height 16
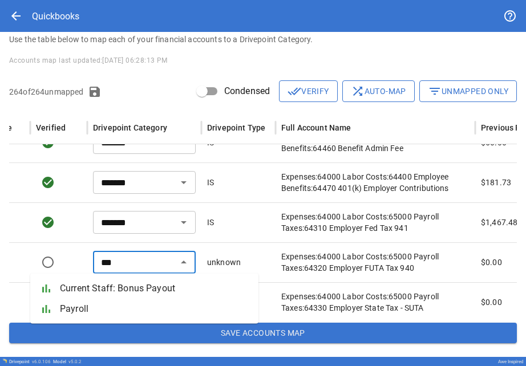
click at [106, 299] on li "bar_chart Current Staff: Bonus Payout" at bounding box center [144, 289] width 228 height 21
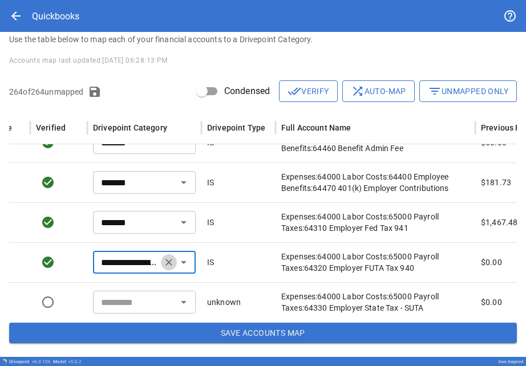
click at [168, 265] on icon "Clear" at bounding box center [168, 262] width 11 height 11
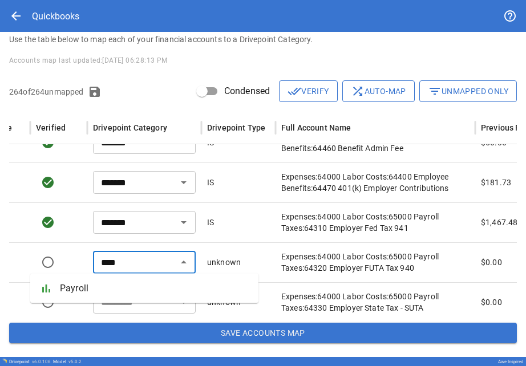
click at [157, 285] on span "Payroll" at bounding box center [154, 289] width 189 height 14
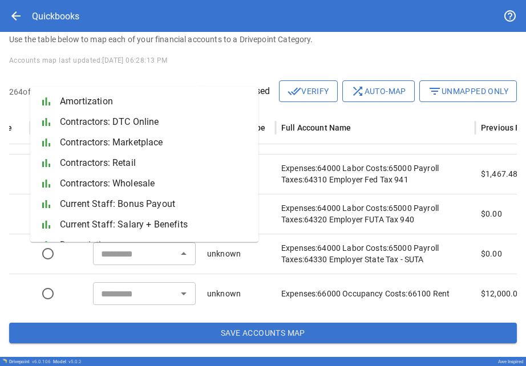
click at [139, 259] on input "text" at bounding box center [134, 254] width 77 height 16
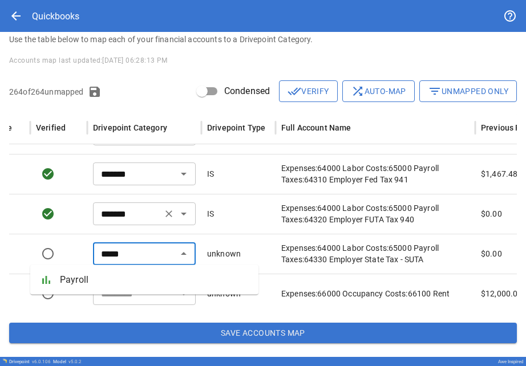
click at [130, 288] on li "bar_chart Payroll" at bounding box center [144, 280] width 228 height 21
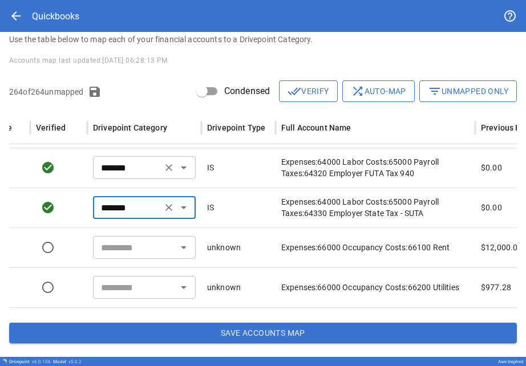
click at [121, 247] on input "text" at bounding box center [134, 248] width 77 height 16
click at [129, 241] on input "text" at bounding box center [134, 248] width 77 height 16
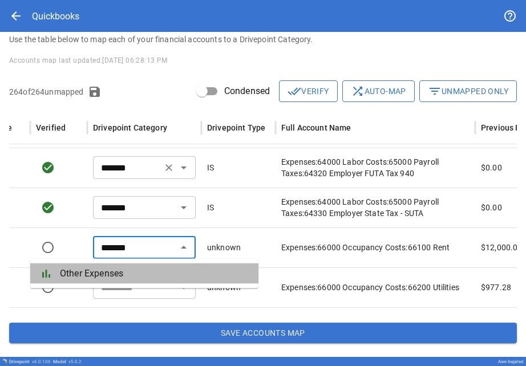
click at [124, 265] on li "bar_chart Other Expenses" at bounding box center [144, 274] width 228 height 21
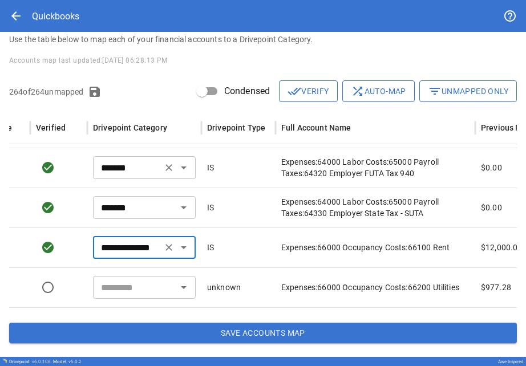
click at [124, 292] on input "text" at bounding box center [134, 288] width 77 height 16
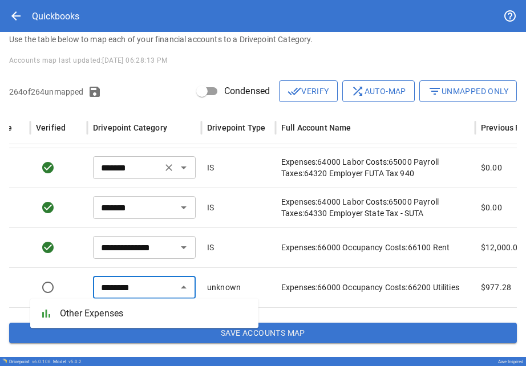
click at [146, 313] on span "Other Expenses" at bounding box center [154, 314] width 189 height 14
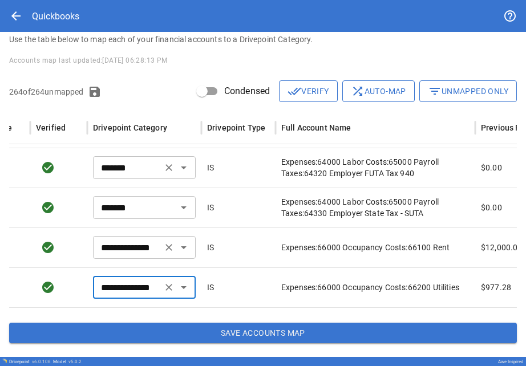
click at [159, 251] on div "**********" at bounding box center [144, 247] width 103 height 23
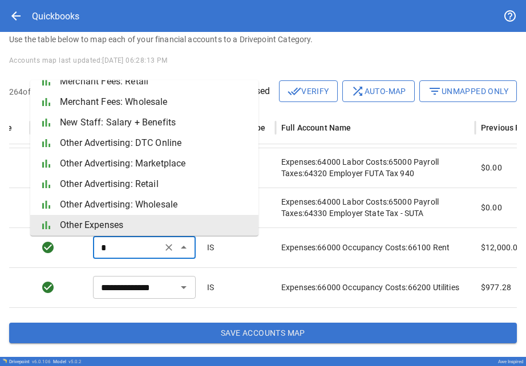
scroll to position [0, 0]
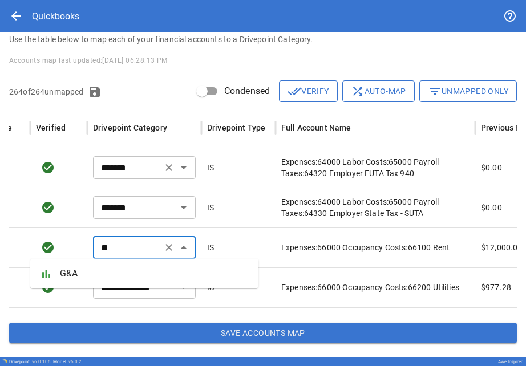
click at [123, 269] on span "G&A" at bounding box center [154, 274] width 189 height 14
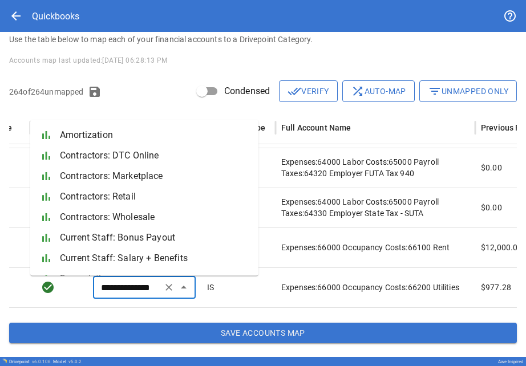
click at [137, 285] on input "**********" at bounding box center [127, 288] width 62 height 16
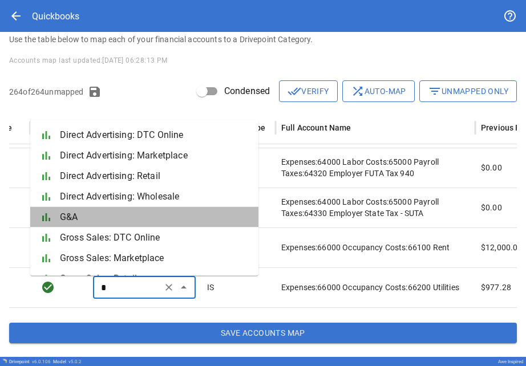
click at [84, 215] on span "G&A" at bounding box center [154, 218] width 189 height 14
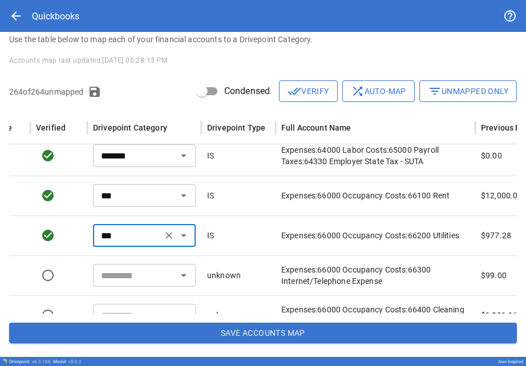
scroll to position [8136, 167]
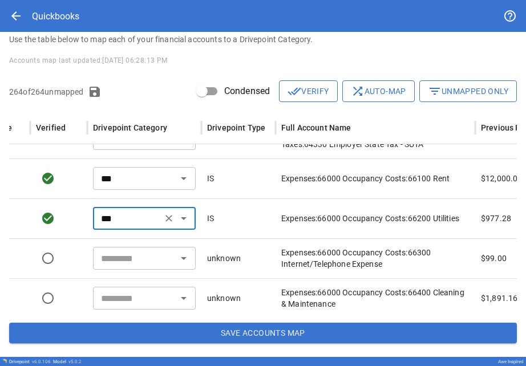
click at [100, 255] on input "text" at bounding box center [134, 259] width 77 height 16
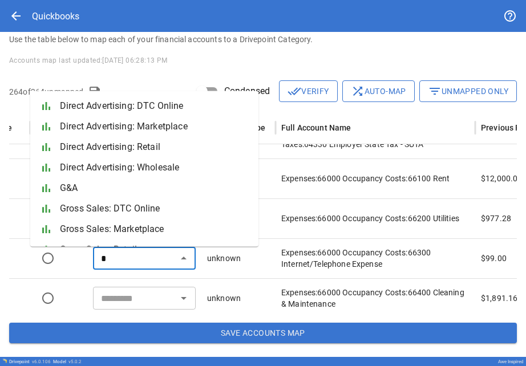
click at [70, 184] on span "G&A" at bounding box center [154, 189] width 189 height 14
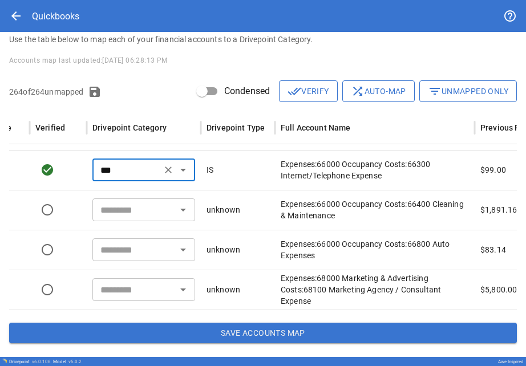
scroll to position [0, 168]
click at [132, 213] on input "text" at bounding box center [134, 210] width 77 height 16
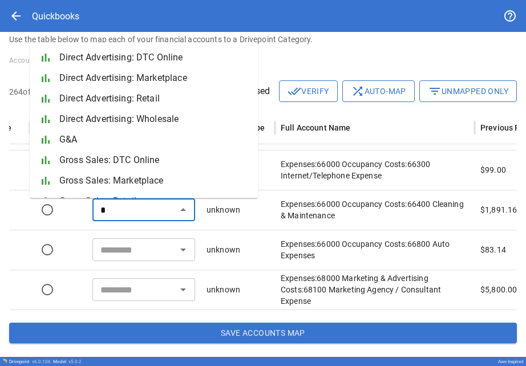
click at [88, 135] on span "G&A" at bounding box center [153, 140] width 189 height 14
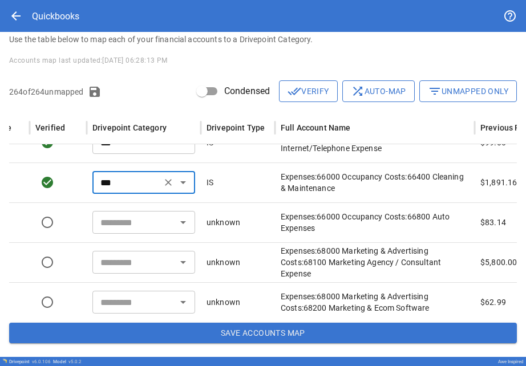
scroll to position [8254, 168]
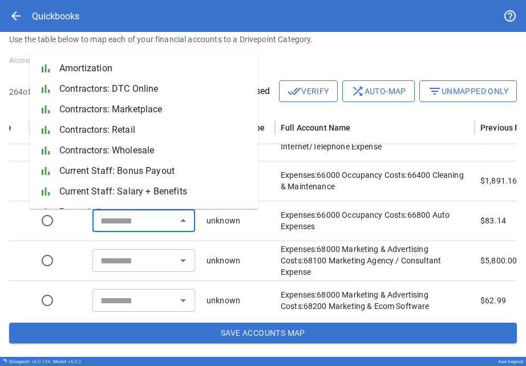
click at [108, 215] on input "text" at bounding box center [134, 221] width 77 height 16
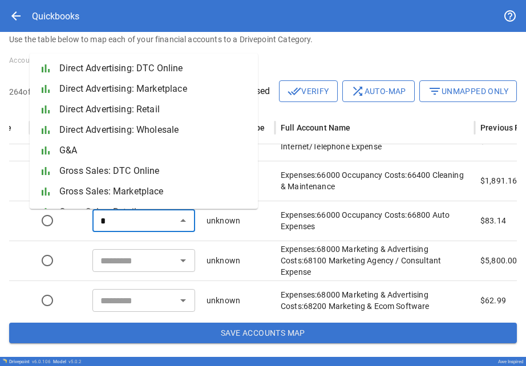
click at [78, 155] on span "G&A" at bounding box center [153, 151] width 189 height 14
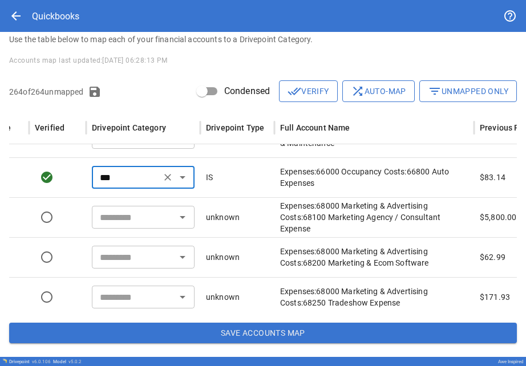
scroll to position [6981, 0]
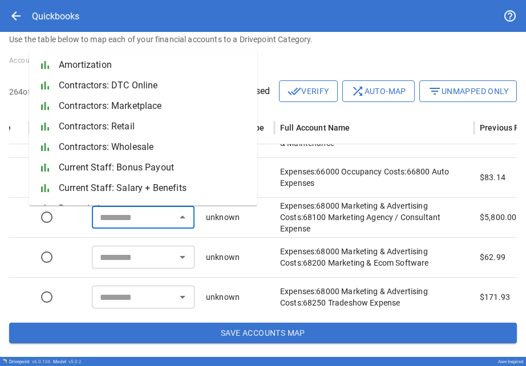
click at [124, 217] on input "text" at bounding box center [133, 217] width 77 height 16
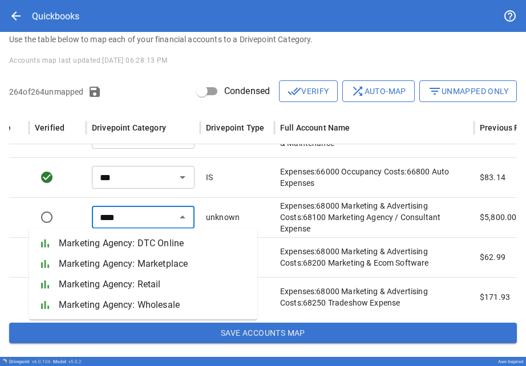
click at [99, 245] on span "Marketing Agency: DTC Online" at bounding box center [153, 244] width 189 height 14
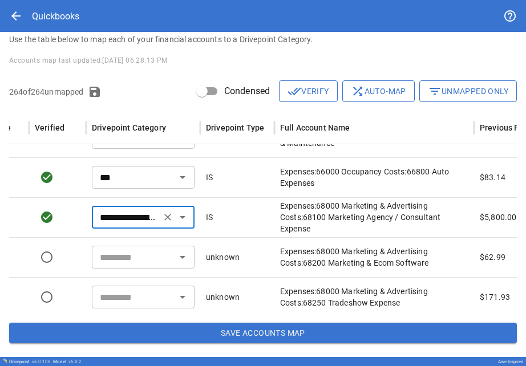
click at [108, 257] on input "text" at bounding box center [133, 257] width 77 height 16
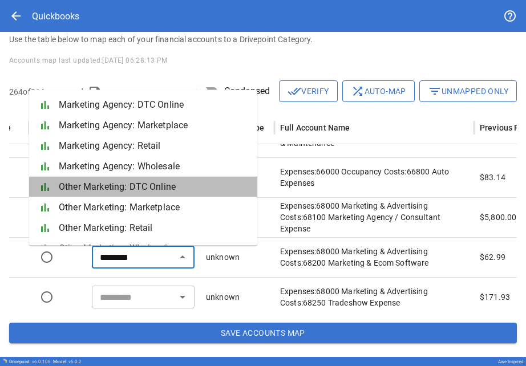
click at [83, 184] on span "Other Marketing: DTC Online" at bounding box center [153, 187] width 189 height 14
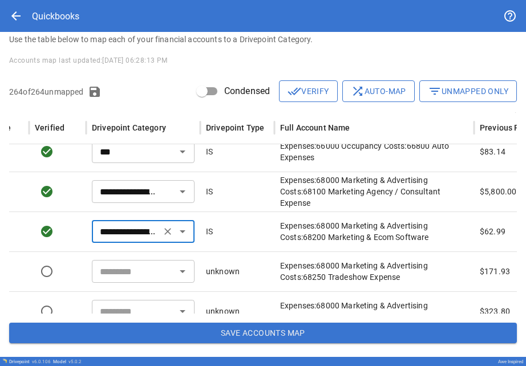
scroll to position [8323, 168]
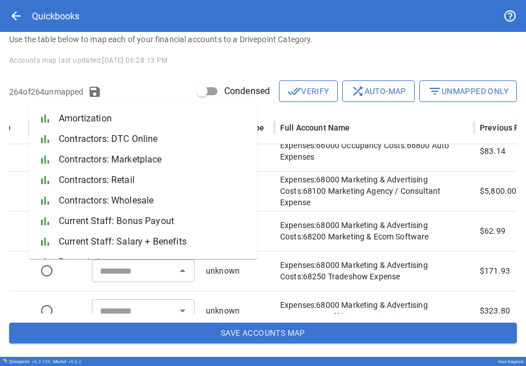
click at [123, 262] on div "​" at bounding box center [143, 271] width 103 height 23
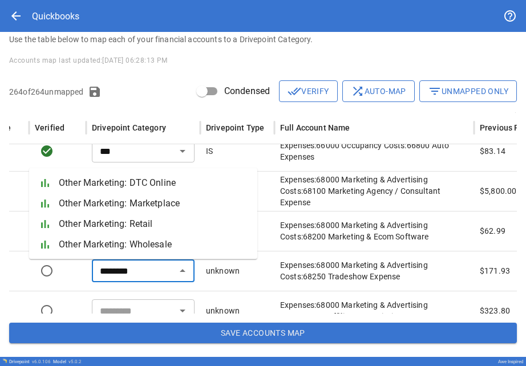
click at [91, 175] on li "bar_chart Other Marketing: DTC Online" at bounding box center [143, 183] width 228 height 21
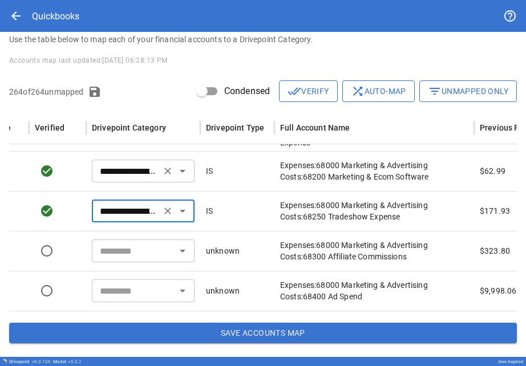
scroll to position [8388, 168]
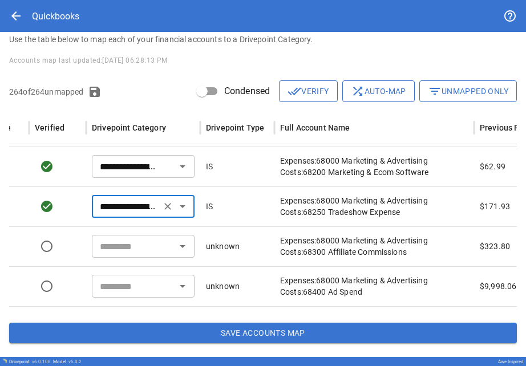
click at [111, 237] on div "​" at bounding box center [143, 246] width 103 height 23
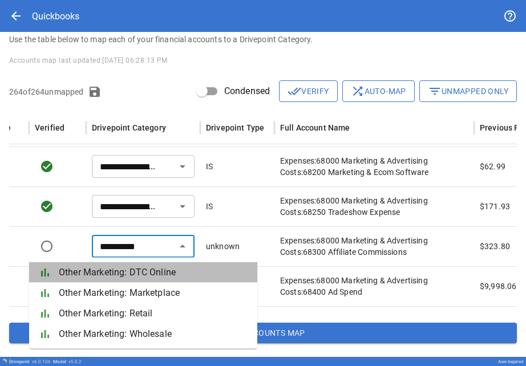
click at [114, 280] on li "bar_chart Other Marketing: DTC Online" at bounding box center [143, 273] width 228 height 21
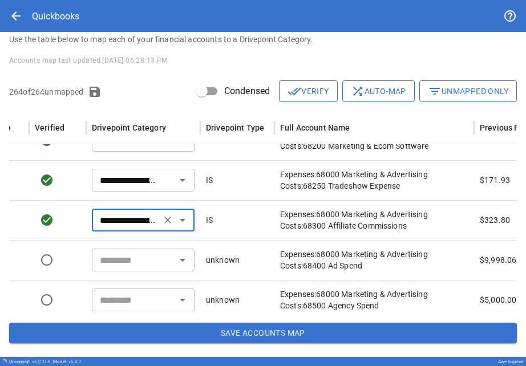
scroll to position [8415, 168]
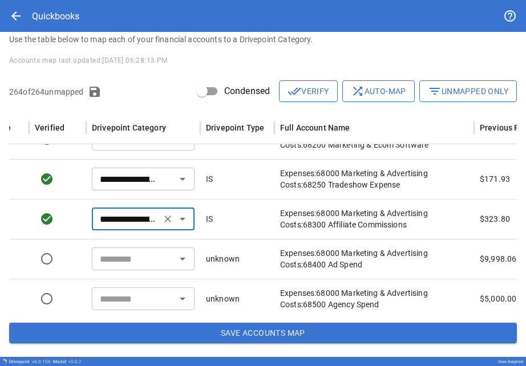
click at [110, 251] on input "text" at bounding box center [133, 259] width 77 height 16
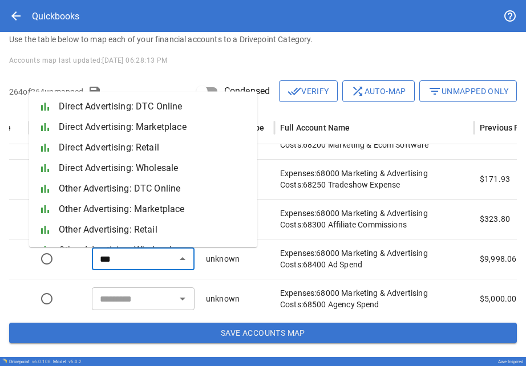
click at [91, 191] on span "Other Advertising: DTC Online" at bounding box center [153, 189] width 189 height 14
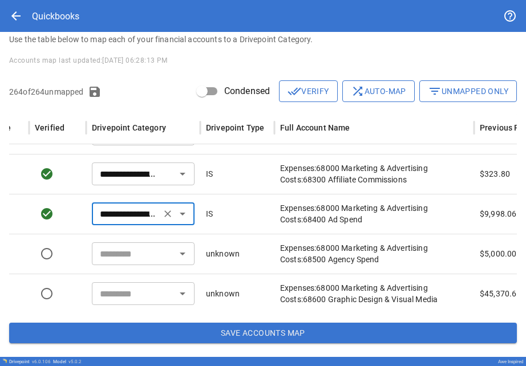
scroll to position [8464, 168]
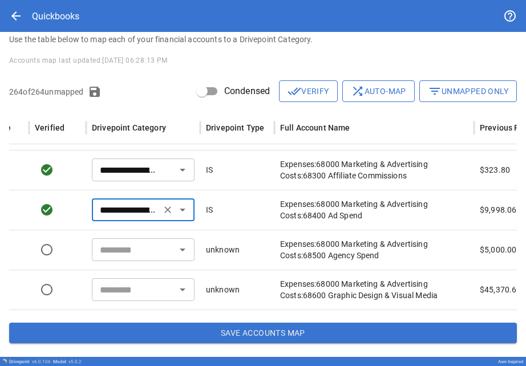
click at [110, 247] on input "text" at bounding box center [133, 250] width 77 height 16
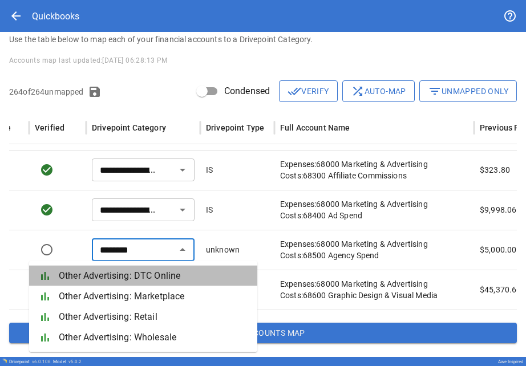
click at [112, 271] on span "Other Advertising: DTC Online" at bounding box center [153, 276] width 189 height 14
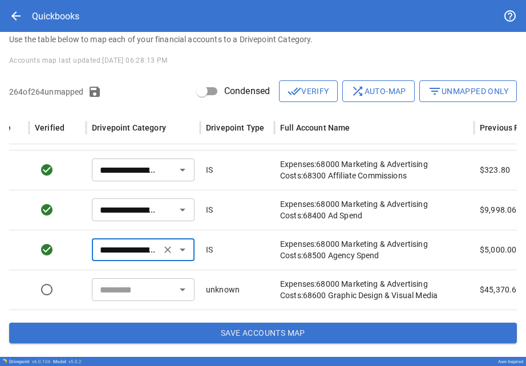
click at [166, 252] on icon "Clear" at bounding box center [167, 250] width 7 height 7
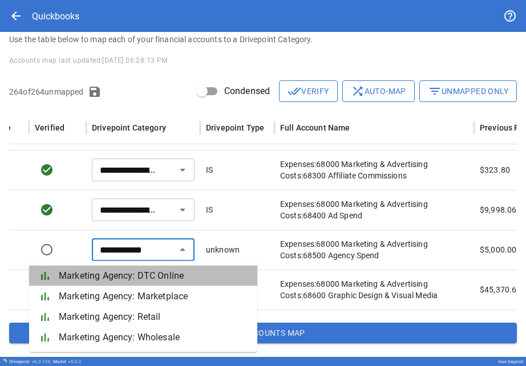
click at [167, 281] on span "Marketing Agency: DTC Online" at bounding box center [153, 276] width 189 height 14
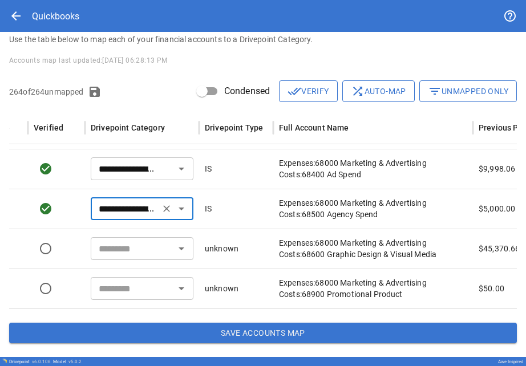
scroll to position [0, 170]
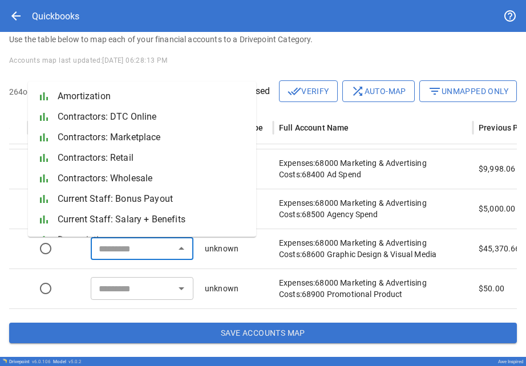
click at [115, 247] on input "text" at bounding box center [132, 249] width 77 height 16
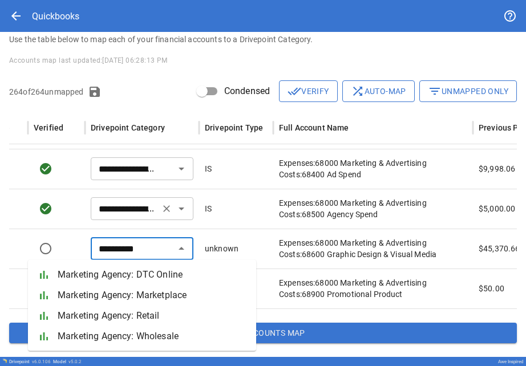
scroll to position [0, 0]
click at [84, 283] on li "bar_chart Other Marketing: DTC Online" at bounding box center [142, 275] width 228 height 21
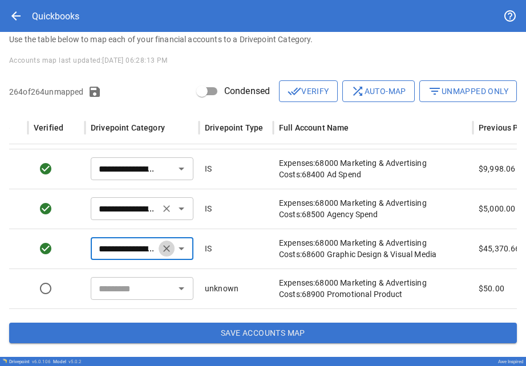
click at [163, 247] on icon "Clear" at bounding box center [166, 248] width 11 height 11
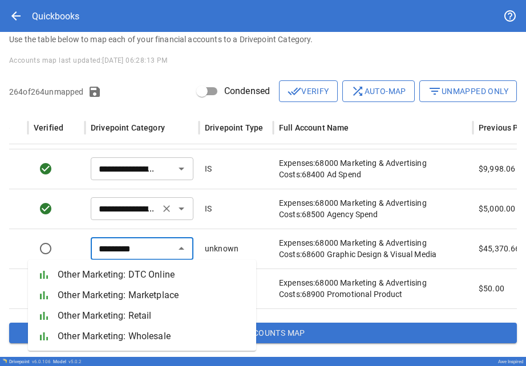
click at [164, 271] on span "Other Marketing: DTC Online" at bounding box center [152, 275] width 189 height 14
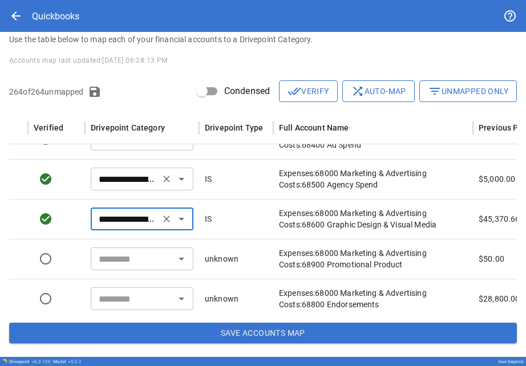
scroll to position [7181, 0]
click at [139, 255] on input "text" at bounding box center [132, 259] width 77 height 16
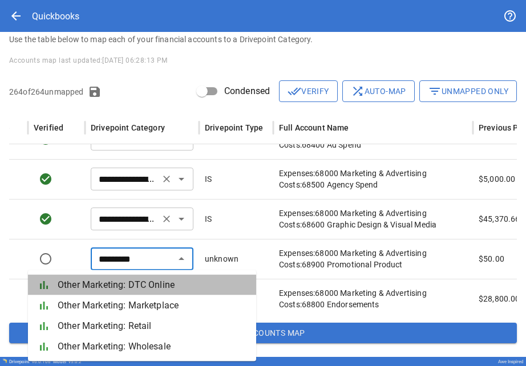
click at [139, 287] on span "Other Marketing: DTC Online" at bounding box center [152, 286] width 189 height 14
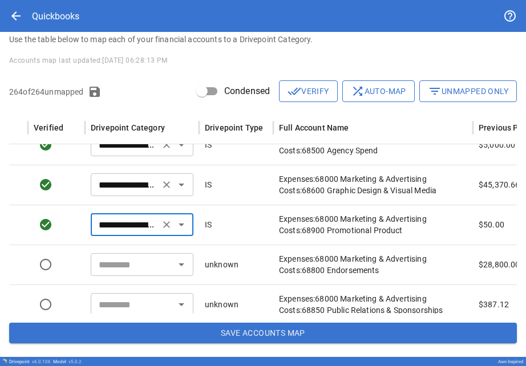
scroll to position [7210, 0]
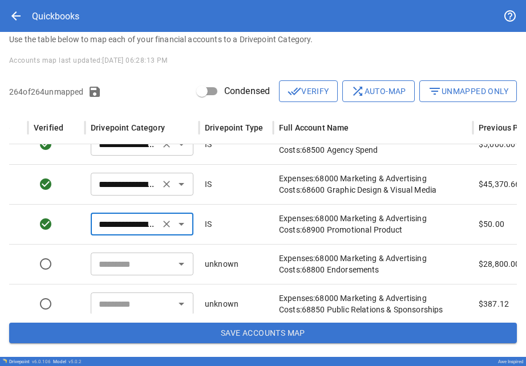
click at [120, 261] on input "text" at bounding box center [132, 264] width 77 height 16
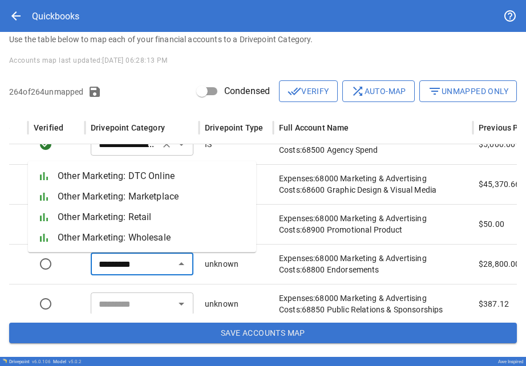
click at [100, 180] on span "Other Marketing: DTC Online" at bounding box center [152, 177] width 189 height 14
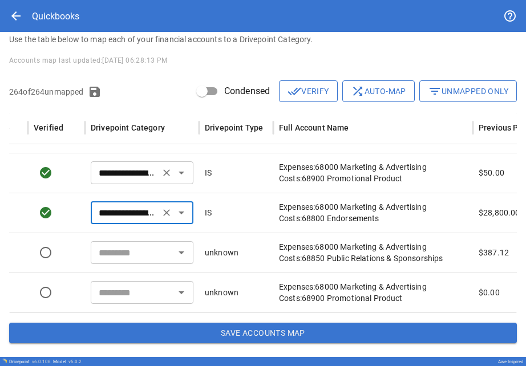
scroll to position [8627, 170]
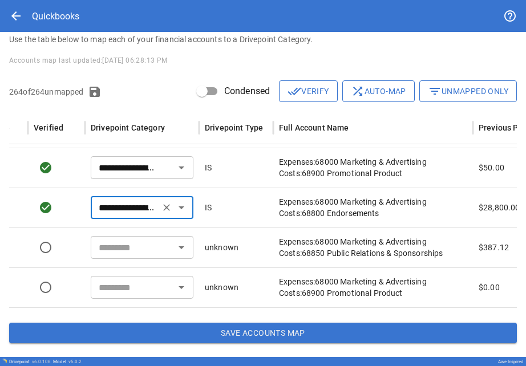
click at [109, 249] on input "text" at bounding box center [132, 248] width 77 height 16
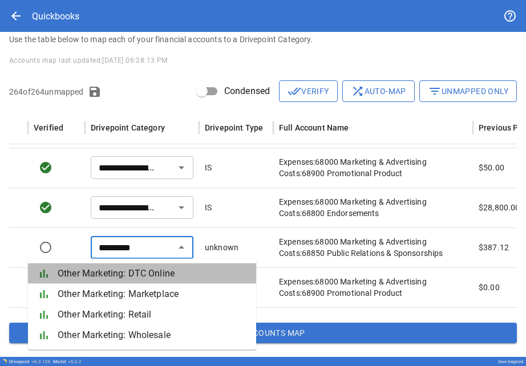
click at [106, 273] on span "Other Marketing: DTC Online" at bounding box center [152, 274] width 189 height 14
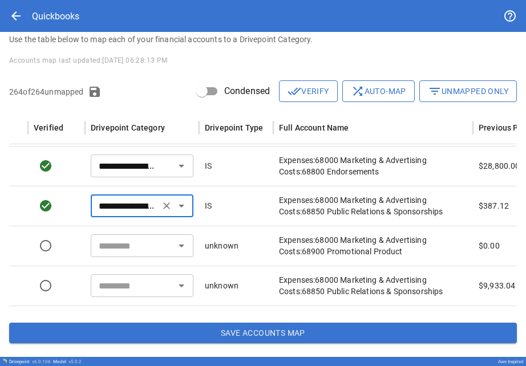
scroll to position [8669, 170]
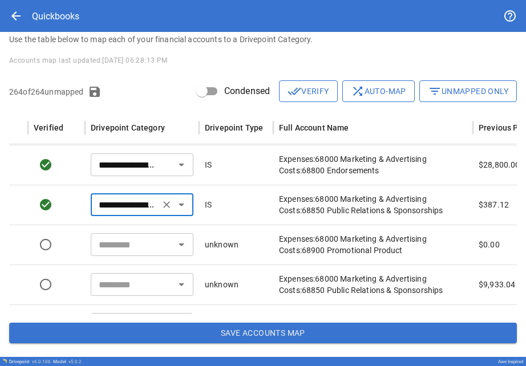
click at [114, 248] on input "text" at bounding box center [132, 245] width 77 height 16
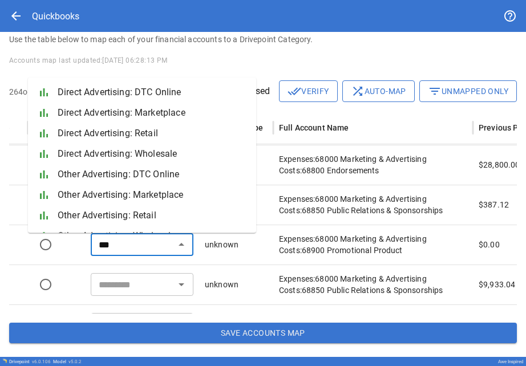
click at [96, 202] on li "bar_chart Other Advertising: Marketplace" at bounding box center [142, 195] width 228 height 21
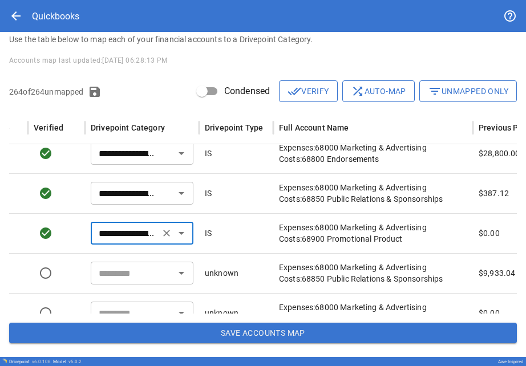
scroll to position [8682, 170]
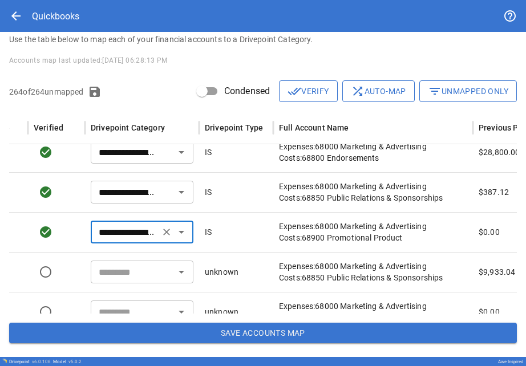
click at [166, 233] on icon "Clear" at bounding box center [166, 232] width 11 height 11
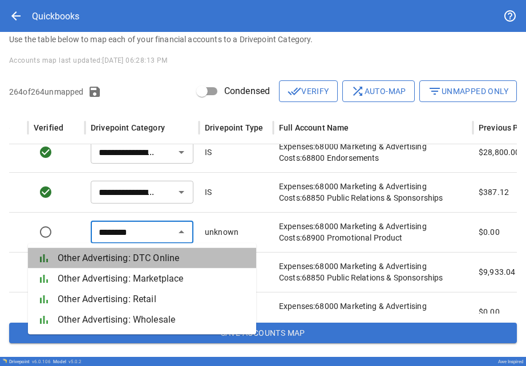
click at [167, 257] on span "Other Advertising: DTC Online" at bounding box center [152, 259] width 189 height 14
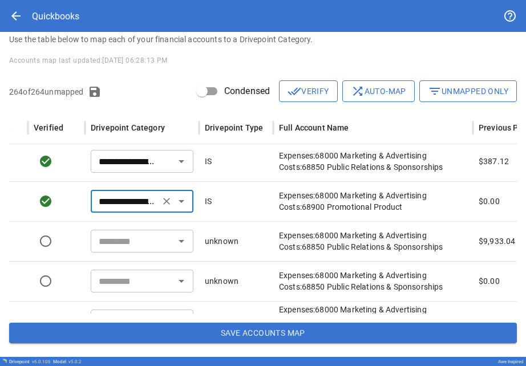
scroll to position [7334, 0]
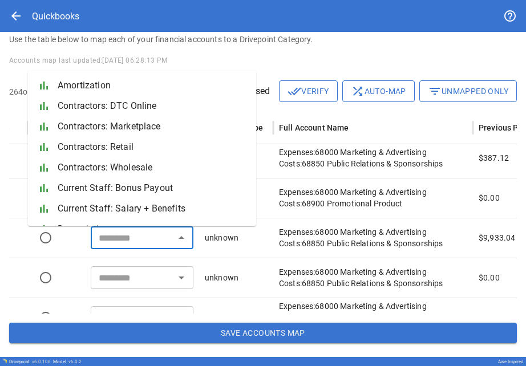
click at [114, 242] on input "text" at bounding box center [132, 238] width 77 height 16
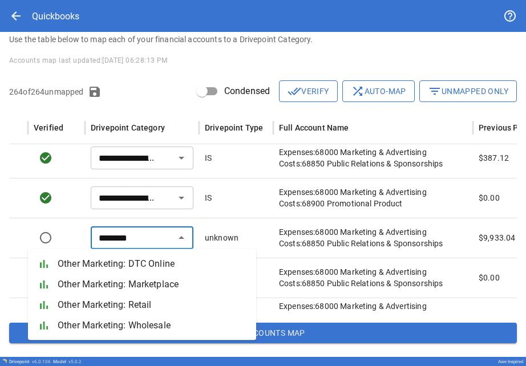
click at [111, 267] on span "Other Marketing: DTC Online" at bounding box center [152, 264] width 189 height 14
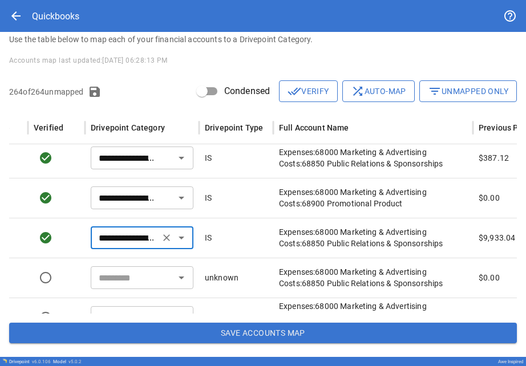
click at [174, 240] on button "Open" at bounding box center [182, 238] width 16 height 16
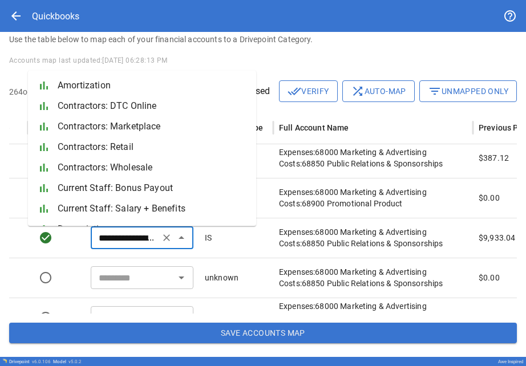
scroll to position [917, 0]
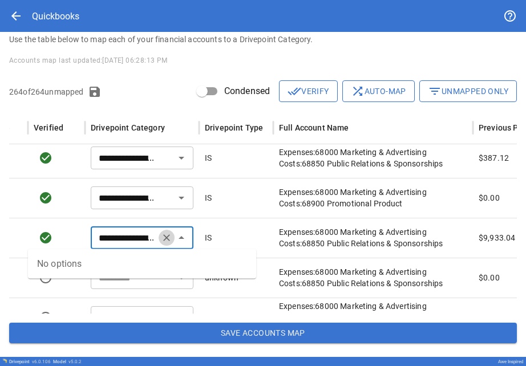
click at [173, 240] on button "Clear" at bounding box center [167, 238] width 16 height 16
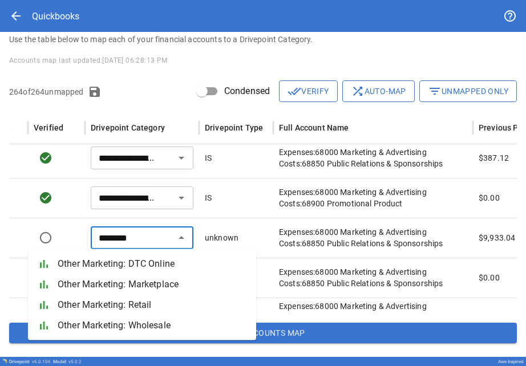
click at [159, 263] on span "Other Marketing: DTC Online" at bounding box center [152, 264] width 189 height 14
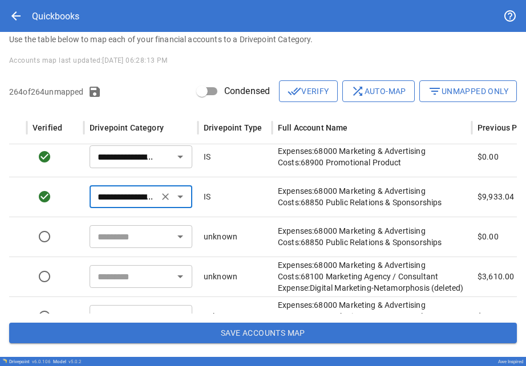
scroll to position [0, 171]
click at [122, 248] on div "​" at bounding box center [141, 236] width 103 height 23
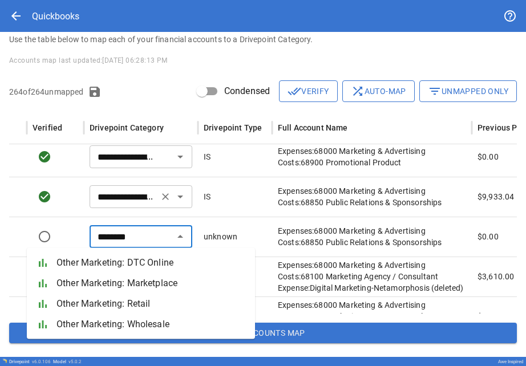
click at [123, 263] on span "Other Marketing: DTC Online" at bounding box center [151, 263] width 189 height 14
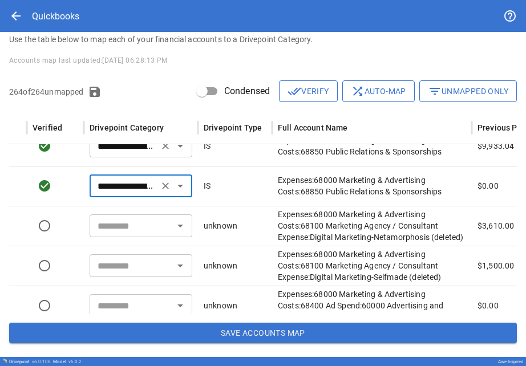
scroll to position [0, 172]
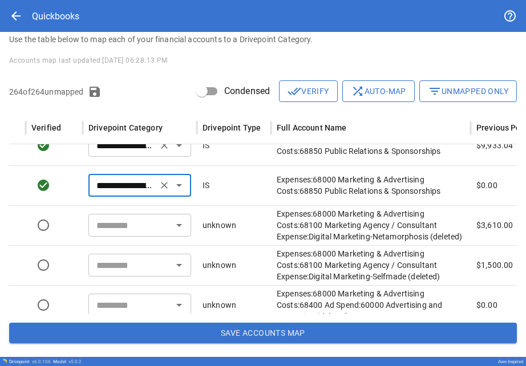
click at [116, 228] on input "text" at bounding box center [130, 225] width 77 height 16
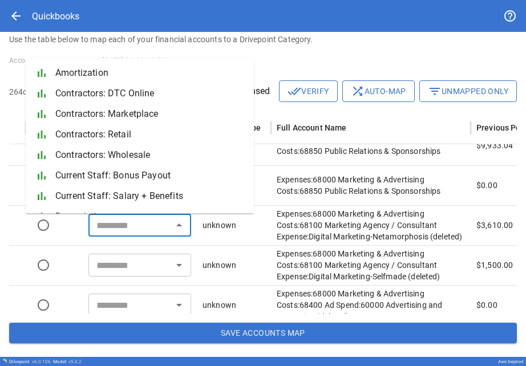
click at [116, 228] on input "text" at bounding box center [130, 225] width 77 height 16
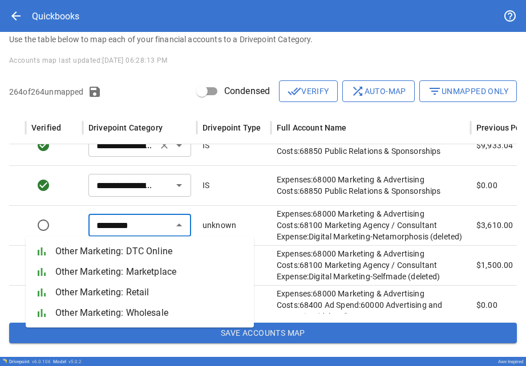
drag, startPoint x: 151, startPoint y: 225, endPoint x: 99, endPoint y: 222, distance: 52.6
click at [99, 222] on input "*********" at bounding box center [130, 225] width 77 height 16
click at [98, 245] on li "bar_chart Marketing Agency: DTC Online" at bounding box center [140, 251] width 228 height 21
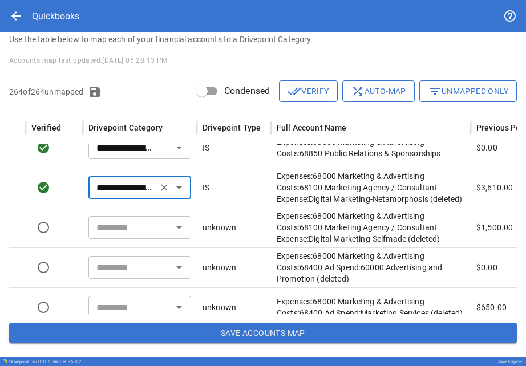
scroll to position [8850, 172]
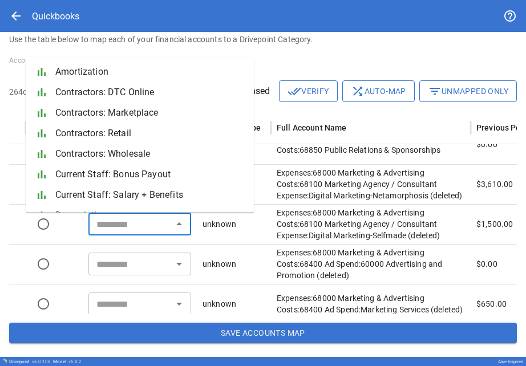
click at [100, 229] on input "text" at bounding box center [130, 224] width 77 height 16
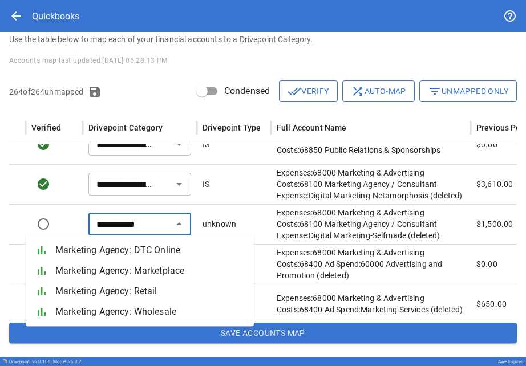
click at [108, 248] on span "Marketing Agency: DTC Online" at bounding box center [149, 251] width 189 height 14
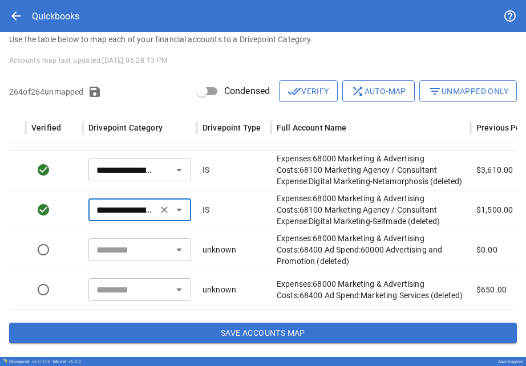
scroll to position [8869, 172]
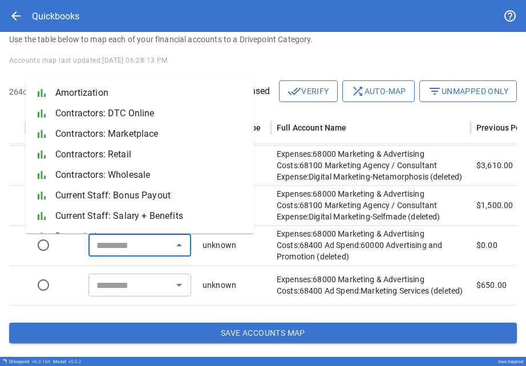
click at [109, 243] on input "text" at bounding box center [130, 245] width 77 height 16
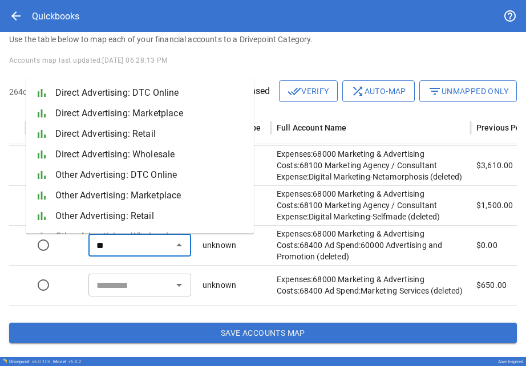
click at [91, 98] on span "Direct Advertising: DTC Online" at bounding box center [149, 93] width 189 height 14
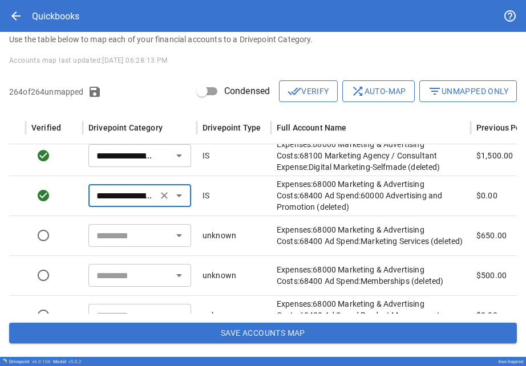
scroll to position [7504, 0]
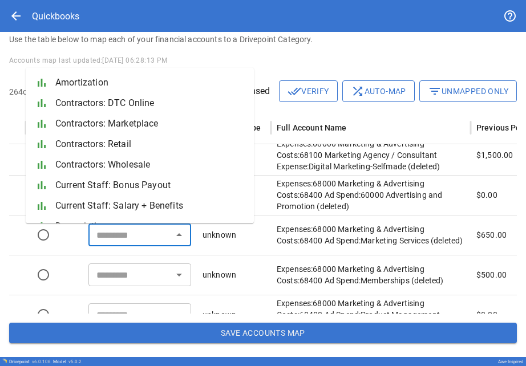
click at [123, 236] on input "text" at bounding box center [130, 235] width 77 height 16
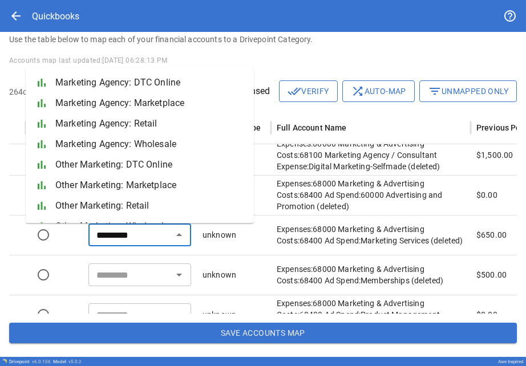
click at [90, 167] on span "Other Marketing: DTC Online" at bounding box center [149, 165] width 189 height 14
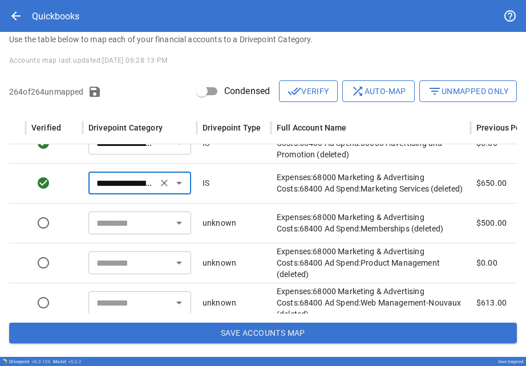
scroll to position [8975, 172]
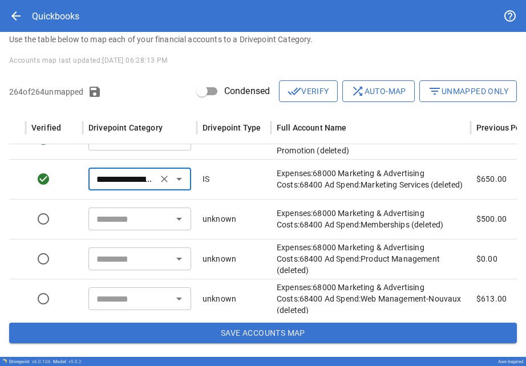
click at [138, 221] on input "text" at bounding box center [130, 219] width 77 height 16
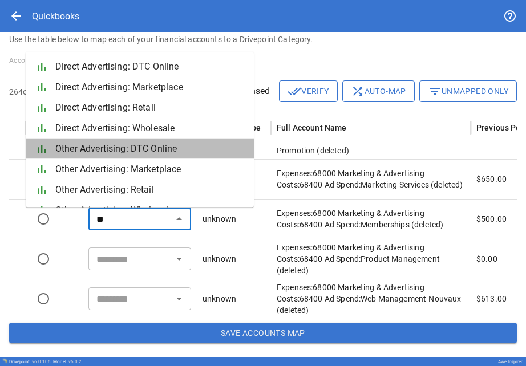
click at [98, 154] on span "Other Advertising: DTC Online" at bounding box center [149, 149] width 189 height 14
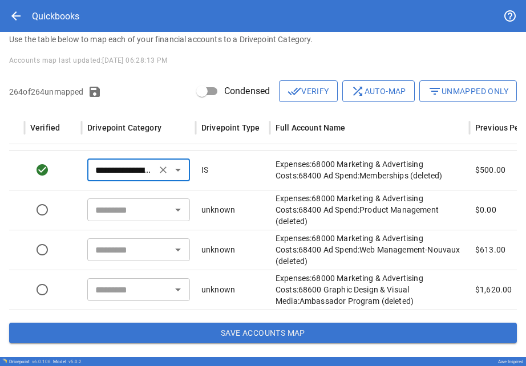
scroll to position [9024, 173]
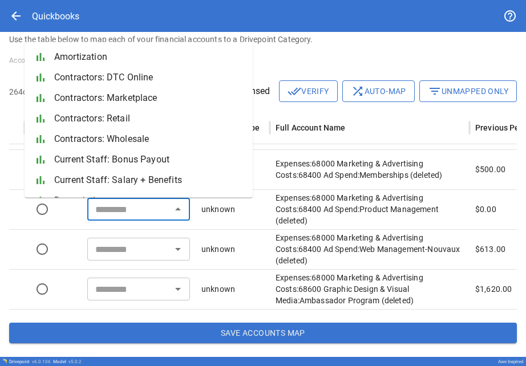
click at [113, 216] on input "text" at bounding box center [129, 209] width 77 height 16
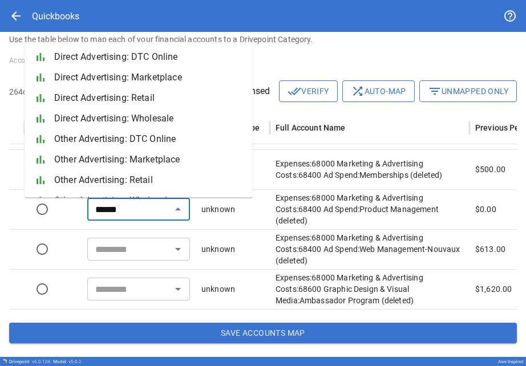
click at [84, 59] on span "Direct Advertising: DTC Online" at bounding box center [148, 57] width 189 height 14
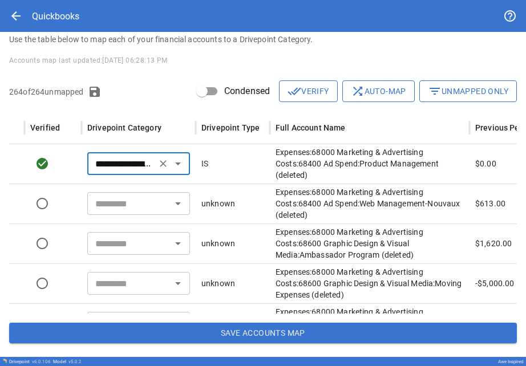
scroll to position [9071, 173]
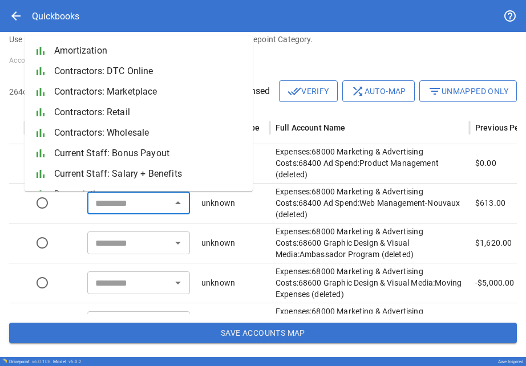
click at [116, 209] on input "text" at bounding box center [129, 203] width 77 height 16
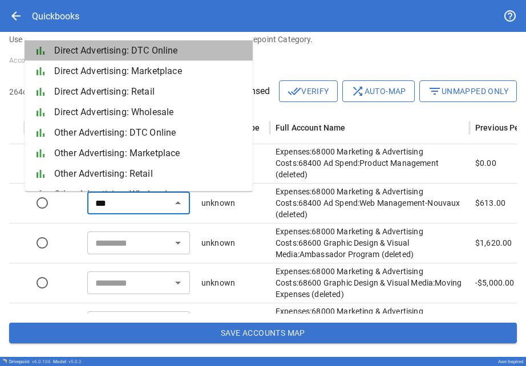
click at [91, 50] on span "Direct Advertising: DTC Online" at bounding box center [148, 51] width 189 height 14
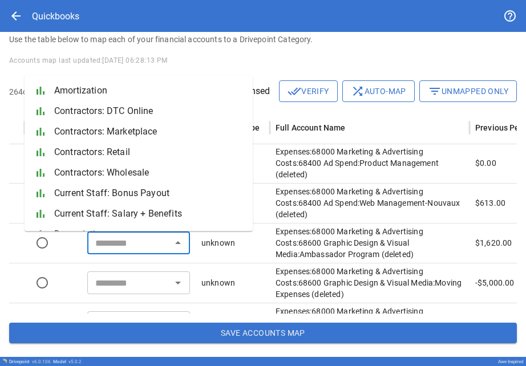
click at [121, 240] on input "text" at bounding box center [129, 243] width 77 height 16
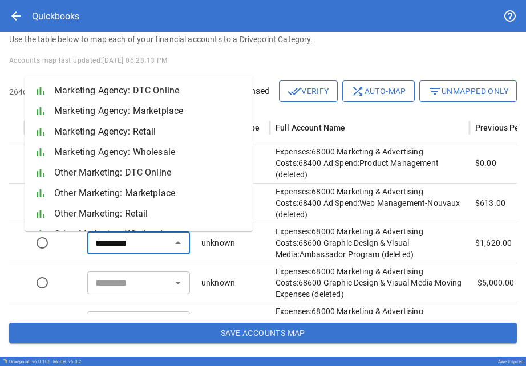
click at [99, 174] on span "Other Marketing: DTC Online" at bounding box center [148, 173] width 189 height 14
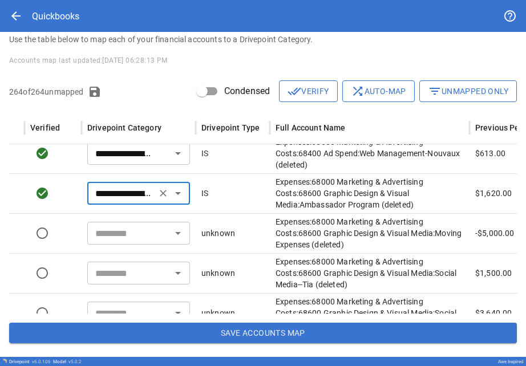
scroll to position [9123, 173]
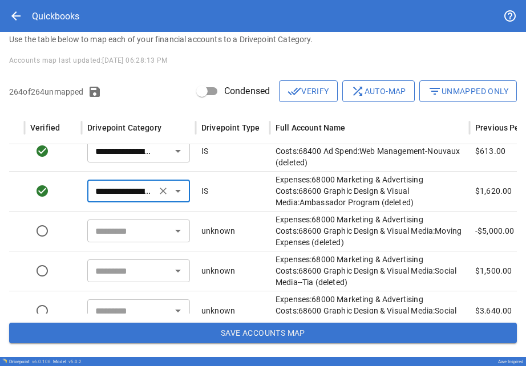
click at [114, 237] on input "text" at bounding box center [129, 231] width 77 height 16
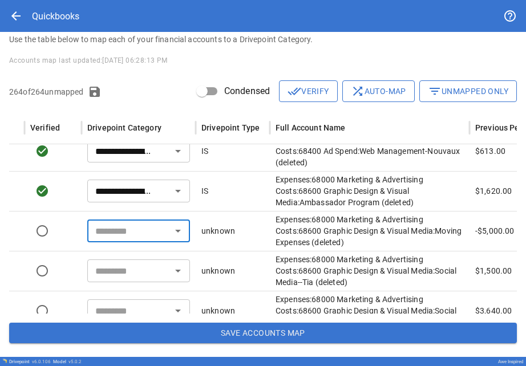
click at [114, 237] on input "text" at bounding box center [129, 231] width 77 height 16
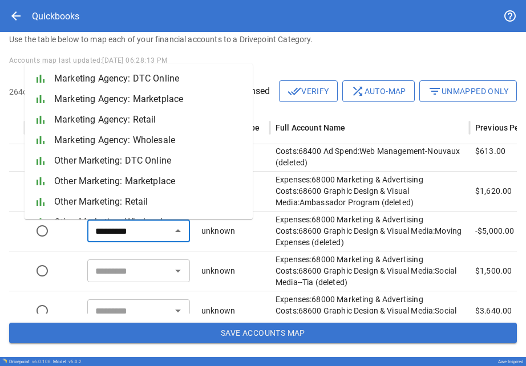
click at [83, 169] on li "bar_chart Other Marketing: DTC Online" at bounding box center [139, 161] width 228 height 21
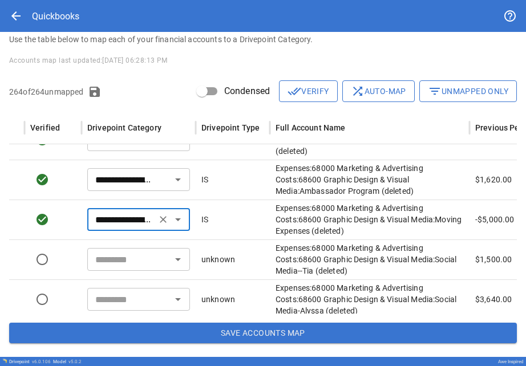
scroll to position [9171, 173]
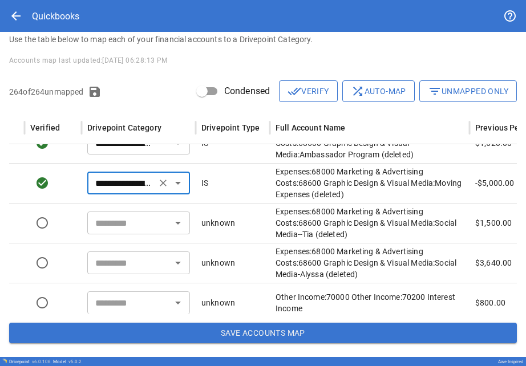
click at [108, 215] on input "text" at bounding box center [129, 223] width 77 height 16
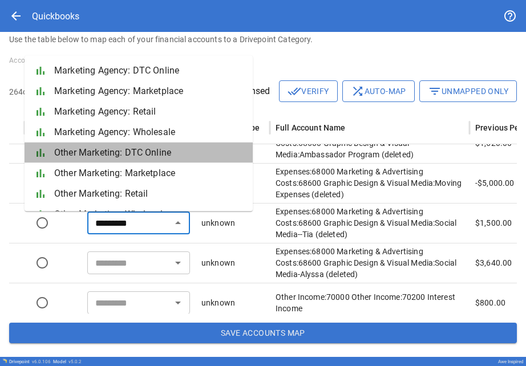
click at [86, 160] on li "bar_chart Other Marketing: DTC Online" at bounding box center [139, 153] width 228 height 21
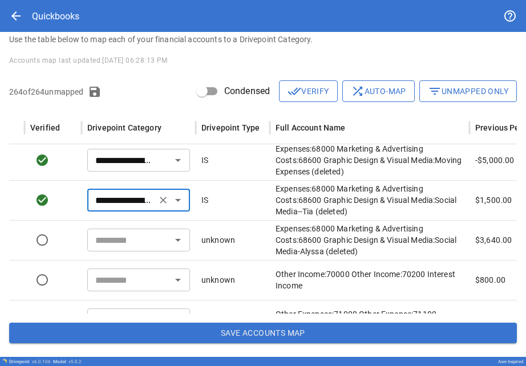
scroll to position [7735, 0]
click at [109, 243] on input "text" at bounding box center [129, 240] width 77 height 16
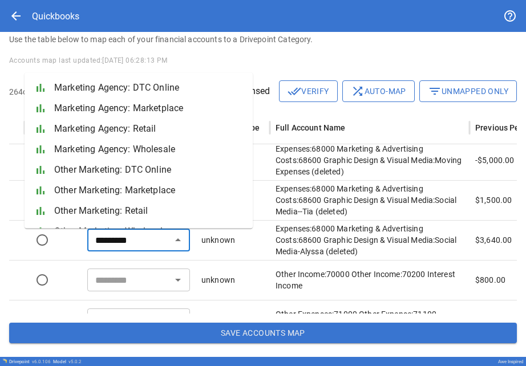
click at [84, 174] on span "Other Marketing: DTC Online" at bounding box center [148, 170] width 189 height 14
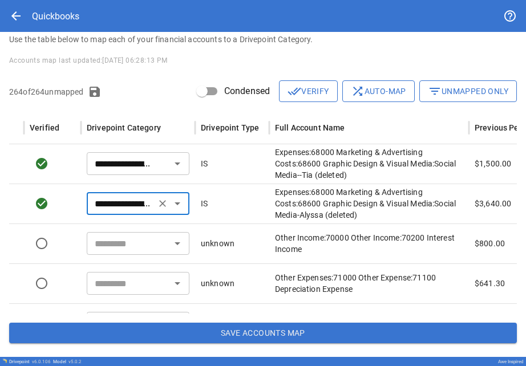
scroll to position [0, 174]
click at [108, 241] on input "text" at bounding box center [128, 244] width 77 height 16
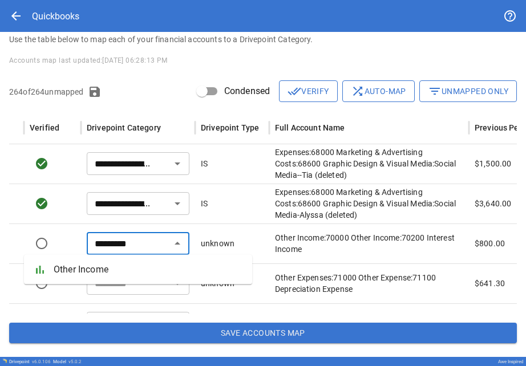
click at [94, 284] on ul "bar_chart Other Income" at bounding box center [138, 270] width 228 height 30
click at [90, 275] on span "Other Income" at bounding box center [148, 270] width 189 height 14
click at [96, 283] on input "text" at bounding box center [128, 284] width 77 height 16
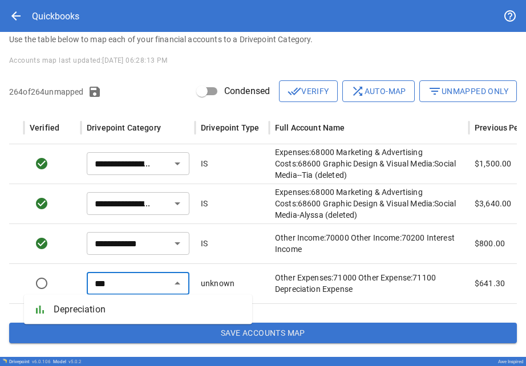
click at [98, 305] on span "Depreciation" at bounding box center [148, 310] width 189 height 14
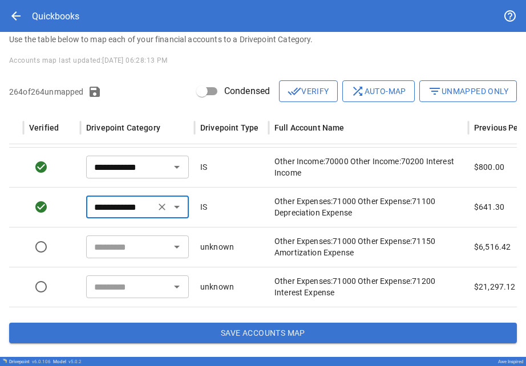
scroll to position [0, 174]
click at [109, 248] on input "text" at bounding box center [128, 247] width 77 height 16
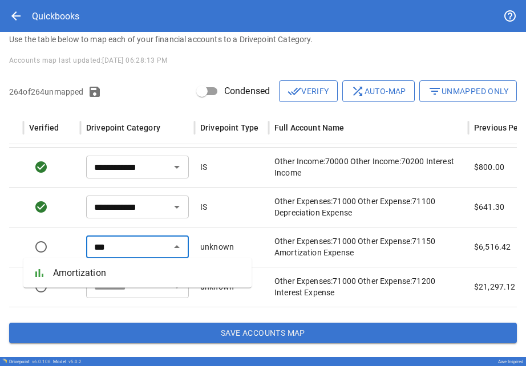
click at [104, 268] on span "Amortization" at bounding box center [147, 274] width 189 height 14
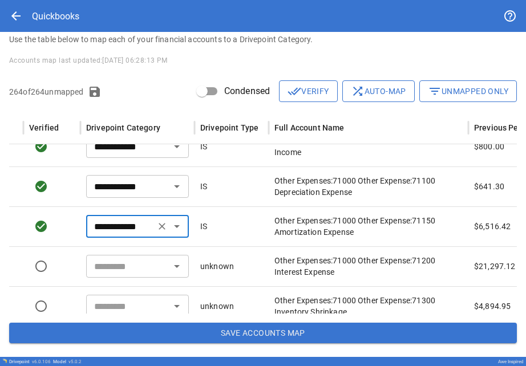
scroll to position [9327, 174]
click at [102, 260] on input "text" at bounding box center [128, 266] width 77 height 16
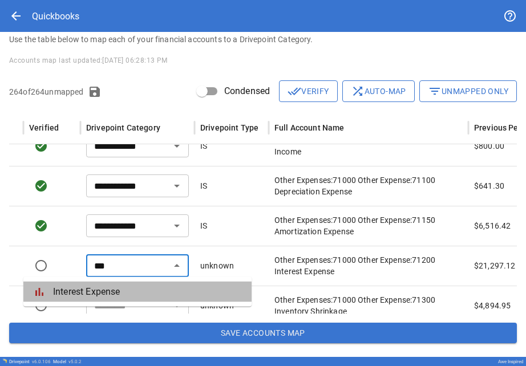
click at [101, 285] on li "bar_chart Interest Expense" at bounding box center [137, 292] width 228 height 21
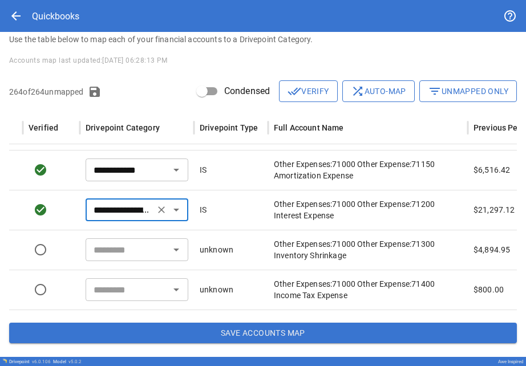
scroll to position [0, 175]
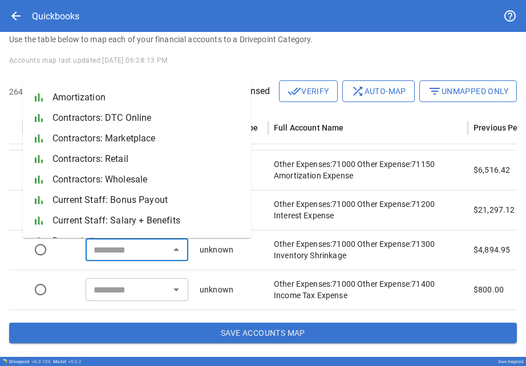
click at [99, 254] on input "text" at bounding box center [127, 250] width 77 height 16
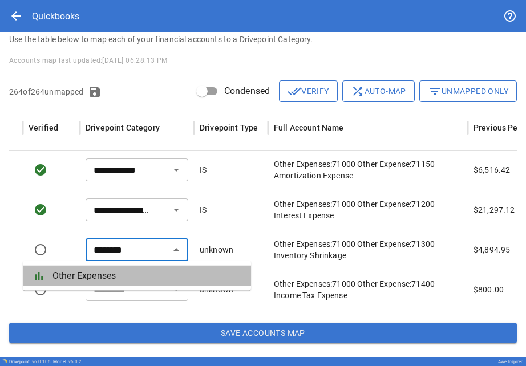
click at [99, 280] on span "Other Expenses" at bounding box center [147, 276] width 189 height 14
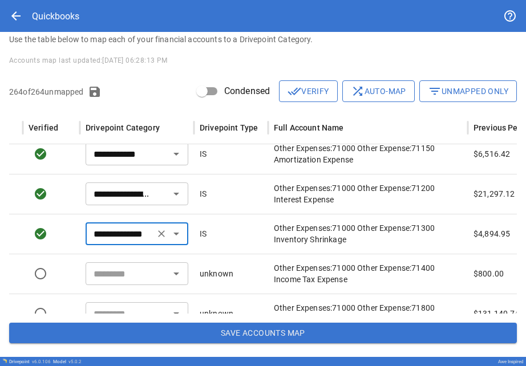
scroll to position [7909, 0]
click at [100, 273] on input "text" at bounding box center [127, 274] width 77 height 16
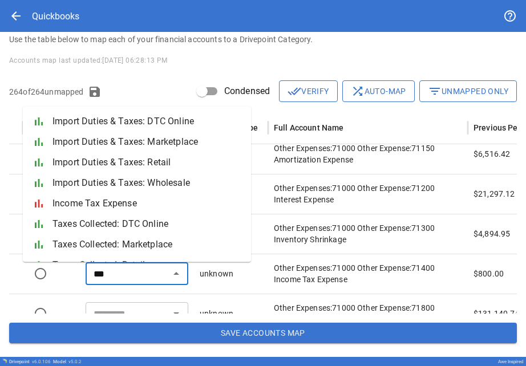
click at [87, 205] on span "Income Tax Expense" at bounding box center [147, 204] width 189 height 14
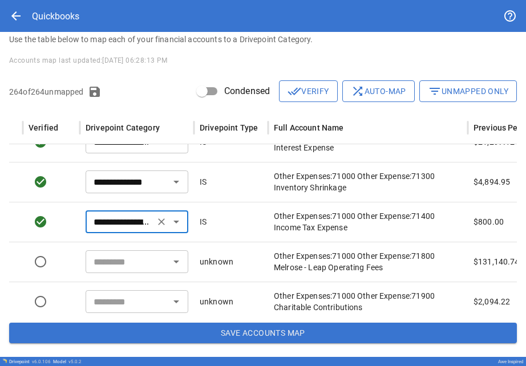
scroll to position [9452, 175]
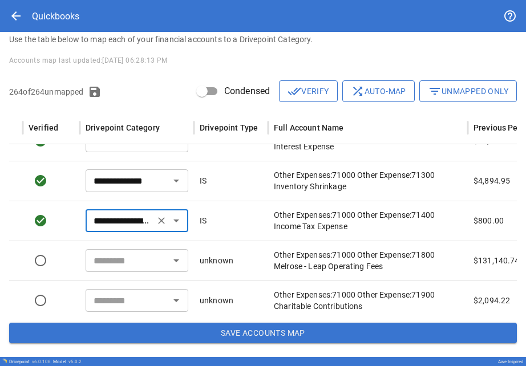
click at [97, 262] on input "text" at bounding box center [127, 261] width 77 height 16
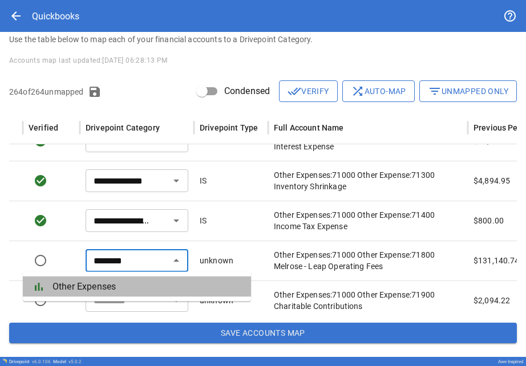
click at [94, 283] on span "Other Expenses" at bounding box center [147, 287] width 189 height 14
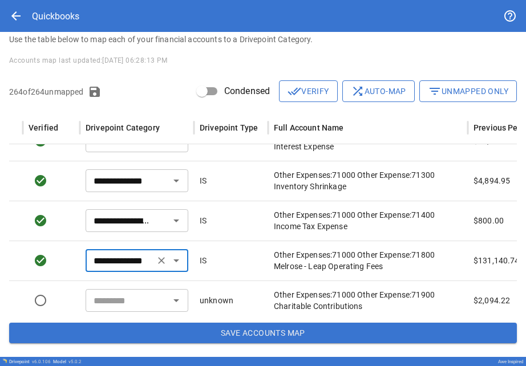
scroll to position [9480, 175]
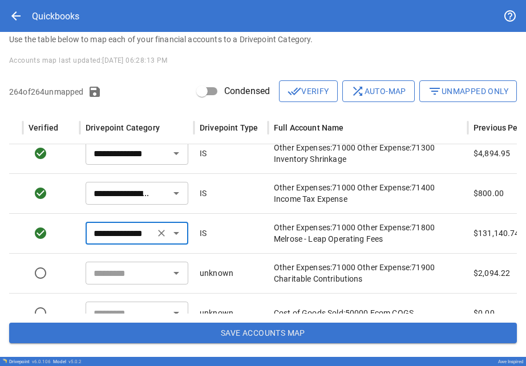
click at [99, 267] on input "text" at bounding box center [127, 273] width 77 height 16
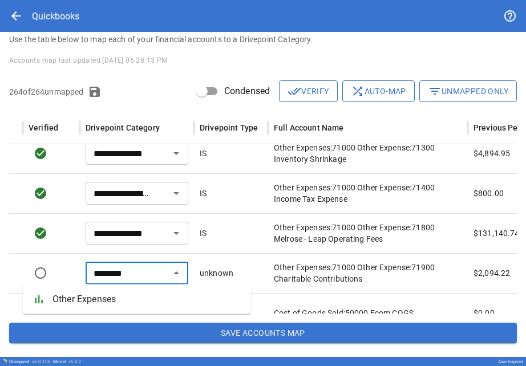
click at [100, 291] on li "bar_chart Other Expenses" at bounding box center [137, 299] width 228 height 21
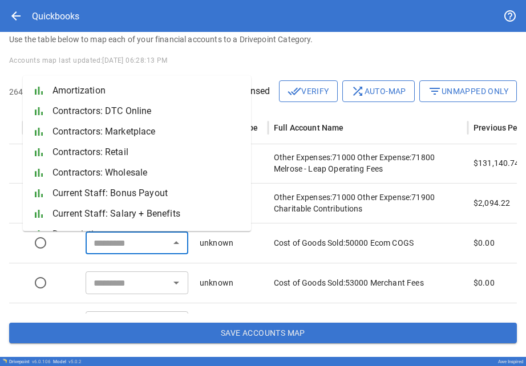
click at [114, 245] on input "text" at bounding box center [127, 243] width 77 height 16
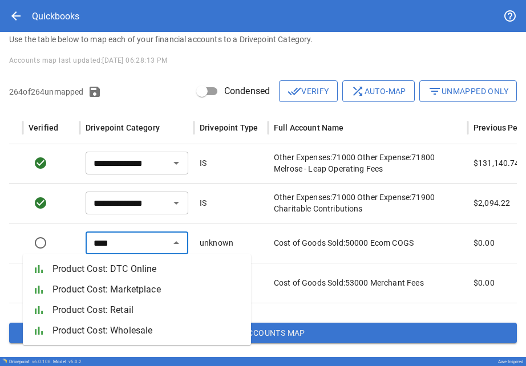
click at [118, 277] on li "bar_chart Product Cost: DTC Online" at bounding box center [137, 269] width 228 height 21
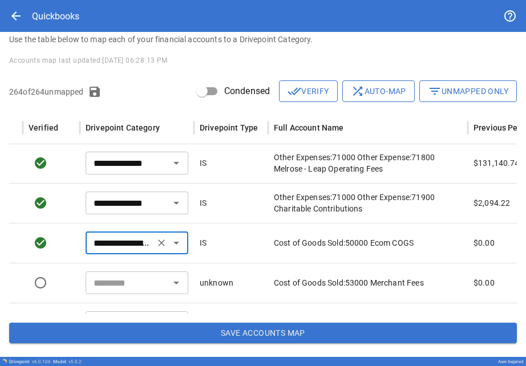
click at [118, 277] on input "text" at bounding box center [127, 283] width 77 height 16
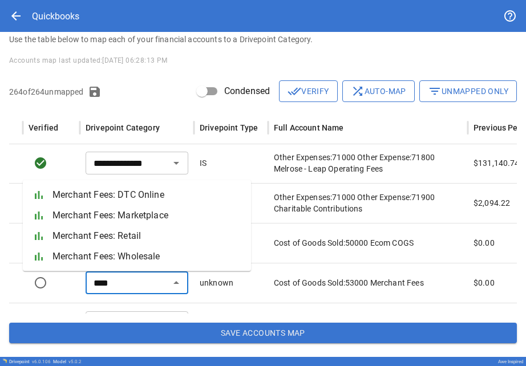
click at [106, 203] on li "bar_chart Merchant Fees: DTC Online" at bounding box center [137, 195] width 228 height 21
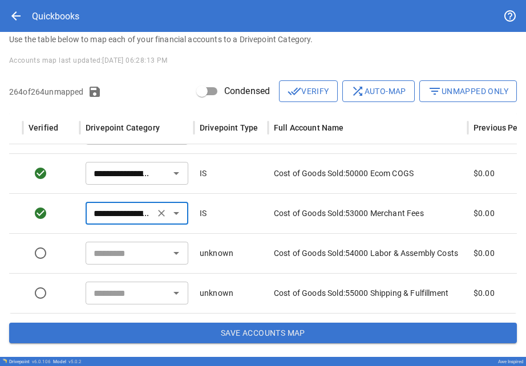
click at [114, 258] on input "text" at bounding box center [127, 253] width 77 height 16
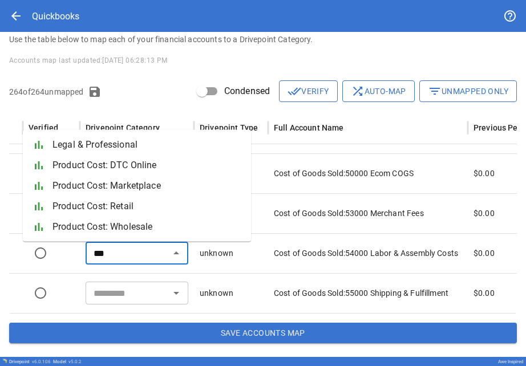
click at [90, 164] on span "Product Cost: DTC Online" at bounding box center [147, 166] width 189 height 14
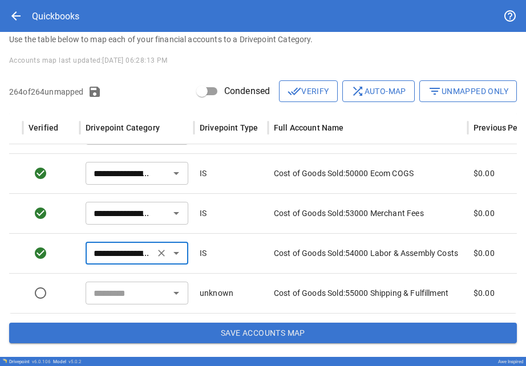
scroll to position [9635, 175]
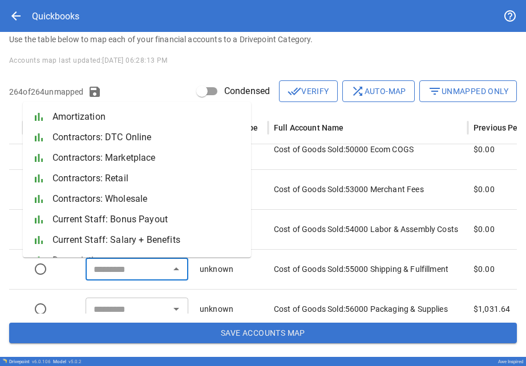
click at [102, 264] on input "text" at bounding box center [127, 269] width 77 height 16
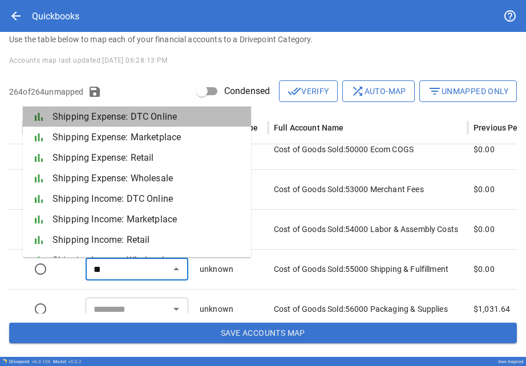
click at [84, 120] on span "Shipping Expense: DTC Online" at bounding box center [147, 117] width 189 height 14
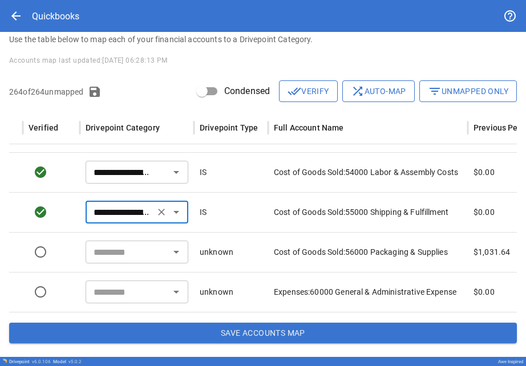
click at [111, 250] on input "text" at bounding box center [127, 252] width 77 height 16
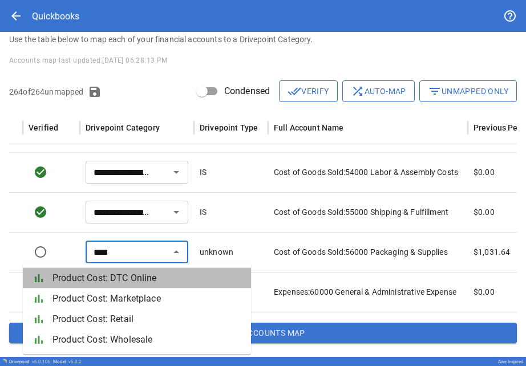
click at [103, 272] on span "Product Cost: DTC Online" at bounding box center [147, 279] width 189 height 14
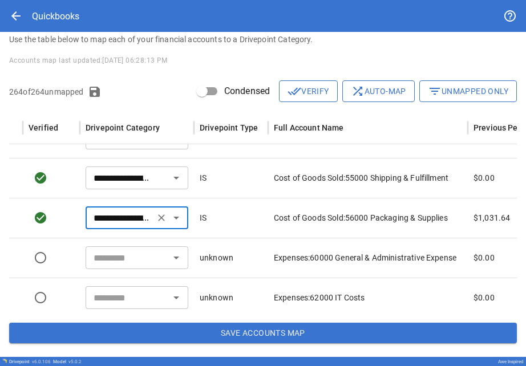
click at [103, 267] on div "​" at bounding box center [137, 258] width 103 height 23
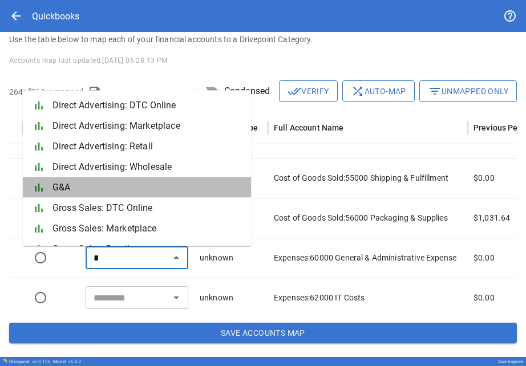
click at [79, 184] on span "G&A" at bounding box center [147, 188] width 189 height 14
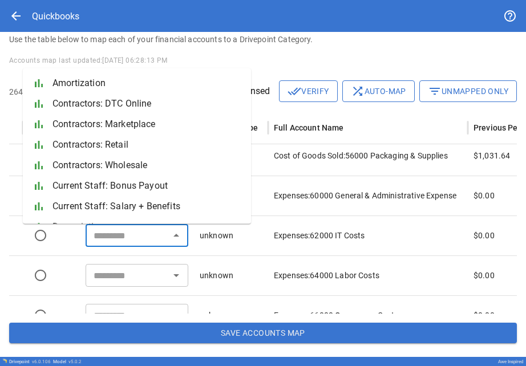
click at [99, 234] on input "text" at bounding box center [127, 236] width 77 height 16
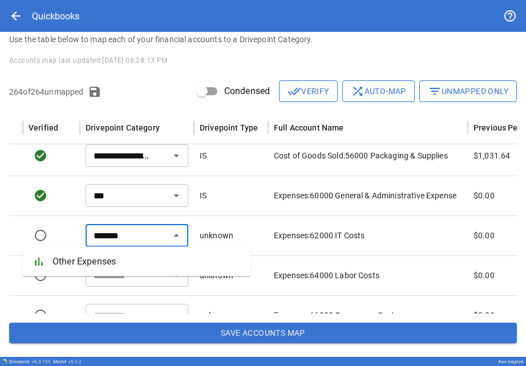
click at [97, 271] on li "bar_chart Other Expenses" at bounding box center [137, 262] width 228 height 21
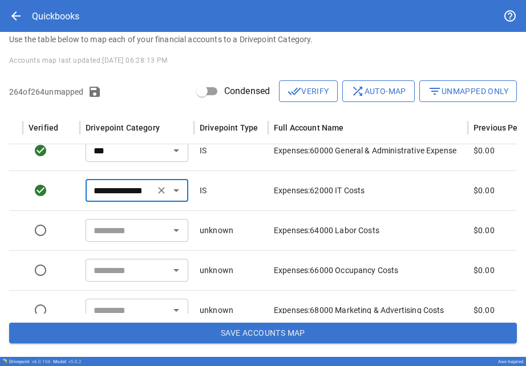
click at [102, 229] on input "text" at bounding box center [127, 231] width 77 height 16
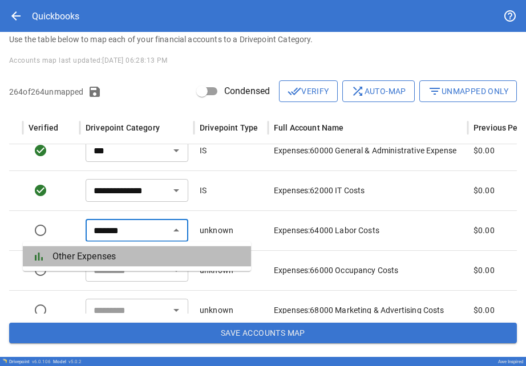
click at [101, 251] on span "Other Expenses" at bounding box center [147, 257] width 189 height 14
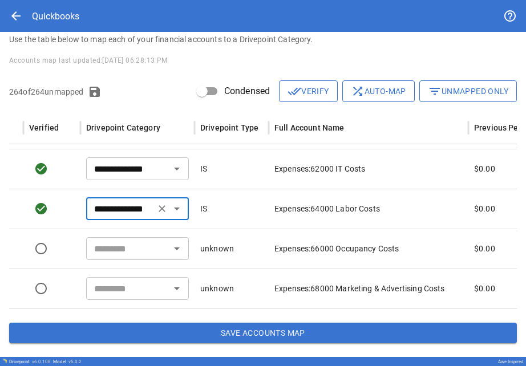
click at [101, 251] on input "text" at bounding box center [128, 249] width 77 height 16
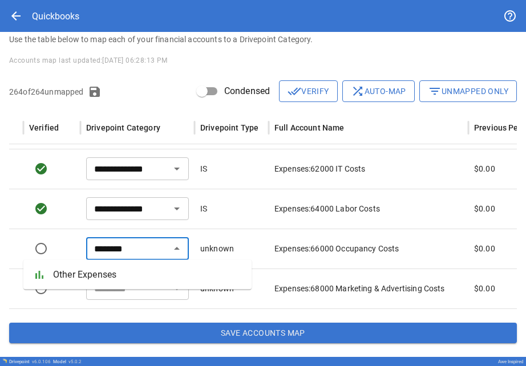
click at [97, 267] on li "bar_chart Other Expenses" at bounding box center [137, 275] width 228 height 21
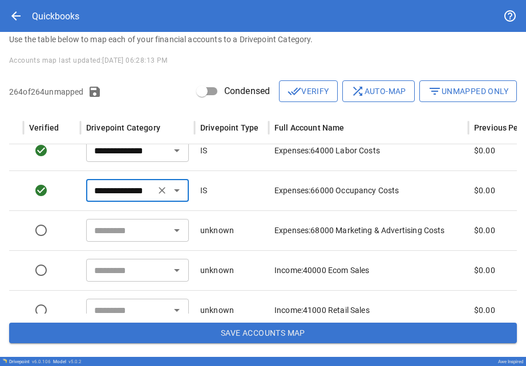
click at [103, 232] on input "text" at bounding box center [128, 231] width 77 height 16
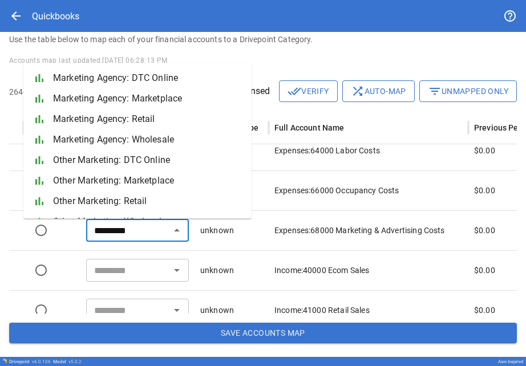
click at [70, 167] on li "bar_chart Other Marketing: DTC Online" at bounding box center [137, 160] width 228 height 21
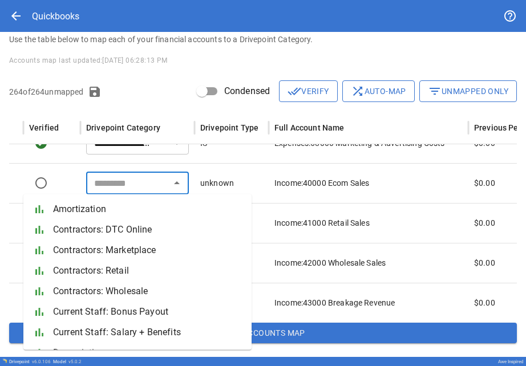
click at [108, 185] on input "text" at bounding box center [128, 183] width 77 height 16
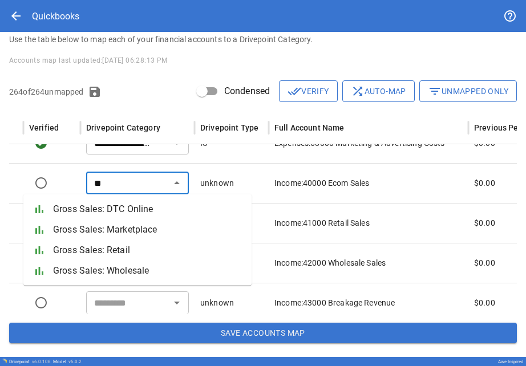
click at [103, 207] on span "Gross Sales: DTC Online" at bounding box center [147, 210] width 189 height 14
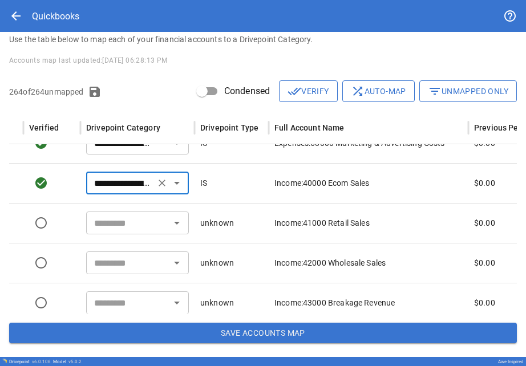
click at [104, 231] on div "​" at bounding box center [137, 223] width 103 height 23
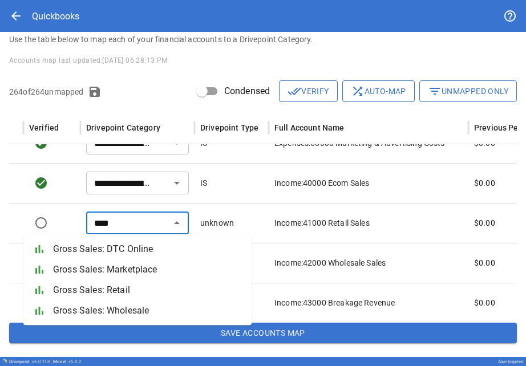
click at [106, 298] on li "bar_chart Gross Sales: Retail" at bounding box center [137, 290] width 228 height 21
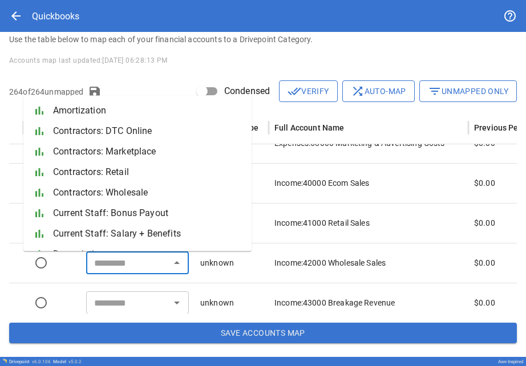
click at [110, 269] on input "text" at bounding box center [128, 263] width 77 height 16
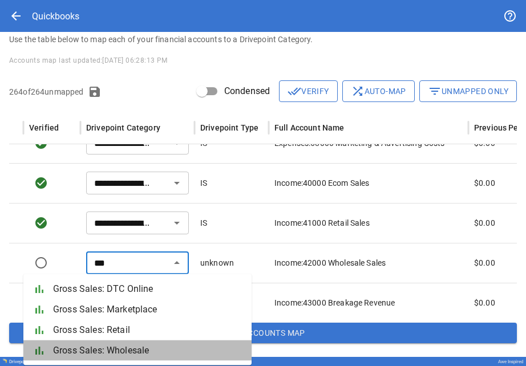
click at [115, 347] on span "Gross Sales: Wholesale" at bounding box center [147, 351] width 189 height 14
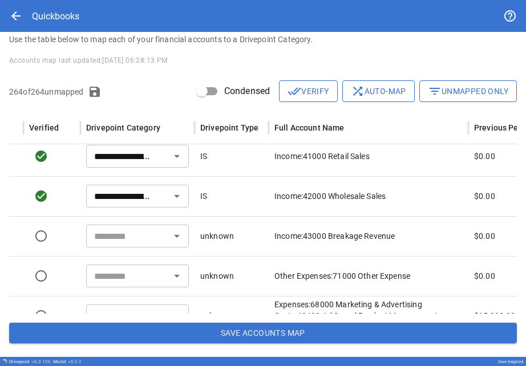
click at [107, 217] on div "​" at bounding box center [137, 236] width 114 height 40
click at [110, 231] on input "text" at bounding box center [128, 236] width 77 height 16
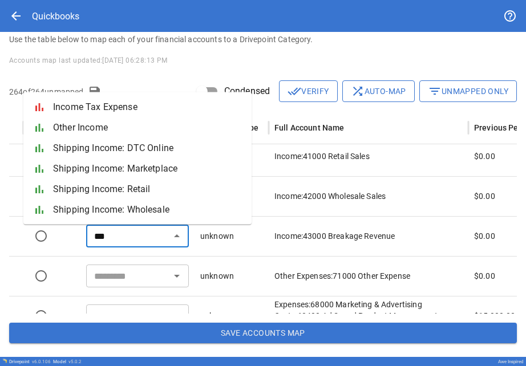
click at [79, 135] on li "bar_chart Other Income" at bounding box center [137, 128] width 228 height 21
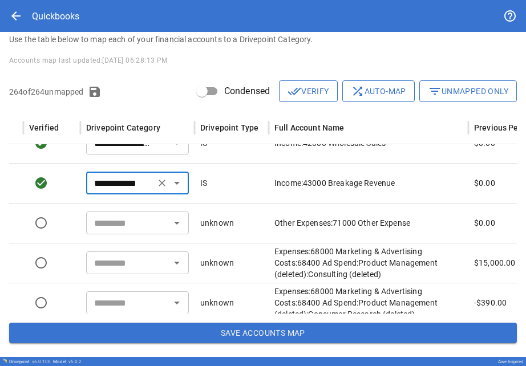
click at [90, 220] on input "text" at bounding box center [128, 223] width 77 height 16
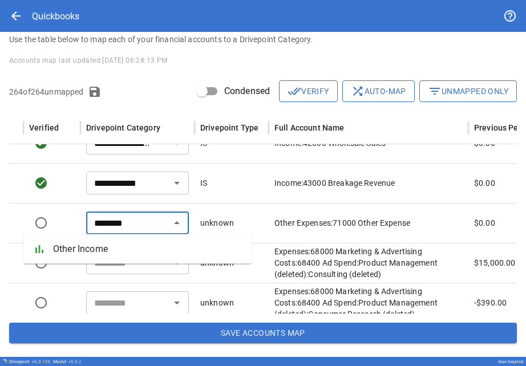
click at [92, 243] on span "Other Income" at bounding box center [147, 250] width 189 height 14
click at [105, 257] on input "text" at bounding box center [128, 263] width 77 height 16
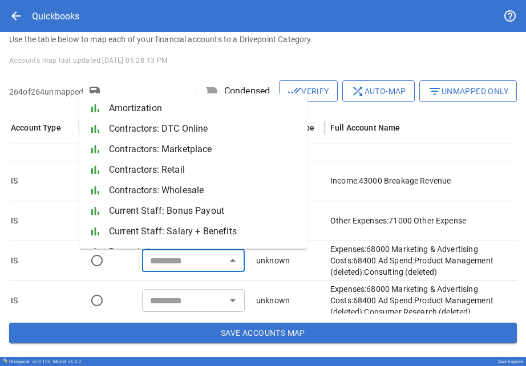
scroll to position [0, 118]
click at [170, 272] on div "​" at bounding box center [193, 260] width 103 height 23
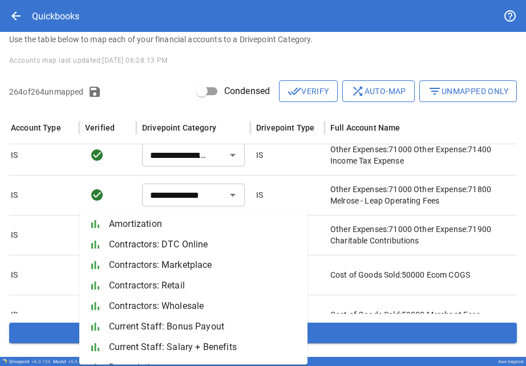
scroll to position [9511, 118]
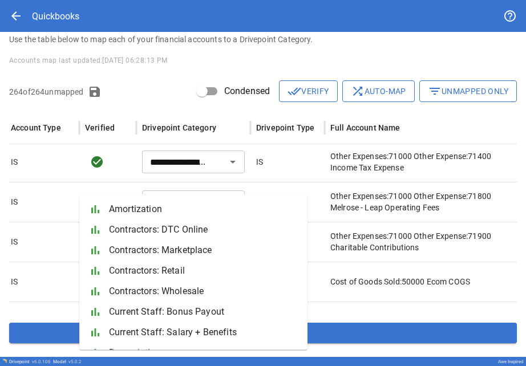
click at [76, 227] on div "IS" at bounding box center [42, 242] width 74 height 40
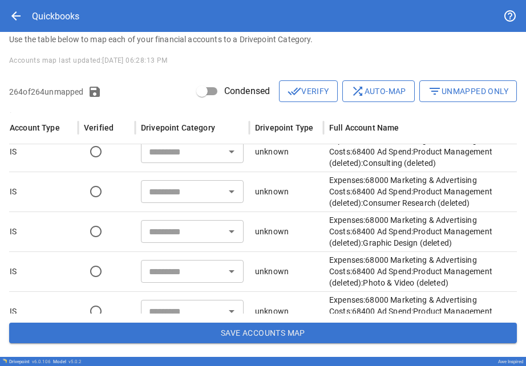
scroll to position [8632, 0]
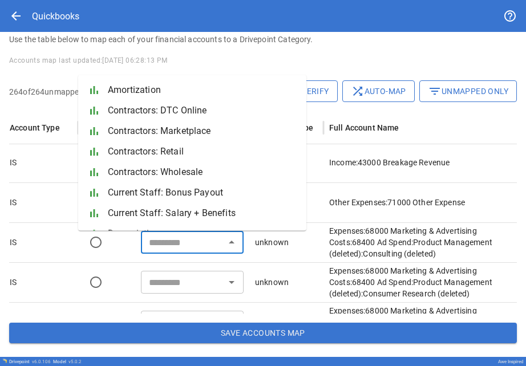
click at [168, 239] on input "text" at bounding box center [182, 243] width 77 height 16
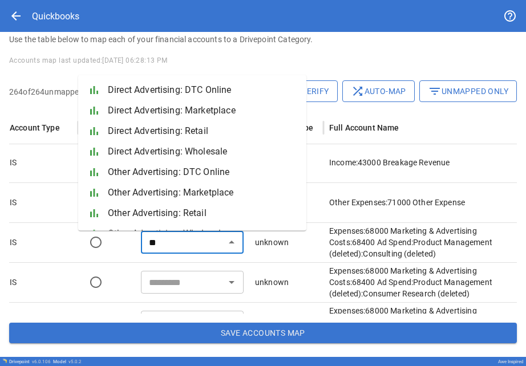
click at [162, 175] on span "Other Advertising: DTC Online" at bounding box center [202, 173] width 189 height 14
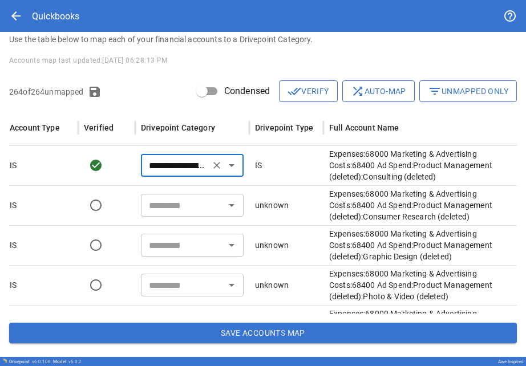
click at [159, 202] on input "text" at bounding box center [182, 205] width 77 height 16
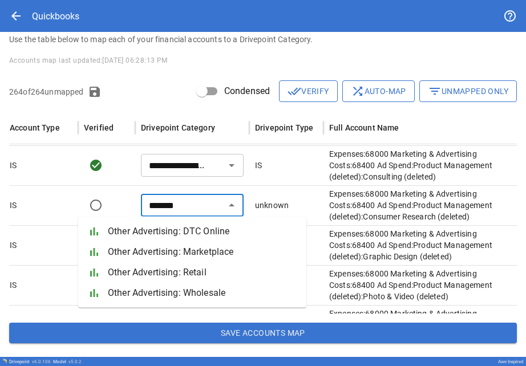
click at [162, 223] on li "bar_chart Other Advertising: DTC Online" at bounding box center [192, 231] width 228 height 21
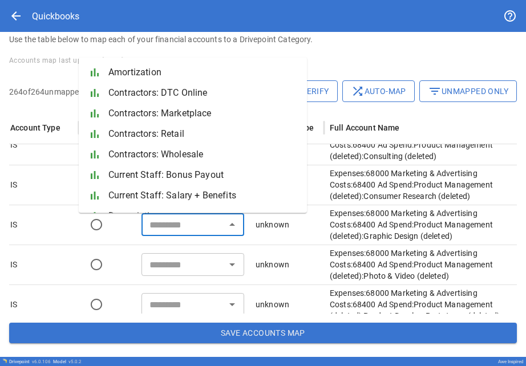
click at [162, 224] on input "text" at bounding box center [183, 225] width 77 height 16
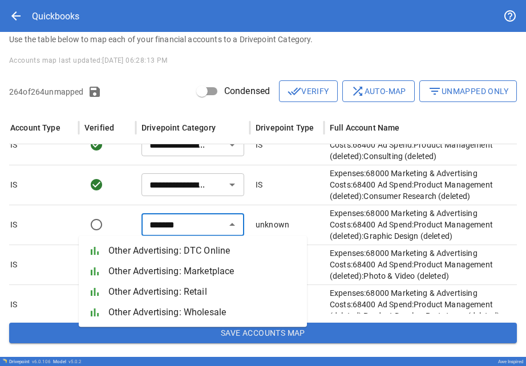
click at [158, 248] on span "Other Advertising: DTC Online" at bounding box center [202, 251] width 189 height 14
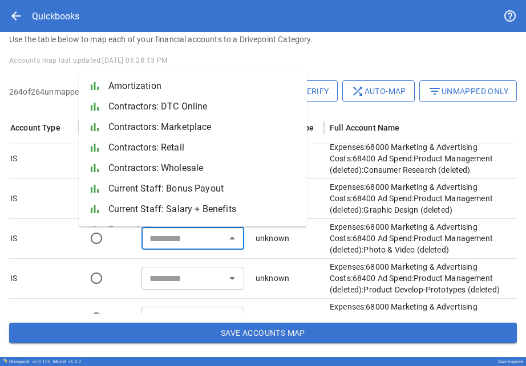
click at [159, 241] on input "text" at bounding box center [183, 239] width 77 height 16
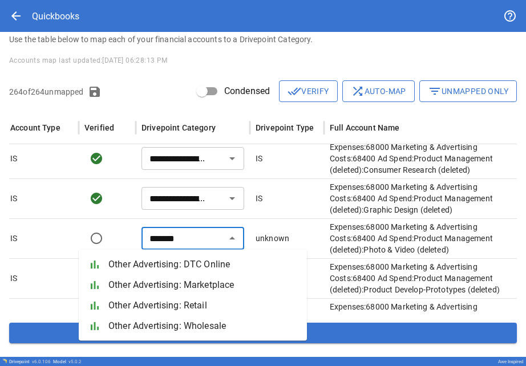
click at [161, 263] on span "Other Advertising: DTC Online" at bounding box center [202, 265] width 189 height 14
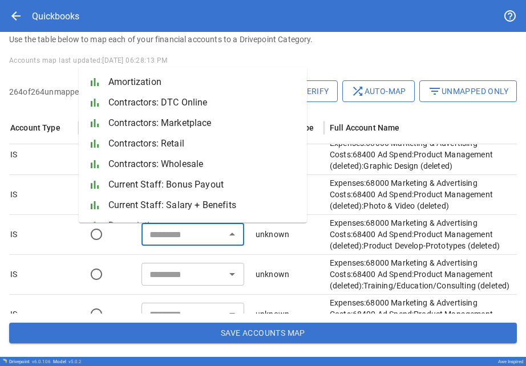
click at [163, 242] on input "text" at bounding box center [183, 235] width 77 height 16
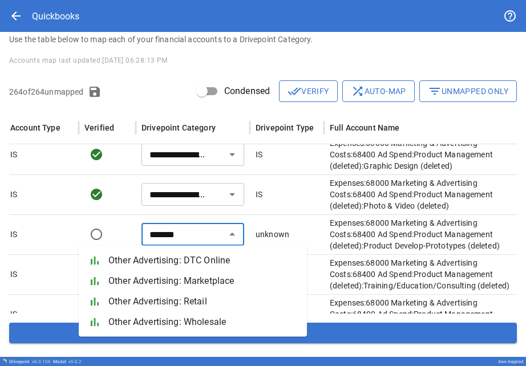
click at [166, 263] on span "Other Advertising: DTC Online" at bounding box center [202, 261] width 189 height 14
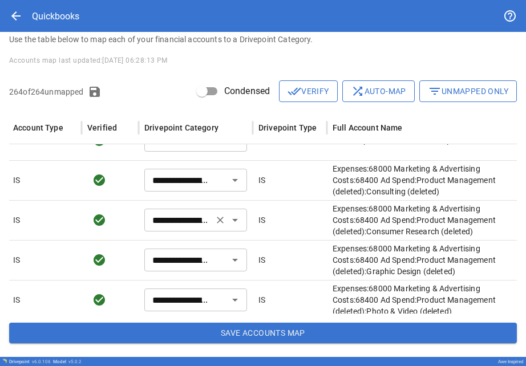
click at [185, 217] on input "**********" at bounding box center [179, 220] width 62 height 16
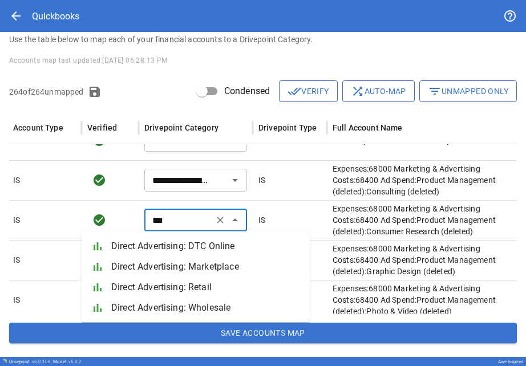
click at [178, 247] on span "Direct Advertising: DTC Online" at bounding box center [205, 247] width 189 height 14
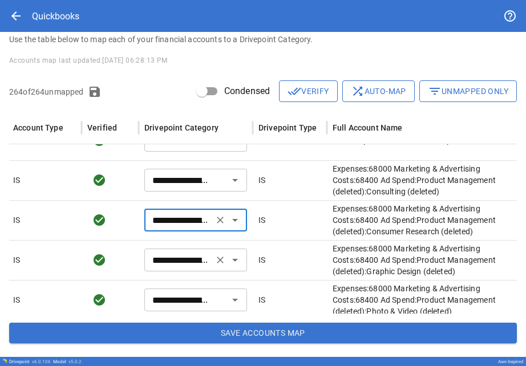
click at [176, 268] on input "**********" at bounding box center [179, 260] width 62 height 16
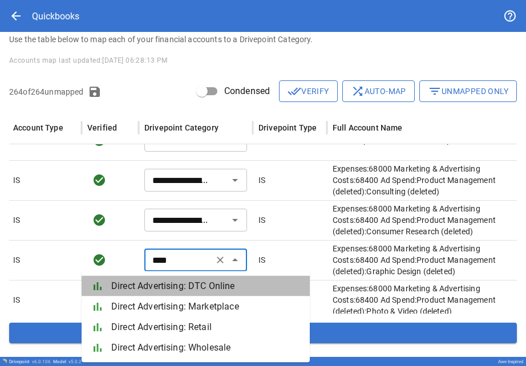
click at [182, 290] on span "Direct Advertising: DTC Online" at bounding box center [205, 287] width 189 height 14
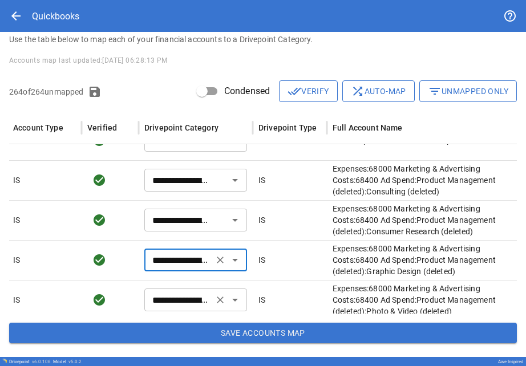
click at [182, 293] on input "**********" at bounding box center [179, 300] width 62 height 16
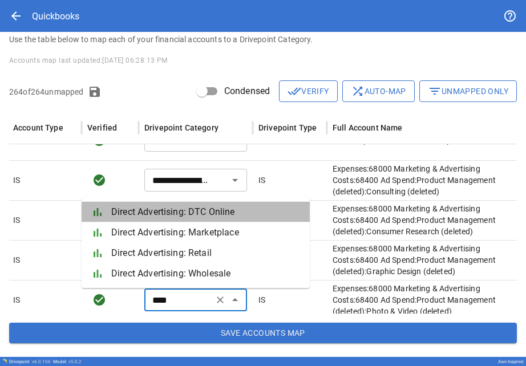
click at [155, 217] on span "Direct Advertising: DTC Online" at bounding box center [205, 212] width 189 height 14
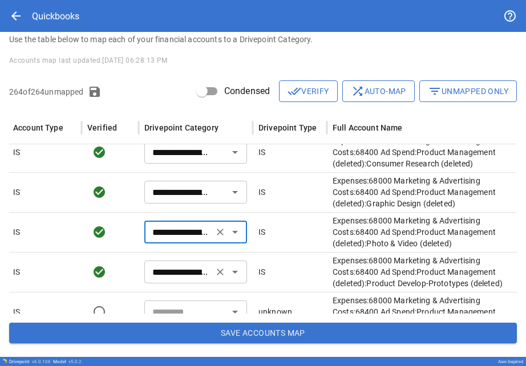
click at [163, 276] on input "**********" at bounding box center [179, 272] width 62 height 16
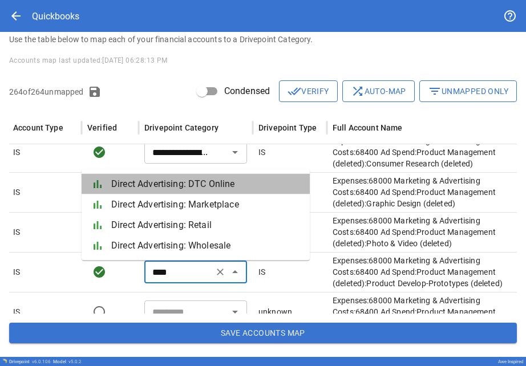
click at [137, 179] on span "Direct Advertising: DTC Online" at bounding box center [205, 185] width 189 height 14
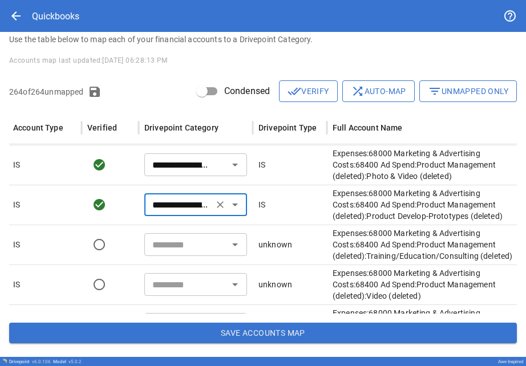
click at [159, 243] on input "text" at bounding box center [186, 245] width 77 height 16
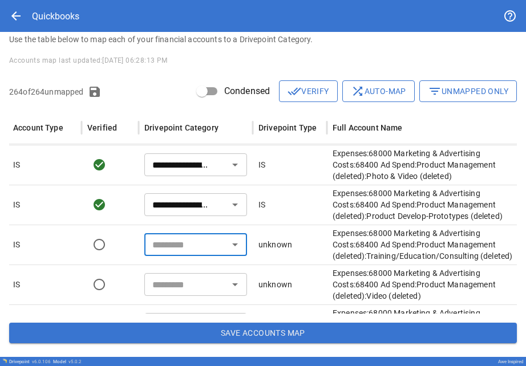
click at [159, 243] on input "text" at bounding box center [186, 245] width 77 height 16
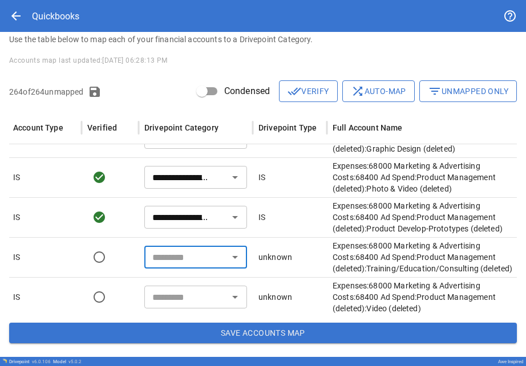
scroll to position [10336, 116]
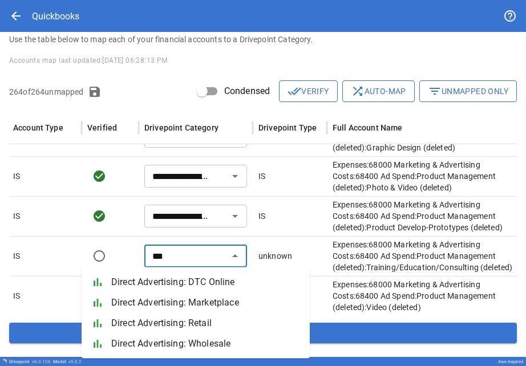
click at [152, 275] on li "bar_chart Direct Advertising: DTC Online" at bounding box center [196, 282] width 228 height 21
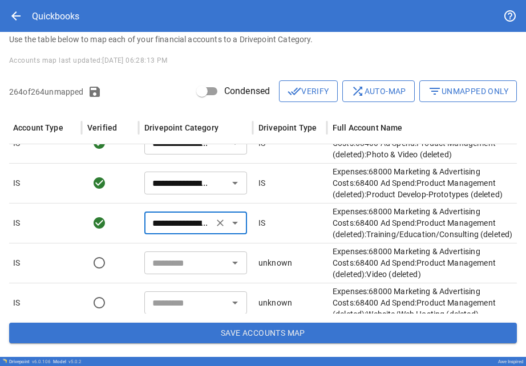
scroll to position [8725, 0]
click at [161, 270] on input "text" at bounding box center [186, 263] width 77 height 16
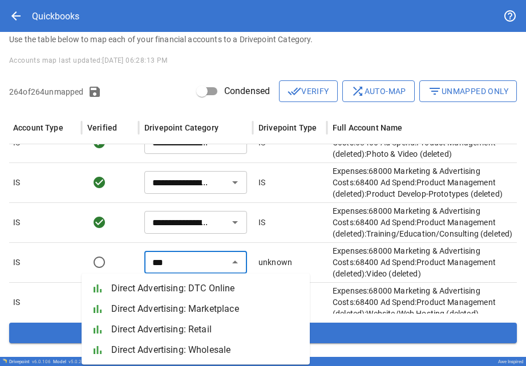
click at [164, 285] on span "Direct Advertising: DTC Online" at bounding box center [205, 289] width 189 height 14
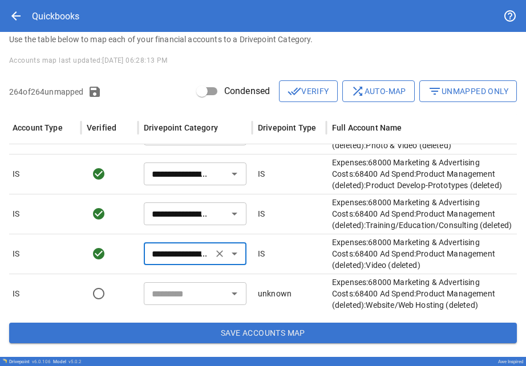
scroll to position [0, 0]
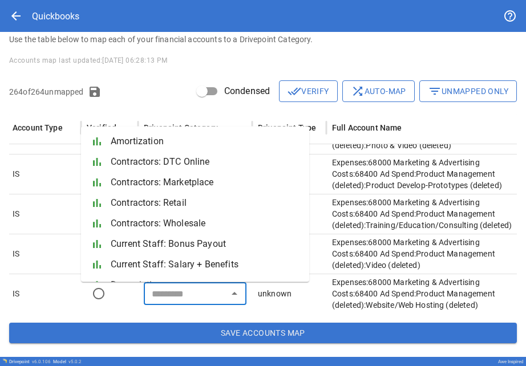
click at [180, 290] on input "text" at bounding box center [185, 294] width 77 height 16
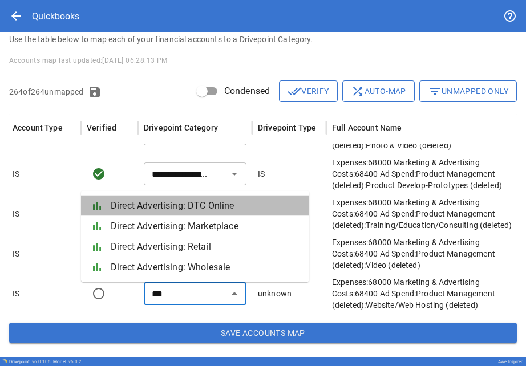
click at [163, 209] on span "Direct Advertising: DTC Online" at bounding box center [205, 206] width 189 height 14
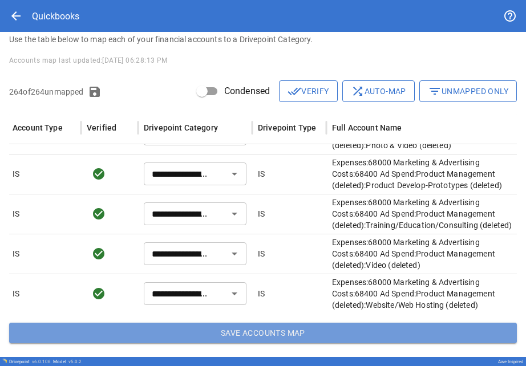
click at [199, 341] on button "Save Accounts Map" at bounding box center [263, 333] width 508 height 21
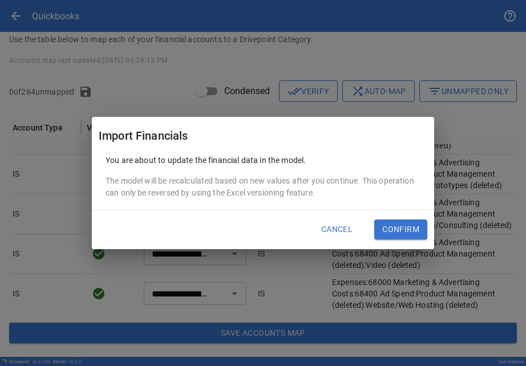
click at [199, 225] on button "Confirm" at bounding box center [400, 230] width 53 height 21
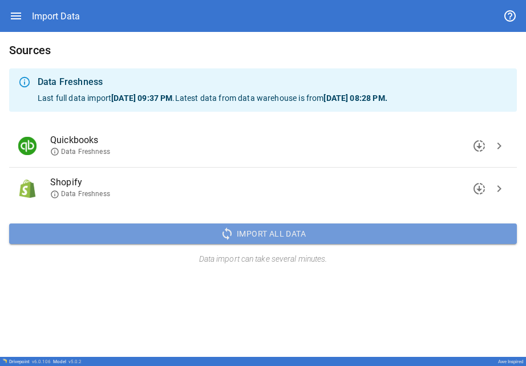
click at [199, 233] on button "sync Import All Data" at bounding box center [263, 234] width 508 height 21
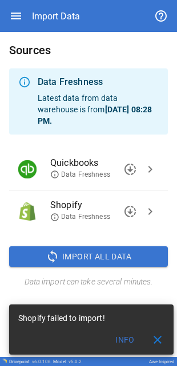
click at [128, 163] on span "downloading" at bounding box center [130, 170] width 14 height 14
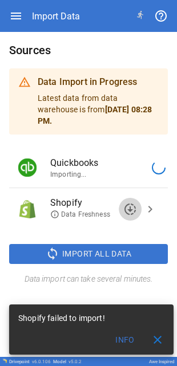
click at [130, 203] on span "downloading" at bounding box center [130, 210] width 14 height 14
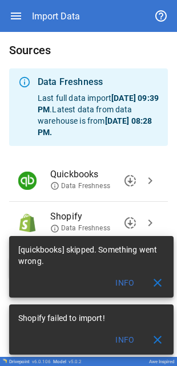
click at [122, 284] on button "Info" at bounding box center [125, 283] width 37 height 21
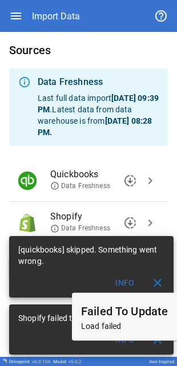
click at [120, 323] on p "Load failed" at bounding box center [124, 326] width 87 height 11
click at [163, 287] on span "close" at bounding box center [158, 283] width 14 height 14
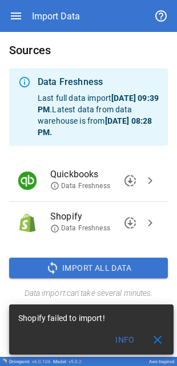
click at [150, 184] on span "chevron_right" at bounding box center [150, 181] width 14 height 14
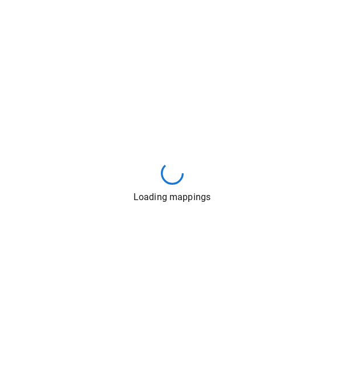
drag, startPoint x: 109, startPoint y: 166, endPoint x: 78, endPoint y: 2, distance: 167.2
click at [78, 2] on div "Loading mappings" at bounding box center [172, 183] width 344 height 366
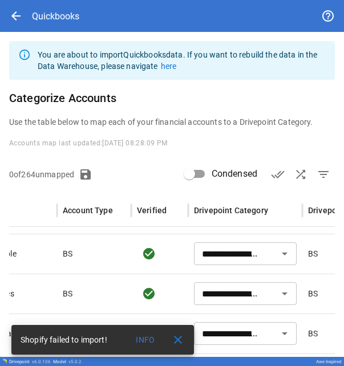
scroll to position [1352, 66]
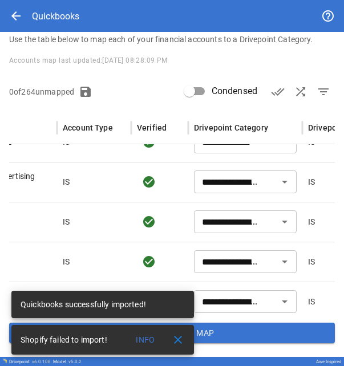
click at [178, 343] on span "close" at bounding box center [178, 340] width 14 height 14
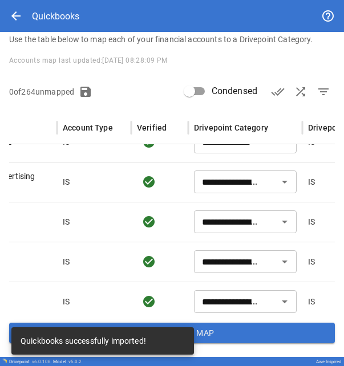
click at [199, 333] on button "Save Accounts Map" at bounding box center [172, 333] width 326 height 21
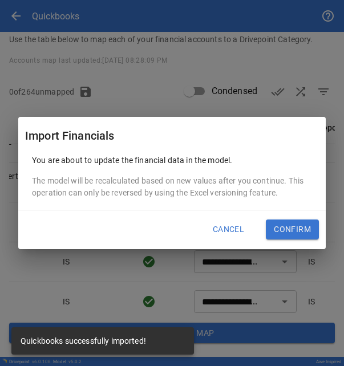
click at [199, 224] on button "Confirm" at bounding box center [292, 230] width 53 height 21
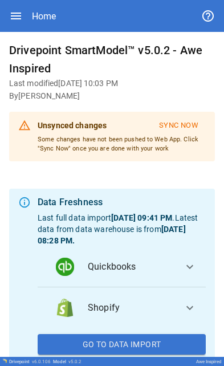
click at [195, 268] on span "expand_more" at bounding box center [190, 267] width 14 height 14
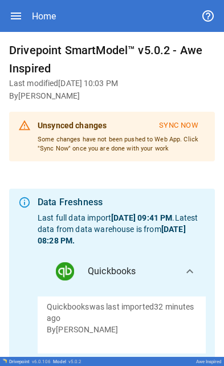
click at [188, 265] on span "expand_more" at bounding box center [190, 272] width 14 height 14
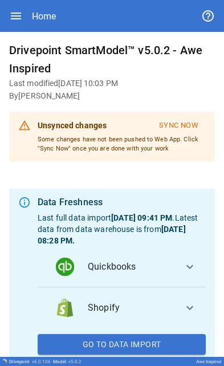
click at [188, 265] on span "expand_more" at bounding box center [190, 267] width 14 height 14
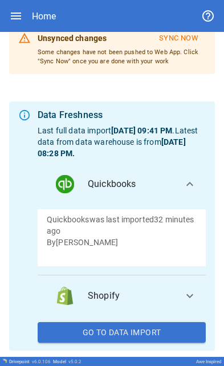
scroll to position [87, 0]
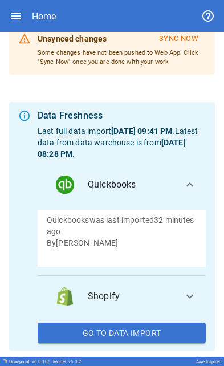
click at [135, 242] on p "By Jack Barned" at bounding box center [122, 242] width 150 height 11
click at [108, 217] on p "Quickbooks was last imported 32 minutes ago" at bounding box center [122, 226] width 150 height 23
click at [93, 181] on span "Quickbooks" at bounding box center [131, 185] width 86 height 14
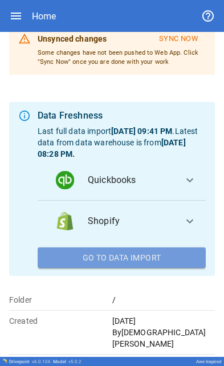
click at [83, 252] on button "Go To Data Import" at bounding box center [122, 258] width 168 height 21
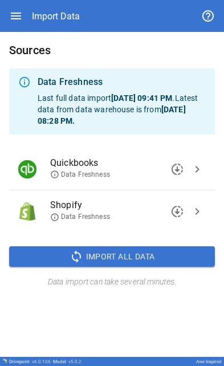
click at [195, 167] on span "chevron_right" at bounding box center [198, 170] width 14 height 14
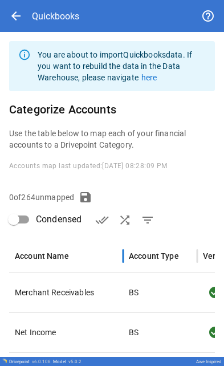
click at [67, 257] on div "Account Name" at bounding box center [42, 256] width 54 height 9
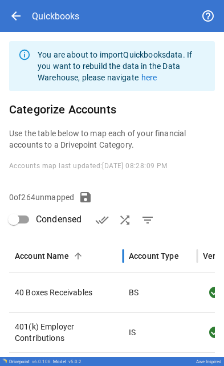
click at [47, 253] on div "Account Name" at bounding box center [42, 256] width 54 height 9
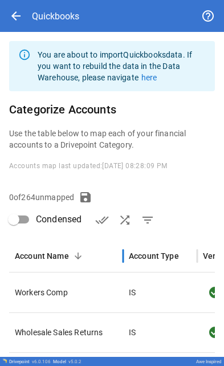
click at [47, 253] on div "Account Name" at bounding box center [42, 256] width 54 height 9
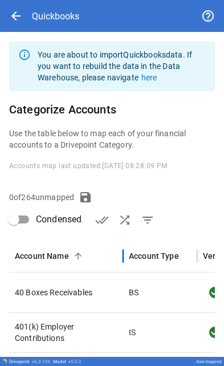
click at [47, 253] on div "Account Name" at bounding box center [42, 256] width 54 height 9
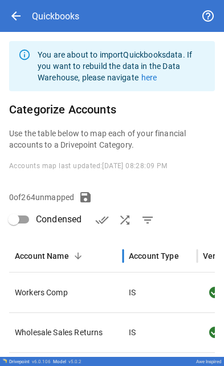
click at [47, 253] on div "Account Name" at bounding box center [42, 256] width 54 height 9
type input "**********"
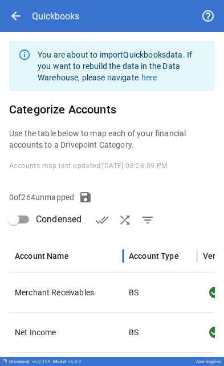
type input "**********"
click at [47, 253] on div "Account Name" at bounding box center [42, 256] width 54 height 9
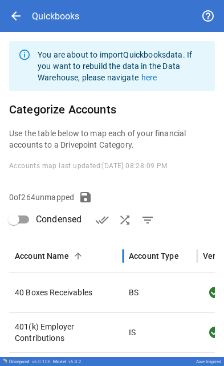
click at [47, 253] on div "Account Name" at bounding box center [42, 256] width 54 height 9
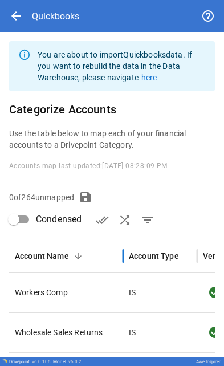
click at [47, 253] on div "Account Name" at bounding box center [42, 256] width 54 height 9
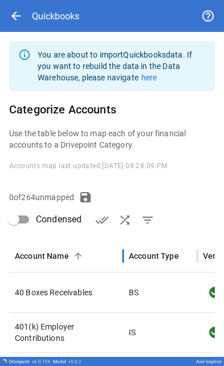
click at [47, 253] on div "Account Name" at bounding box center [42, 256] width 54 height 9
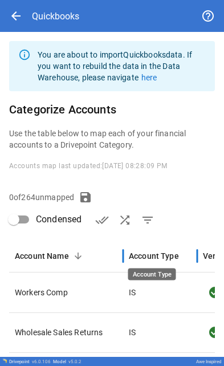
click at [131, 252] on div "Account Type" at bounding box center [154, 256] width 50 height 9
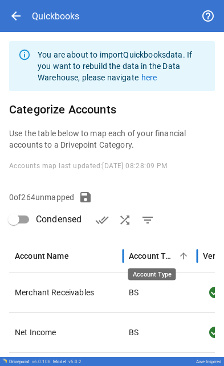
click at [131, 252] on div "Account Type" at bounding box center [152, 256] width 46 height 9
click at [39, 253] on div "Account Name" at bounding box center [42, 256] width 54 height 9
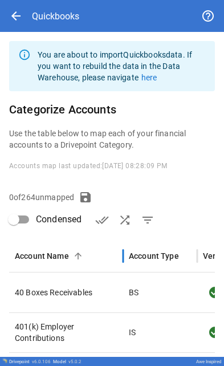
click at [39, 253] on div "Account Name" at bounding box center [42, 256] width 54 height 9
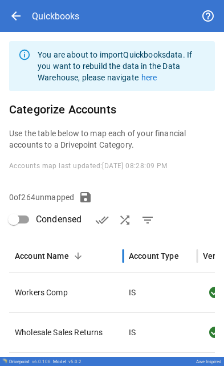
click at [39, 253] on div "Account Name" at bounding box center [42, 256] width 54 height 9
click at [50, 254] on div "Account Name" at bounding box center [42, 256] width 54 height 9
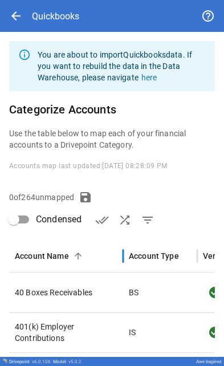
click at [42, 262] on div "Account Name" at bounding box center [66, 256] width 103 height 31
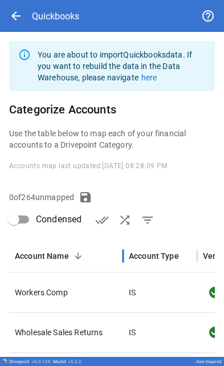
type input "*******"
type input "**********"
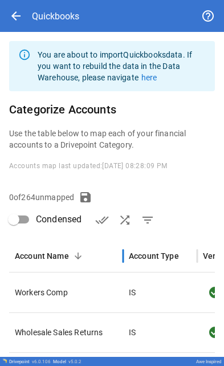
type input "**********"
click at [23, 255] on div "Account Name" at bounding box center [42, 256] width 54 height 9
click at [47, 253] on div "Account Name" at bounding box center [42, 256] width 54 height 9
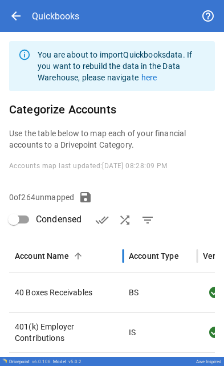
click at [47, 253] on div "Account Name" at bounding box center [42, 256] width 54 height 9
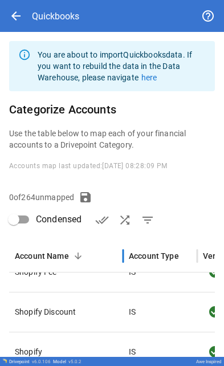
scroll to position [1957, 0]
